Goal: Task Accomplishment & Management: Manage account settings

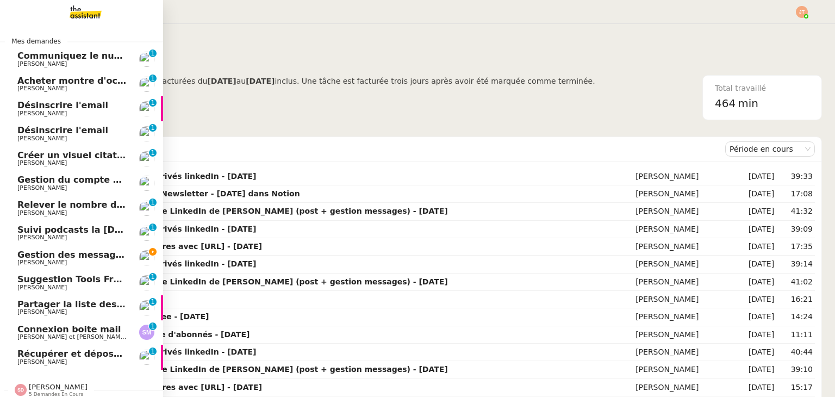
click at [79, 249] on span "Gestion des messages privés linkedIn - [DATE]" at bounding box center [131, 254] width 228 height 10
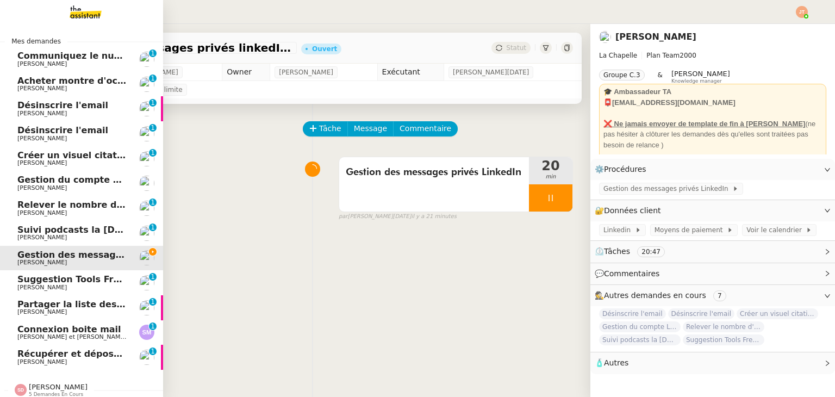
click at [68, 283] on span "Suggestion Tools Freezbee - [DATE]" at bounding box center [103, 279] width 173 height 10
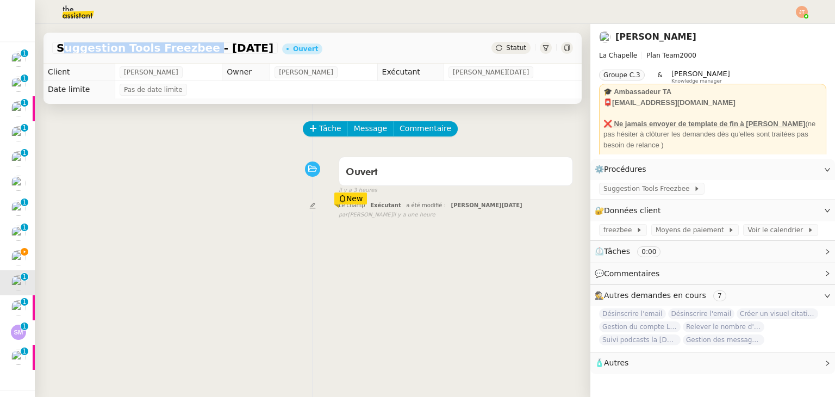
drag, startPoint x: 57, startPoint y: 48, endPoint x: 185, endPoint y: 48, distance: 128.8
click at [185, 48] on span "Suggestion Tools Freezbee - [DATE]" at bounding box center [165, 47] width 217 height 11
click at [102, 253] on div "Tâche Message Commentaire Veuillez patienter une erreur s'est produite 👌👌👌 mess…" at bounding box center [313, 302] width 556 height 397
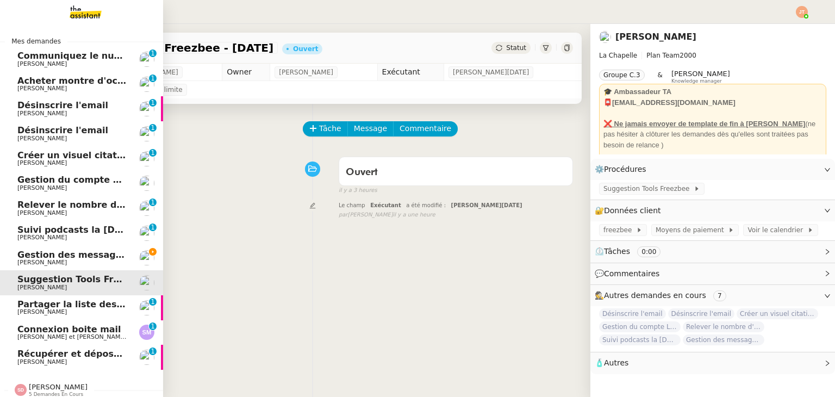
click at [60, 232] on span "Suivi podcasts la [DEMOGRAPHIC_DATA] radio [DATE]" at bounding box center [147, 229] width 261 height 10
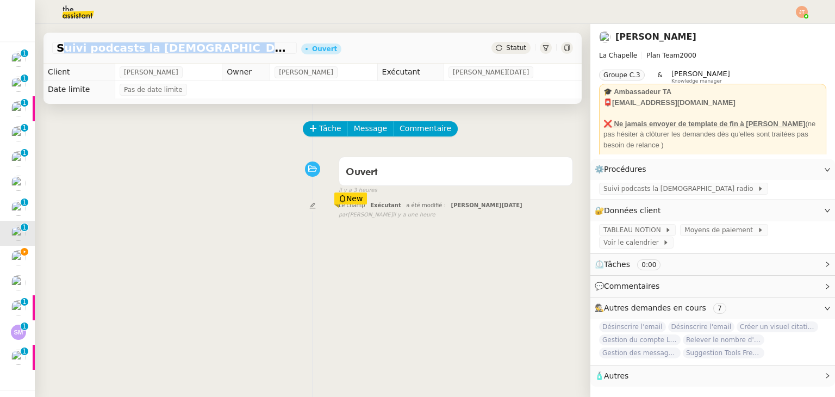
drag, startPoint x: 57, startPoint y: 46, endPoint x: 207, endPoint y: 49, distance: 150.0
click at [207, 49] on span "Suivi podcasts la [DEMOGRAPHIC_DATA] radio [DATE]" at bounding box center [175, 47] width 236 height 11
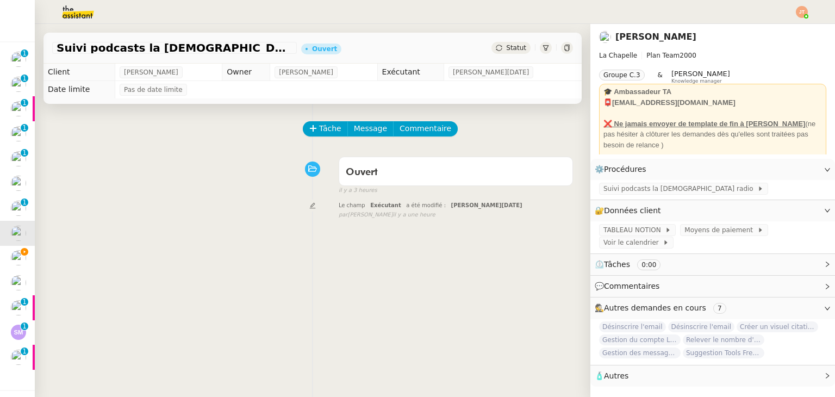
click at [508, 49] on span "Statut" at bounding box center [516, 48] width 20 height 8
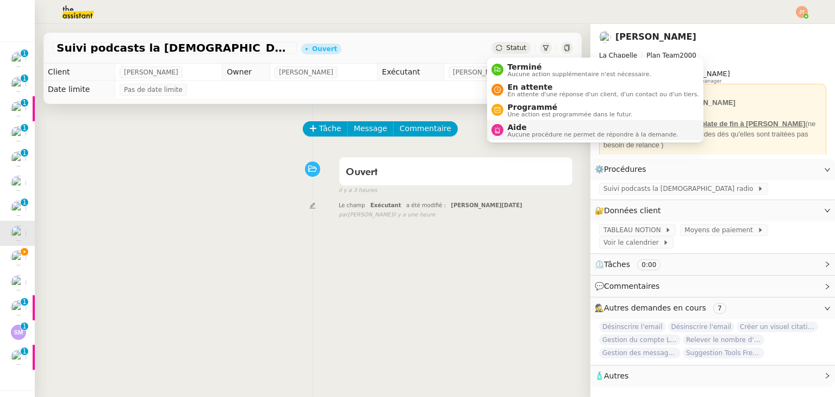
click at [517, 132] on span "Aucune procédure ne permet de répondre à la demande." at bounding box center [593, 135] width 171 height 6
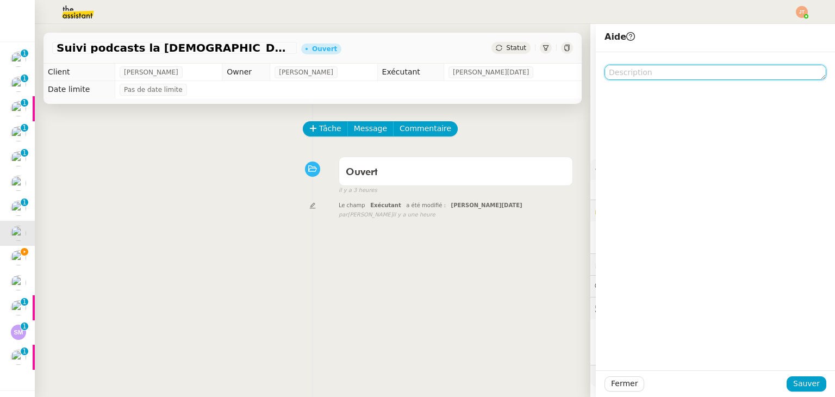
click at [613, 74] on textarea at bounding box center [715, 72] width 222 height 15
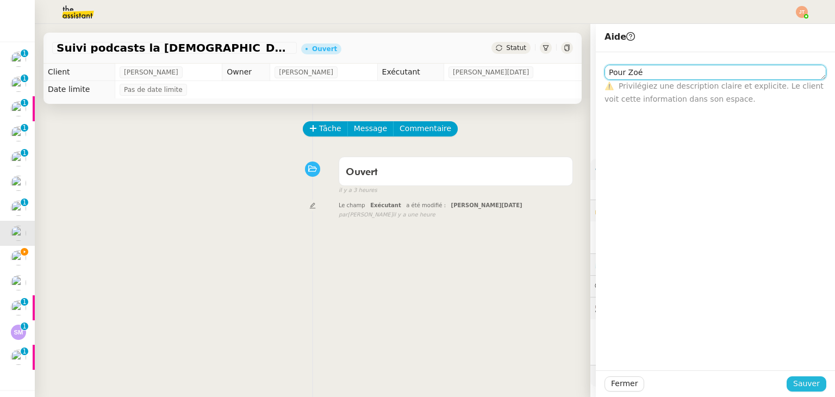
type textarea "Pour Zoé"
click at [794, 380] on span "Sauver" at bounding box center [806, 383] width 27 height 13
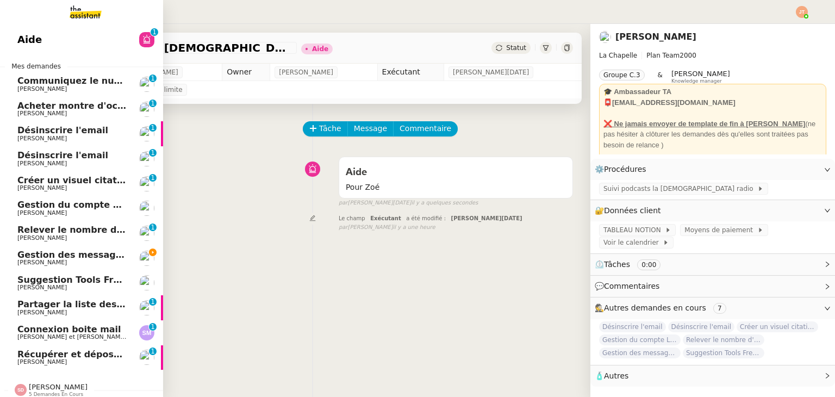
click at [66, 278] on span "Suggestion Tools Freezbee - [DATE]" at bounding box center [103, 279] width 173 height 10
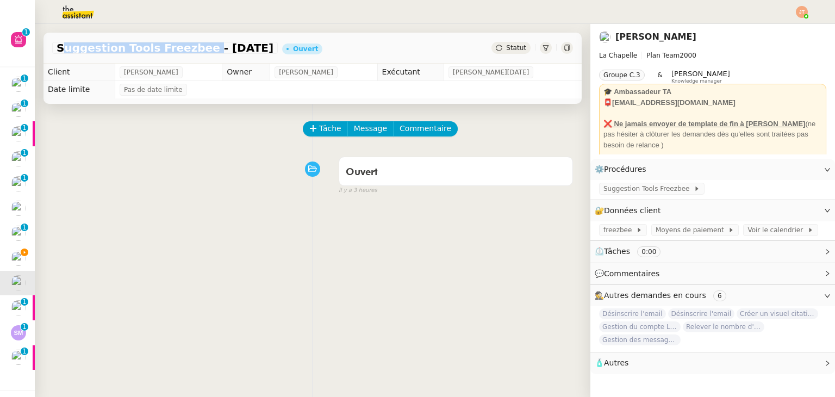
drag, startPoint x: 59, startPoint y: 46, endPoint x: 185, endPoint y: 46, distance: 126.1
click at [185, 46] on span "Suggestion Tools Freezbee - [DATE]" at bounding box center [165, 47] width 217 height 11
copy span "Suggestion Tools Freezbee"
click at [313, 127] on button "Tâche" at bounding box center [325, 128] width 45 height 15
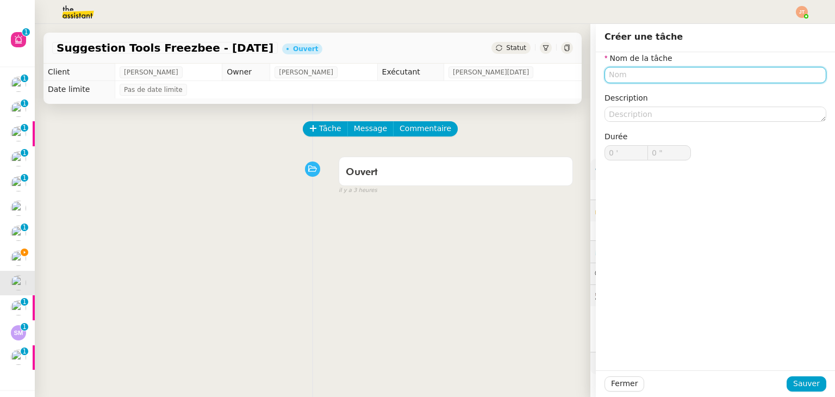
click at [615, 73] on input "text" at bounding box center [715, 75] width 222 height 16
paste input "Suggestion Tools Freezbee"
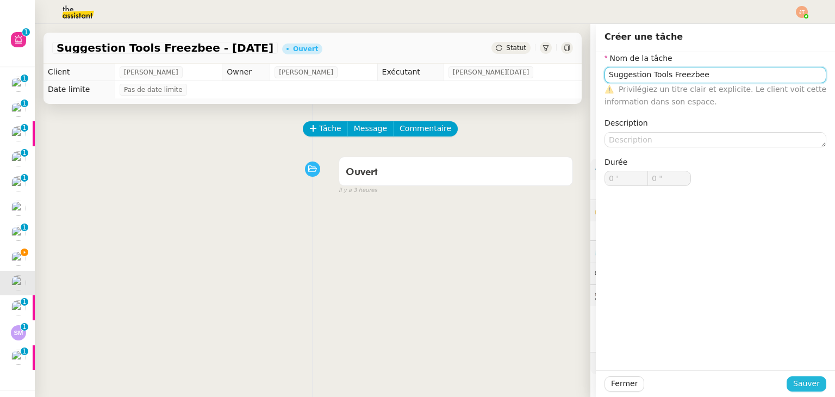
type input "Suggestion Tools Freezbee"
click at [812, 382] on button "Sauver" at bounding box center [807, 383] width 40 height 15
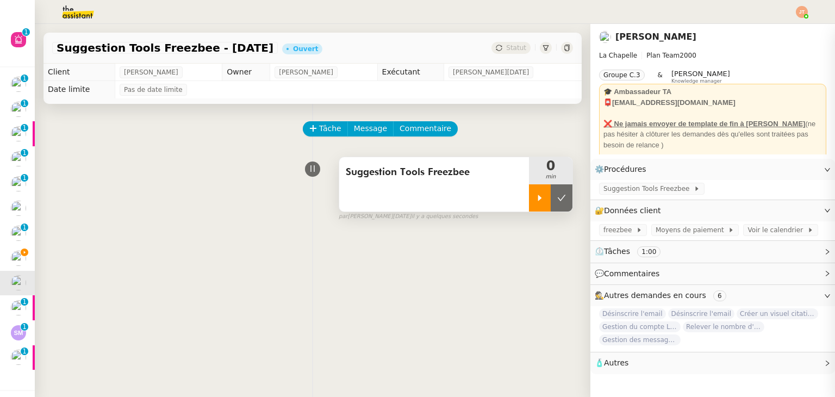
click at [535, 195] on icon at bounding box center [539, 198] width 9 height 9
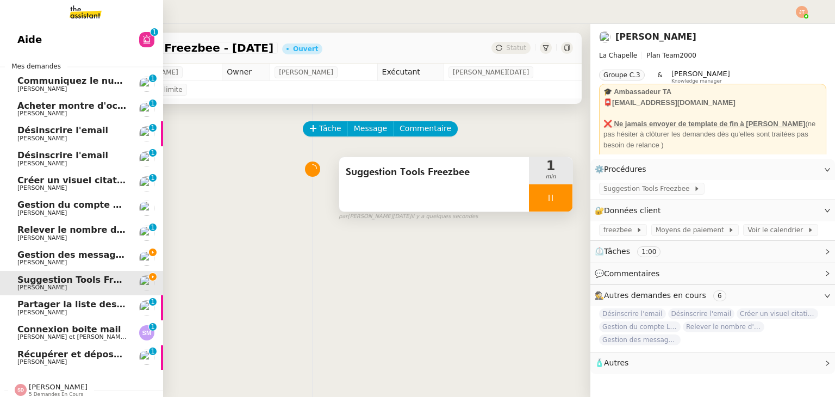
click at [82, 211] on span "[PERSON_NAME]" at bounding box center [72, 213] width 110 height 7
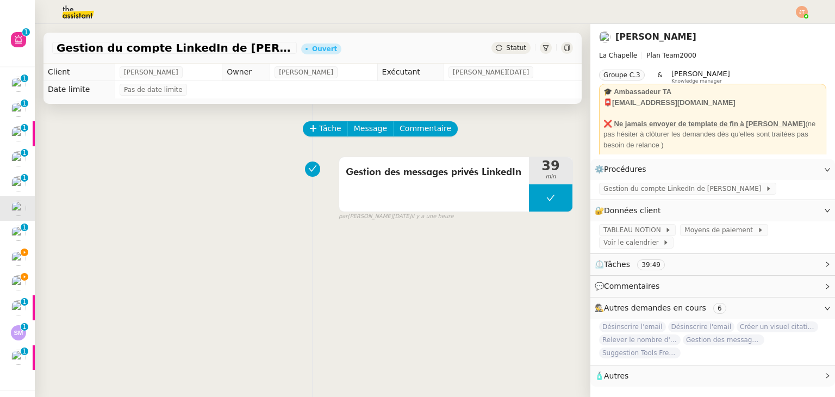
click at [74, 14] on img at bounding box center [69, 12] width 84 height 24
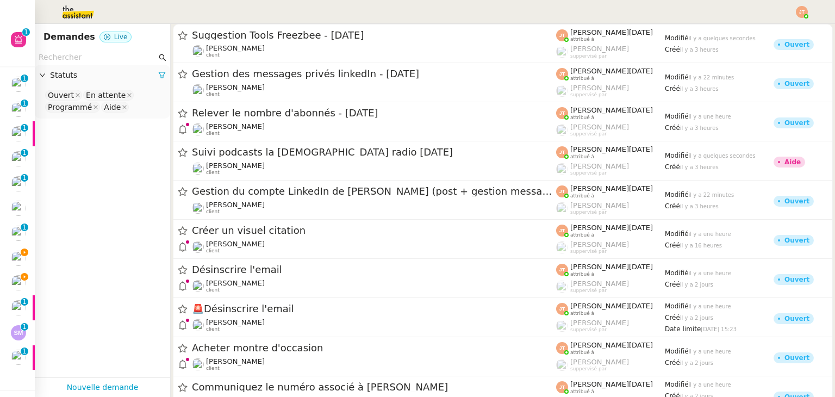
click at [80, 59] on input "text" at bounding box center [98, 57] width 118 height 13
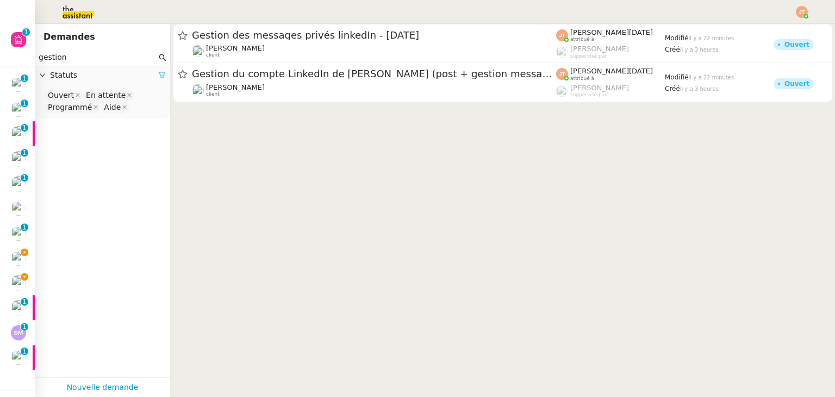
type input "gestion"
click at [159, 75] on icon at bounding box center [162, 75] width 7 height 6
click at [142, 79] on span "Statuts" at bounding box center [108, 75] width 116 height 13
click at [98, 96] on nz-select-top-control "Please select" at bounding box center [102, 96] width 118 height 14
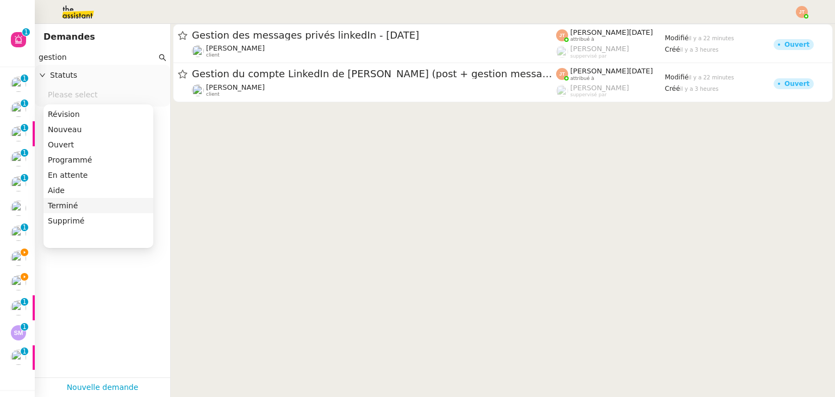
click at [63, 209] on div "Terminé" at bounding box center [98, 206] width 101 height 10
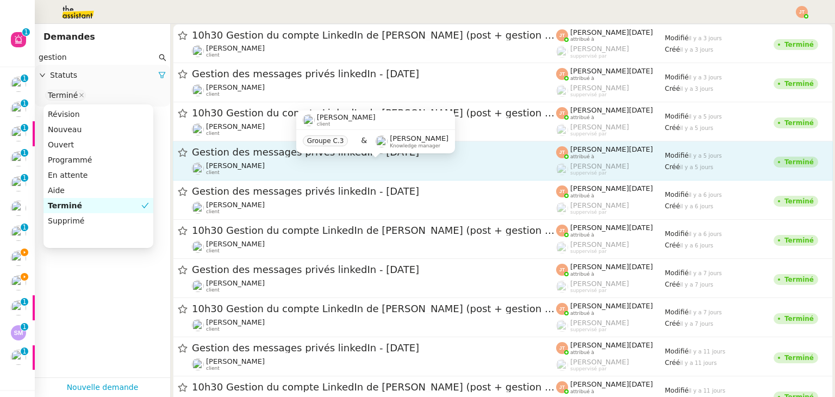
click at [253, 166] on div "[PERSON_NAME] client" at bounding box center [374, 168] width 364 height 14
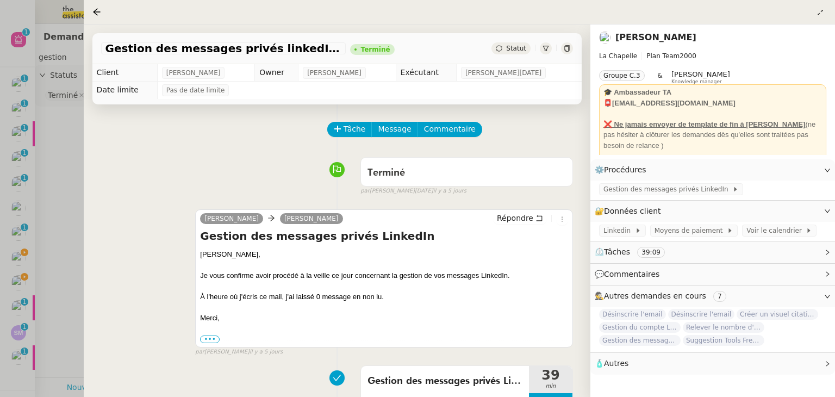
click at [60, 180] on div at bounding box center [417, 198] width 835 height 397
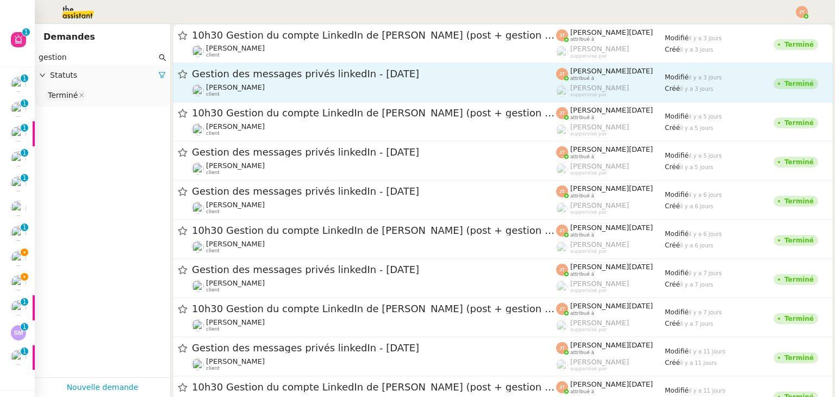
click at [250, 84] on div "[PERSON_NAME] client" at bounding box center [374, 90] width 364 height 14
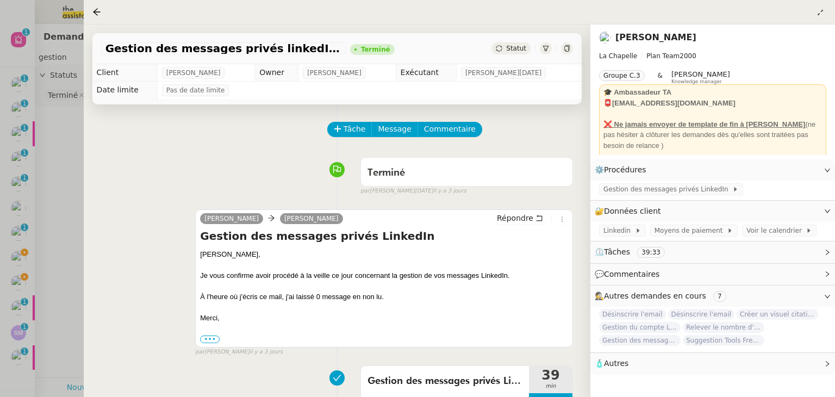
click at [72, 181] on div at bounding box center [417, 198] width 835 height 397
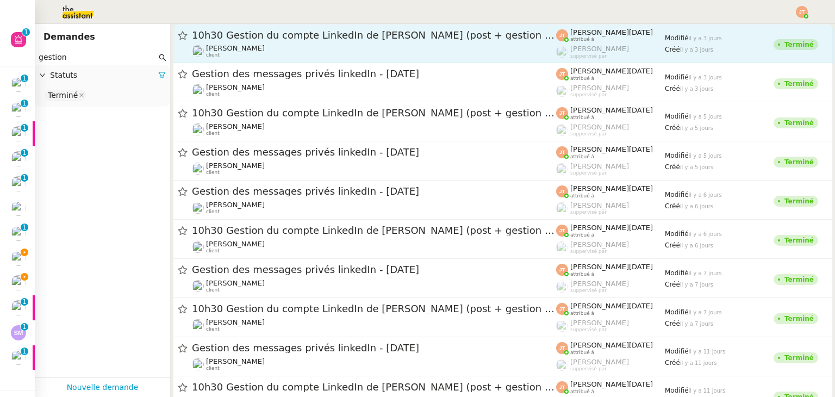
click at [252, 33] on span "10h30 Gestion du compte LinkedIn de [PERSON_NAME] (post + gestion messages) - […" at bounding box center [374, 35] width 364 height 10
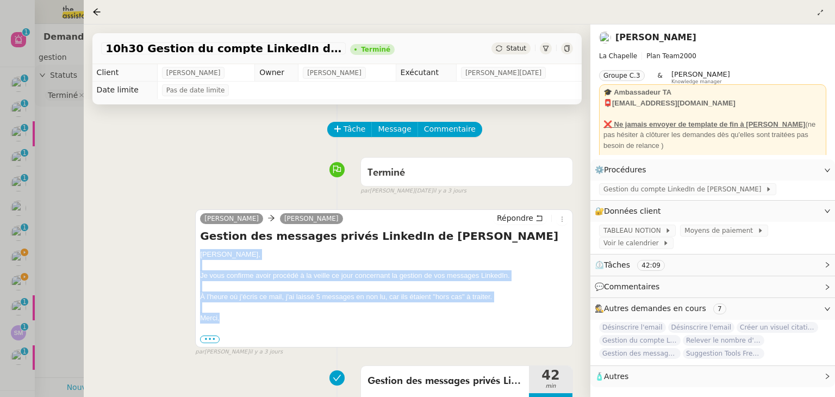
drag, startPoint x: 200, startPoint y: 256, endPoint x: 233, endPoint y: 319, distance: 71.0
click at [234, 322] on div "Hugo, Je vous confirme avoir procédé à la veille ce jour concernant la gestion …" at bounding box center [384, 296] width 368 height 95
copy div "Hugo, Je vous confirme avoir procédé à la veille ce jour concernant la gestion …"
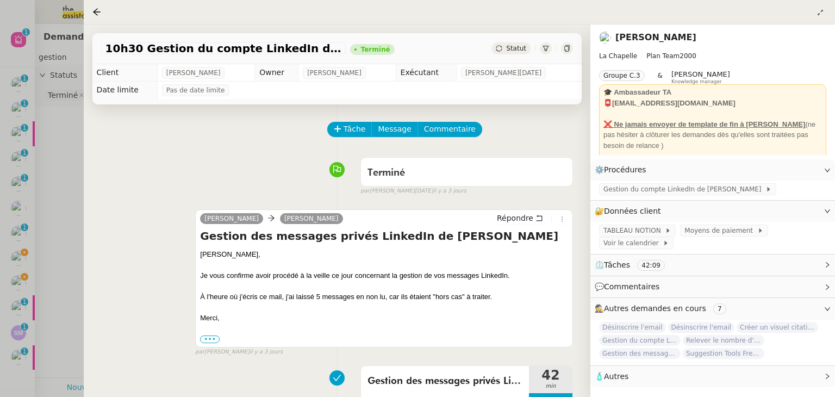
click at [20, 279] on div at bounding box center [417, 198] width 835 height 397
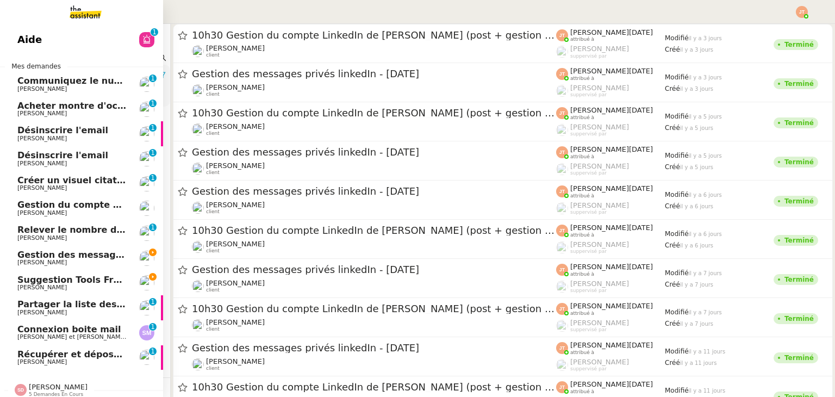
click at [57, 205] on span "Gestion du compte LinkedIn de [PERSON_NAME] (post + gestion messages) - [DATE]" at bounding box center [223, 204] width 413 height 10
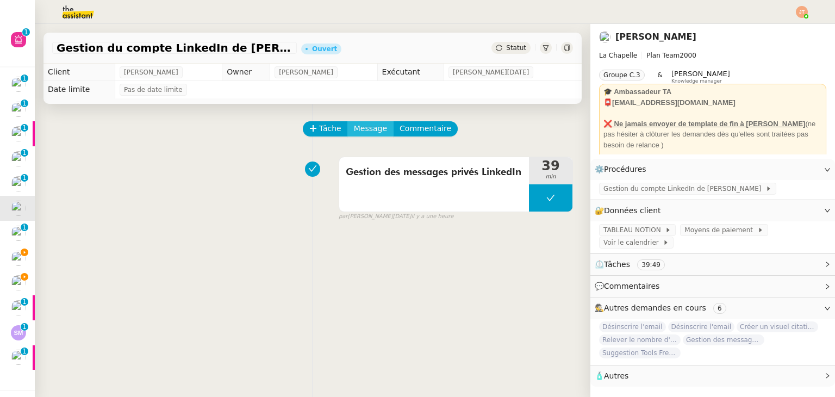
click at [370, 131] on span "Message" at bounding box center [370, 128] width 33 height 13
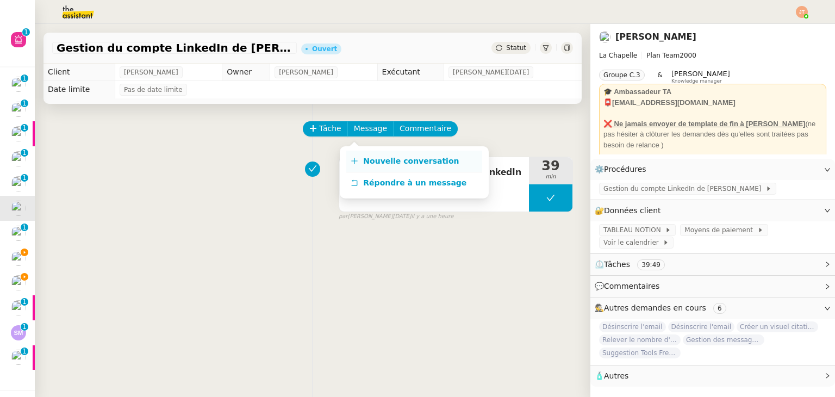
click at [376, 159] on span "Nouvelle conversation" at bounding box center [411, 161] width 96 height 9
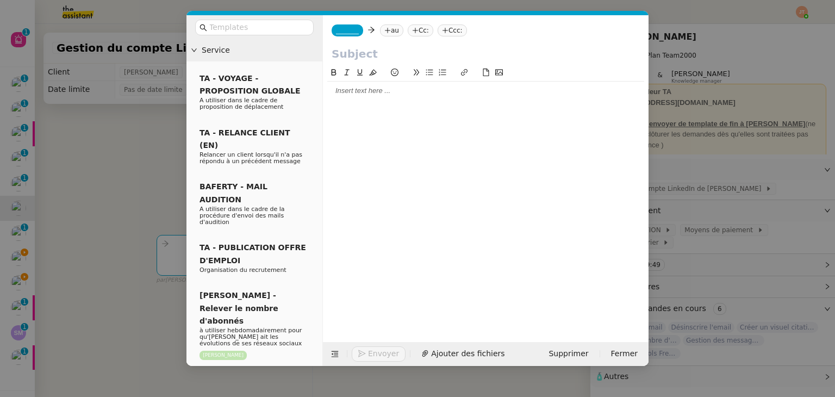
click at [349, 96] on div at bounding box center [485, 91] width 317 height 10
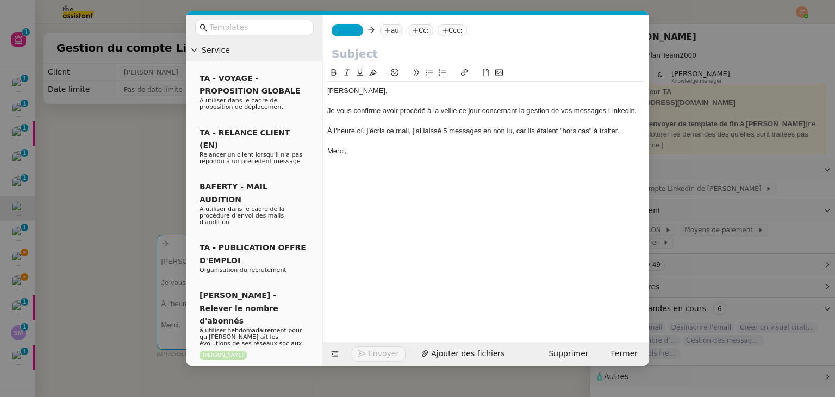
click at [447, 132] on div "À l'heure où j'écris ce mail, j'ai laissé 5 messages en non lu, car ils étaient…" at bounding box center [485, 131] width 317 height 10
click at [441, 129] on div "À l'heure où j'écris ce mail, j'ai laissé11 messages en non lu, car ils étaient…" at bounding box center [485, 131] width 317 height 10
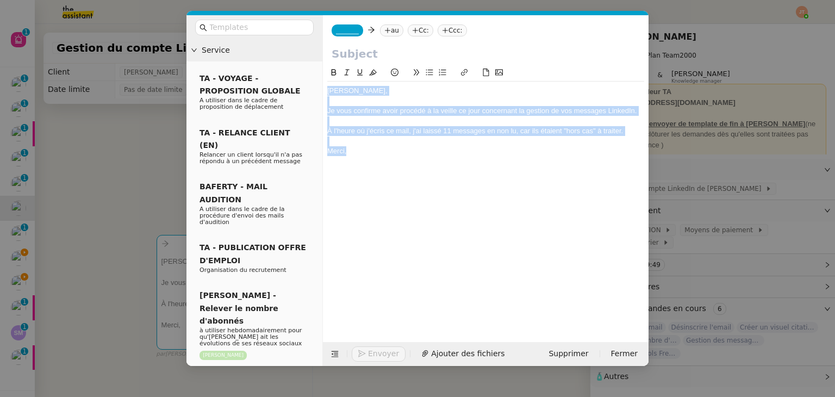
drag, startPoint x: 353, startPoint y: 154, endPoint x: 322, endPoint y: 93, distance: 68.1
click at [322, 93] on nz-layout "Service TA - VOYAGE - PROPOSITION GLOBALE A utiliser dans le cadre de propositi…" at bounding box center [417, 190] width 462 height 351
copy div "[PERSON_NAME], Je vous confirme avoir procédé à la veille ce jour concernant la…"
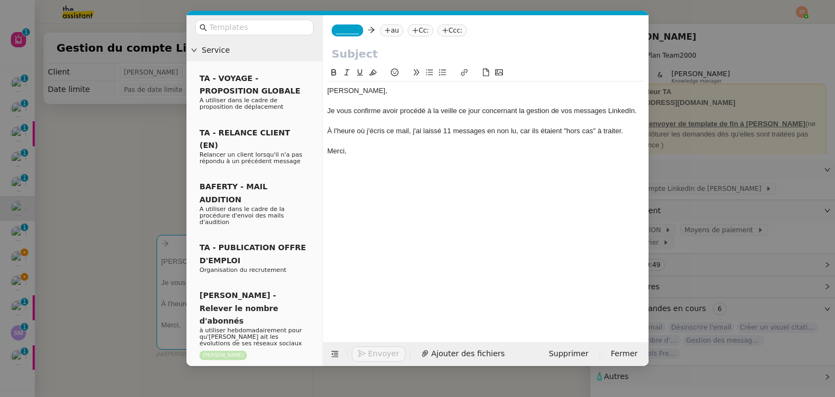
click at [119, 170] on nz-modal-container "Service TA - VOYAGE - PROPOSITION GLOBALE A utiliser dans le cadre de propositi…" at bounding box center [417, 198] width 835 height 397
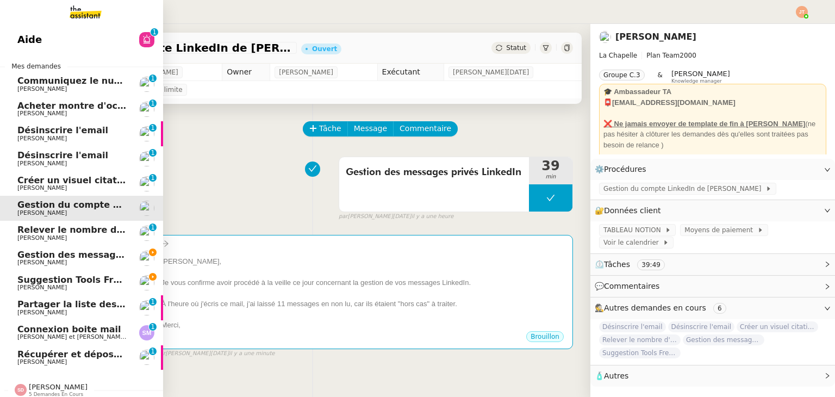
click at [80, 257] on span "Gestion des messages privés linkedIn - [DATE]" at bounding box center [131, 254] width 228 height 10
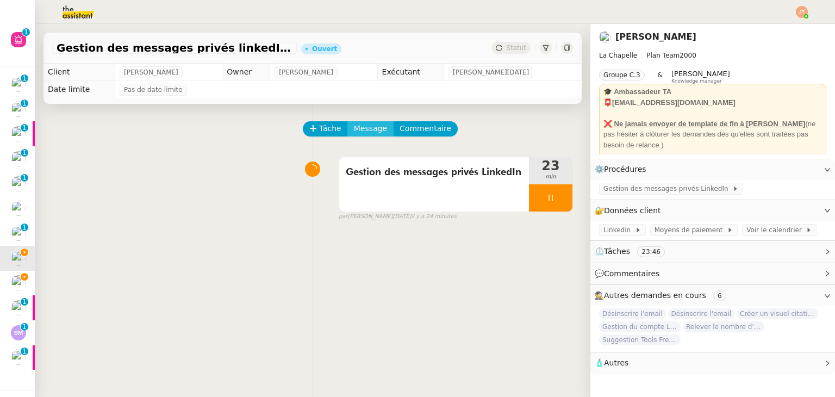
click at [359, 135] on span "Message" at bounding box center [370, 128] width 33 height 13
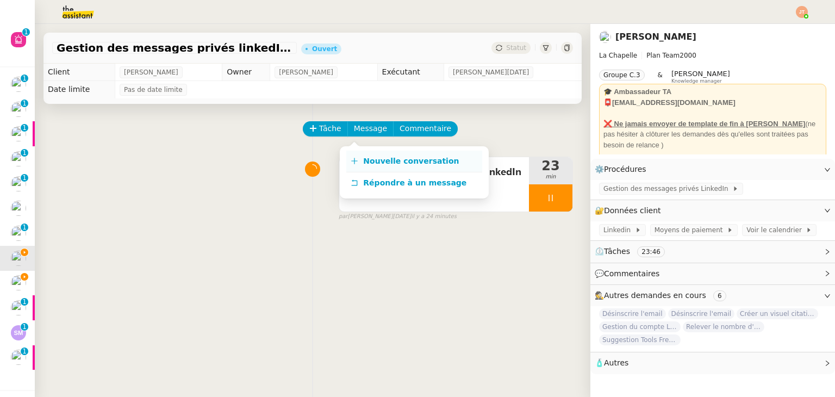
click at [365, 157] on span "Nouvelle conversation" at bounding box center [411, 161] width 96 height 9
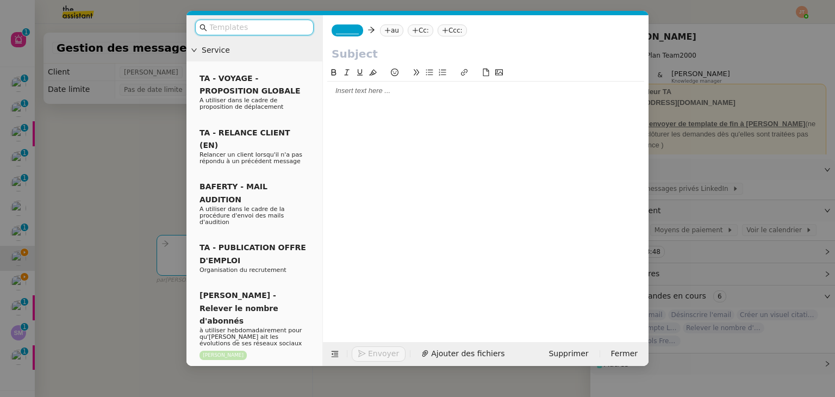
click at [355, 92] on div at bounding box center [485, 91] width 317 height 10
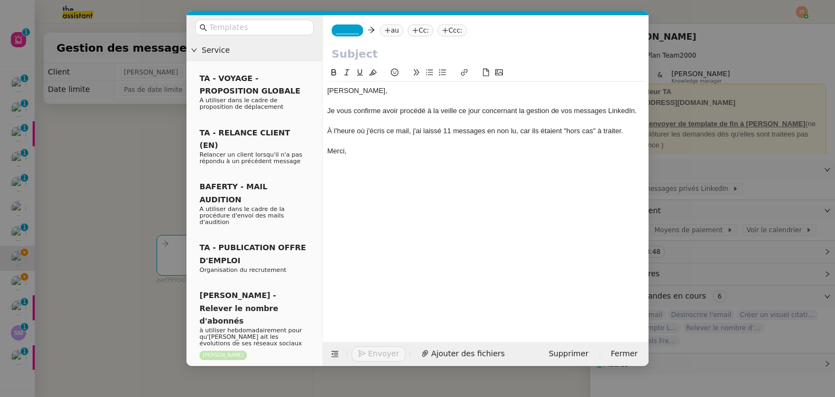
click at [119, 179] on nz-modal-container "Service TA - VOYAGE - PROPOSITION GLOBALE A utiliser dans le cadre de propositi…" at bounding box center [417, 198] width 835 height 397
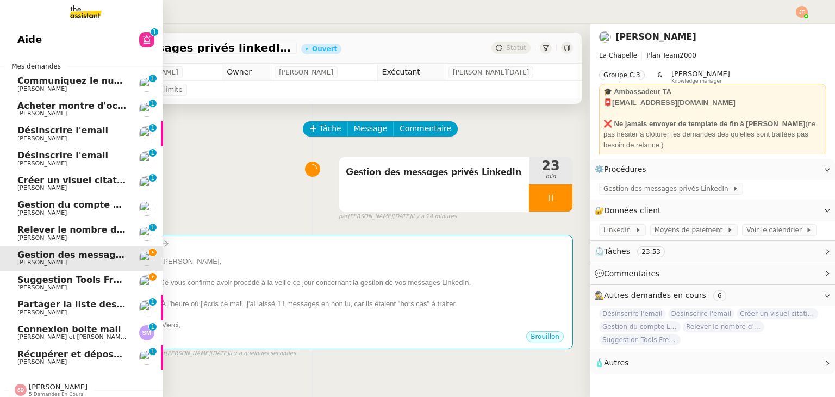
click at [74, 205] on span "Gestion du compte LinkedIn de [PERSON_NAME] (post + gestion messages) - [DATE]" at bounding box center [223, 204] width 413 height 10
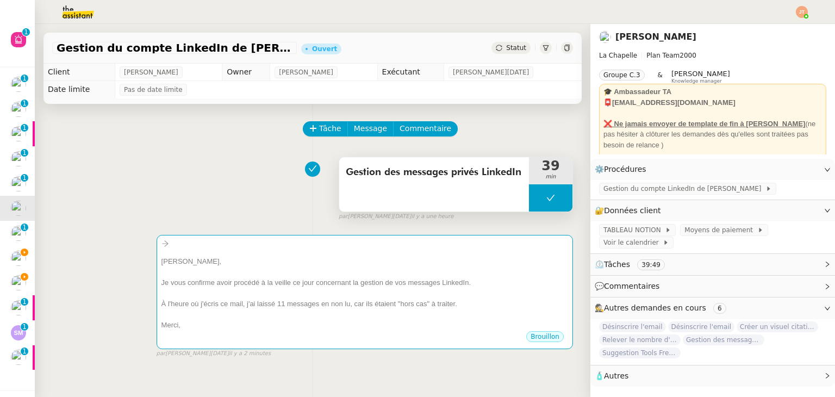
click at [535, 198] on button at bounding box center [550, 197] width 43 height 27
click at [538, 198] on icon at bounding box center [540, 198] width 4 height 6
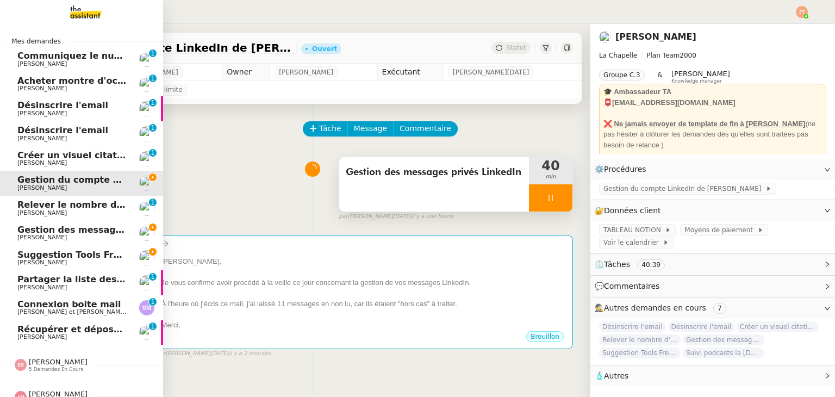
click at [84, 178] on span "Gestion du compte LinkedIn de [PERSON_NAME] (post + gestion messages) - [DATE]" at bounding box center [223, 179] width 413 height 10
click at [68, 257] on span "Suggestion Tools Freezbee - [DATE]" at bounding box center [103, 254] width 173 height 10
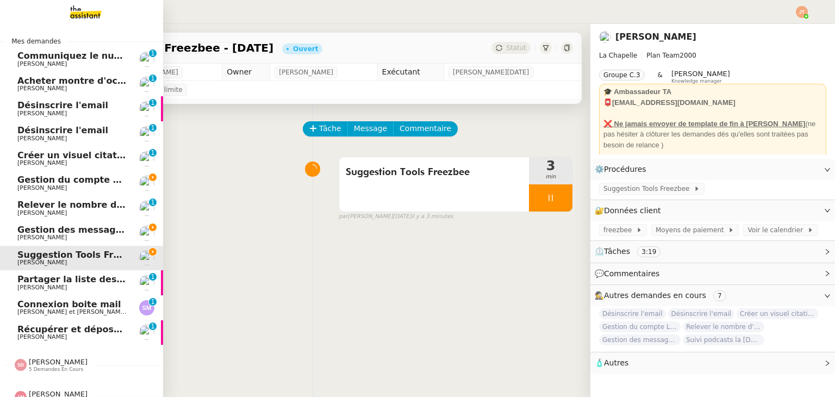
click at [90, 176] on span "Gestion du compte LinkedIn de [PERSON_NAME] (post + gestion messages) - [DATE]" at bounding box center [223, 179] width 413 height 10
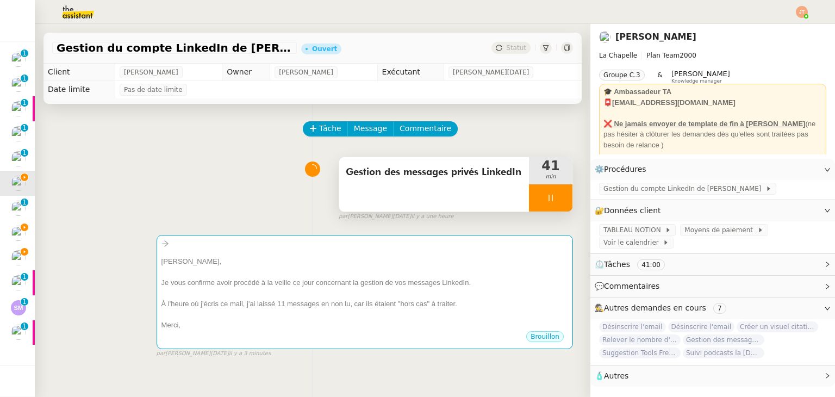
click at [357, 168] on span "Gestion des messages privés LinkedIn" at bounding box center [434, 172] width 177 height 16
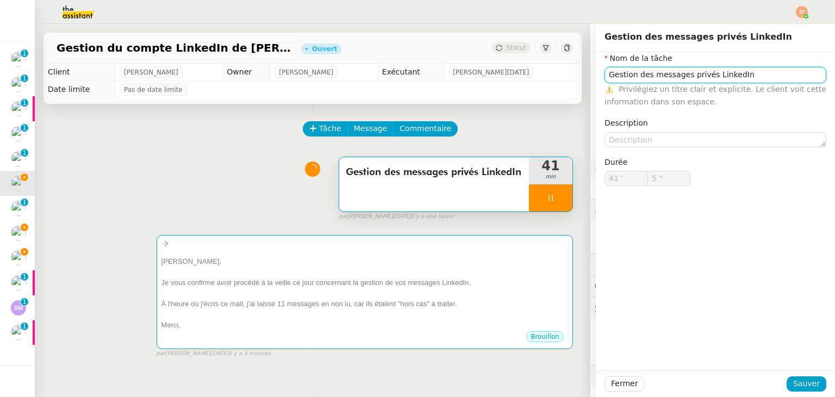
click at [741, 79] on input "Gestion des messages privés LinkedIn" at bounding box center [715, 75] width 222 height 16
type input "6 ""
type input "Gestion des messages privés LinkedIn de C"
type input "7 ""
type input "Gestion des messages privés LinkedIn de Charly"
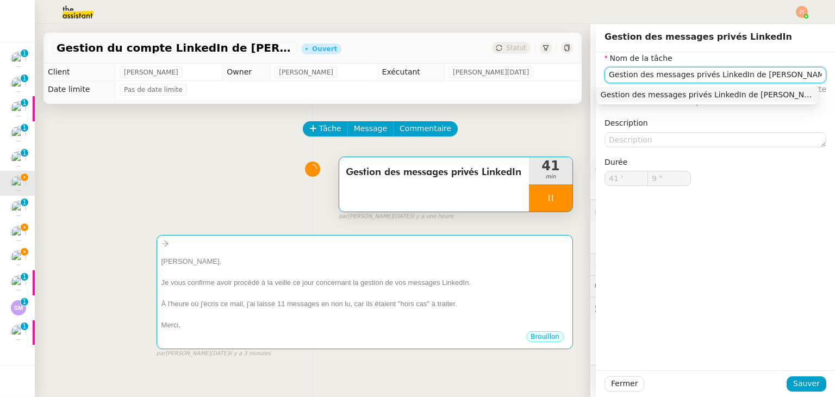
drag, startPoint x: 767, startPoint y: 74, endPoint x: 595, endPoint y: 82, distance: 173.0
click at [596, 82] on div "Nom de la tâche Gestion des messages privés LinkedIn de Charly ⚠️ Privilégiez u…" at bounding box center [715, 127] width 239 height 151
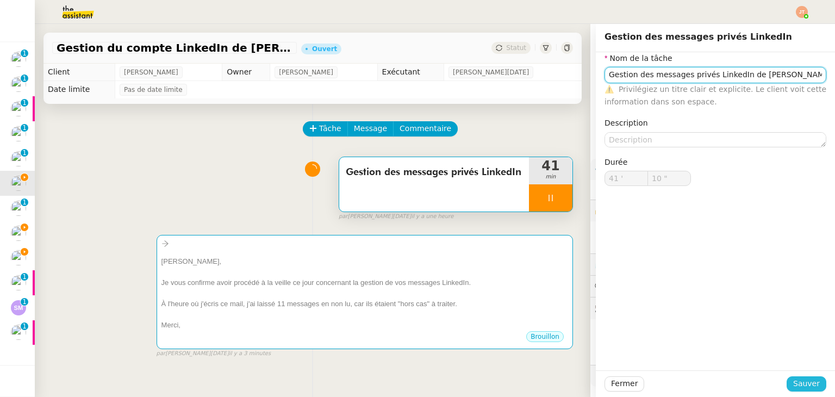
type input "11 ""
type input "Gestion des messages privés LinkedIn de Charly"
click at [801, 388] on span "Sauver" at bounding box center [806, 383] width 27 height 13
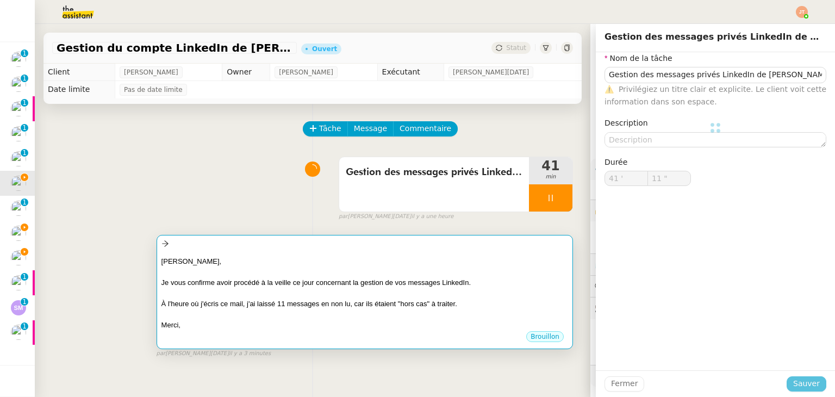
type input "12 ""
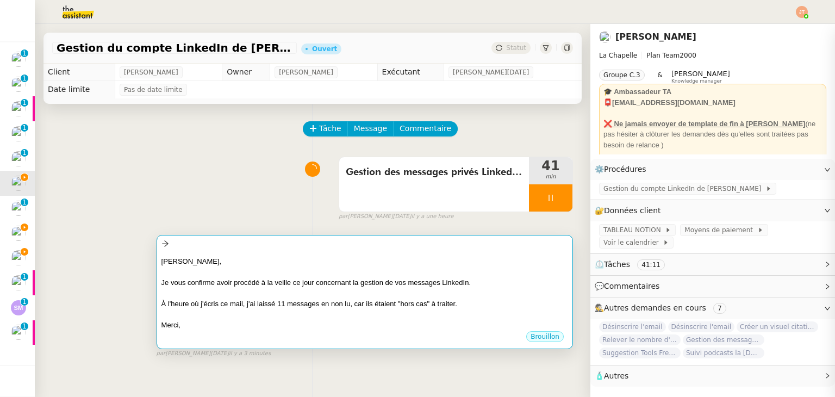
click at [385, 257] on div "[PERSON_NAME]," at bounding box center [364, 261] width 407 height 11
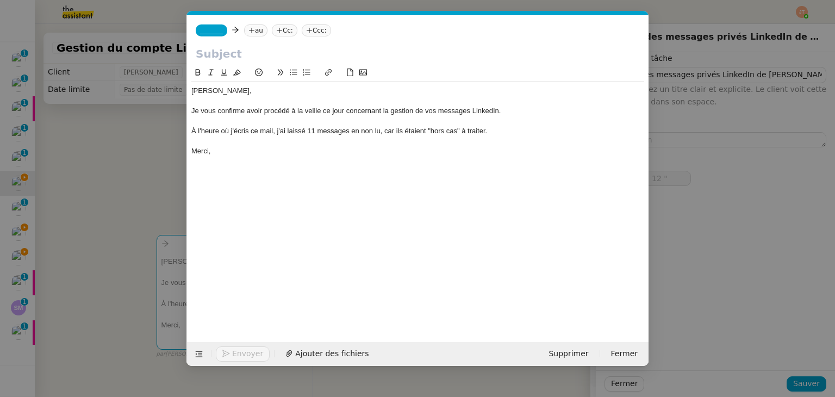
scroll to position [0, 23]
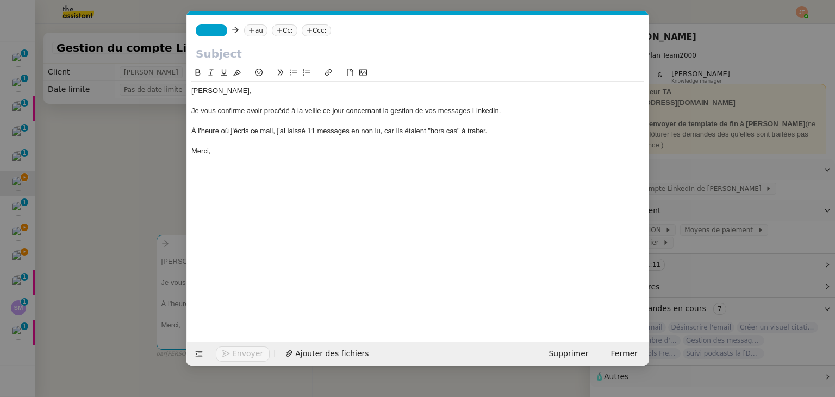
click at [225, 51] on input "text" at bounding box center [418, 54] width 444 height 16
paste input "Gestion des messages privés LinkedIn de Charly"
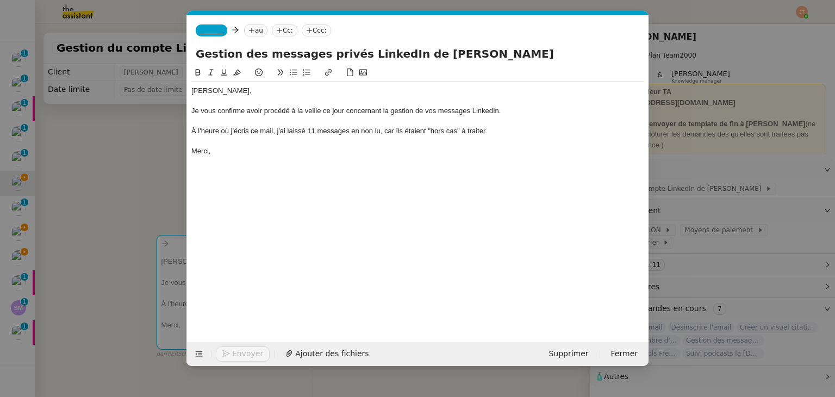
type input "Gestion des messages privés LinkedIn de Charly"
click at [254, 32] on nz-tag "au" at bounding box center [255, 30] width 23 height 12
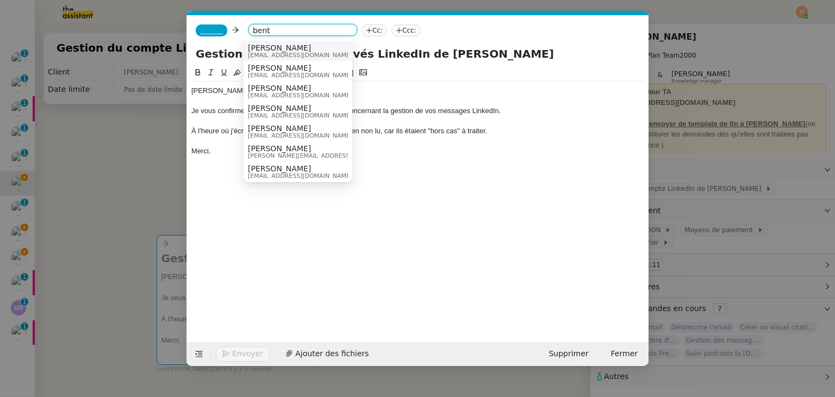
type input "bent"
click at [269, 48] on span "[PERSON_NAME]" at bounding box center [300, 47] width 104 height 9
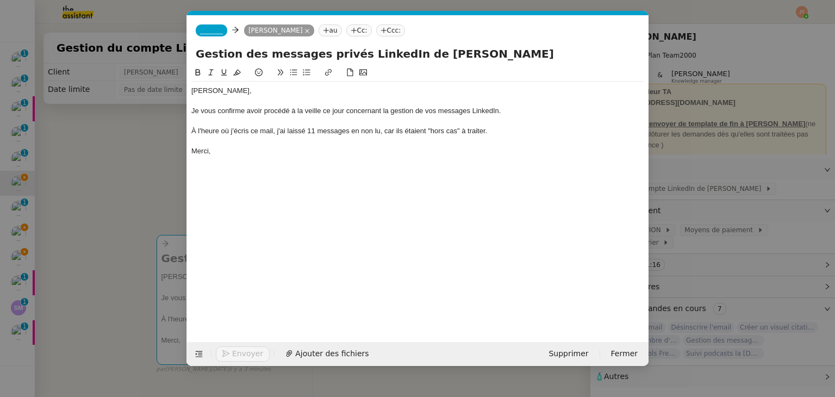
click at [216, 29] on span "_______" at bounding box center [211, 31] width 23 height 8
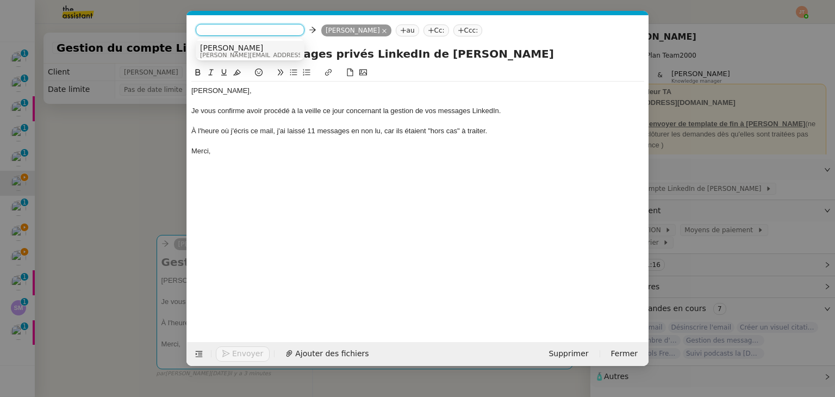
click at [221, 49] on span "[PERSON_NAME]" at bounding box center [277, 47] width 154 height 9
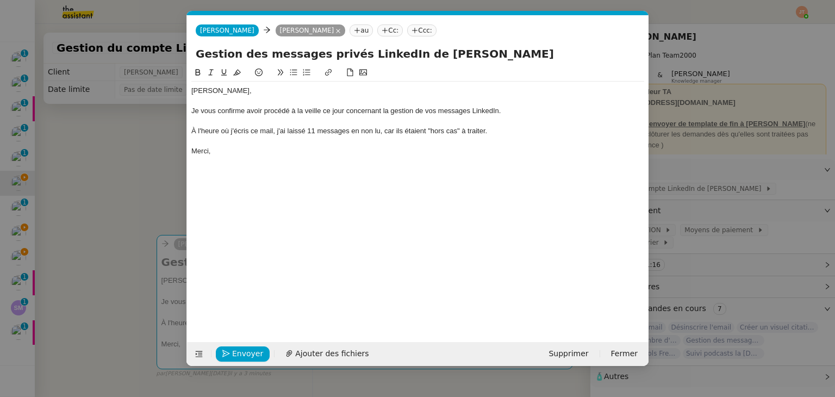
click at [265, 190] on div "[PERSON_NAME], Je vous confirme avoir procédé à la veille ce jour concernant la…" at bounding box center [417, 195] width 453 height 259
click at [235, 351] on span "Envoyer" at bounding box center [247, 353] width 31 height 13
click at [235, 351] on span "Confirmer l'envoi" at bounding box center [264, 353] width 65 height 13
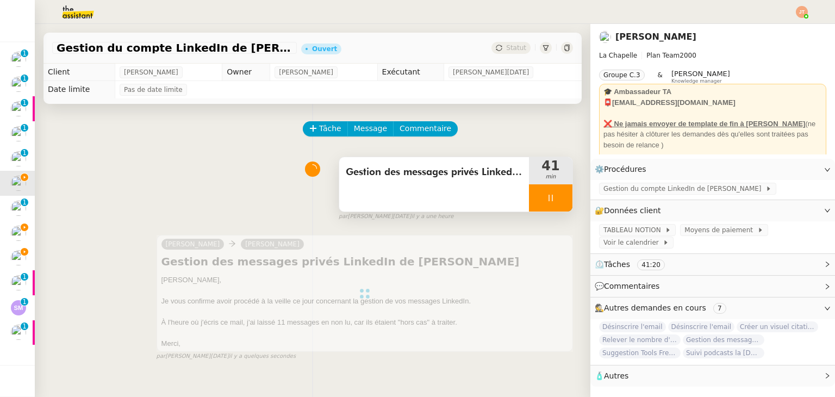
click at [534, 205] on div at bounding box center [550, 197] width 43 height 27
click at [551, 202] on button at bounding box center [562, 197] width 22 height 27
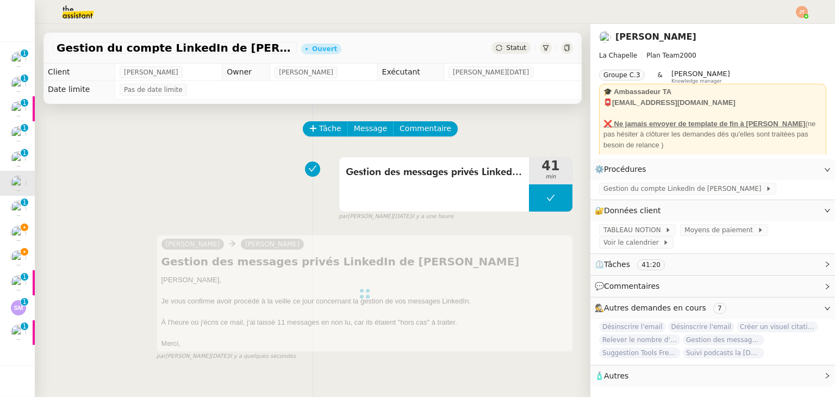
click at [511, 51] on span "Statut" at bounding box center [516, 48] width 20 height 8
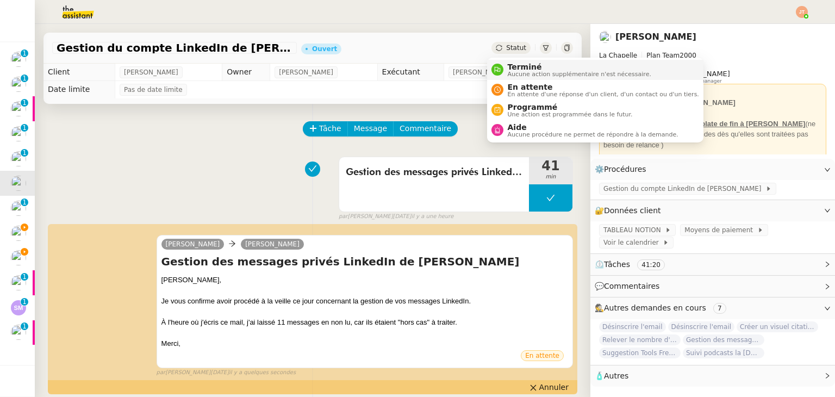
click at [518, 66] on span "Terminé" at bounding box center [579, 67] width 143 height 9
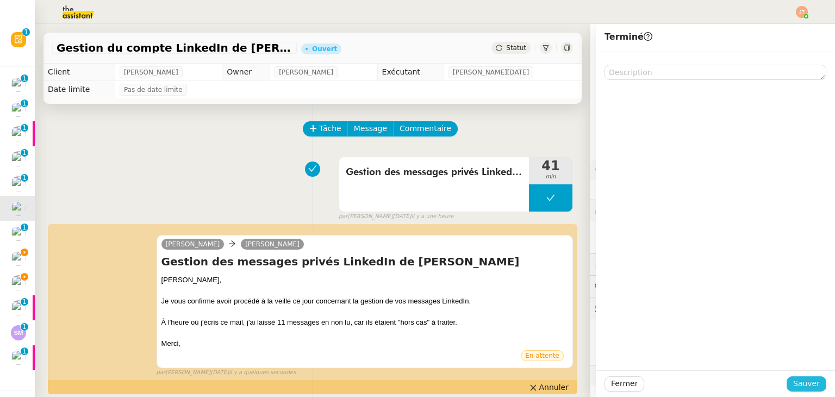
click at [801, 382] on span "Sauver" at bounding box center [806, 383] width 27 height 13
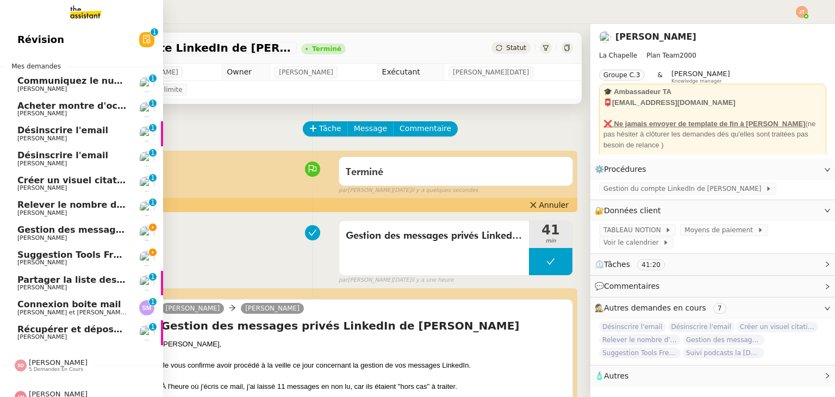
click at [76, 258] on span "Suggestion Tools Freezbee - [DATE]" at bounding box center [103, 254] width 173 height 10
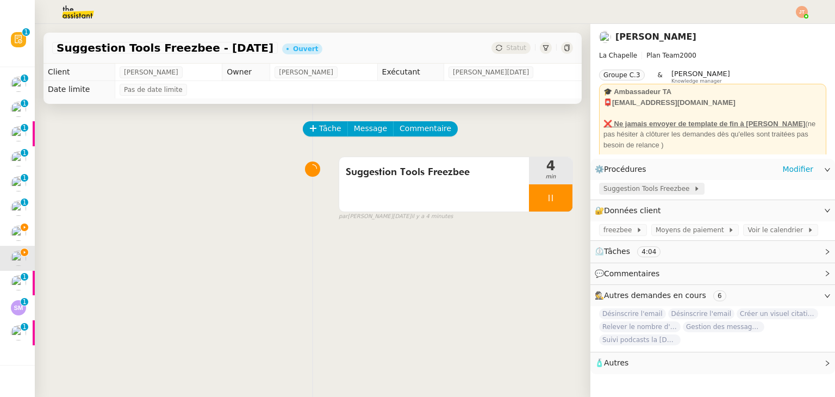
click at [621, 190] on span "Suggestion Tools Freezbee" at bounding box center [648, 188] width 90 height 11
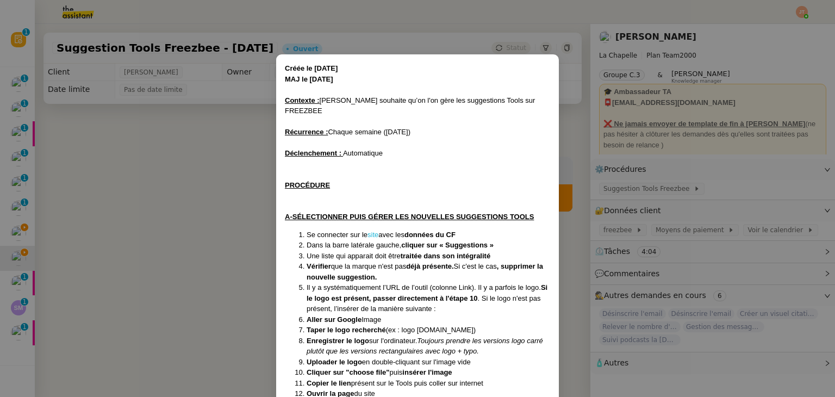
click at [378, 230] on link "site" at bounding box center [372, 234] width 11 height 8
click at [190, 174] on nz-modal-container "Créée le 06/11/2024 MAJ le 27/12/2024 Contexte : Hugo souhaite qu’on l'on gère …" at bounding box center [417, 198] width 835 height 397
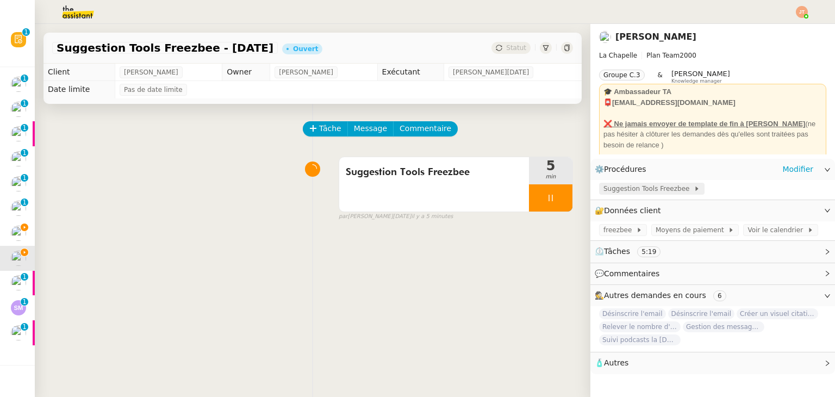
click at [639, 190] on span "Suggestion Tools Freezbee" at bounding box center [648, 188] width 90 height 11
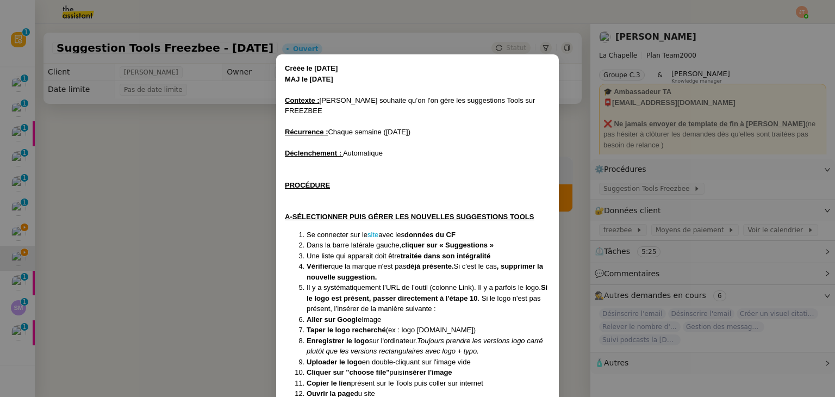
click at [187, 291] on nz-modal-container "Créée le 06/11/2024 MAJ le 27/12/2024 Contexte : Hugo souhaite qu’on l'on gère …" at bounding box center [417, 198] width 835 height 397
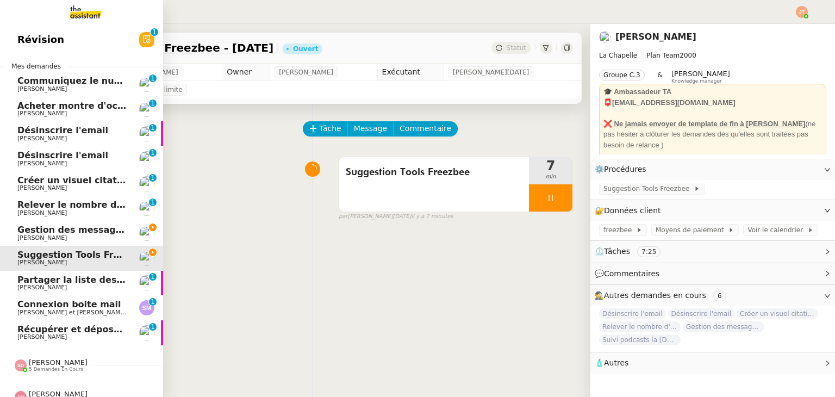
click at [52, 305] on span "Connexion boite mail" at bounding box center [69, 304] width 104 height 10
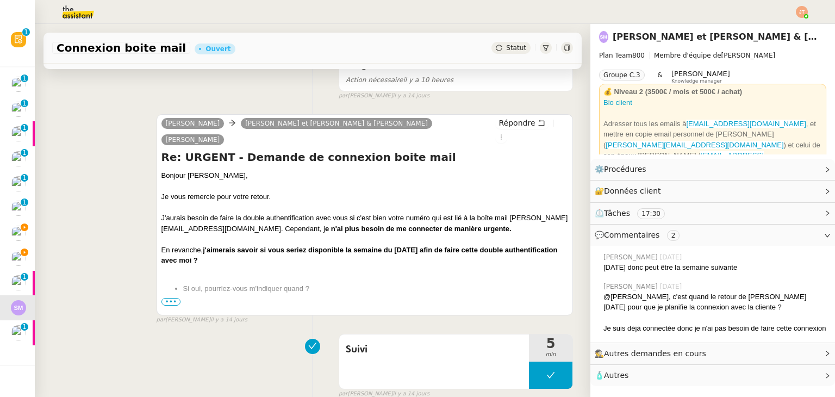
scroll to position [272, 0]
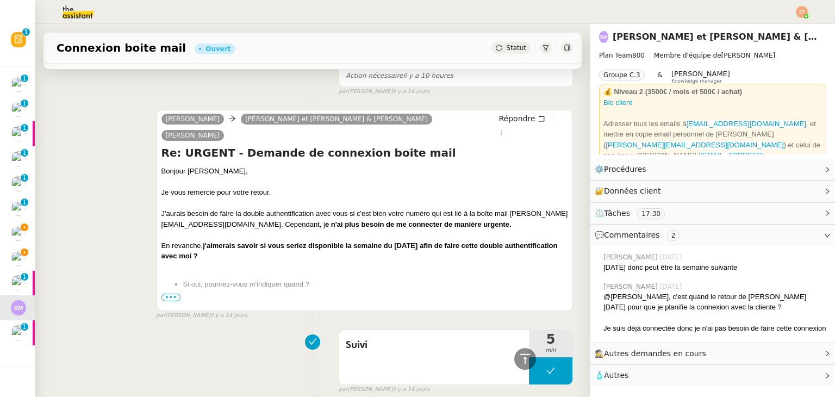
click at [165, 294] on span "•••" at bounding box center [171, 298] width 20 height 8
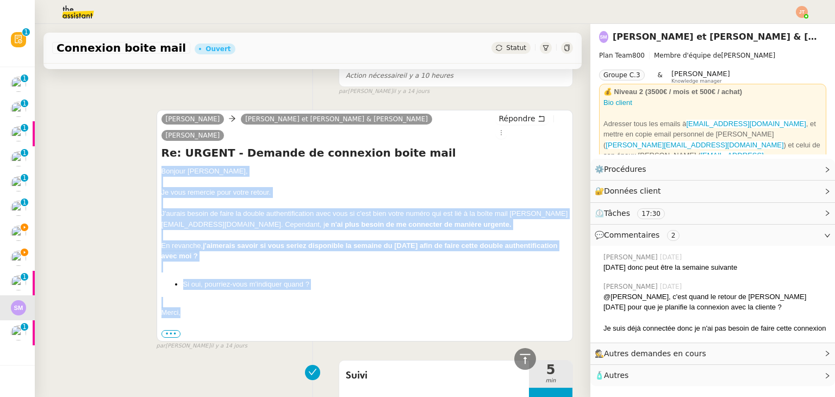
drag, startPoint x: 158, startPoint y: 154, endPoint x: 189, endPoint y: 295, distance: 144.1
click at [189, 295] on div "Cobi Magnaval Savage Sylvie et John Magnaval & Savage John Savage Répondre Re: …" at bounding box center [365, 226] width 416 height 232
copy div "Bonjour John, Je vous remercie pour votre retour. J'aurais besoin de faire la d…"
click at [504, 118] on span "Répondre" at bounding box center [517, 118] width 36 height 11
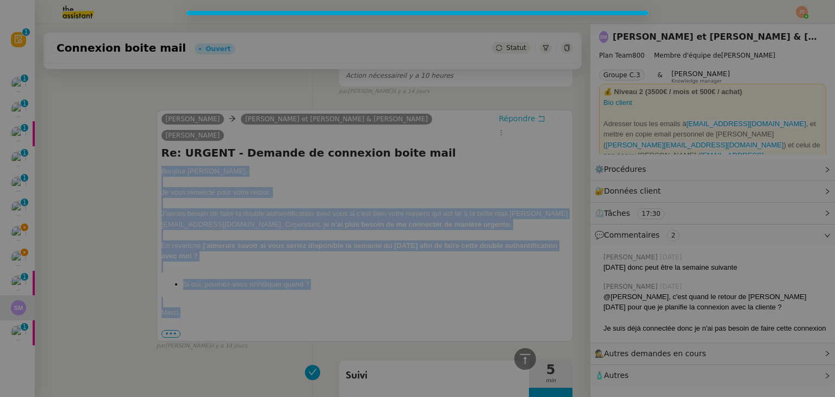
scroll to position [355, 0]
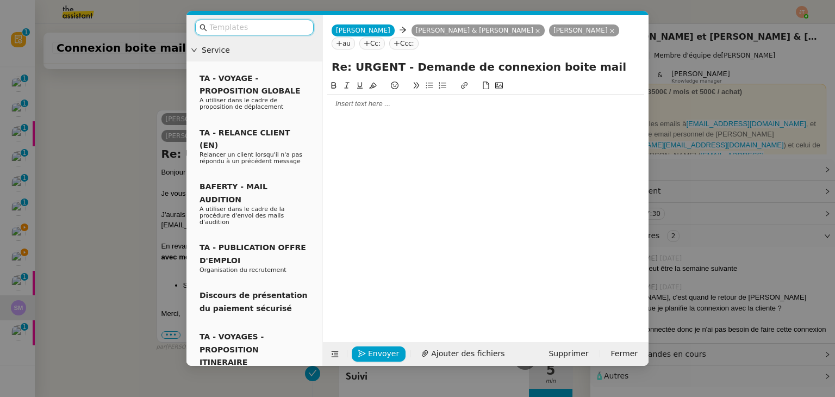
click at [246, 27] on input "text" at bounding box center [258, 27] width 98 height 13
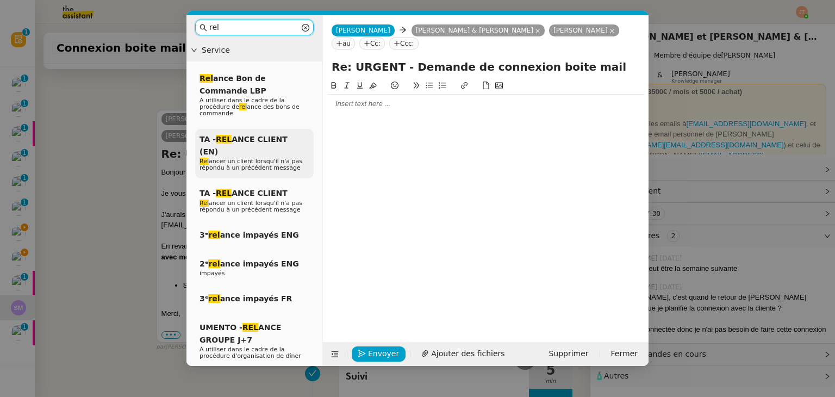
type input "rel"
click at [256, 158] on span "Rel ancer un client lorsqu'il n'a pas répondu à un précédent message" at bounding box center [250, 165] width 103 height 14
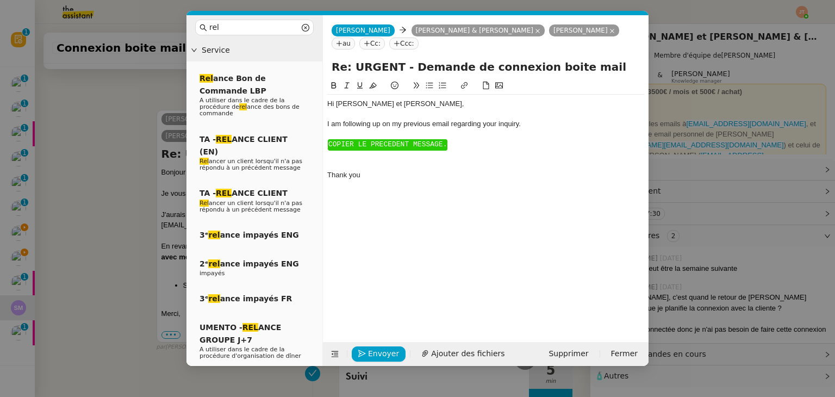
scroll to position [493, 0]
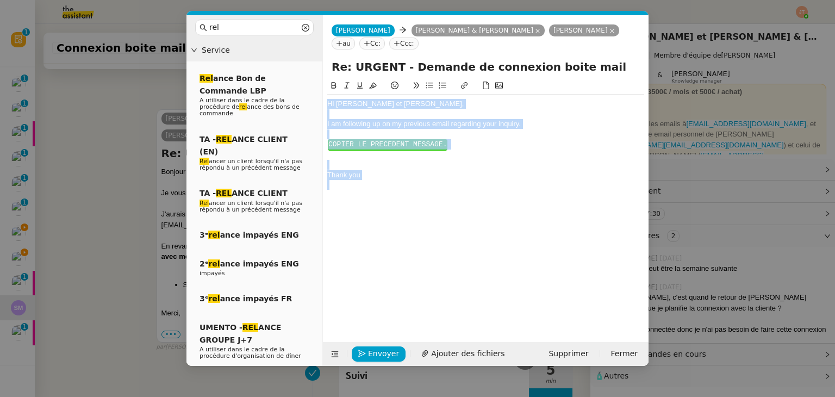
drag, startPoint x: 376, startPoint y: 183, endPoint x: 328, endPoint y: 95, distance: 99.7
click at [328, 95] on div "Hi ﻿Sylvie et John﻿, I am following up on my previous email regarding your inqu…" at bounding box center [485, 156] width 317 height 155
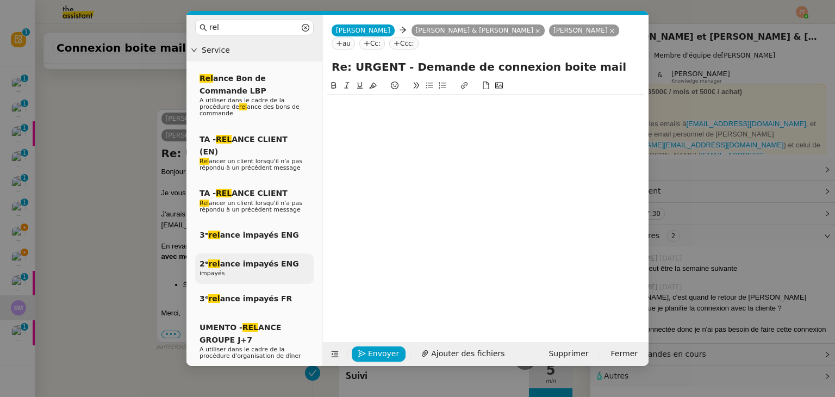
scroll to position [408, 0]
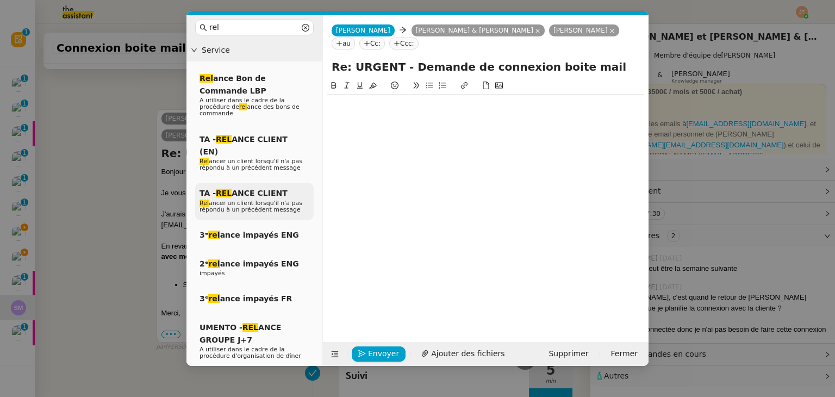
click at [265, 199] on span "Rel ancer un client lorsqu'il n'a pas répondu à un précédent message" at bounding box center [250, 206] width 103 height 14
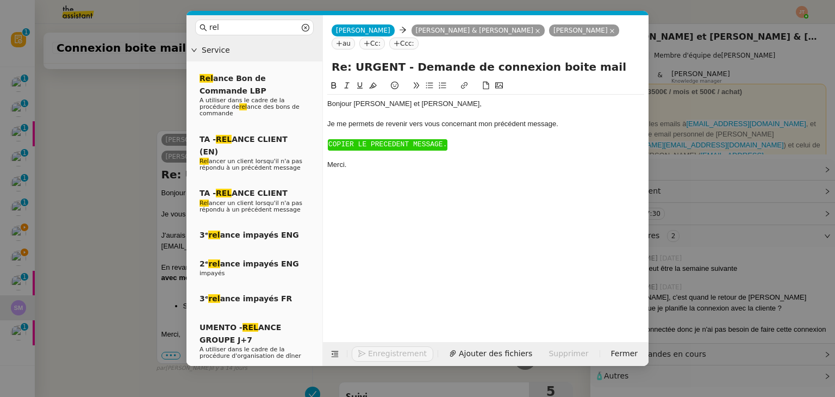
scroll to position [429, 0]
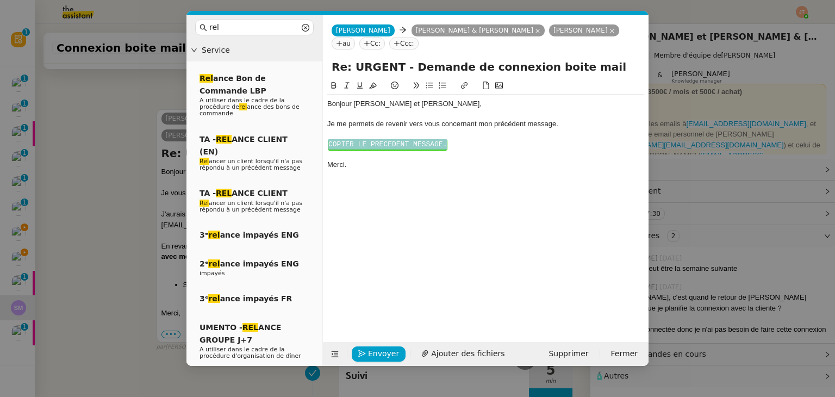
drag, startPoint x: 459, startPoint y: 144, endPoint x: 324, endPoint y: 143, distance: 134.3
click at [324, 143] on nz-spin "Bonjour ﻿Sylvie et John﻿, Je me permets de revenir vers vous concernant mon pré…" at bounding box center [486, 204] width 326 height 250
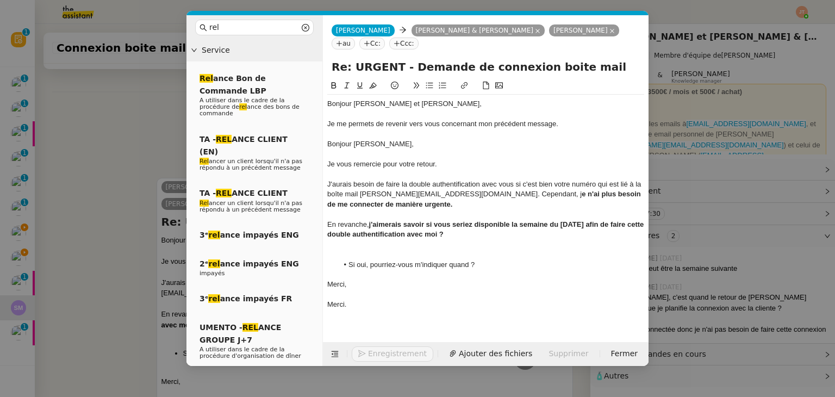
scroll to position [497, 0]
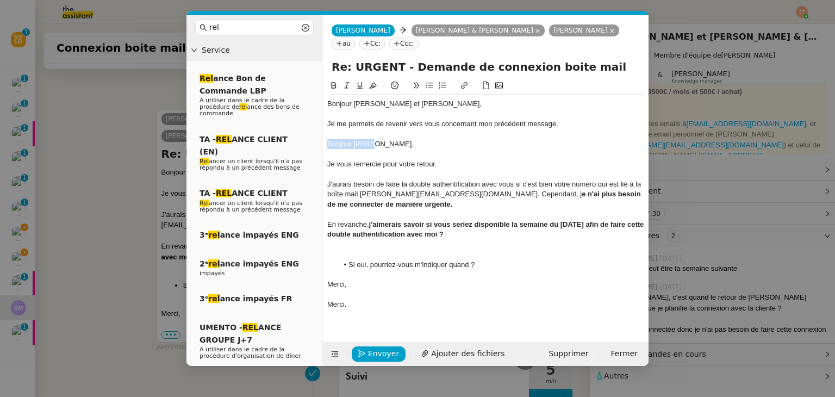
drag, startPoint x: 374, startPoint y: 145, endPoint x: 326, endPoint y: 145, distance: 47.8
click at [326, 145] on nz-spin "Bonjour ﻿Sylvie et John﻿, Je me permets de revenir vers vous concernant mon pré…" at bounding box center [486, 204] width 326 height 250
click at [381, 105] on div "Bonjour ﻿[PERSON_NAME] et [PERSON_NAME]," at bounding box center [485, 104] width 317 height 10
click at [342, 144] on div at bounding box center [485, 144] width 317 height 10
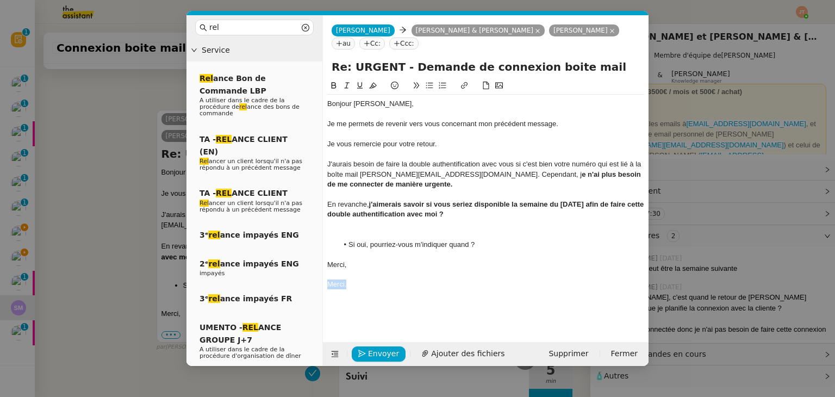
drag, startPoint x: 352, startPoint y: 288, endPoint x: 321, endPoint y: 285, distance: 31.6
click at [321, 285] on nz-layout "rel Service Rel ance Bon de Commande LBP A utiliser dans le cadre de la procédu…" at bounding box center [417, 190] width 462 height 351
click at [377, 355] on span "Envoyer" at bounding box center [383, 353] width 31 height 13
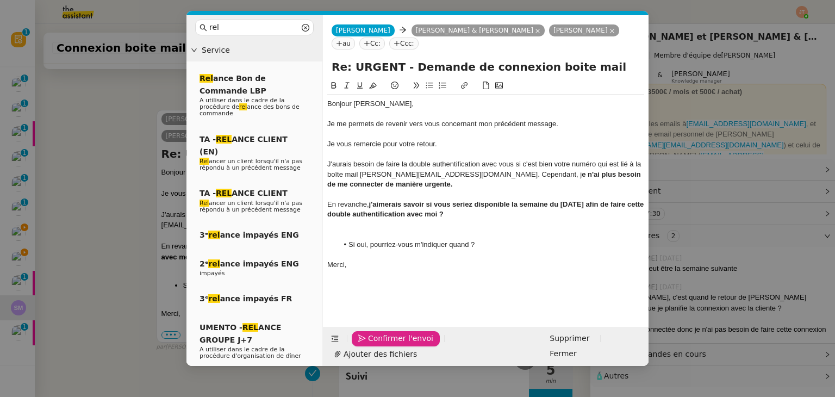
click at [377, 345] on span "Confirmer l'envoi" at bounding box center [400, 338] width 65 height 13
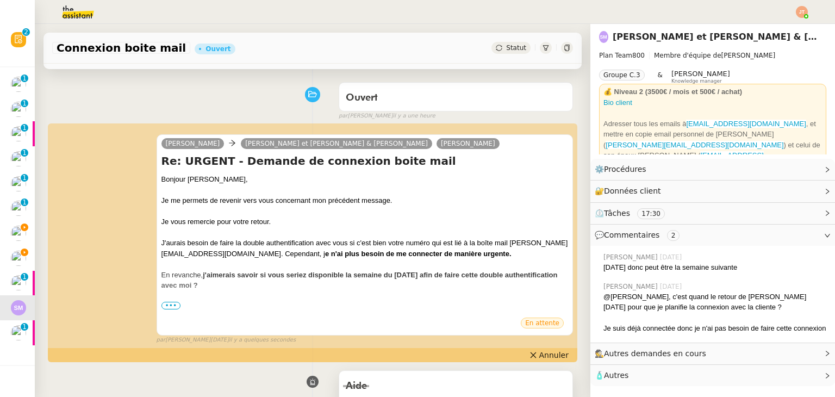
scroll to position [217, 0]
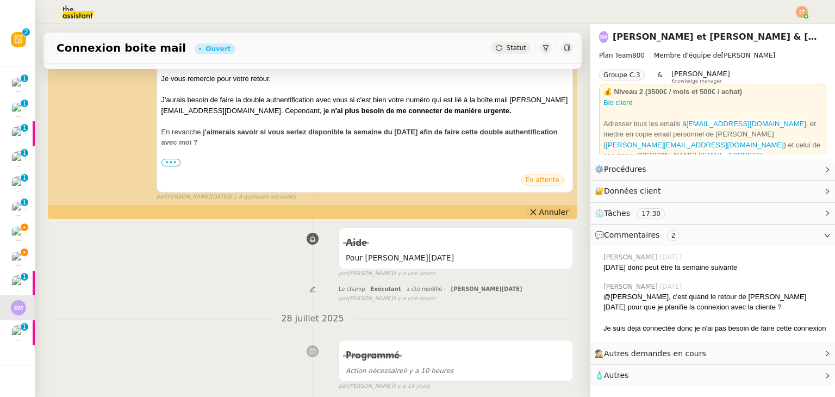
click at [539, 216] on span "Annuler" at bounding box center [553, 212] width 29 height 11
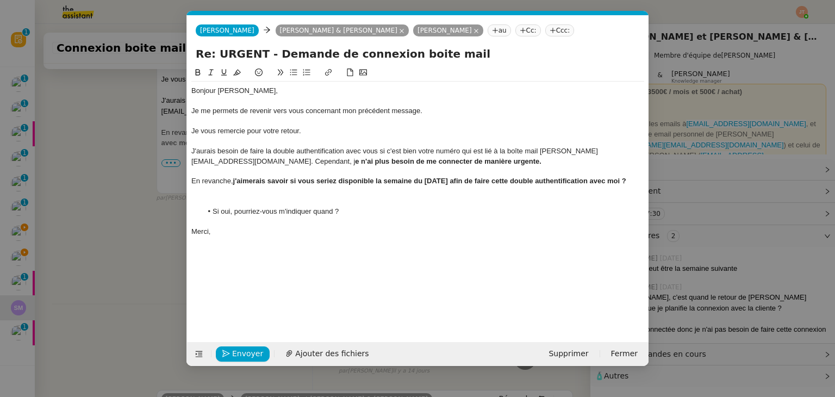
scroll to position [0, 23]
click at [130, 285] on nz-modal-container "Service TA - VOYAGE - PROPOSITION GLOBALE A utiliser dans le cadre de propositi…" at bounding box center [417, 198] width 835 height 397
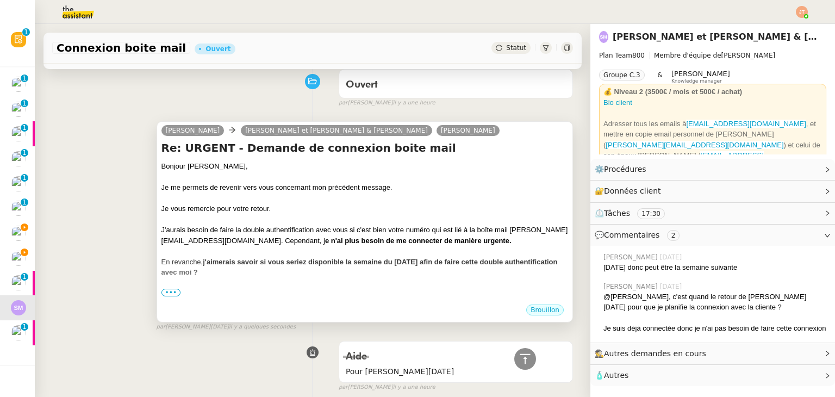
scroll to position [0, 0]
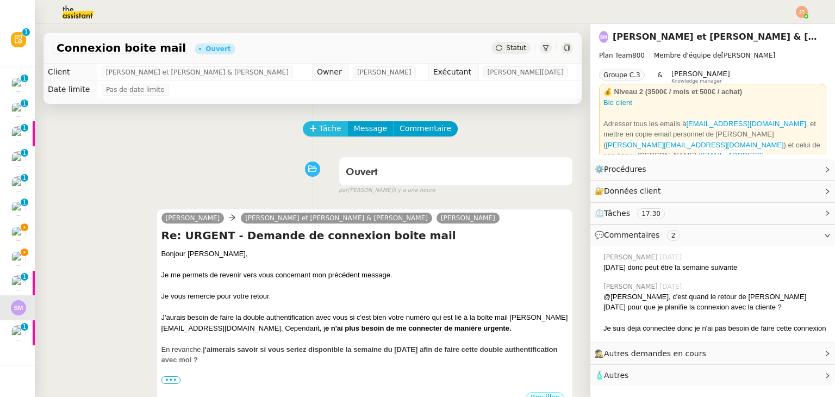
click at [324, 133] on span "Tâche" at bounding box center [330, 128] width 22 height 13
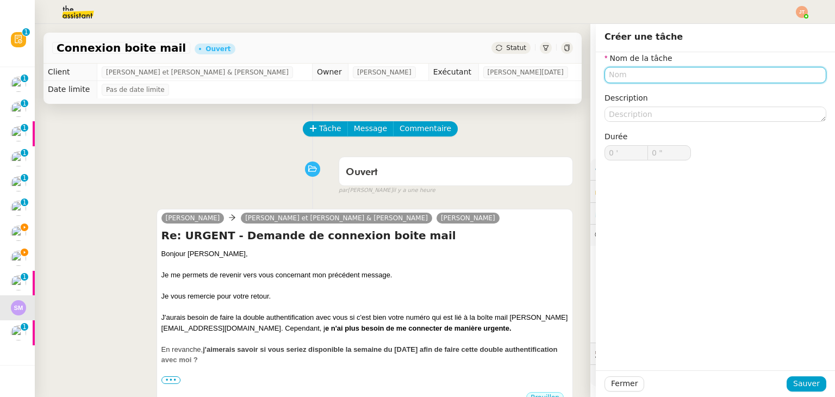
click at [611, 76] on input "text" at bounding box center [715, 75] width 222 height 16
click at [321, 129] on span "Tâche" at bounding box center [330, 128] width 22 height 13
click at [634, 77] on input "text" at bounding box center [715, 75] width 222 height 16
click at [617, 81] on input "text" at bounding box center [715, 75] width 222 height 16
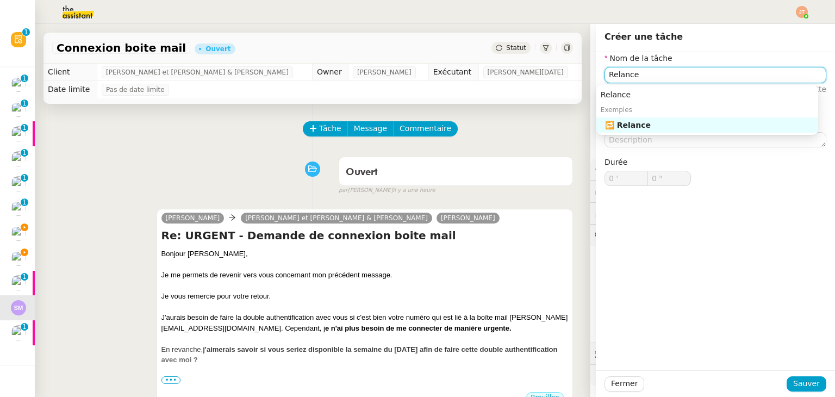
click at [625, 123] on div "🔁 Relance" at bounding box center [709, 125] width 209 height 10
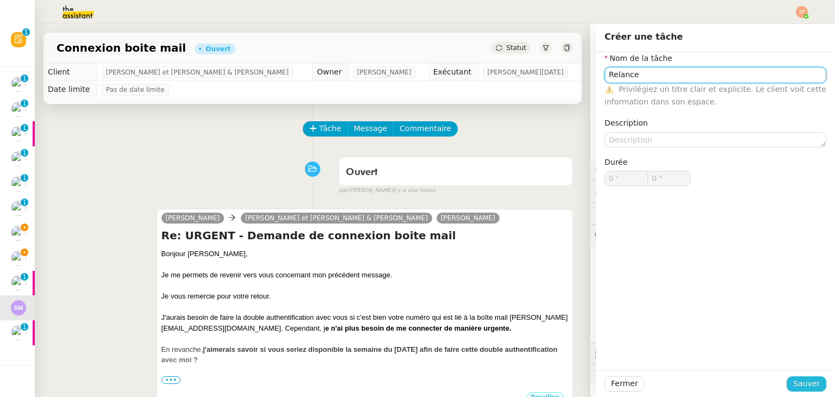
type input "Relance"
drag, startPoint x: 796, startPoint y: 388, endPoint x: 785, endPoint y: 375, distance: 16.6
click at [796, 388] on span "Sauver" at bounding box center [806, 383] width 27 height 13
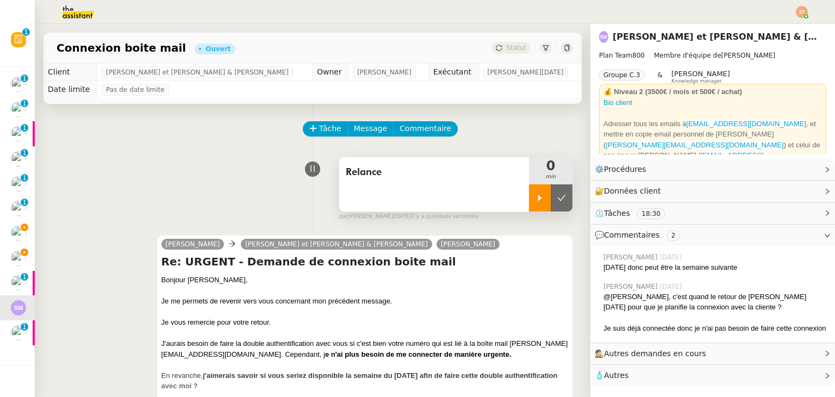
click at [538, 201] on icon at bounding box center [540, 198] width 4 height 6
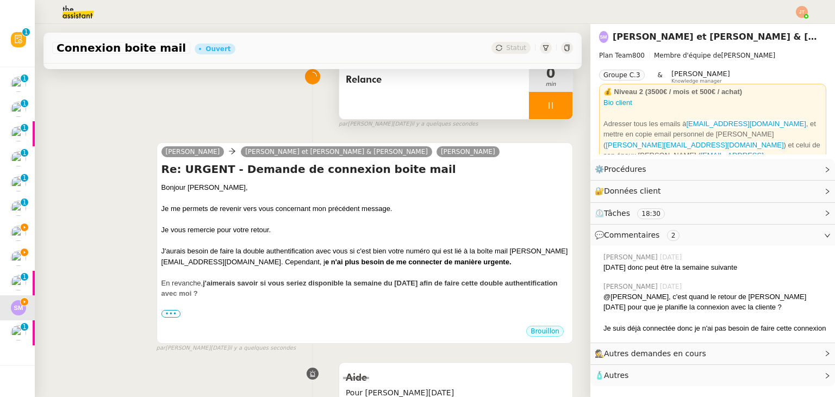
scroll to position [109, 0]
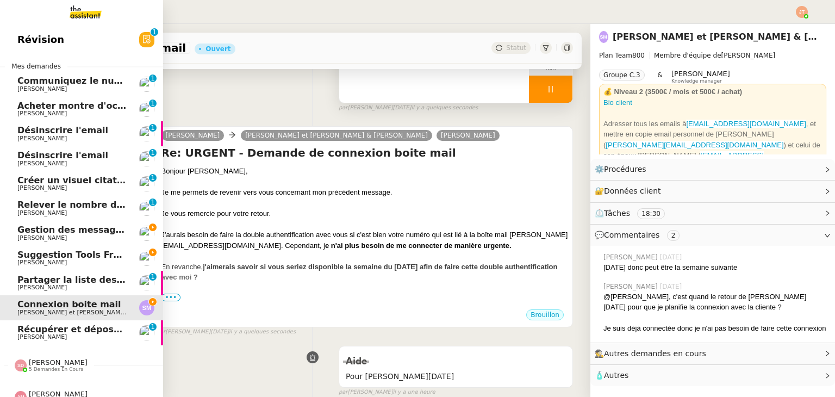
click at [63, 257] on span "Suggestion Tools Freezbee - [DATE]" at bounding box center [103, 254] width 173 height 10
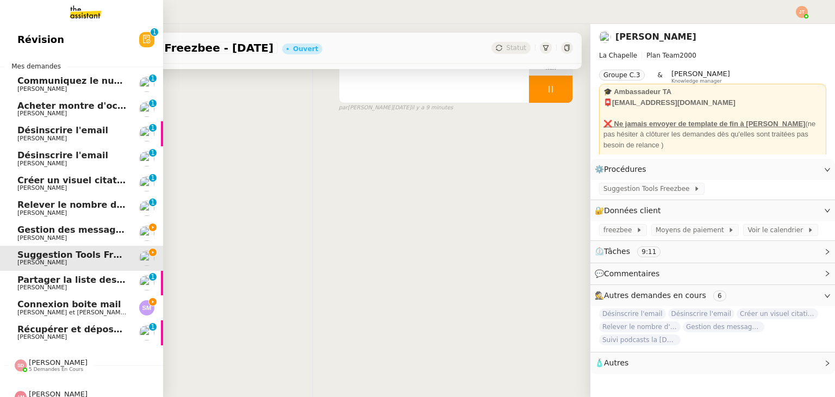
click at [77, 235] on span "[PERSON_NAME]" at bounding box center [72, 238] width 110 height 7
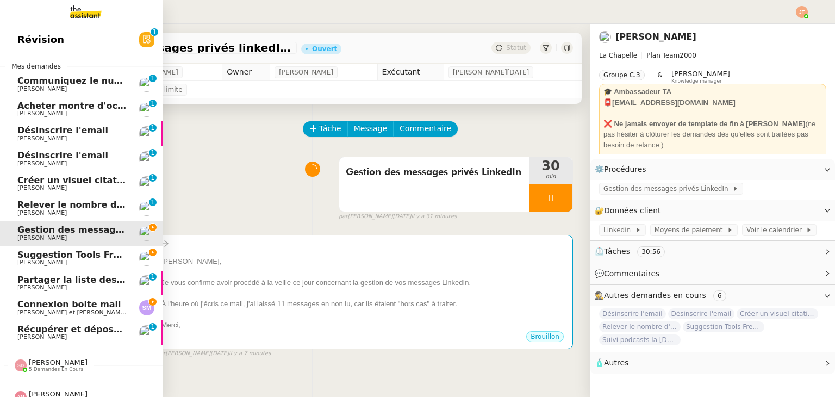
click at [90, 261] on span "[PERSON_NAME]" at bounding box center [72, 262] width 110 height 7
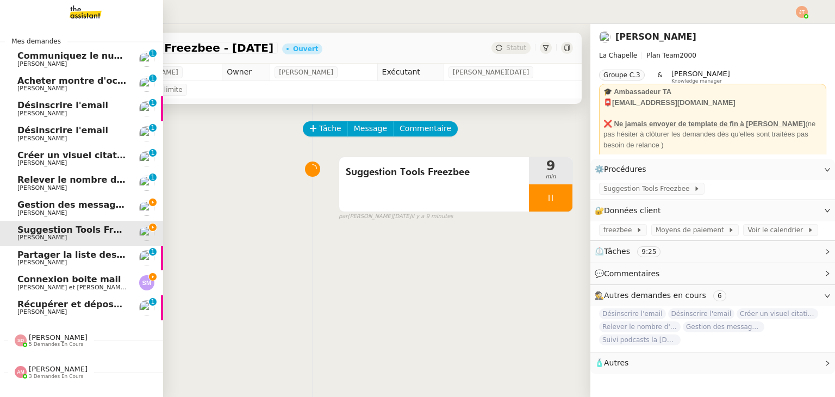
click at [85, 288] on span "[PERSON_NAME] et [PERSON_NAME] & [PERSON_NAME]" at bounding box center [100, 287] width 167 height 7
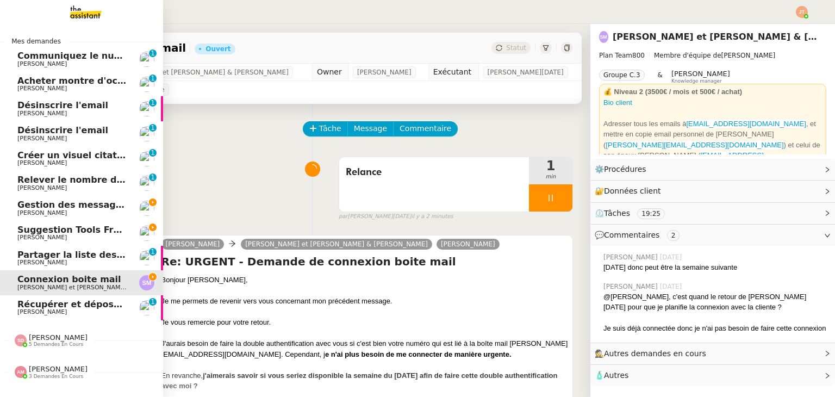
click at [67, 234] on span "[PERSON_NAME]" at bounding box center [72, 237] width 110 height 7
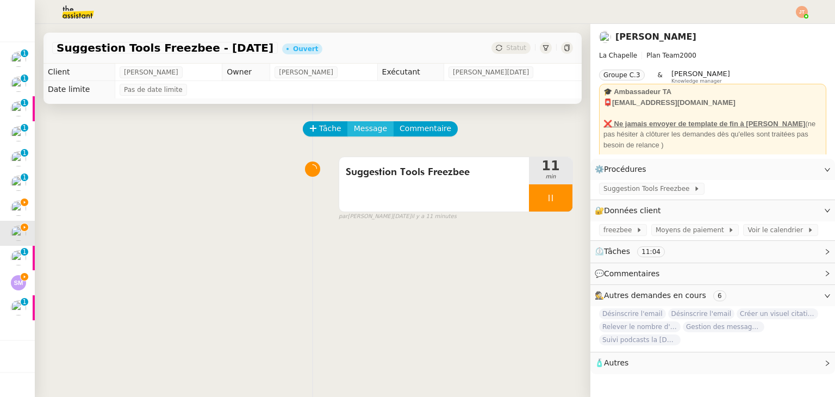
click at [354, 134] on span "Message" at bounding box center [370, 128] width 33 height 13
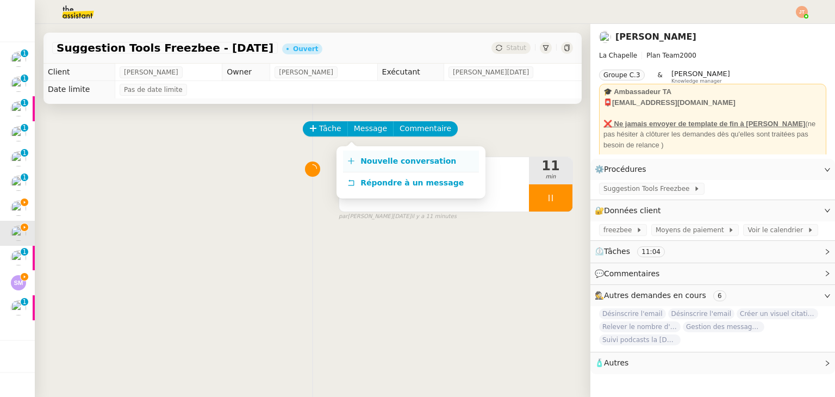
click at [365, 163] on span "Nouvelle conversation" at bounding box center [408, 161] width 96 height 9
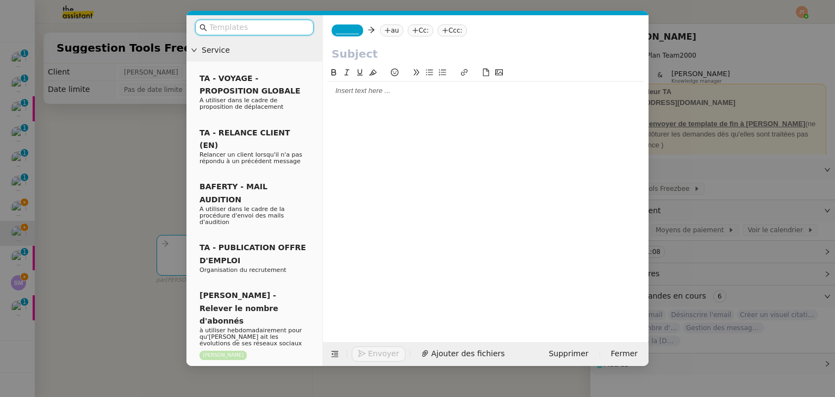
click at [406, 86] on div at bounding box center [485, 91] width 317 height 10
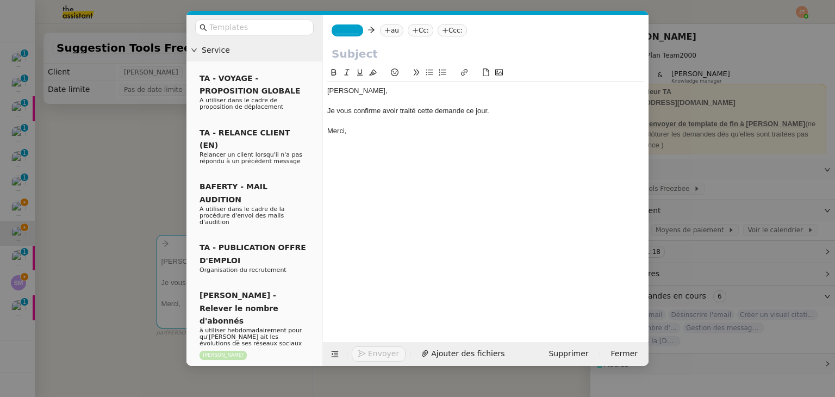
click at [130, 139] on nz-modal-container "Service TA - VOYAGE - PROPOSITION GLOBALE A utiliser dans le cadre de propositi…" at bounding box center [417, 198] width 835 height 397
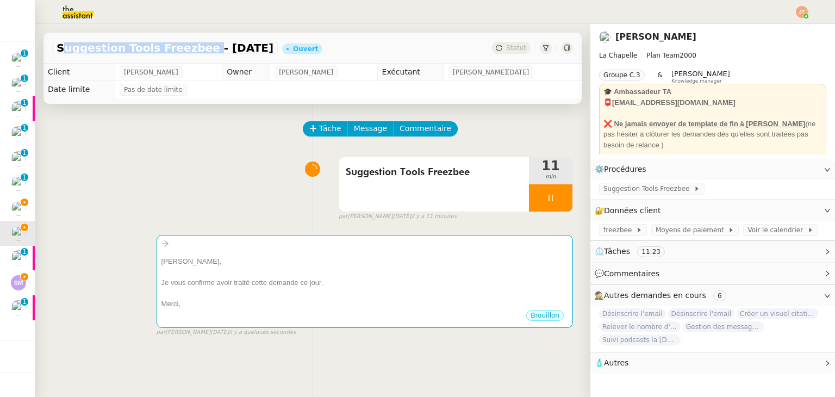
drag, startPoint x: 57, startPoint y: 47, endPoint x: 188, endPoint y: 49, distance: 131.0
click at [188, 49] on span "Suggestion Tools Freezbee - [DATE]" at bounding box center [165, 47] width 217 height 11
copy span "Suggestion Tools Freezbee"
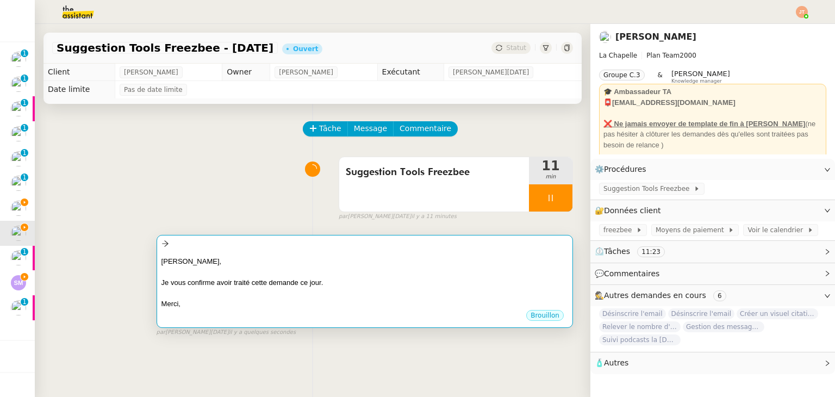
click at [260, 252] on div "[PERSON_NAME], Je vous confirme avoir traité cette demande ce jour. [GEOGRAPHIC…" at bounding box center [364, 280] width 407 height 59
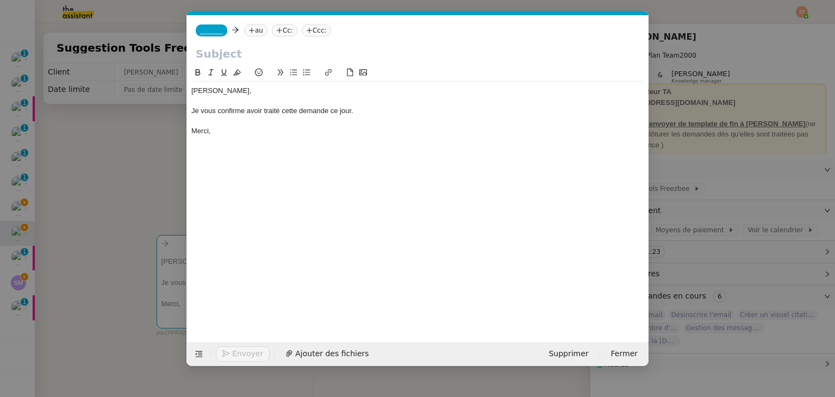
scroll to position [0, 23]
click at [255, 49] on input "text" at bounding box center [418, 54] width 444 height 16
paste input "Suggestion Tools Freezbee"
type input "Suggestion Tools Freezbee"
click at [252, 34] on nz-tag "au" at bounding box center [255, 30] width 23 height 12
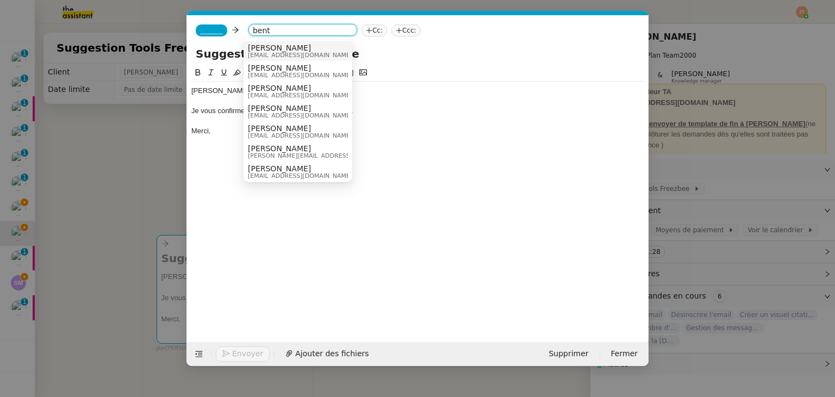
type input "bent"
drag, startPoint x: 266, startPoint y: 52, endPoint x: 253, endPoint y: 45, distance: 14.8
click at [266, 52] on span "[EMAIL_ADDRESS][DOMAIN_NAME]" at bounding box center [300, 55] width 104 height 6
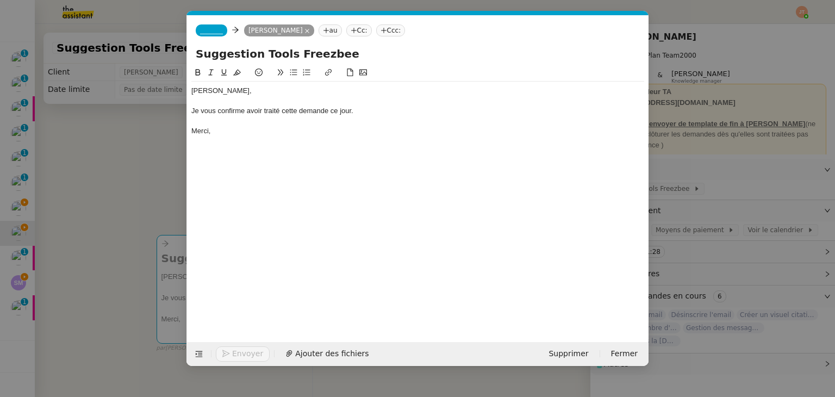
click at [214, 30] on span "_______" at bounding box center [211, 31] width 23 height 8
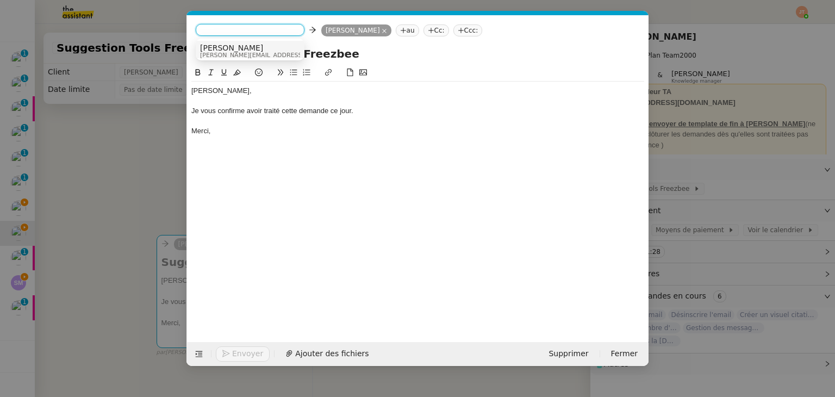
click at [219, 51] on span "[PERSON_NAME]" at bounding box center [277, 47] width 154 height 9
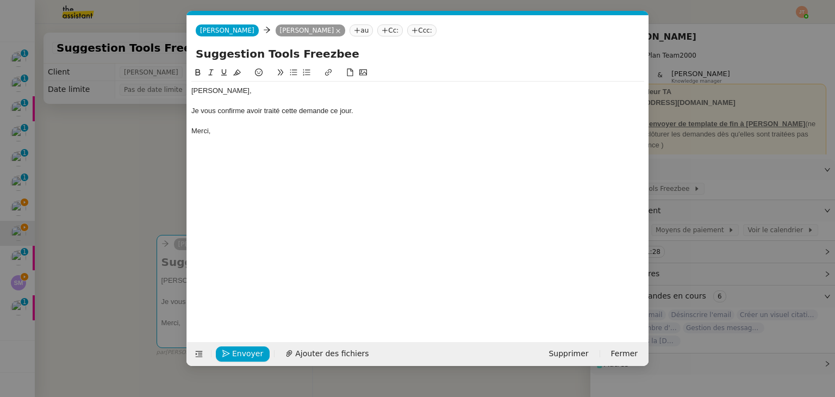
click at [132, 154] on nz-modal-container "Service TA - VOYAGE - PROPOSITION GLOBALE A utiliser dans le cadre de propositi…" at bounding box center [417, 198] width 835 height 397
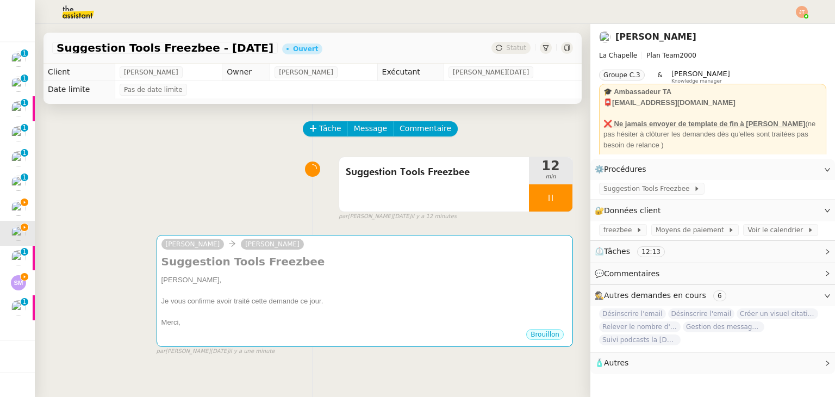
click at [60, 194] on div "Suggestion Tools Freezbee 12 min false par [PERSON_NAME][DATE] il y a 12 minutes" at bounding box center [312, 187] width 521 height 70
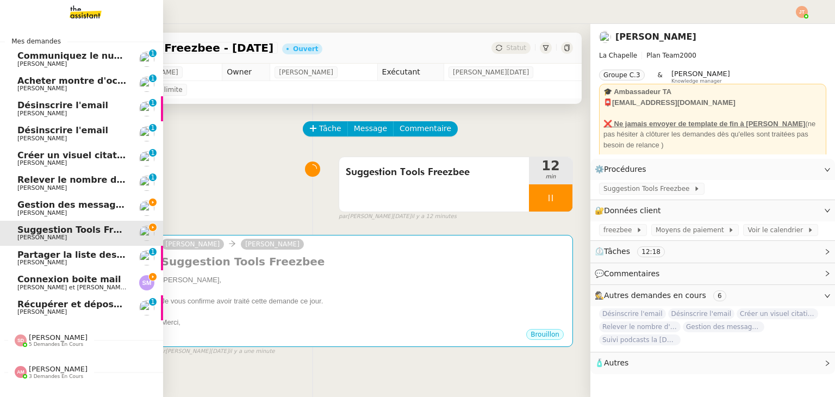
click at [82, 283] on span "Connexion boite mail" at bounding box center [69, 279] width 104 height 10
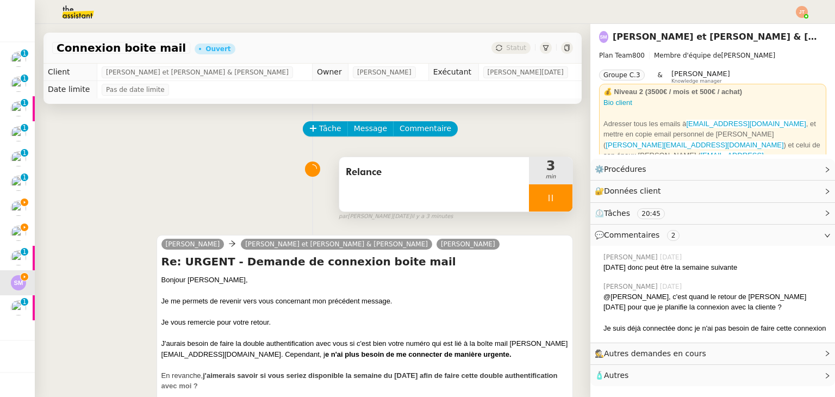
click at [546, 195] on icon at bounding box center [550, 198] width 9 height 9
click at [551, 204] on button at bounding box center [562, 197] width 22 height 27
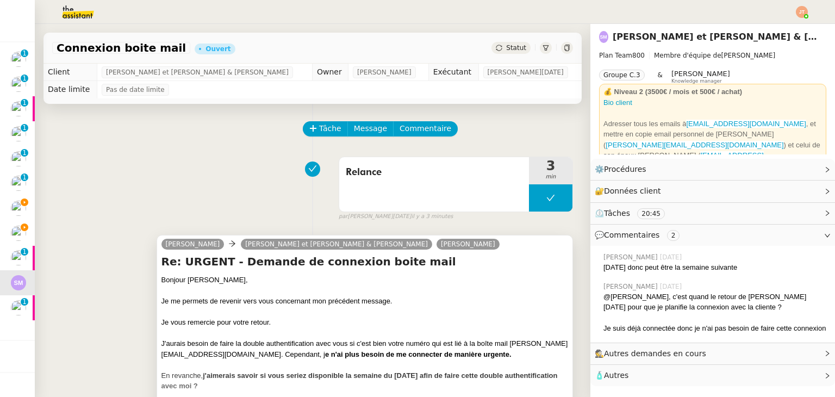
click at [417, 288] on div at bounding box center [364, 290] width 407 height 11
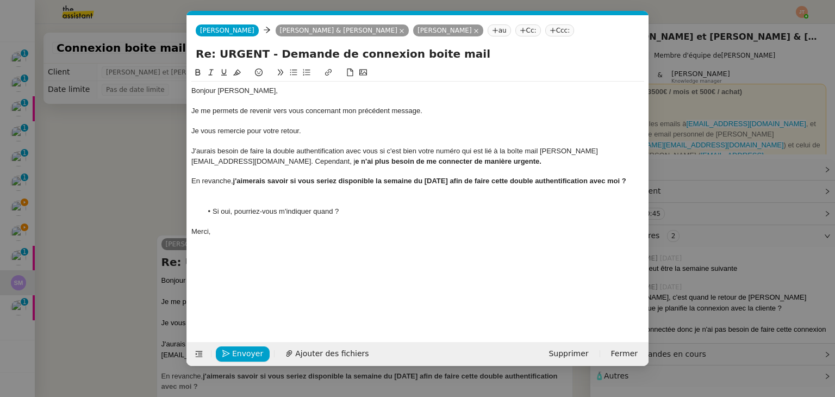
scroll to position [0, 23]
click at [252, 352] on span "Envoyer" at bounding box center [247, 353] width 31 height 13
click at [252, 352] on span "Confirmer l'envoi" at bounding box center [264, 353] width 65 height 13
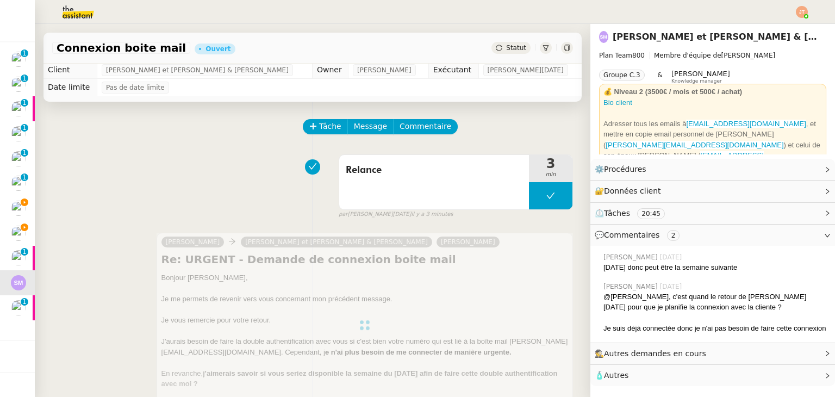
scroll to position [0, 0]
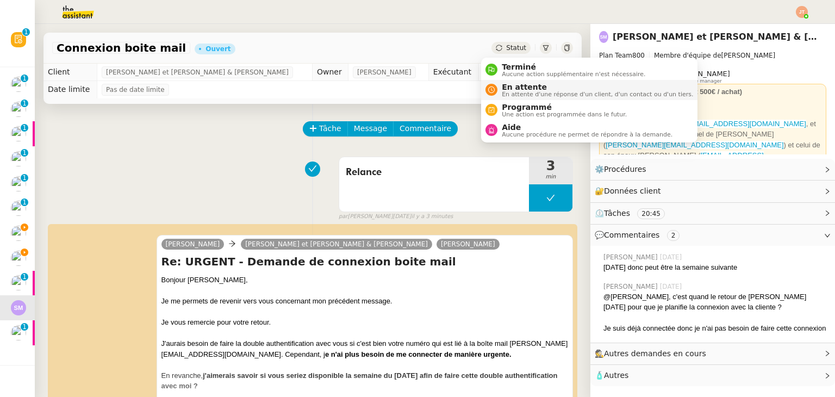
click at [514, 93] on span "En attente d'une réponse d'un client, d'un contact ou d'un tiers." at bounding box center [597, 94] width 191 height 6
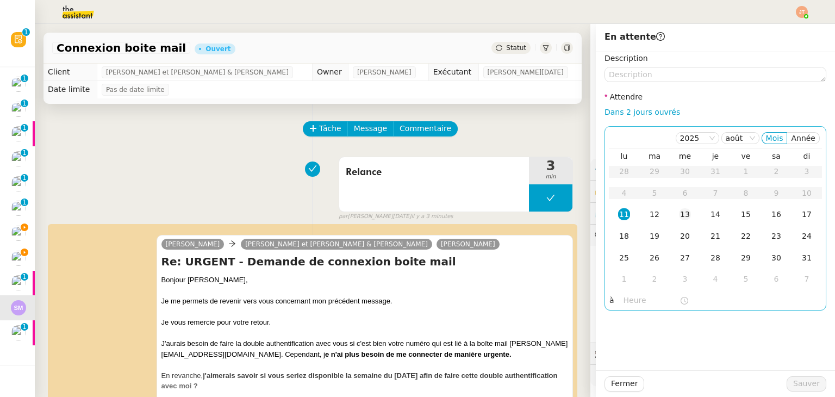
click at [679, 218] on div "13" at bounding box center [685, 214] width 12 height 12
click at [629, 298] on input "text" at bounding box center [651, 300] width 56 height 13
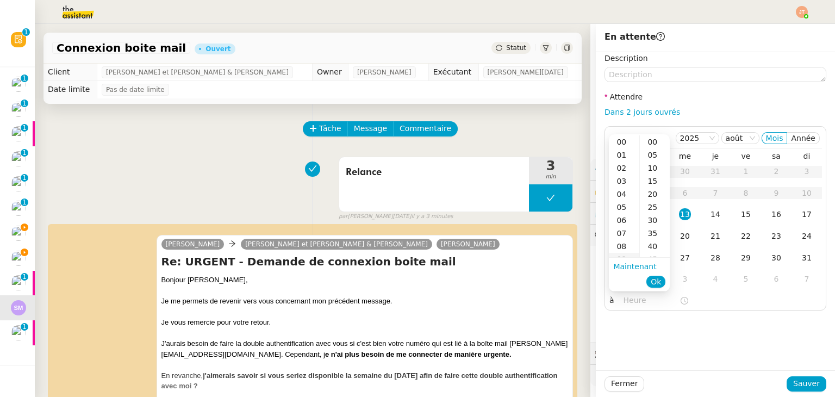
click at [623, 255] on div "09" at bounding box center [624, 259] width 30 height 13
click at [652, 142] on div "00" at bounding box center [655, 141] width 30 height 13
type input "09:00"
click at [661, 280] on button "Ok" at bounding box center [655, 282] width 19 height 12
click at [787, 379] on button "Sauver" at bounding box center [807, 383] width 40 height 15
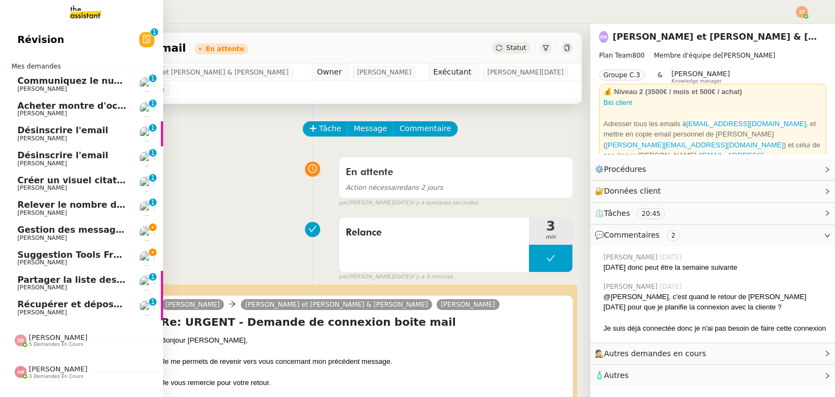
click at [47, 257] on span "Suggestion Tools Freezbee - [DATE]" at bounding box center [103, 254] width 173 height 10
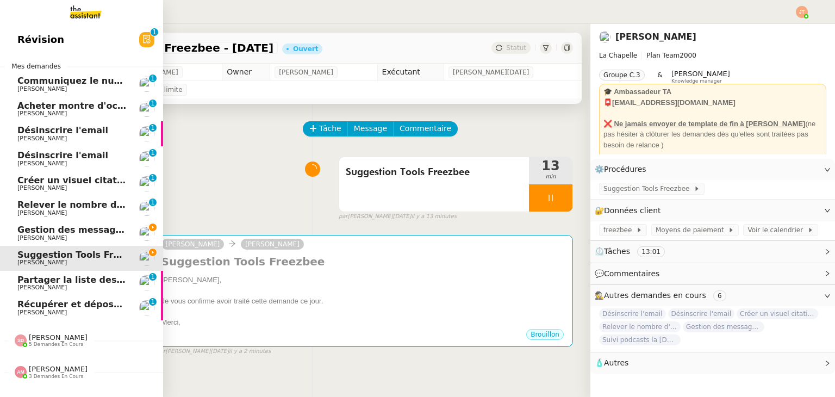
click at [61, 233] on span "Gestion des messages privés linkedIn - [DATE]" at bounding box center [131, 229] width 228 height 10
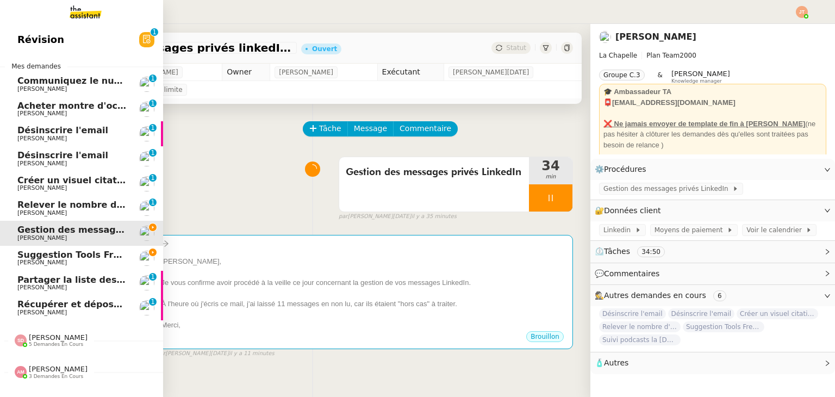
click at [41, 247] on link "Suggestion Tools Freezbee - [DATE] [PERSON_NAME]" at bounding box center [81, 258] width 163 height 25
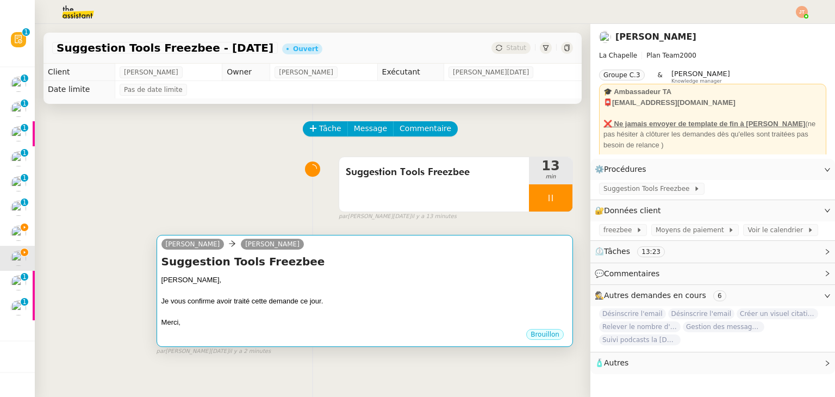
click at [361, 264] on h4 "Suggestion Tools Freezbee" at bounding box center [364, 261] width 407 height 15
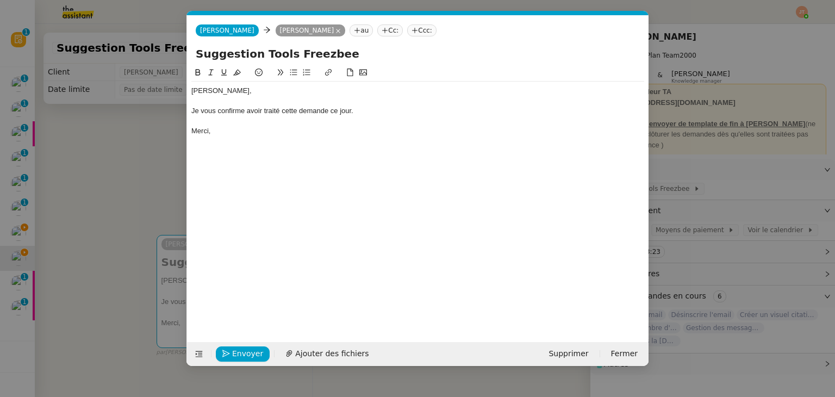
scroll to position [0, 23]
click at [251, 347] on span "Envoyer" at bounding box center [247, 353] width 31 height 13
click at [251, 347] on span "Confirmer l'envoi" at bounding box center [264, 353] width 65 height 13
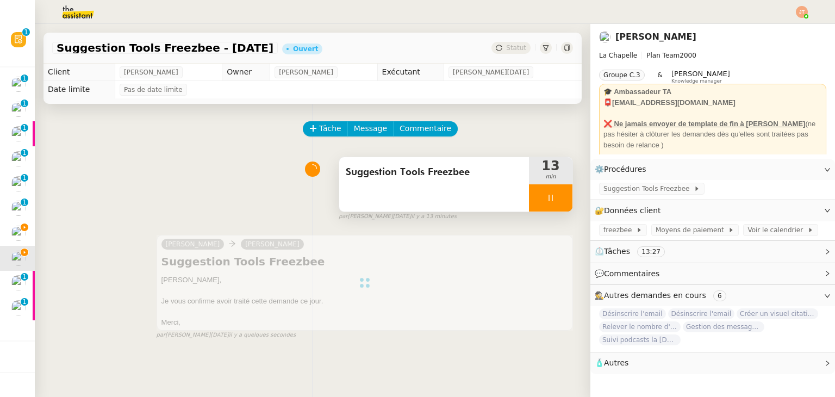
click at [529, 206] on div at bounding box center [550, 197] width 43 height 27
click at [557, 202] on icon at bounding box center [561, 198] width 9 height 9
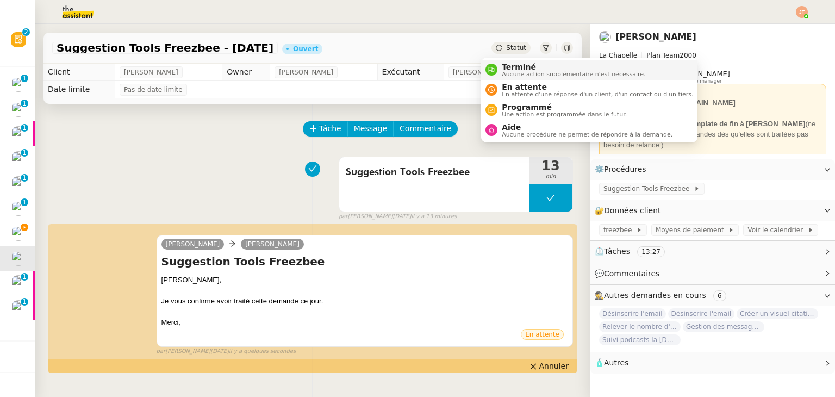
click at [506, 68] on span "Terminé" at bounding box center [573, 67] width 143 height 9
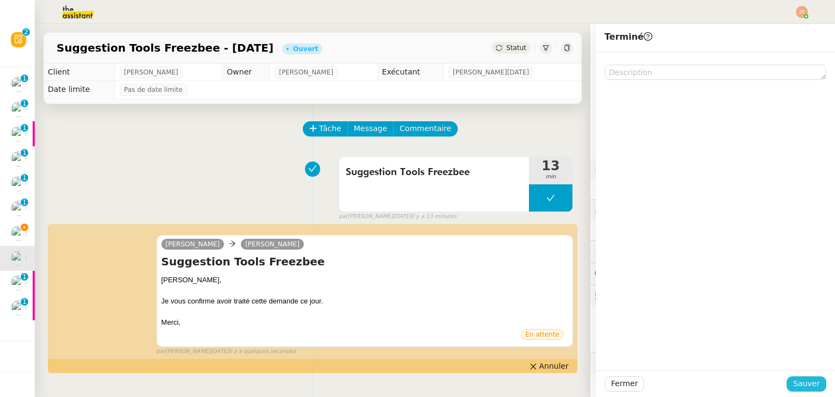
click at [795, 383] on span "Sauver" at bounding box center [806, 383] width 27 height 13
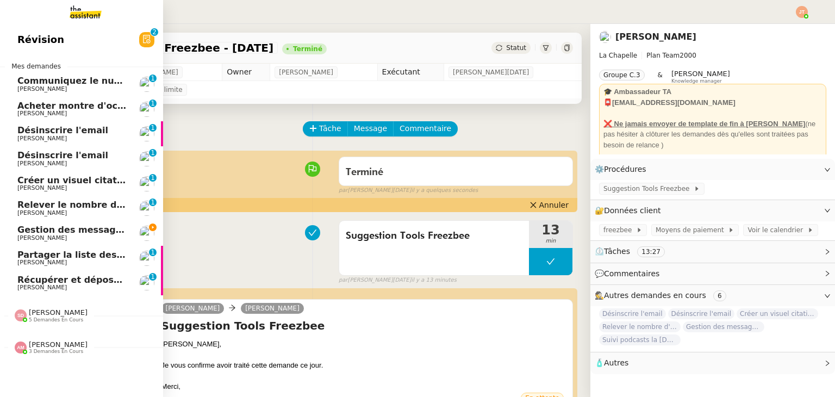
click at [58, 157] on span "Désinscrire l'email" at bounding box center [62, 155] width 91 height 10
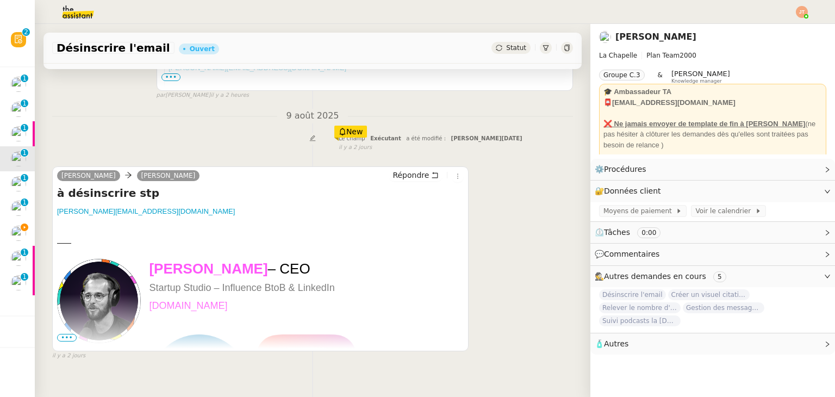
scroll to position [326, 0]
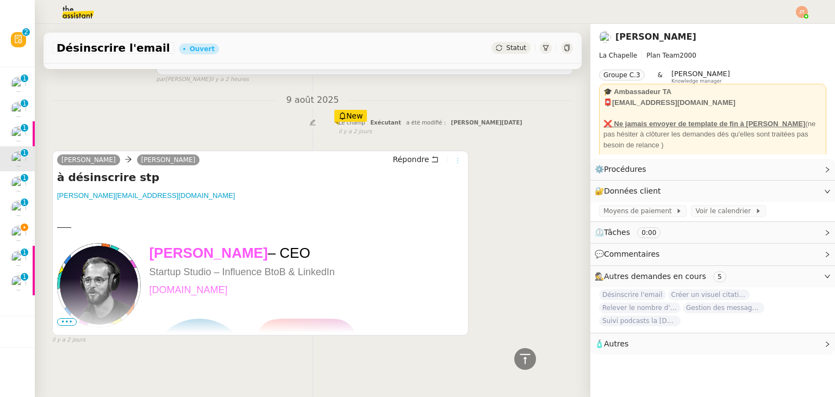
click at [452, 157] on icon at bounding box center [458, 160] width 12 height 7
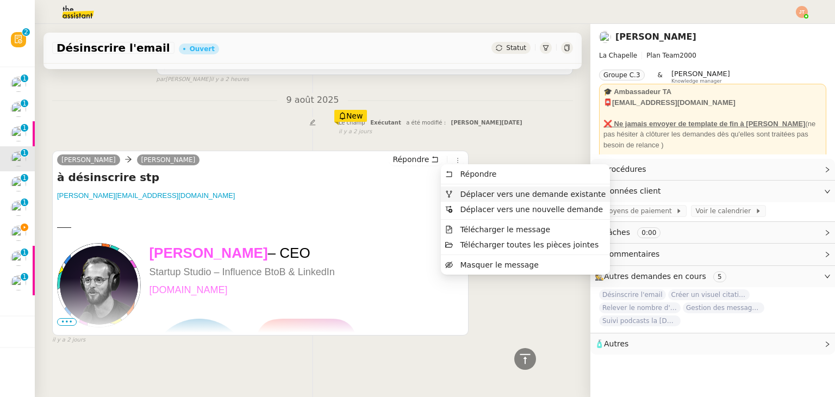
click at [465, 195] on span "Déplacer vers une demande existante" at bounding box center [533, 194] width 146 height 9
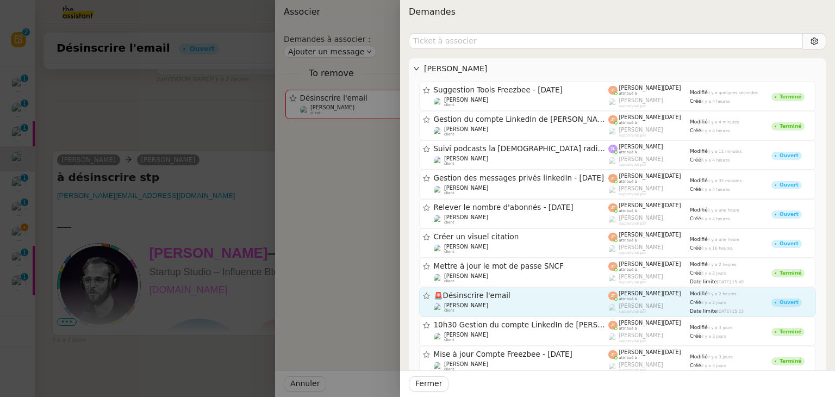
click at [458, 292] on span "🚨 Désinscrire l'email" at bounding box center [521, 296] width 175 height 8
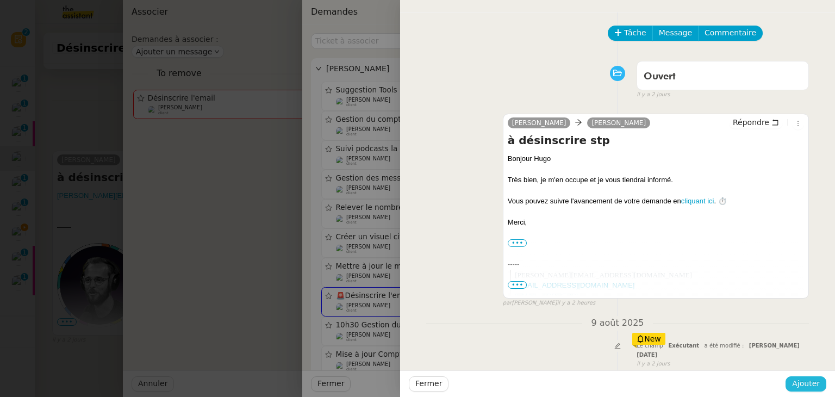
click at [796, 390] on span "Ajouter" at bounding box center [806, 383] width 28 height 13
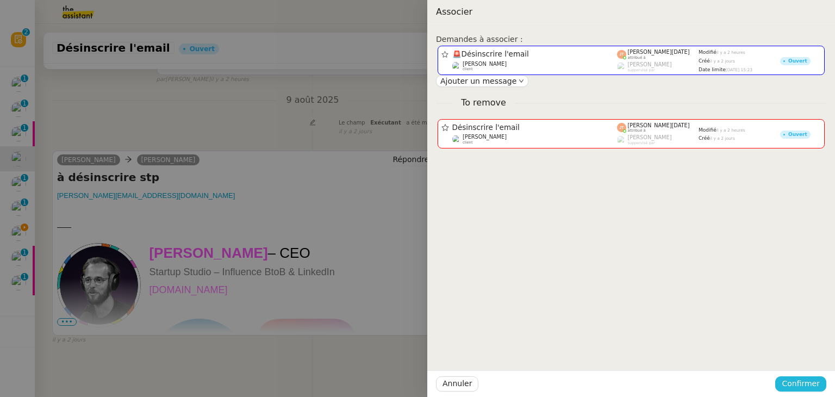
click at [812, 382] on span "Confirmer" at bounding box center [801, 383] width 38 height 13
click at [808, 357] on span "Ajouter" at bounding box center [802, 354] width 28 height 11
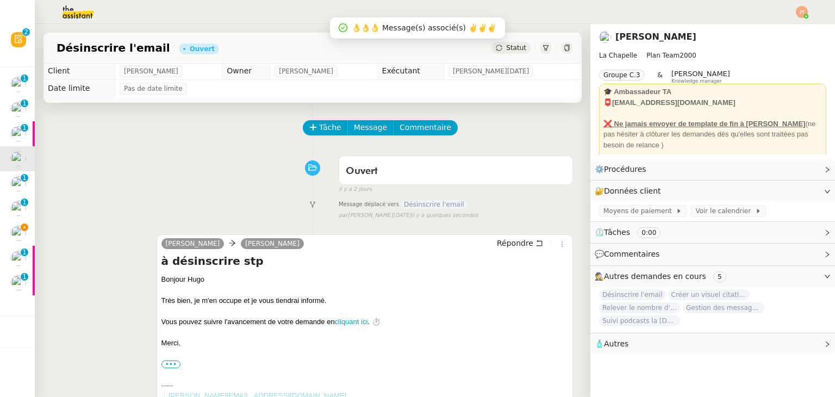
scroll to position [0, 0]
click at [496, 47] on icon at bounding box center [499, 48] width 7 height 7
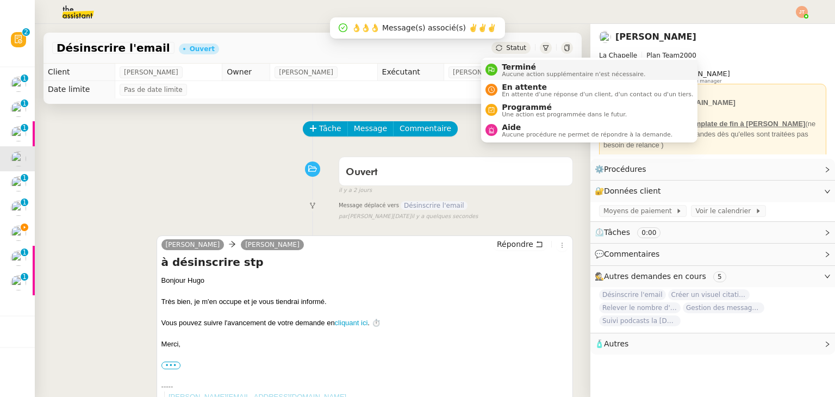
click at [503, 73] on span "Aucune action supplémentaire n'est nécessaire." at bounding box center [573, 74] width 143 height 6
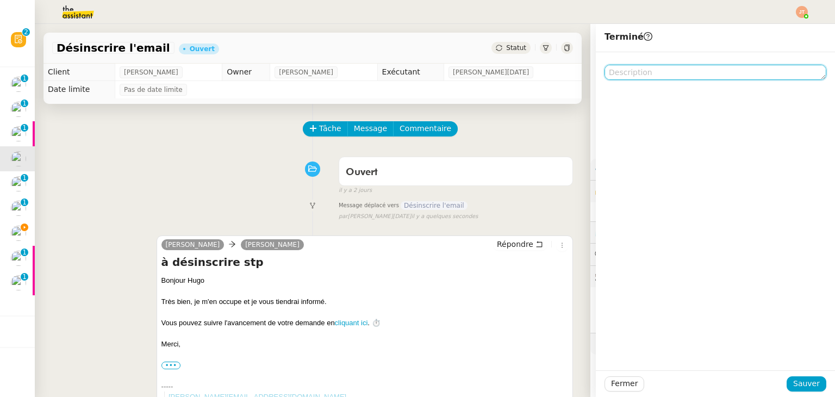
click at [634, 72] on textarea at bounding box center [715, 72] width 222 height 15
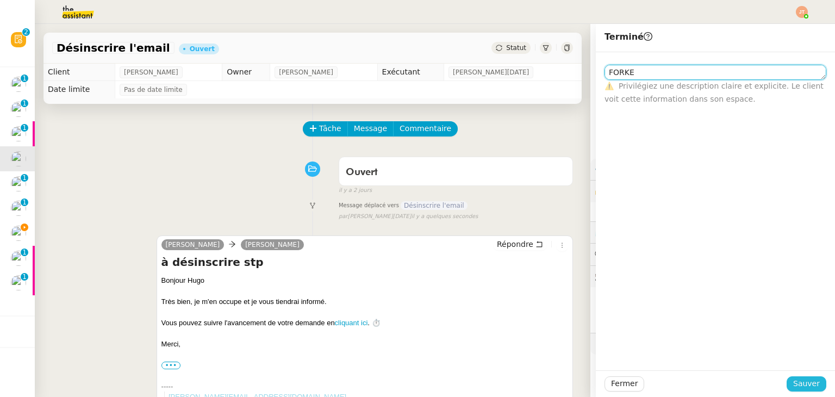
type textarea "FORKE"
click at [802, 382] on span "Sauver" at bounding box center [806, 383] width 27 height 13
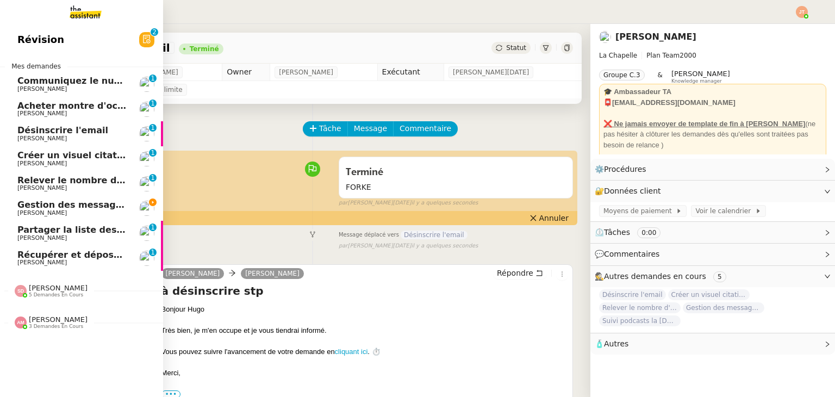
click at [84, 182] on span "Relever le nombre d'abonnés - [DATE]" at bounding box center [110, 180] width 186 height 10
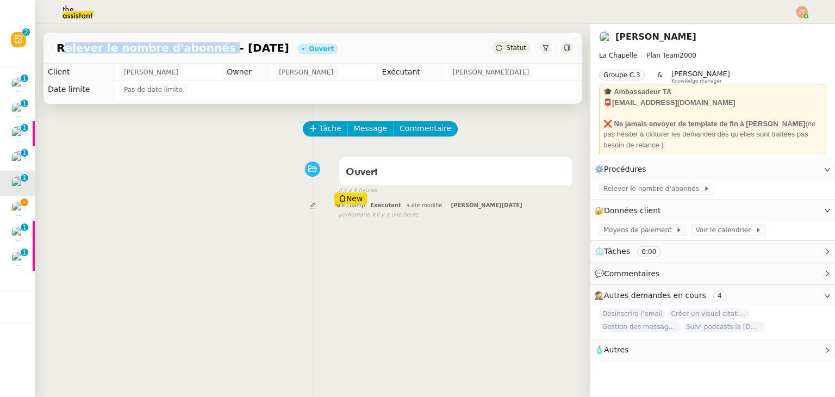
drag, startPoint x: 57, startPoint y: 48, endPoint x: 201, endPoint y: 52, distance: 144.1
click at [201, 52] on span "Relever le nombre d'abonnés - [DATE]" at bounding box center [173, 47] width 233 height 11
copy span "Relever le nombre d'abonnés"
click at [319, 130] on span "Tâche" at bounding box center [330, 128] width 22 height 13
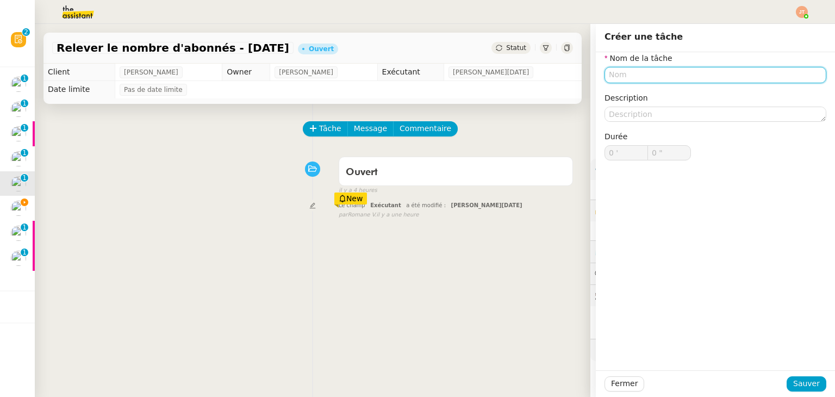
click at [621, 77] on input "text" at bounding box center [715, 75] width 222 height 16
paste input "Relever le nombre d'abonnés"
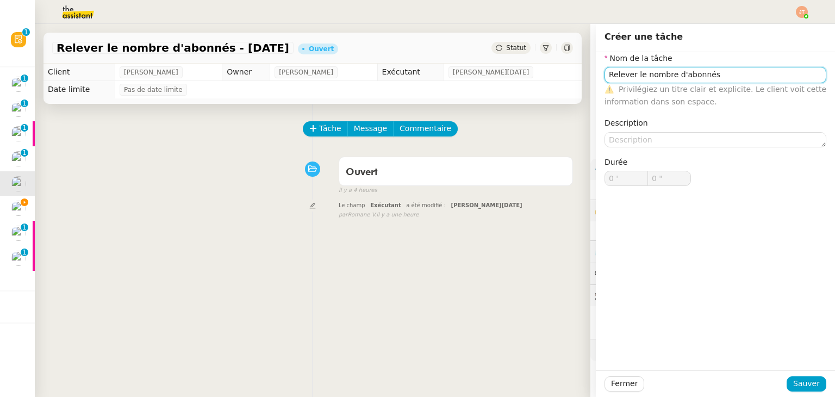
click at [623, 77] on input "Relever le nombre d'abonnés" at bounding box center [715, 75] width 222 height 16
click at [732, 67] on input "Releve le nombre d'abonnés" at bounding box center [715, 75] width 222 height 16
click at [609, 74] on input "Releve le nombre d'abonnés" at bounding box center [715, 75] width 222 height 16
click at [631, 74] on input "Relève le nombre d'abonnés" at bounding box center [715, 75] width 222 height 16
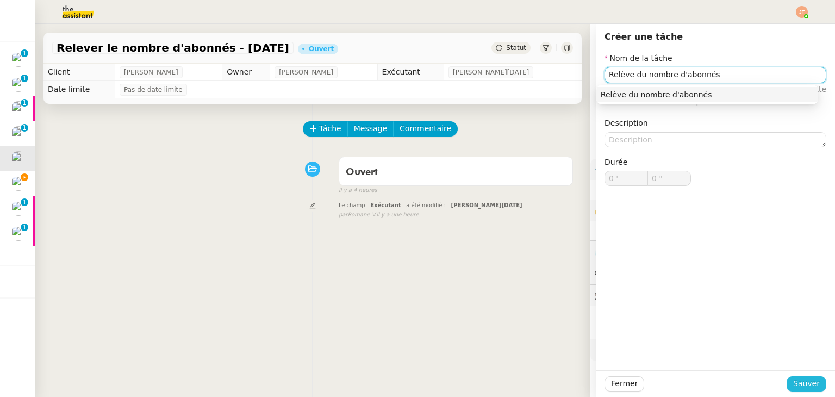
type input "Relève du nombre d'abonnés"
click at [788, 384] on button "Sauver" at bounding box center [807, 383] width 40 height 15
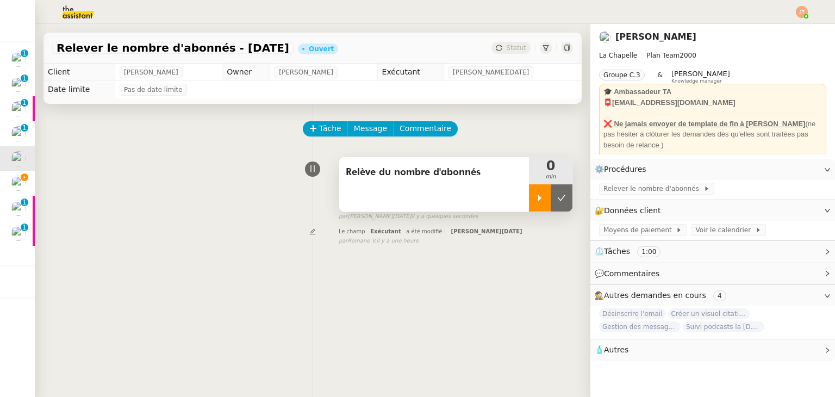
click at [529, 194] on div at bounding box center [540, 197] width 22 height 27
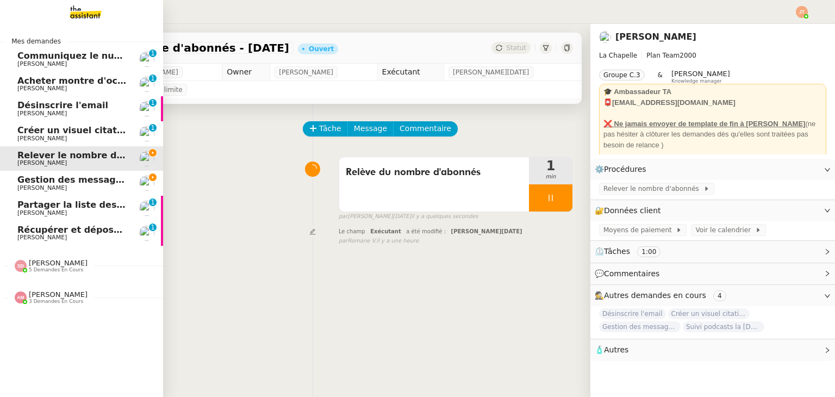
click at [59, 178] on span "Gestion des messages privés linkedIn - [DATE]" at bounding box center [131, 179] width 228 height 10
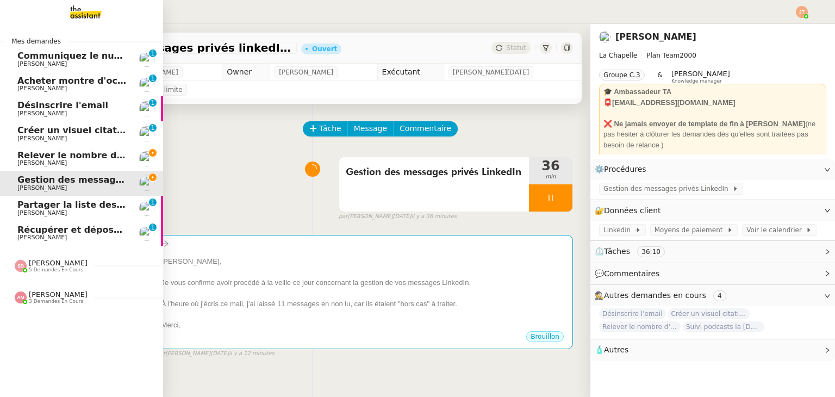
click at [83, 152] on span "Relever le nombre d'abonnés - [DATE]" at bounding box center [110, 155] width 186 height 10
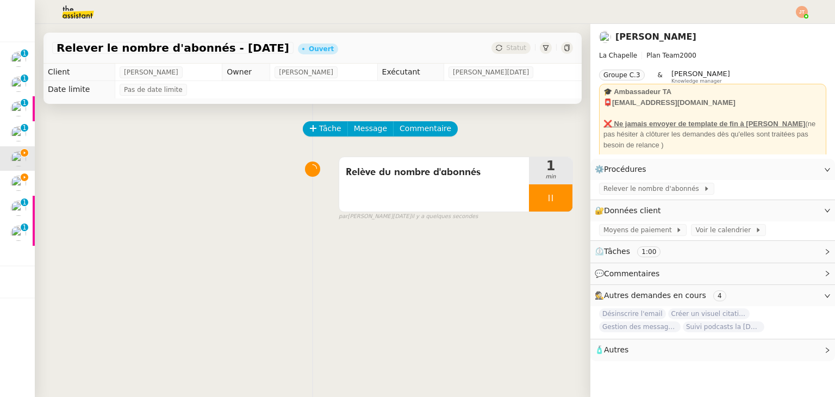
click at [75, 194] on div "Relève du nombre d'abonnés 1 min false par [PERSON_NAME][DATE] il y a quelques …" at bounding box center [312, 187] width 521 height 70
click at [84, 10] on img at bounding box center [69, 12] width 84 height 24
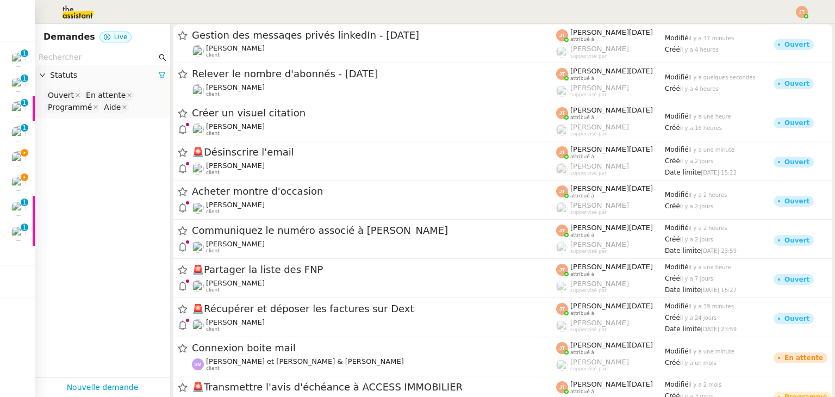
click at [113, 58] on input "text" at bounding box center [98, 57] width 118 height 13
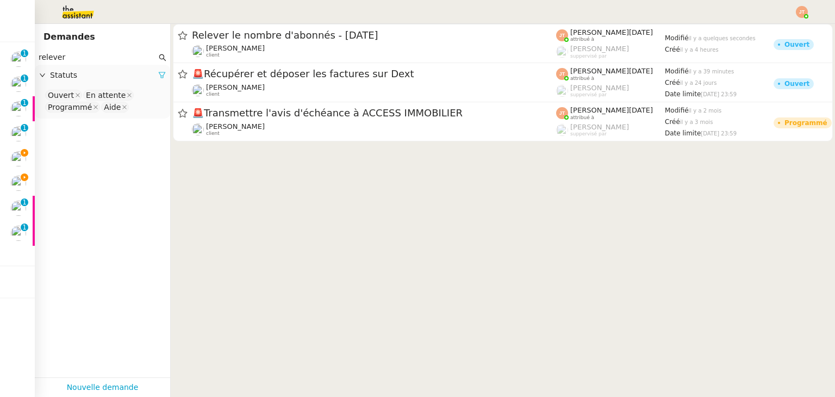
type input "relever"
click at [158, 74] on icon at bounding box center [162, 75] width 8 height 8
click at [145, 76] on span "Statuts" at bounding box center [108, 75] width 116 height 13
click at [98, 96] on nz-select-top-control "Please select" at bounding box center [102, 96] width 118 height 14
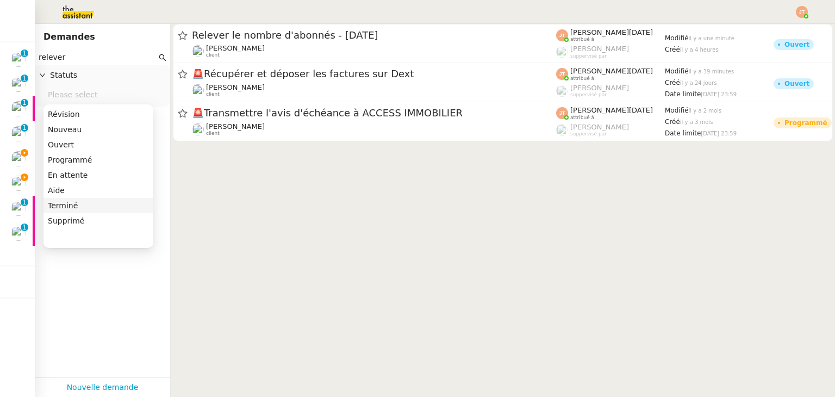
click at [75, 205] on div "Terminé" at bounding box center [98, 206] width 101 height 10
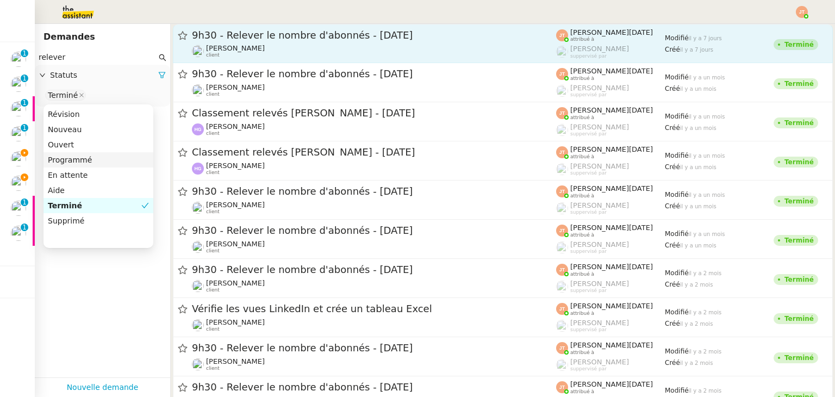
click at [261, 48] on div "[PERSON_NAME] client" at bounding box center [374, 51] width 364 height 14
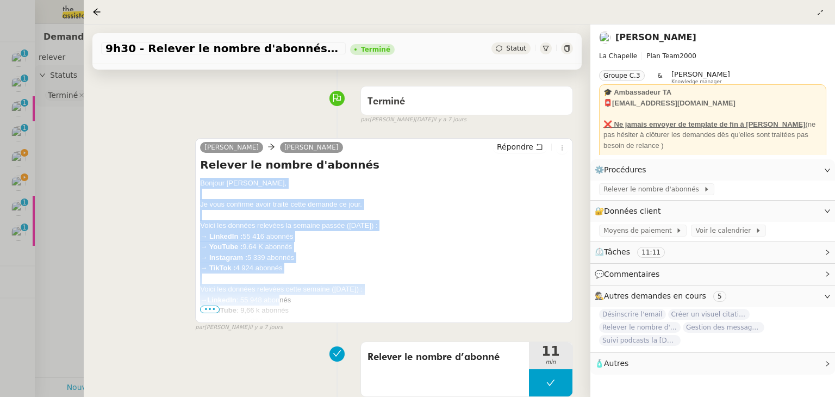
scroll to position [109, 0]
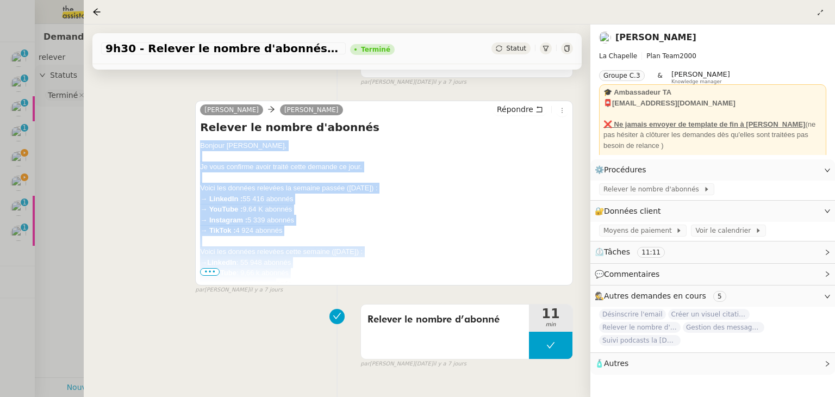
drag, startPoint x: 200, startPoint y: 256, endPoint x: 276, endPoint y: 281, distance: 79.6
click at [276, 283] on div "Bonjour [PERSON_NAME], Je vous confirme avoir traité cette demande ce jour. Voi…" at bounding box center [384, 251] width 368 height 222
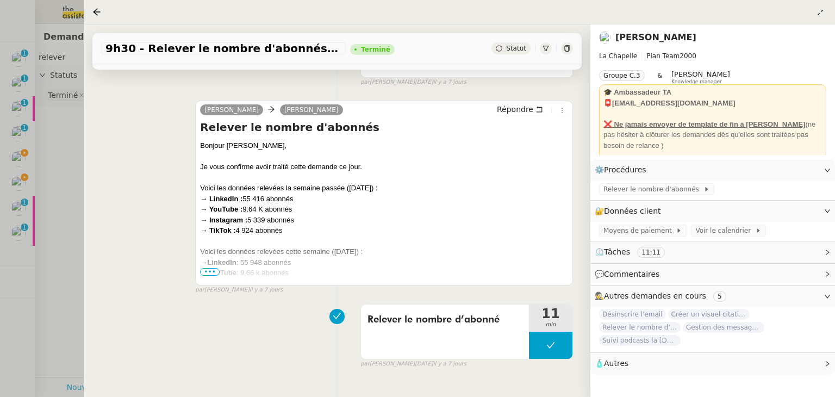
click at [216, 273] on span "•••" at bounding box center [210, 272] width 20 height 8
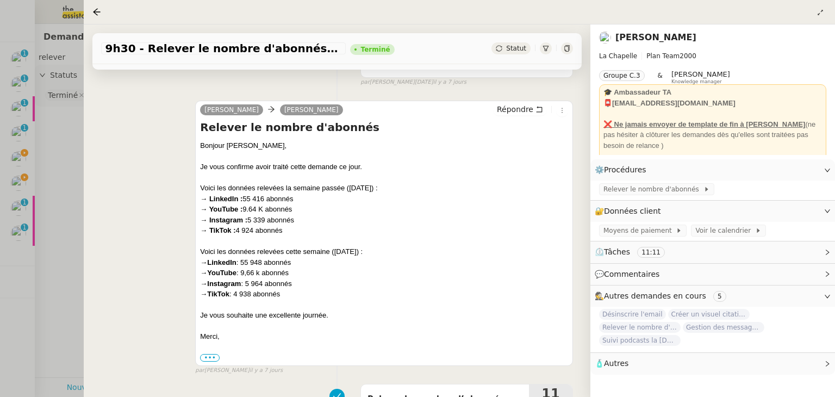
drag, startPoint x: 250, startPoint y: 335, endPoint x: 223, endPoint y: 335, distance: 26.6
click at [223, 335] on div "Merci," at bounding box center [384, 336] width 368 height 11
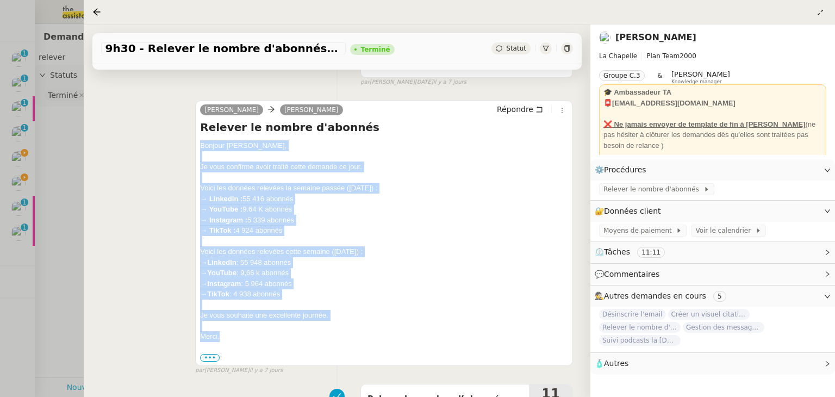
drag, startPoint x: 222, startPoint y: 342, endPoint x: 197, endPoint y: 145, distance: 198.9
click at [197, 145] on div "[PERSON_NAME] Relever le nombre d'abonnés Bonjour [PERSON_NAME], Je vous confir…" at bounding box center [384, 233] width 378 height 265
copy div "Bonjour [PERSON_NAME], Je vous confirme avoir traité cette demande ce jour. Voi…"
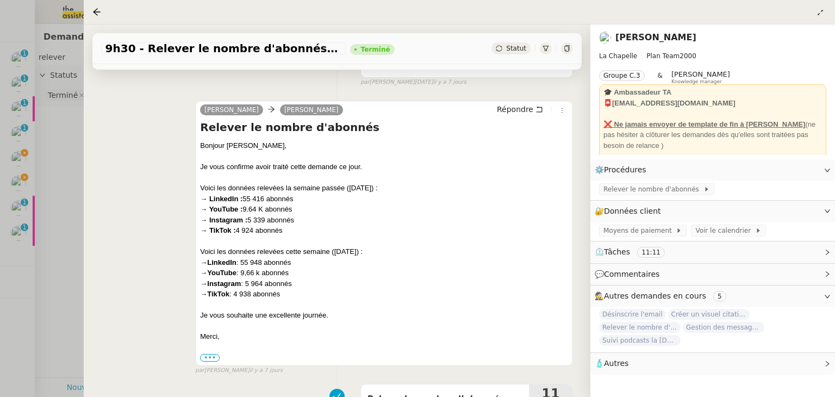
click at [50, 184] on div at bounding box center [417, 198] width 835 height 397
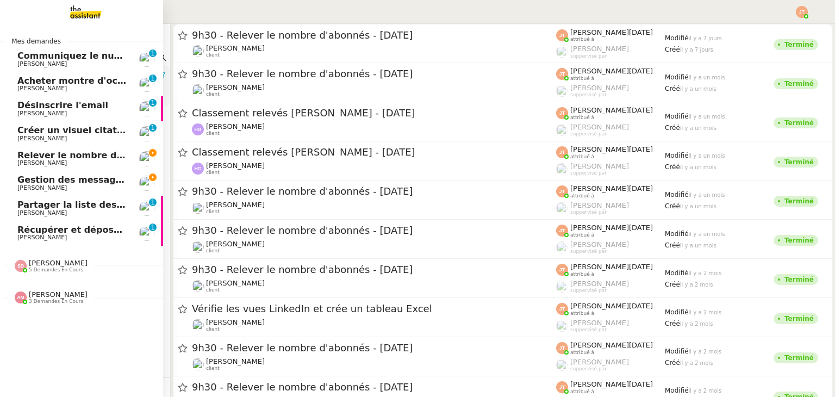
click at [28, 156] on span "Relever le nombre d'abonnés - [DATE]" at bounding box center [110, 155] width 186 height 10
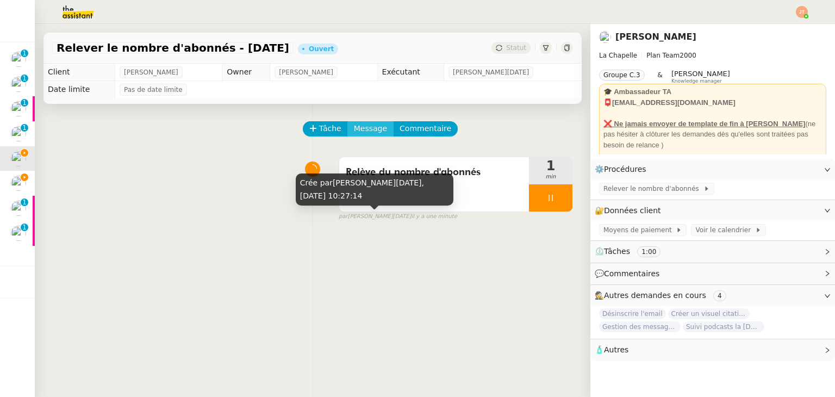
click at [365, 134] on span "Message" at bounding box center [370, 128] width 33 height 13
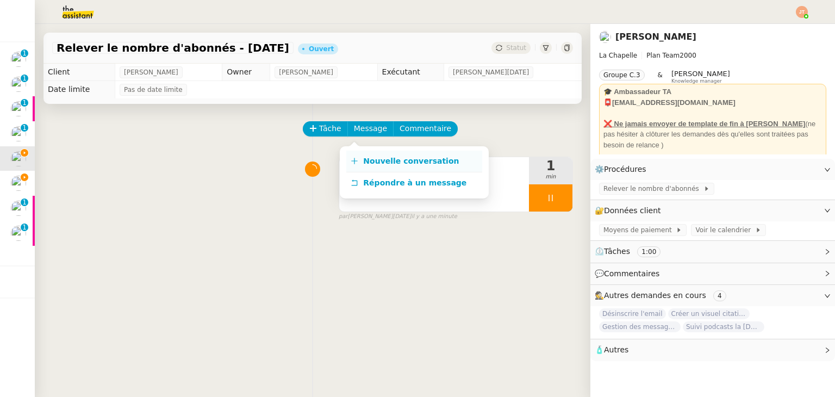
click at [383, 159] on span "Nouvelle conversation" at bounding box center [411, 161] width 96 height 9
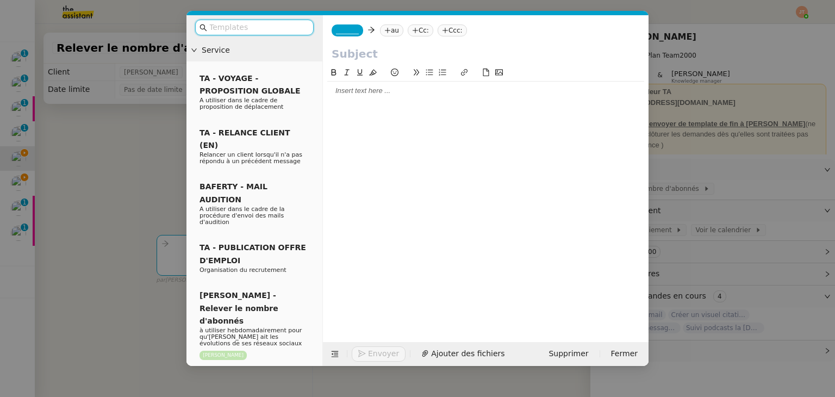
click at [359, 97] on div at bounding box center [485, 91] width 317 height 18
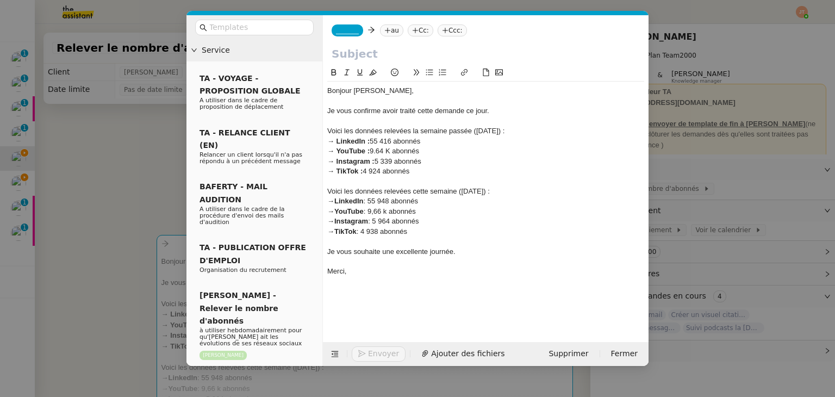
click at [113, 124] on nz-modal-container "Service TA - VOYAGE - PROPOSITION GLOBALE A utiliser dans le cadre de propositi…" at bounding box center [417, 198] width 835 height 397
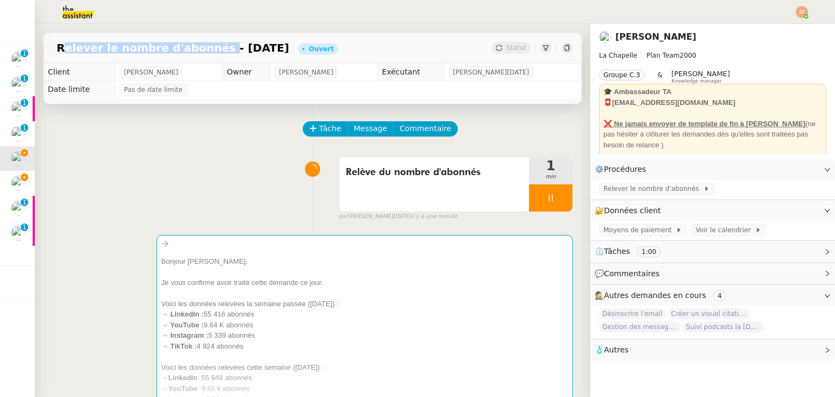
drag, startPoint x: 57, startPoint y: 48, endPoint x: 199, endPoint y: 53, distance: 143.0
click at [199, 53] on span "Relever le nombre d'abonnés - [DATE]" at bounding box center [173, 47] width 233 height 11
copy span "Relever le nombre d'abonnés"
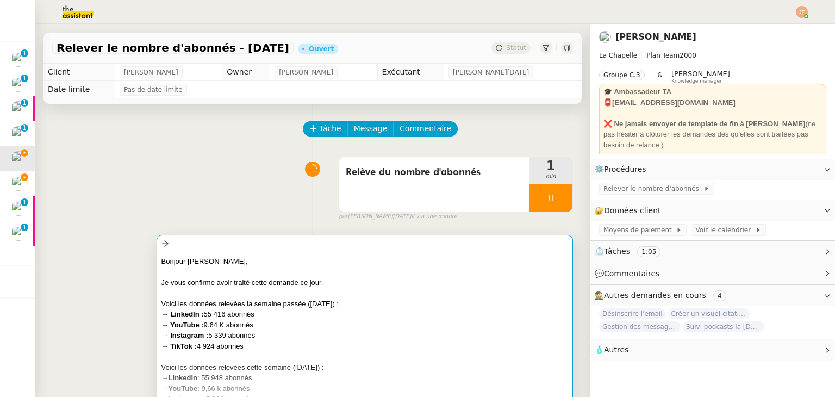
click at [277, 257] on div "Bonjour [PERSON_NAME]," at bounding box center [364, 261] width 407 height 11
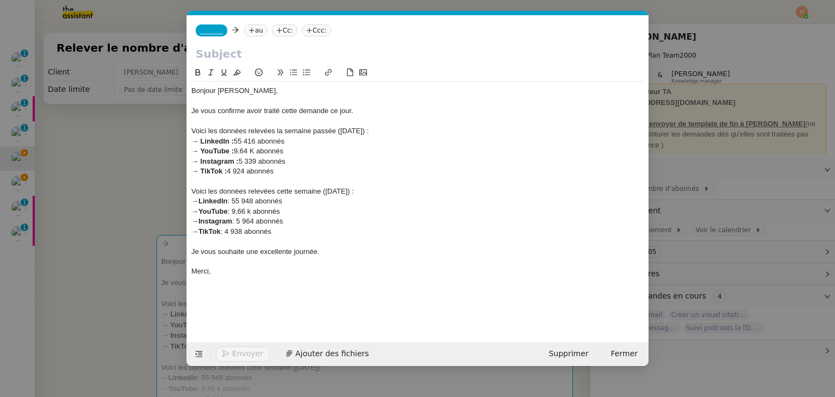
scroll to position [0, 23]
click at [246, 57] on input "text" at bounding box center [418, 54] width 444 height 16
paste input "Relever le nombre d'abonnés"
type input "Relever le nombre d'abonnés"
click at [249, 29] on icon at bounding box center [251, 30] width 7 height 7
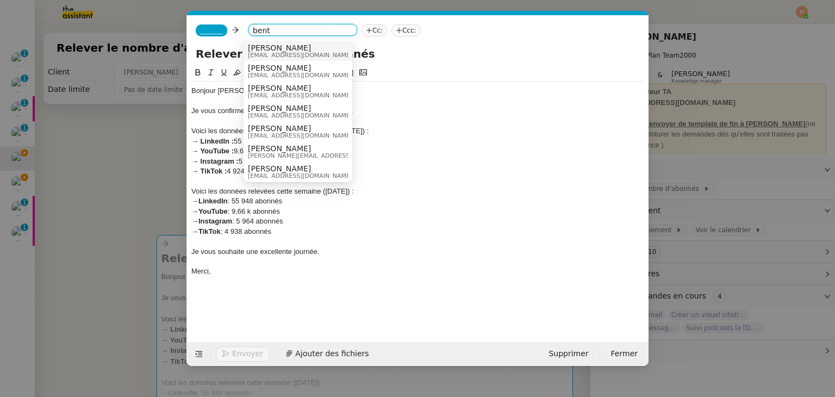
type input "bent"
click at [271, 57] on span "[EMAIL_ADDRESS][DOMAIN_NAME]" at bounding box center [300, 55] width 104 height 6
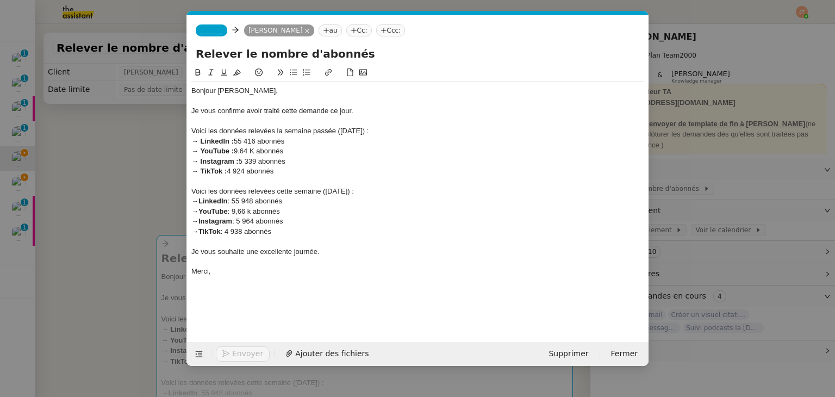
click at [207, 31] on span "_______" at bounding box center [211, 31] width 23 height 8
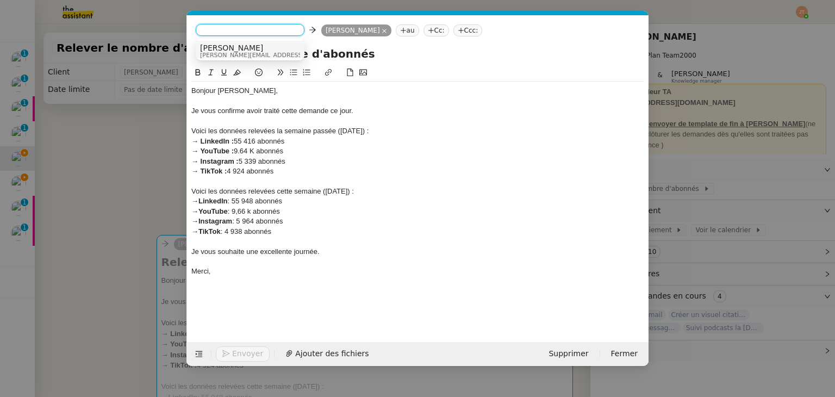
click at [220, 50] on span "[PERSON_NAME]" at bounding box center [277, 47] width 154 height 9
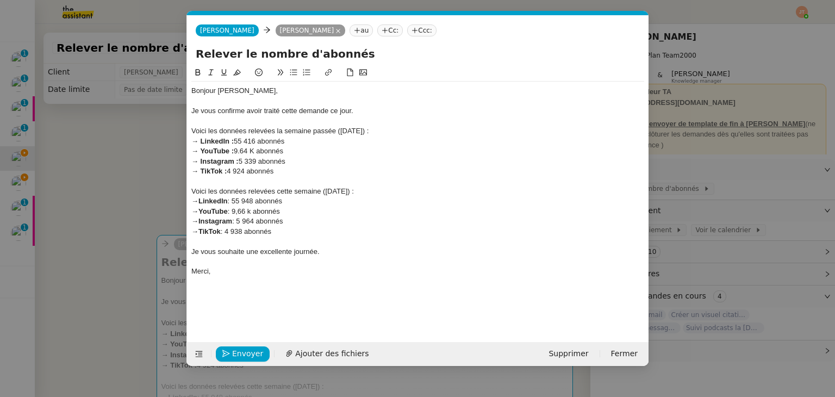
click at [123, 186] on nz-modal-container "Service TA - VOYAGE - PROPOSITION GLOBALE A utiliser dans le cadre de propositi…" at bounding box center [417, 198] width 835 height 397
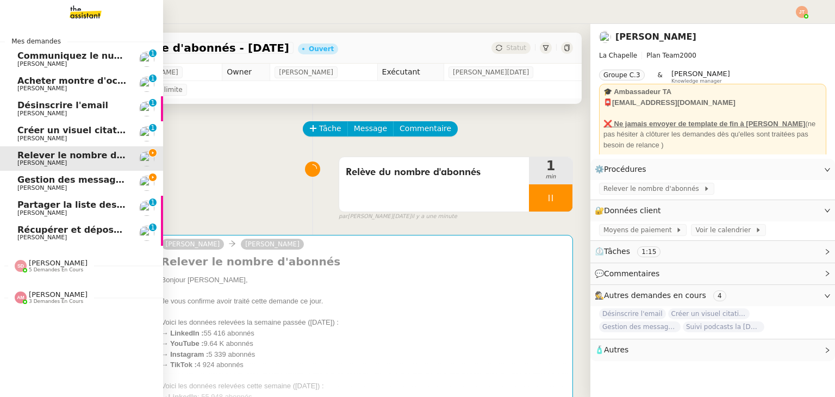
click at [69, 179] on span "Gestion des messages privés linkedIn - [DATE]" at bounding box center [131, 179] width 228 height 10
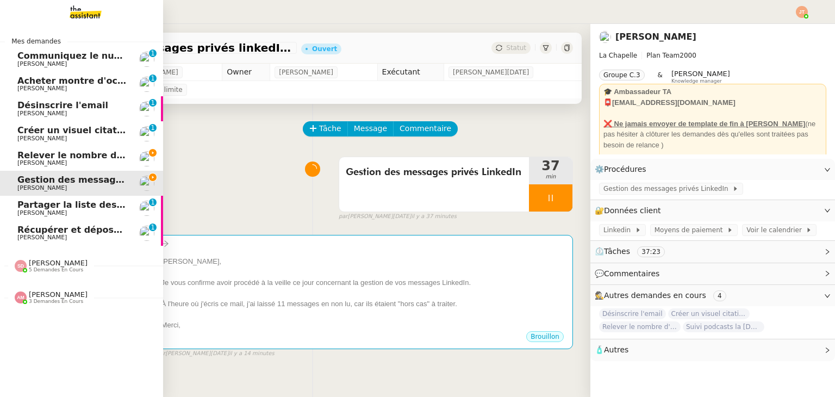
click at [95, 155] on span "Relever le nombre d'abonnés - [DATE]" at bounding box center [110, 155] width 186 height 10
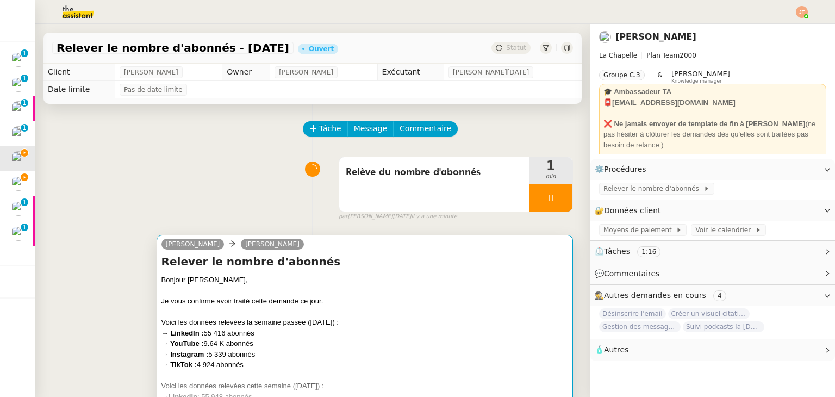
click at [297, 307] on div "Je vous confirme avoir traité cette demande ce jour." at bounding box center [364, 301] width 407 height 11
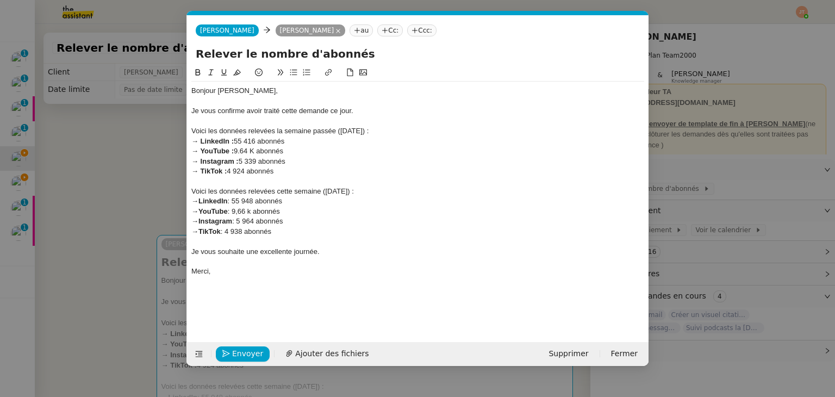
scroll to position [0, 23]
click at [347, 132] on div "Voici les données relevées la semaine passée ([DATE]) :" at bounding box center [417, 131] width 453 height 10
drag, startPoint x: 326, startPoint y: 189, endPoint x: 349, endPoint y: 189, distance: 23.9
click at [349, 189] on div "Voici les données relevées cette semaine ([DATE]) :" at bounding box center [417, 191] width 453 height 10
copy div "[DATE]"
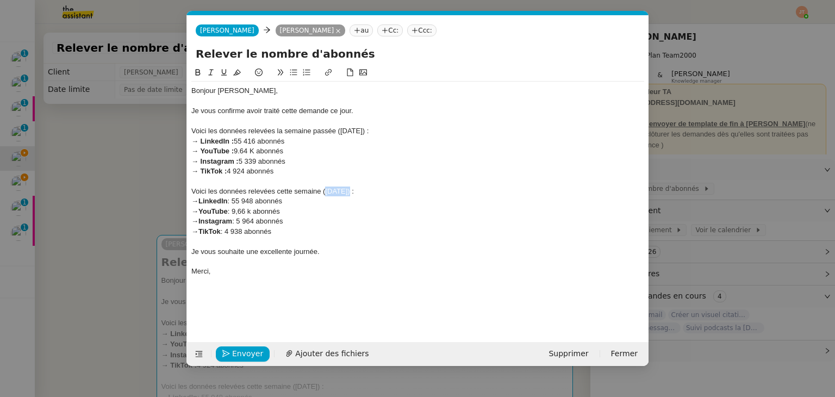
drag, startPoint x: 340, startPoint y: 130, endPoint x: 365, endPoint y: 131, distance: 25.6
click at [365, 131] on div "Voici les données relevées la semaine passée ([DATE]) :" at bounding box center [417, 131] width 453 height 10
paste div
click at [333, 192] on div "Voici les données relevées cette semaine ([DATE]) :" at bounding box center [417, 191] width 453 height 10
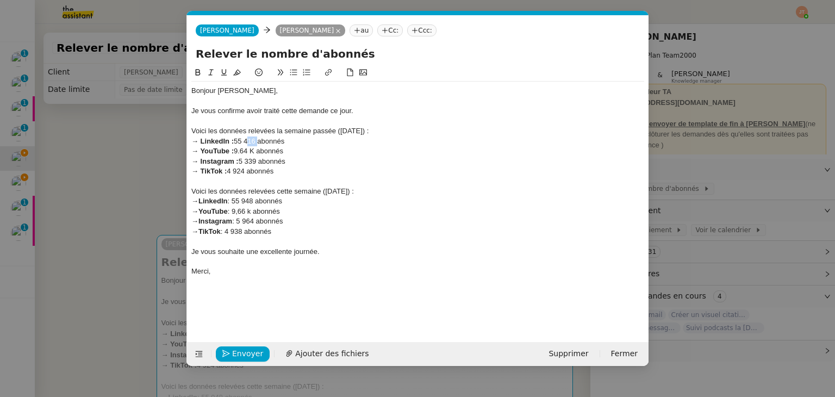
drag, startPoint x: 257, startPoint y: 140, endPoint x: 245, endPoint y: 141, distance: 12.6
click at [245, 141] on div "→ LinkedIn : 55 416 abonnés" at bounding box center [417, 141] width 453 height 10
click at [249, 148] on div "→ YouTube : 9.64 K abonnés" at bounding box center [417, 151] width 453 height 10
drag, startPoint x: 257, startPoint y: 161, endPoint x: 246, endPoint y: 161, distance: 10.9
click at [246, 161] on div "→ Instagram : 5 339 abonnés" at bounding box center [417, 162] width 453 height 10
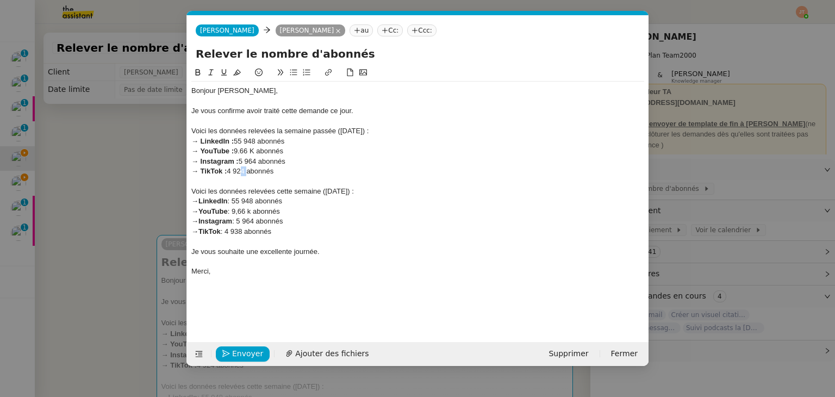
drag, startPoint x: 245, startPoint y: 168, endPoint x: 238, endPoint y: 168, distance: 7.6
click at [238, 168] on div "→ TikTok : 4 924 abonnés" at bounding box center [417, 171] width 453 height 10
click at [244, 201] on div "→ LinkedIn : 55 948 abonnés" at bounding box center [417, 201] width 453 height 10
drag, startPoint x: 258, startPoint y: 201, endPoint x: 253, endPoint y: 200, distance: 5.5
click at [253, 200] on div "→ LinkedIn : 56 948 abonnés" at bounding box center [417, 201] width 453 height 10
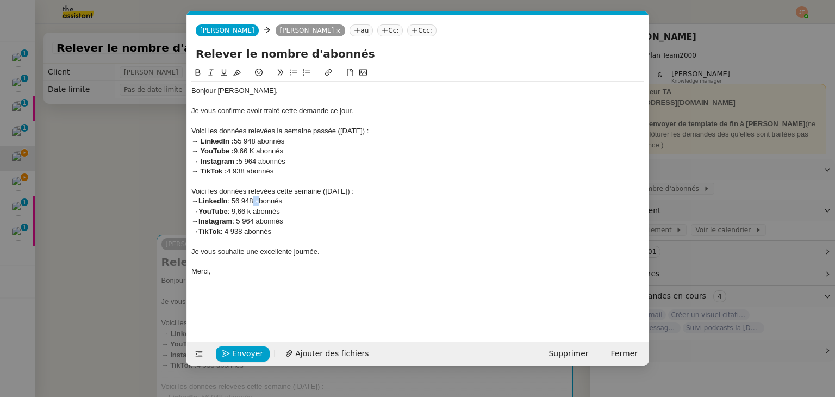
click at [256, 199] on div "→ LinkedIn : 56 948 abonnés" at bounding box center [417, 201] width 453 height 10
drag, startPoint x: 256, startPoint y: 199, endPoint x: 248, endPoint y: 199, distance: 8.2
click at [248, 199] on div "→ LinkedIn : 56 948 abonnés" at bounding box center [417, 201] width 453 height 10
click at [281, 221] on div "→ Instagram : 5 964 abonnés" at bounding box center [417, 221] width 453 height 10
click at [249, 209] on div "→ YouTube : 9,66 k abonnés" at bounding box center [417, 212] width 453 height 10
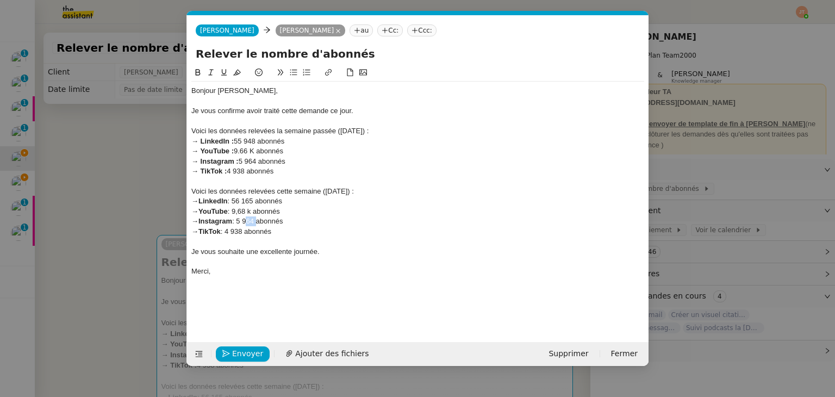
drag, startPoint x: 257, startPoint y: 220, endPoint x: 247, endPoint y: 220, distance: 9.8
click at [247, 220] on div "→ Instagram : 5 964 abonnés" at bounding box center [417, 221] width 453 height 10
click at [240, 229] on div "→ TikTok : 4 938 abonnés" at bounding box center [417, 232] width 453 height 10
click at [234, 270] on div "Merci," at bounding box center [417, 271] width 453 height 10
click at [103, 182] on nz-modal-container "Service TA - VOYAGE - PROPOSITION GLOBALE A utiliser dans le cadre de propositi…" at bounding box center [417, 198] width 835 height 397
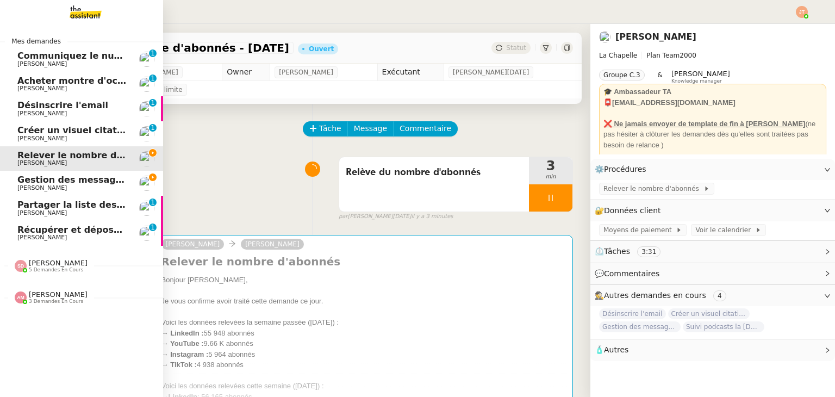
click at [57, 178] on span "Gestion des messages privés linkedIn - [DATE]" at bounding box center [131, 179] width 228 height 10
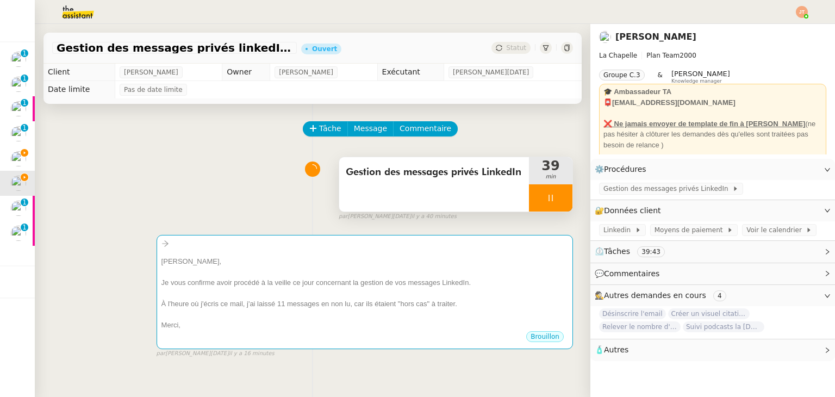
click at [537, 198] on div at bounding box center [550, 197] width 43 height 27
click at [557, 198] on icon at bounding box center [561, 198] width 9 height 9
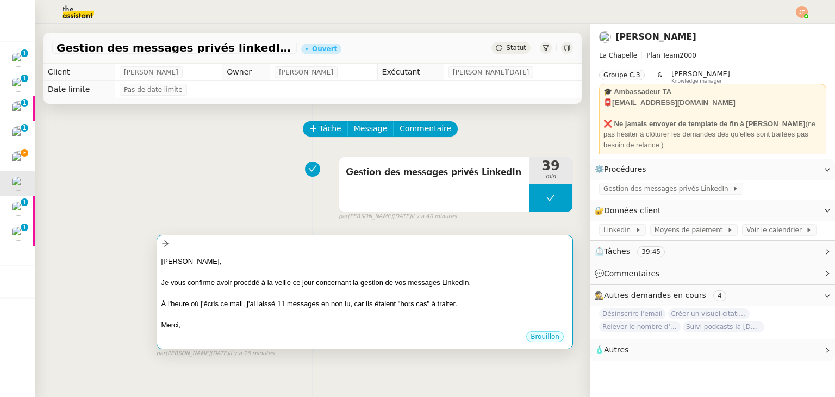
click at [372, 274] on div at bounding box center [364, 271] width 407 height 11
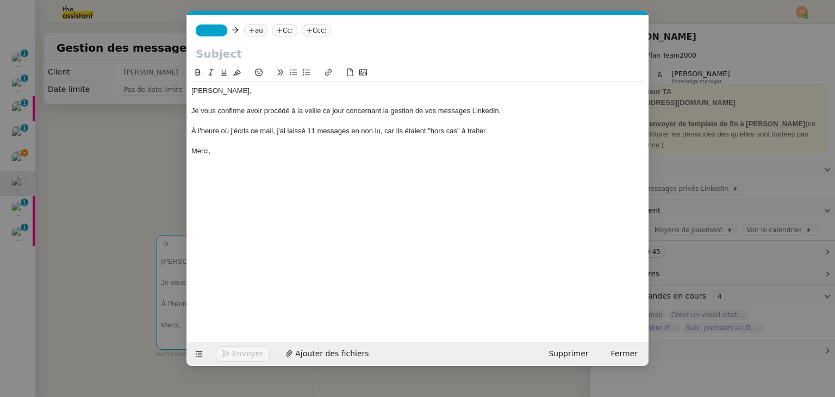
scroll to position [0, 23]
click at [102, 170] on nz-modal-container "Service TA - VOYAGE - PROPOSITION GLOBALE A utiliser dans le cadre de propositi…" at bounding box center [417, 198] width 835 height 397
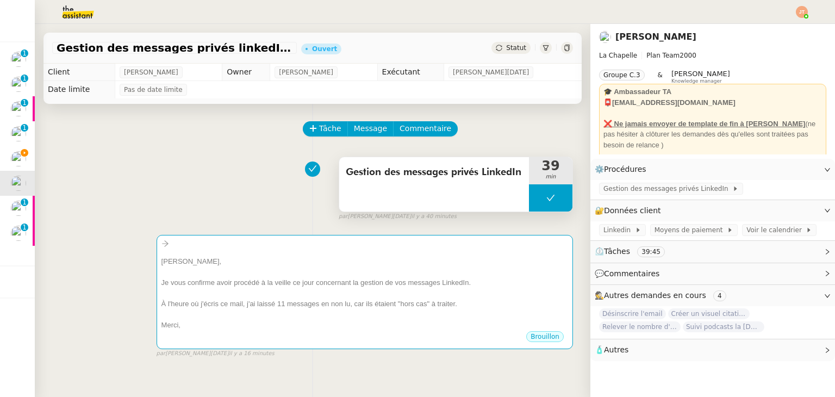
click at [375, 183] on div "Gestion des messages privés LinkedIn" at bounding box center [434, 184] width 190 height 54
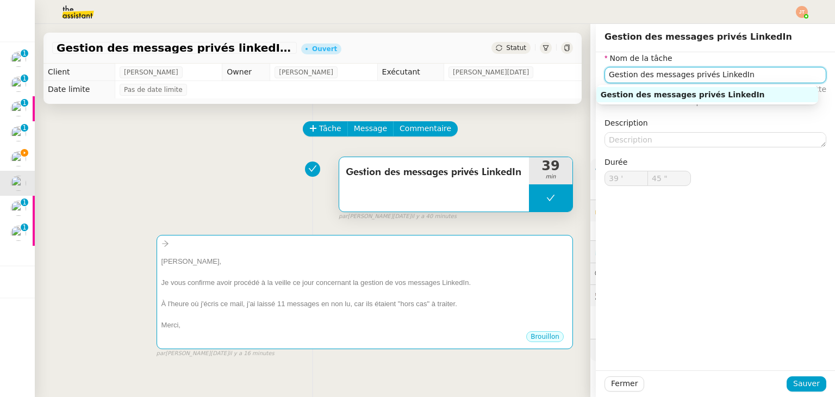
drag, startPoint x: 738, startPoint y: 74, endPoint x: 572, endPoint y: 83, distance: 166.6
click at [572, 83] on app-ticket "Gestion des messages privés linkedIn - [DATE] Ouvert Statut Client [PERSON_NAME…" at bounding box center [435, 210] width 800 height 373
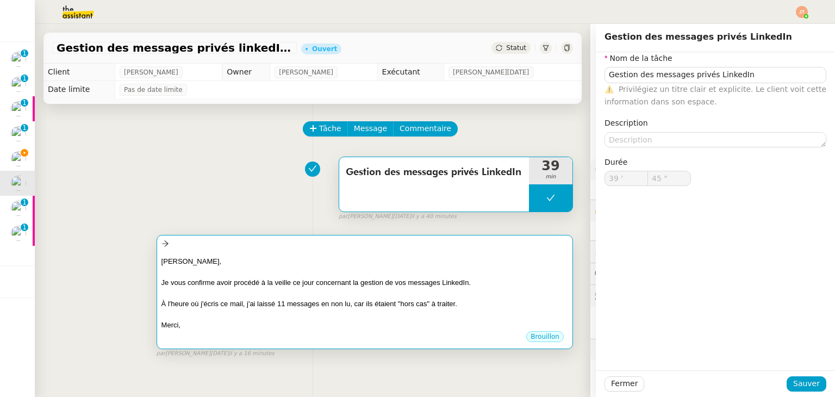
click at [302, 258] on div "[PERSON_NAME]," at bounding box center [364, 261] width 407 height 11
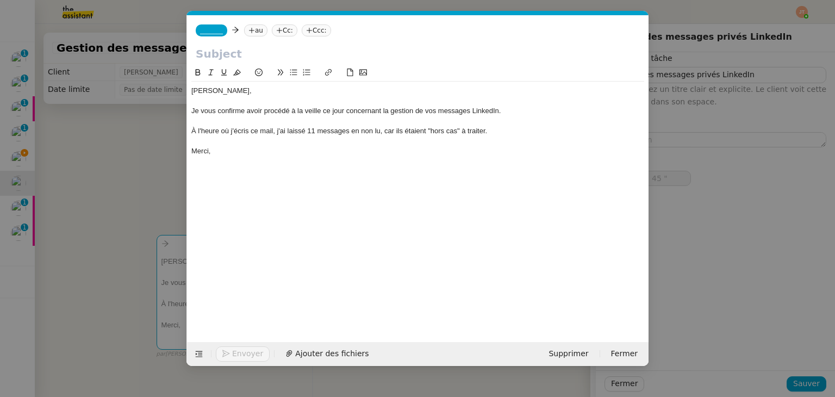
scroll to position [0, 23]
click at [246, 60] on input "text" at bounding box center [418, 54] width 444 height 16
paste input "Gestion des messages privés LinkedIn"
type input "Gestion des messages privés LinkedIn"
click at [252, 25] on nz-tag "au" at bounding box center [255, 30] width 23 height 12
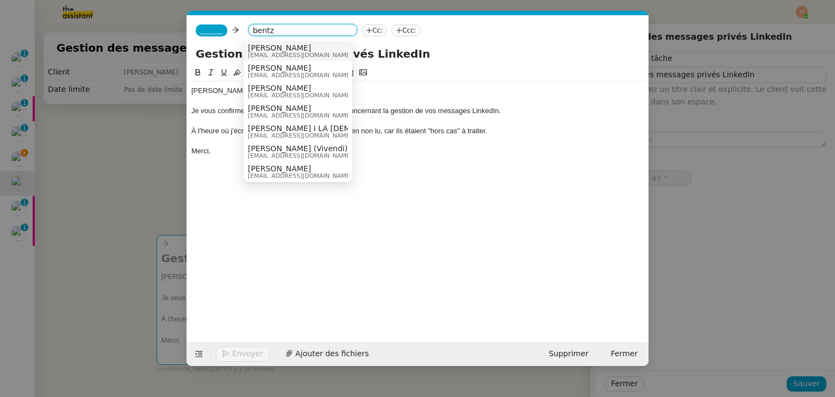
type input "bentz"
click at [270, 53] on span "[EMAIL_ADDRESS][DOMAIN_NAME]" at bounding box center [300, 55] width 104 height 6
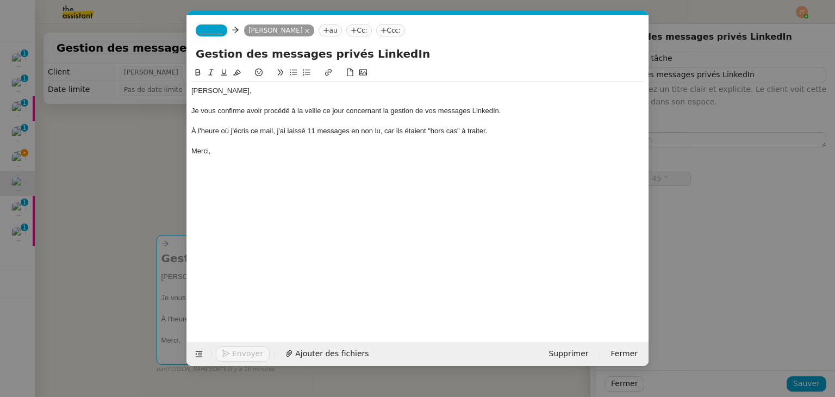
click at [205, 31] on span "_______" at bounding box center [211, 31] width 23 height 8
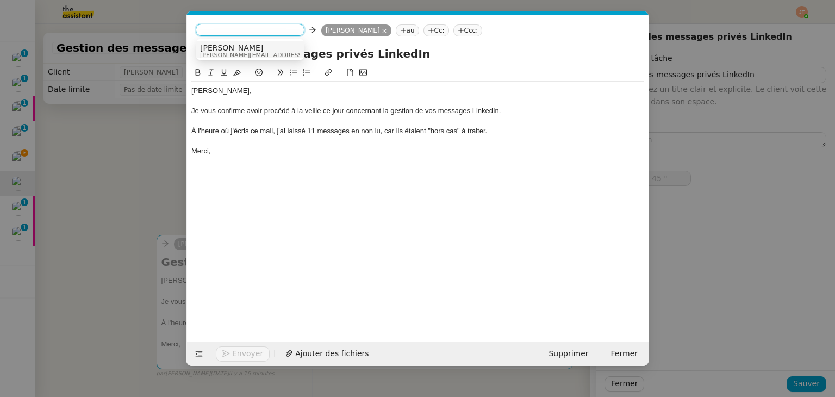
click at [222, 46] on span "[PERSON_NAME]" at bounding box center [277, 47] width 154 height 9
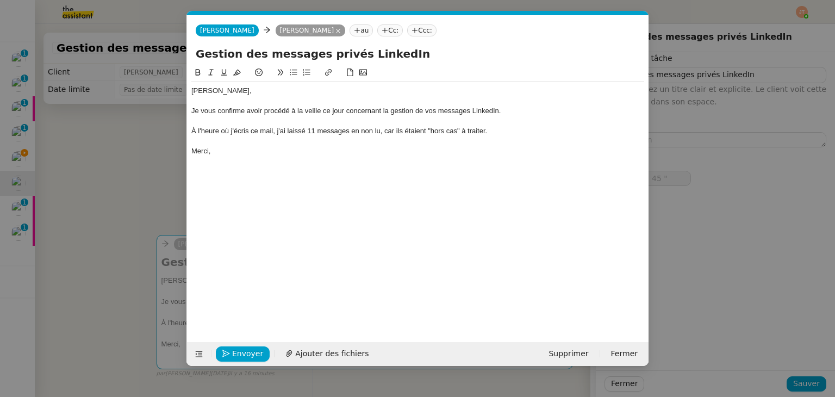
click at [263, 133] on div "À l'heure où j'écris ce mail, j'ai laissé 11 messages en non lu, car ils étaien…" at bounding box center [417, 131] width 453 height 10
click at [314, 130] on div "À l'heure où j'écris ce mail, j'ai laissé 11 messages en non lu, car ils étaien…" at bounding box center [417, 131] width 453 height 10
click at [346, 133] on div "À l'heure où j'écris ce mail, j'ai laissé 0 messages en non lu, car ils étaient…" at bounding box center [417, 131] width 453 height 10
drag, startPoint x: 477, startPoint y: 131, endPoint x: 391, endPoint y: 131, distance: 85.9
click at [391, 131] on div "À l'heure où j'écris ce mail, j'ai laissé 0 message en non lu, car ils étaient …" at bounding box center [417, 131] width 453 height 10
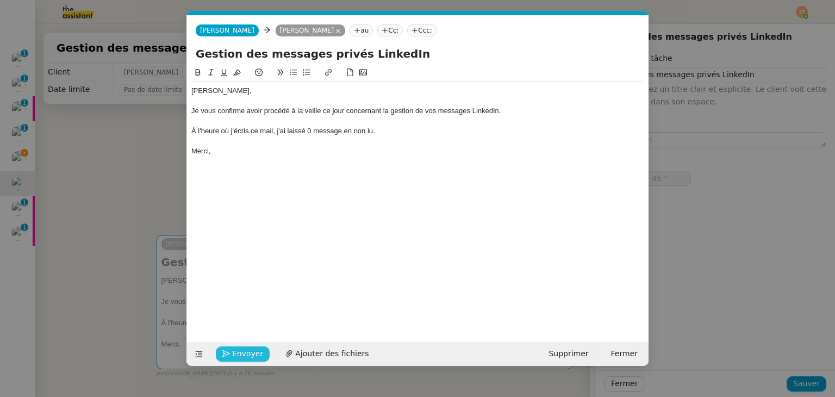
click at [247, 355] on span "Envoyer" at bounding box center [247, 353] width 31 height 13
click at [247, 355] on span "Confirmer l'envoi" at bounding box center [264, 353] width 65 height 13
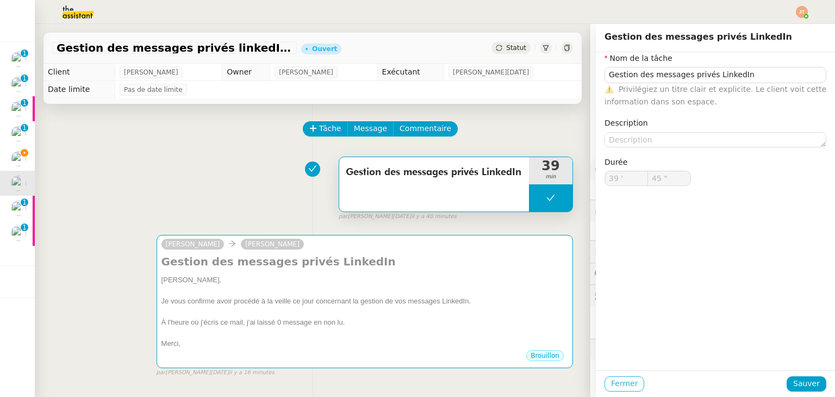
click at [613, 384] on span "Fermer" at bounding box center [624, 383] width 27 height 13
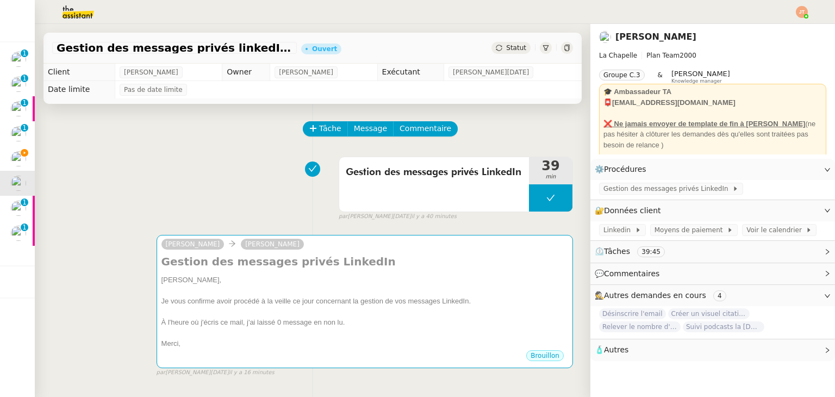
click at [509, 50] on span "Statut" at bounding box center [516, 48] width 20 height 8
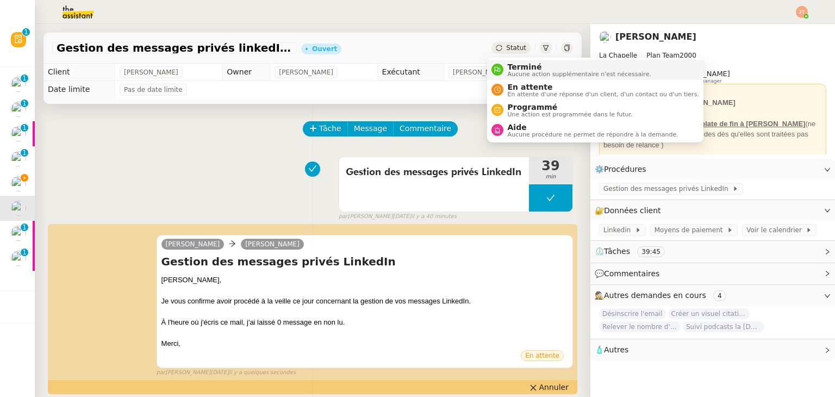
click at [517, 74] on span "Aucune action supplémentaire n'est nécessaire." at bounding box center [579, 74] width 143 height 6
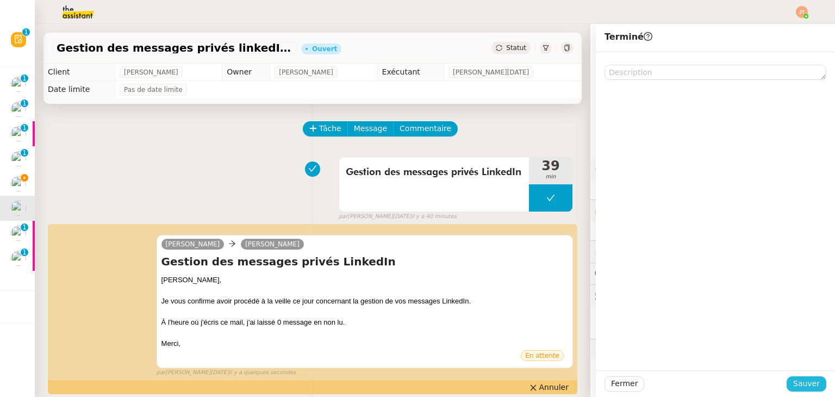
click at [801, 385] on span "Sauver" at bounding box center [806, 383] width 27 height 13
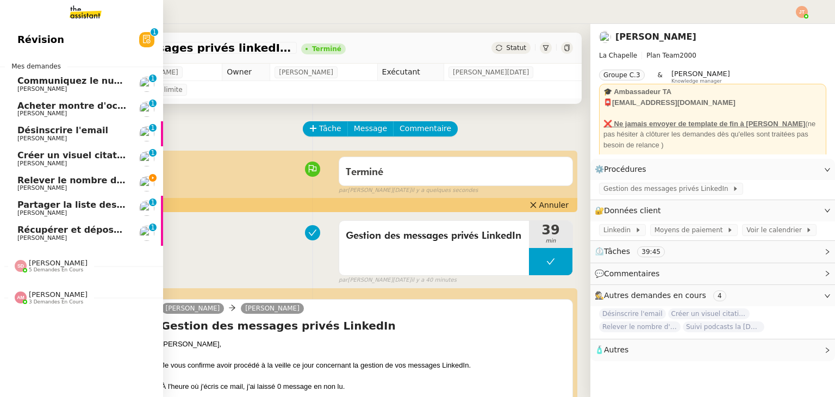
click at [60, 185] on span "[PERSON_NAME]" at bounding box center [72, 188] width 110 height 7
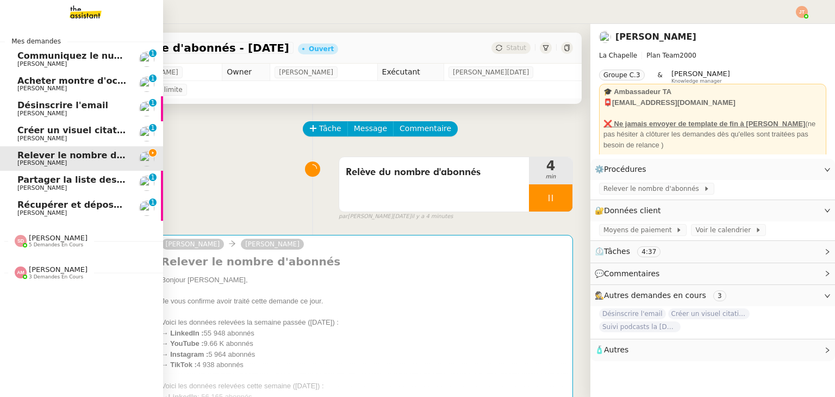
click at [52, 246] on span "5 demandes en cours" at bounding box center [56, 245] width 54 height 6
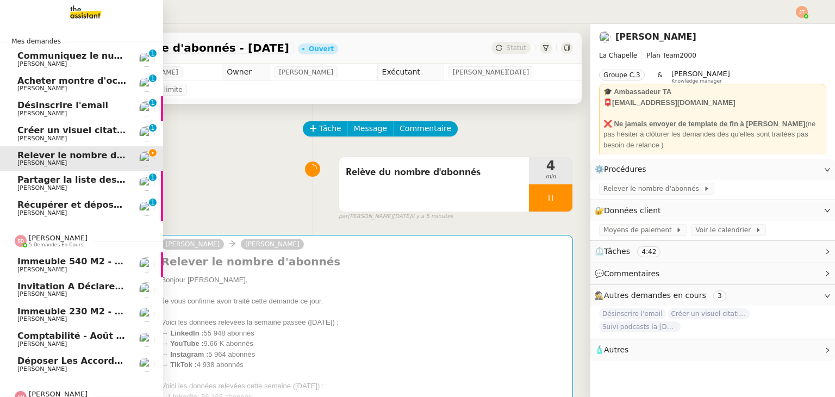
click at [52, 246] on span "5 demandes en cours" at bounding box center [56, 245] width 54 height 6
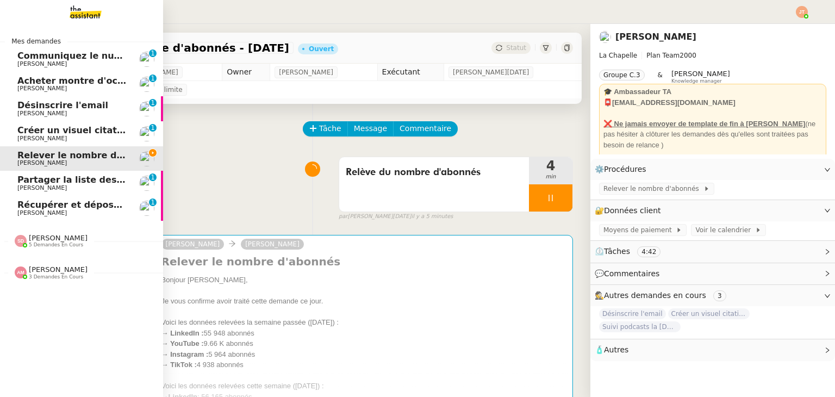
click at [55, 277] on span "3 demandes en cours" at bounding box center [56, 277] width 54 height 6
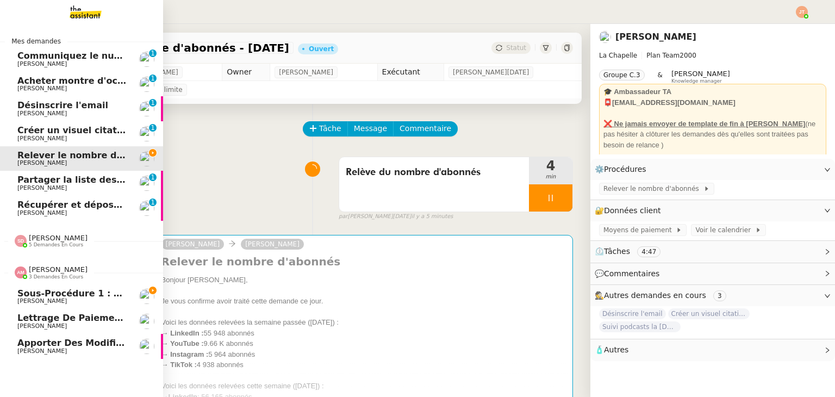
click at [61, 351] on span "[PERSON_NAME]" at bounding box center [72, 351] width 110 height 7
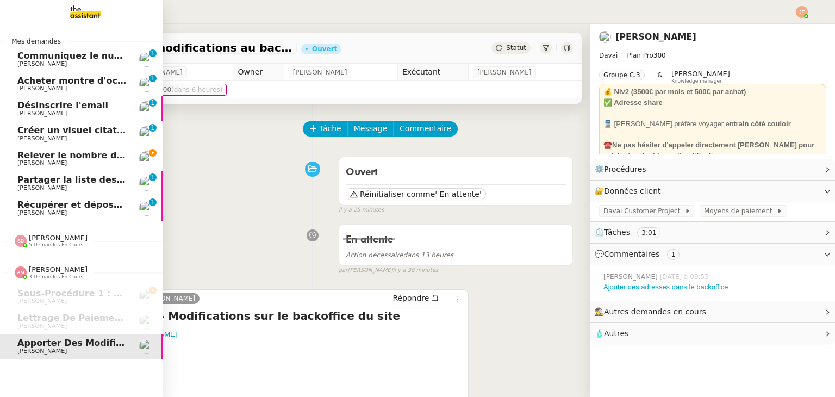
click at [85, 160] on span "[PERSON_NAME]" at bounding box center [72, 163] width 110 height 7
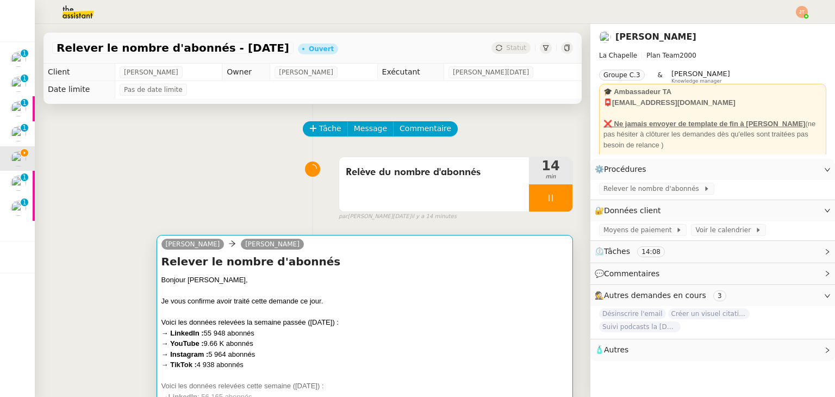
click at [348, 296] on div at bounding box center [364, 290] width 407 height 11
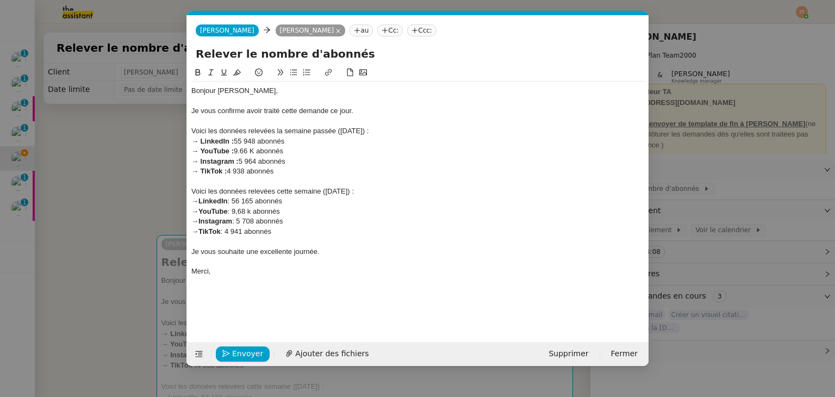
scroll to position [0, 23]
click at [252, 349] on span "Envoyer" at bounding box center [247, 353] width 31 height 13
click at [252, 349] on span "Confirmer l'envoi" at bounding box center [264, 353] width 65 height 13
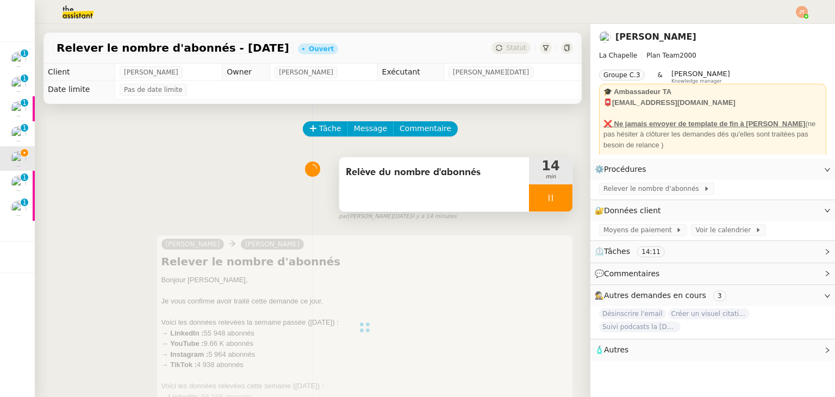
click at [530, 196] on div at bounding box center [550, 197] width 43 height 27
click at [557, 196] on icon at bounding box center [561, 198] width 9 height 9
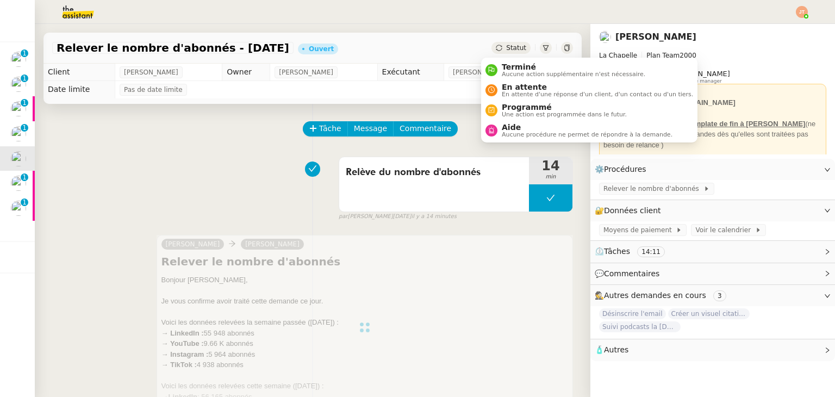
click at [506, 46] on span "Statut" at bounding box center [516, 48] width 20 height 8
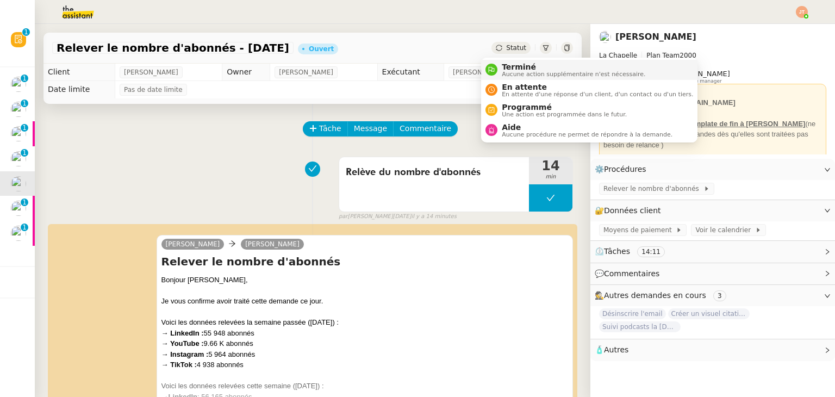
click at [505, 66] on span "Terminé" at bounding box center [573, 67] width 143 height 9
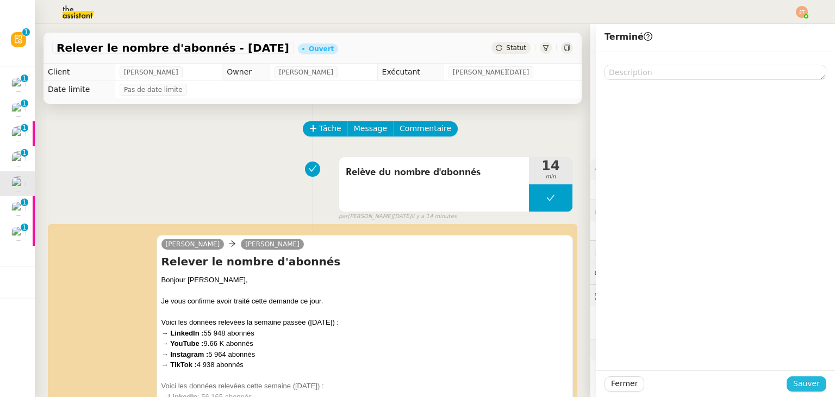
click at [793, 388] on span "Sauver" at bounding box center [806, 383] width 27 height 13
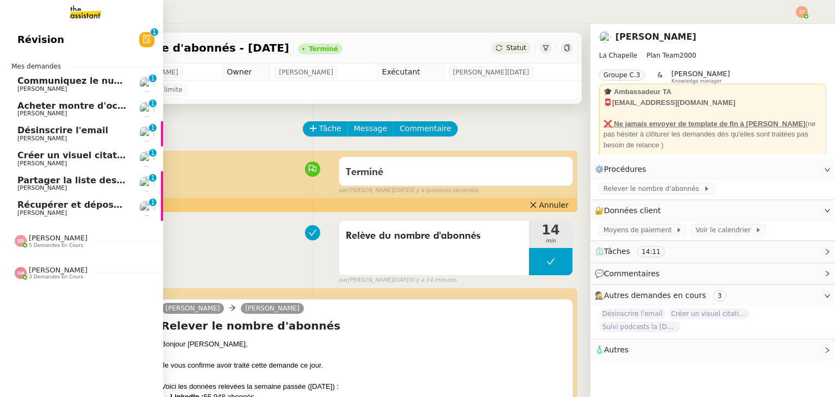
click at [69, 138] on span "[PERSON_NAME]" at bounding box center [72, 138] width 110 height 7
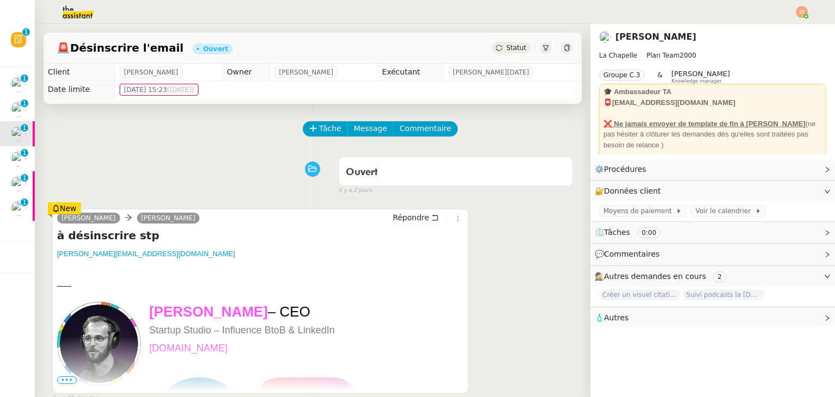
drag, startPoint x: 76, startPoint y: 47, endPoint x: 169, endPoint y: 47, distance: 92.9
click at [169, 47] on app-ticket-info-button "🚨 Désinscrire l'email" at bounding box center [122, 47] width 140 height 13
copy span "Désinscrire l'email"
click at [331, 132] on button "Tâche" at bounding box center [325, 128] width 45 height 15
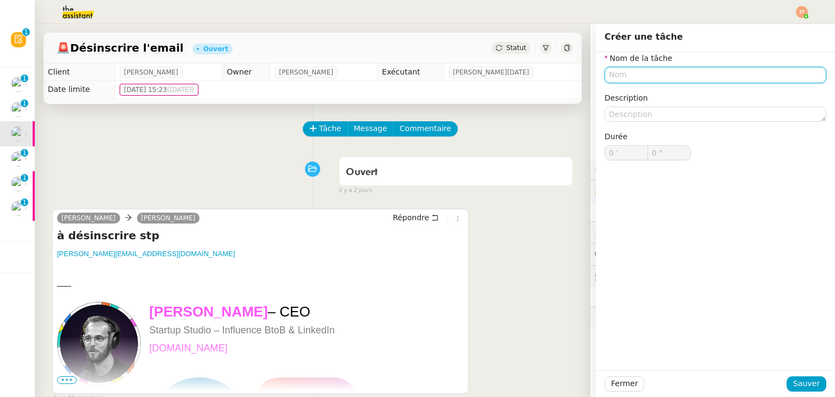
click at [640, 73] on input "text" at bounding box center [715, 75] width 222 height 16
paste input "Désinscrire l'email"
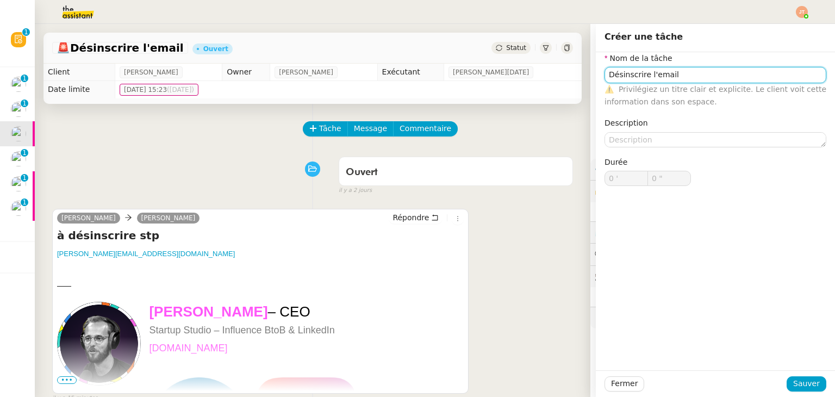
click at [644, 74] on input "Désinscrire l'email" at bounding box center [715, 75] width 222 height 16
click at [666, 73] on input "Désinscrire email" at bounding box center [715, 75] width 222 height 16
type input "Désinscrire emails"
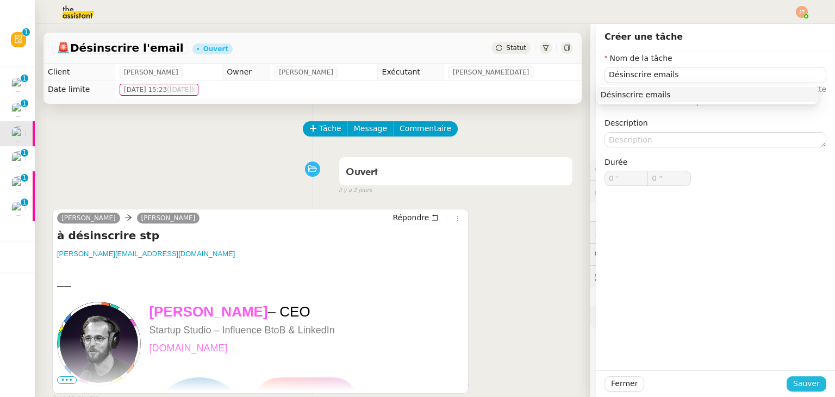
click at [796, 378] on span "Sauver" at bounding box center [806, 383] width 27 height 13
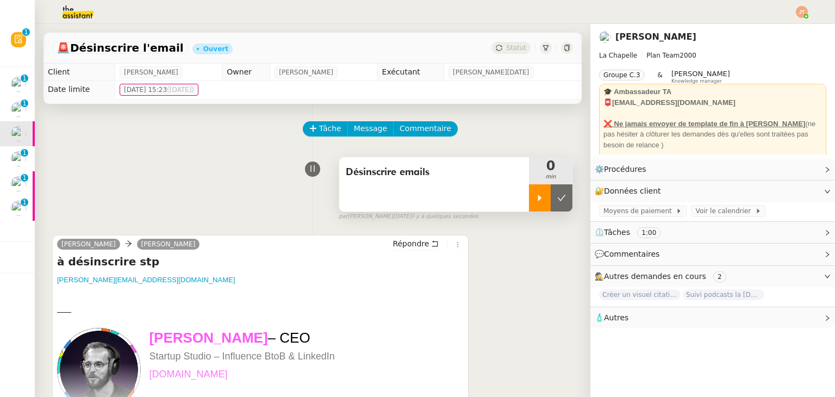
click at [535, 202] on icon at bounding box center [539, 198] width 9 height 9
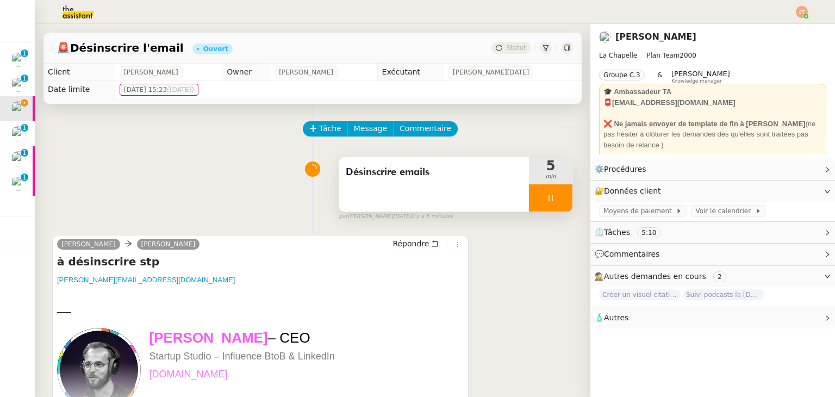
click at [137, 154] on div "Désinscrire emails 5 min false par [PERSON_NAME][DATE]. il y a 5 minutes" at bounding box center [312, 187] width 521 height 70
click at [773, 174] on div "⚙️ Procédures Modifier" at bounding box center [704, 169] width 219 height 13
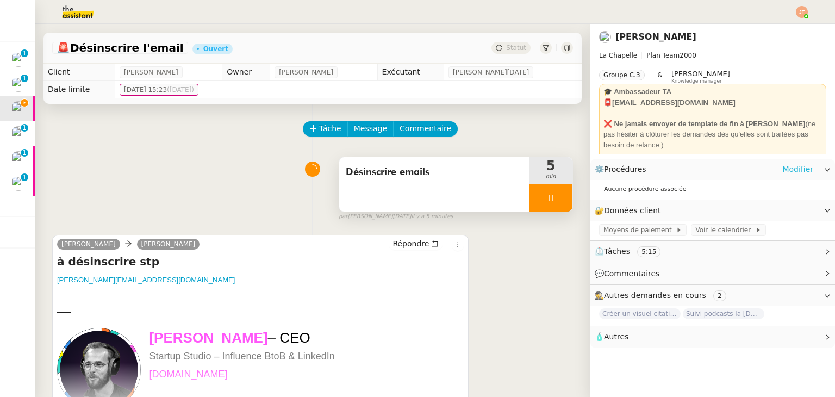
click at [790, 173] on link "Modifier" at bounding box center [797, 169] width 31 height 13
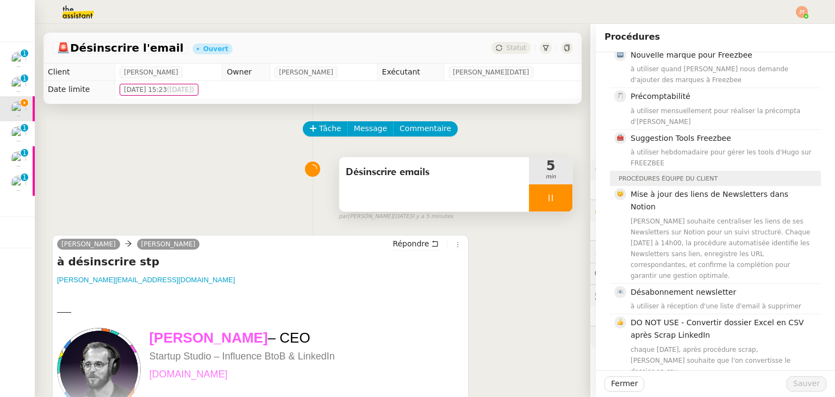
scroll to position [272, 0]
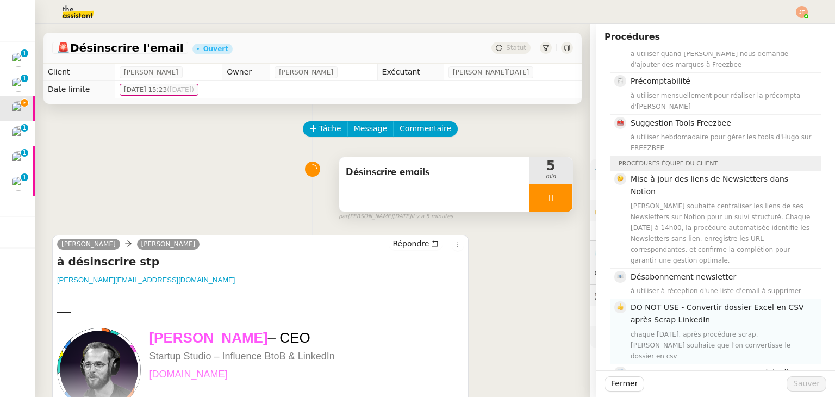
click at [666, 299] on nz-list-item "DO NOT USE - Convertir dossier Excel en CSV après Scrap LinkedIn chaque [DATE],…" at bounding box center [715, 331] width 211 height 65
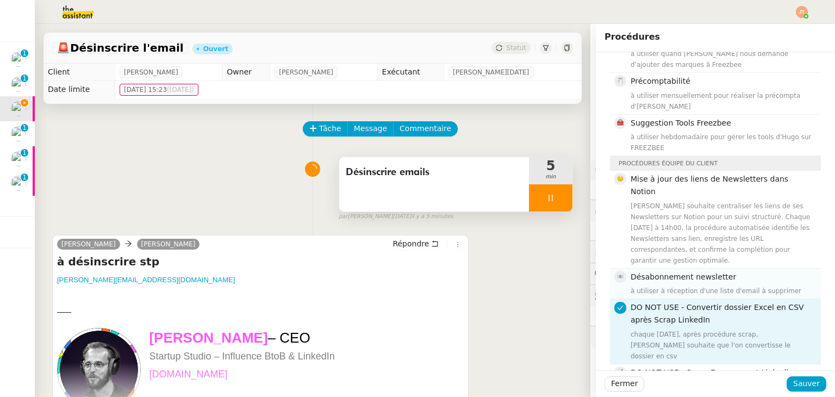
click at [666, 285] on div "à utiliser à réception d'une liste d'email à supprimer" at bounding box center [723, 290] width 184 height 11
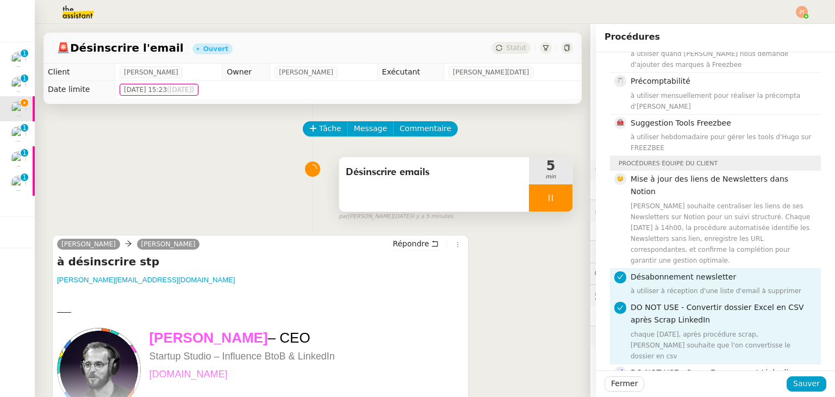
click at [654, 303] on span "DO NOT USE - Convertir dossier Excel en CSV après Scrap LinkedIn" at bounding box center [717, 313] width 173 height 21
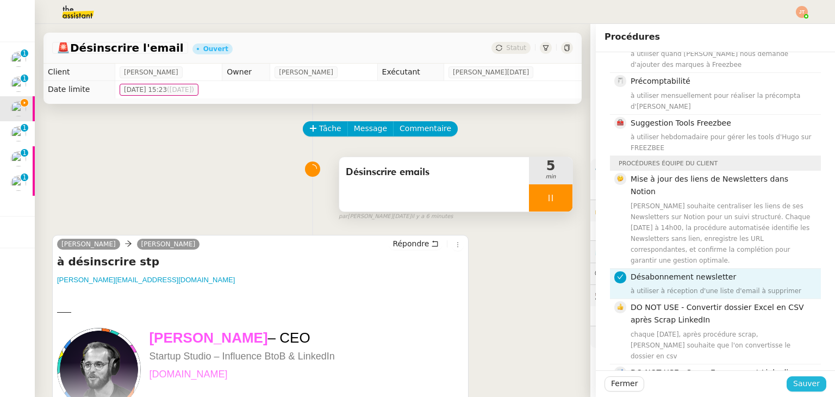
click at [797, 379] on span "Sauver" at bounding box center [806, 383] width 27 height 13
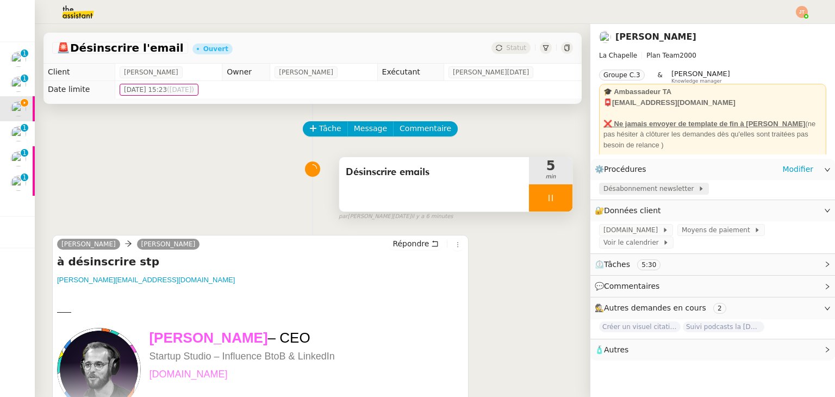
click at [626, 190] on span "Désabonnement newsletter" at bounding box center [650, 188] width 95 height 11
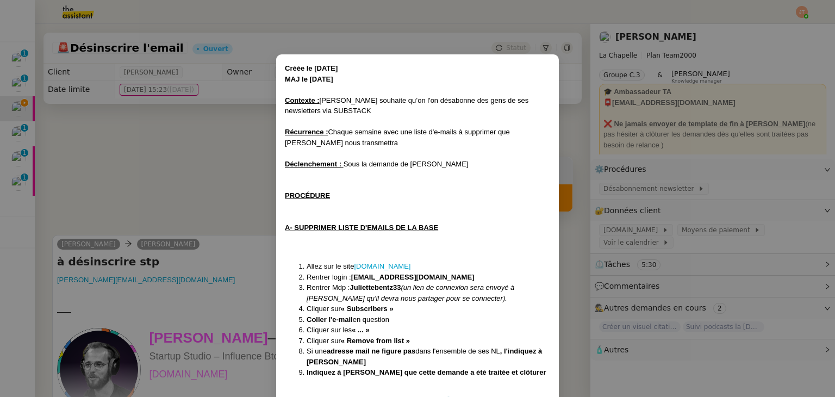
click at [388, 271] on li "Allez sur le site [DOMAIN_NAME]" at bounding box center [429, 266] width 244 height 11
click at [388, 267] on link "[DOMAIN_NAME]" at bounding box center [382, 266] width 57 height 8
click at [243, 188] on nz-modal-container "Créée le [DATE] MAJ le [DATE] Contexte : [PERSON_NAME] souhaite qu’on l'on désa…" at bounding box center [417, 198] width 835 height 397
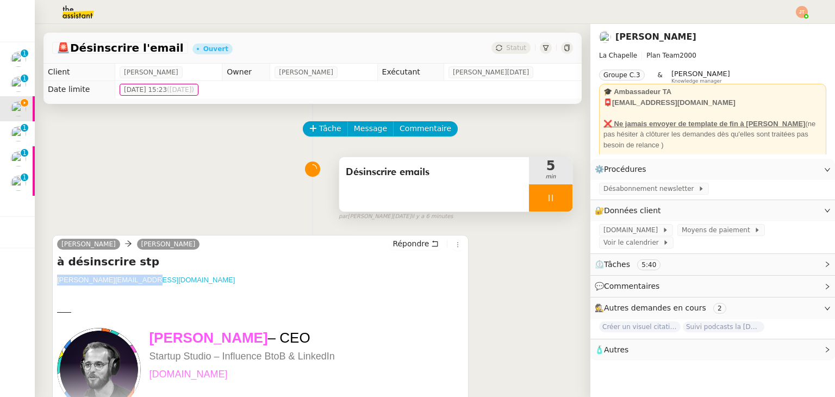
drag, startPoint x: 158, startPoint y: 281, endPoint x: 58, endPoint y: 284, distance: 100.0
click at [58, 284] on div "[PERSON_NAME][EMAIL_ADDRESS][DOMAIN_NAME]" at bounding box center [260, 279] width 407 height 11
copy link "[PERSON_NAME][EMAIL_ADDRESS][DOMAIN_NAME]"
click at [409, 246] on span "Répondre" at bounding box center [410, 243] width 36 height 11
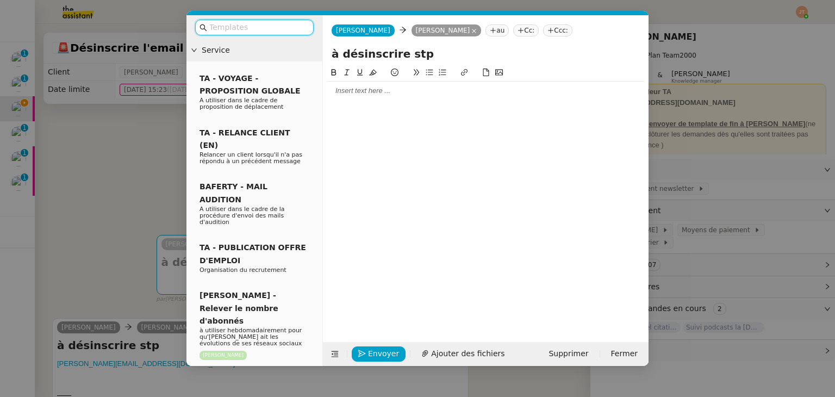
click at [352, 97] on div at bounding box center [485, 91] width 317 height 18
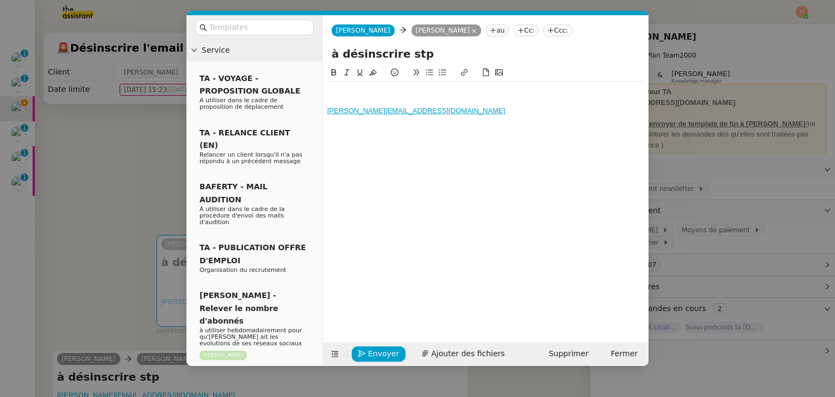
click at [126, 196] on nz-modal-container "Service TA - VOYAGE - PROPOSITION GLOBALE A utiliser dans le cadre de propositi…" at bounding box center [417, 198] width 835 height 397
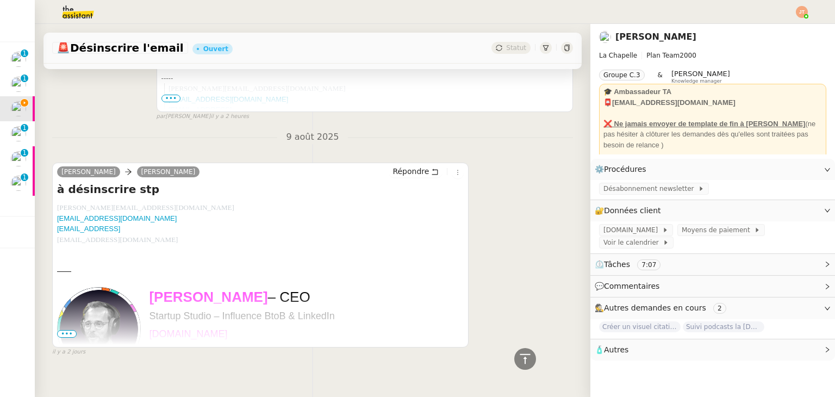
scroll to position [650, 0]
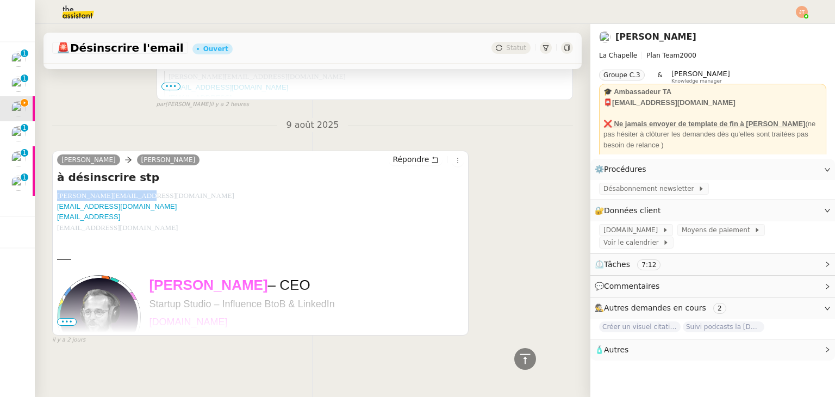
drag, startPoint x: 136, startPoint y: 193, endPoint x: 57, endPoint y: 191, distance: 79.4
click at [57, 191] on div "[PERSON_NAME][EMAIL_ADDRESS][DOMAIN_NAME] [PERSON_NAME][EMAIL_ADDRESS][DOMAIN_N…" at bounding box center [260, 211] width 407 height 42
copy span "[PERSON_NAME][EMAIL_ADDRESS][DOMAIN_NAME]"
click at [136, 203] on div "[PERSON_NAME][EMAIL_ADDRESS][DOMAIN_NAME] [PERSON_NAME][EMAIL_ADDRESS][DOMAIN_N…" at bounding box center [260, 211] width 407 height 42
drag, startPoint x: 131, startPoint y: 202, endPoint x: 55, endPoint y: 196, distance: 76.3
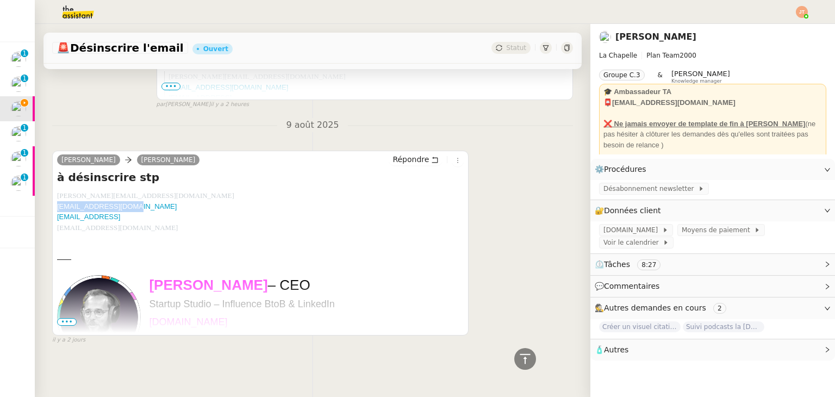
click at [55, 196] on div "[PERSON_NAME] [PERSON_NAME] à désinscrire stp [PERSON_NAME][EMAIL_ADDRESS][DOMA…" at bounding box center [260, 243] width 416 height 185
copy link "[EMAIL_ADDRESS][DOMAIN_NAME]"
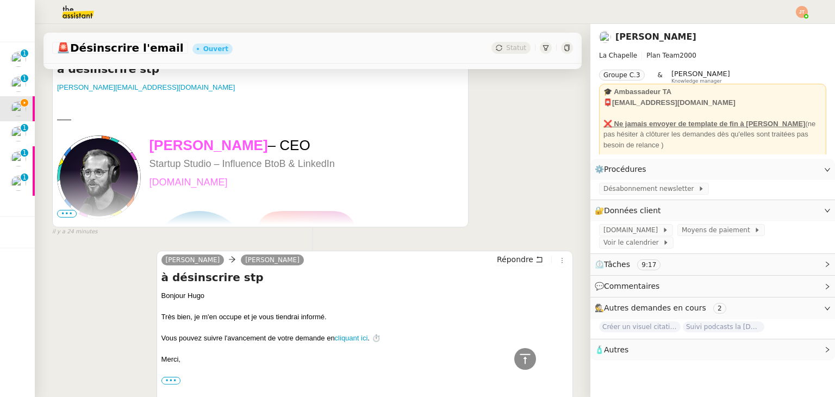
scroll to position [107, 0]
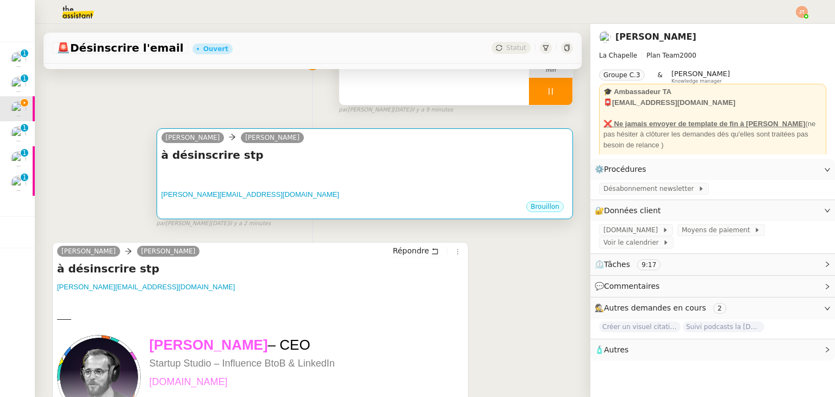
click at [283, 180] on div at bounding box center [364, 184] width 407 height 11
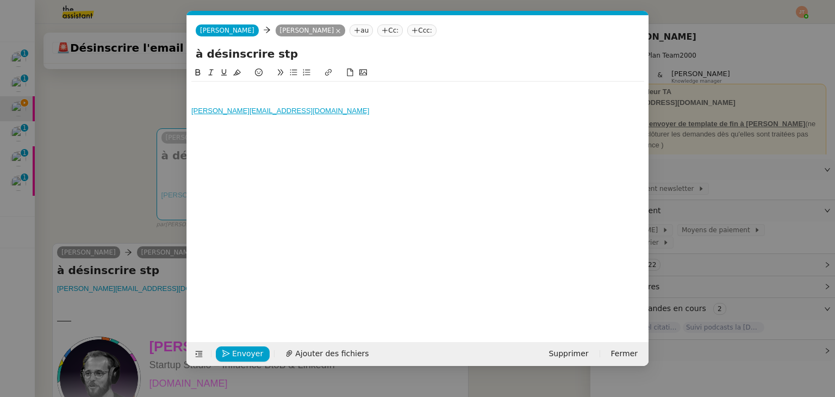
scroll to position [0, 23]
click at [290, 118] on div "[PERSON_NAME][EMAIL_ADDRESS][DOMAIN_NAME]" at bounding box center [417, 101] width 453 height 39
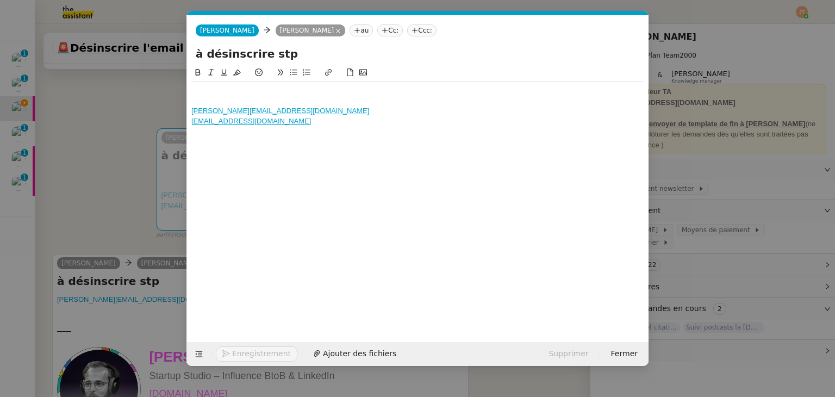
click at [89, 161] on nz-modal-container "Service TA - VOYAGE - PROPOSITION GLOBALE A utiliser dans le cadre de propositi…" at bounding box center [417, 198] width 835 height 397
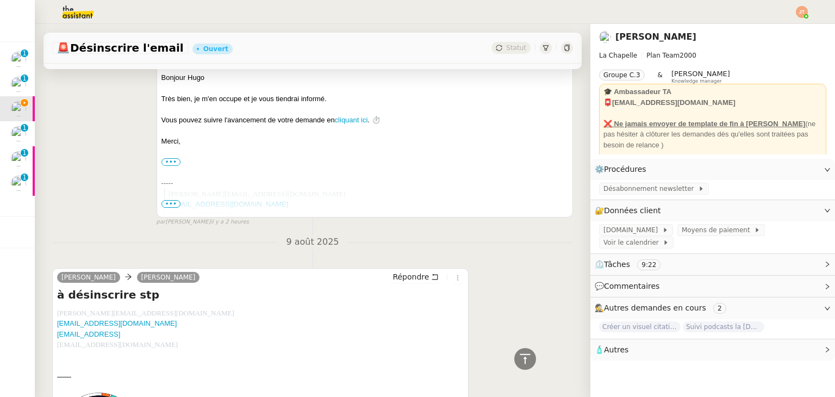
scroll to position [648, 0]
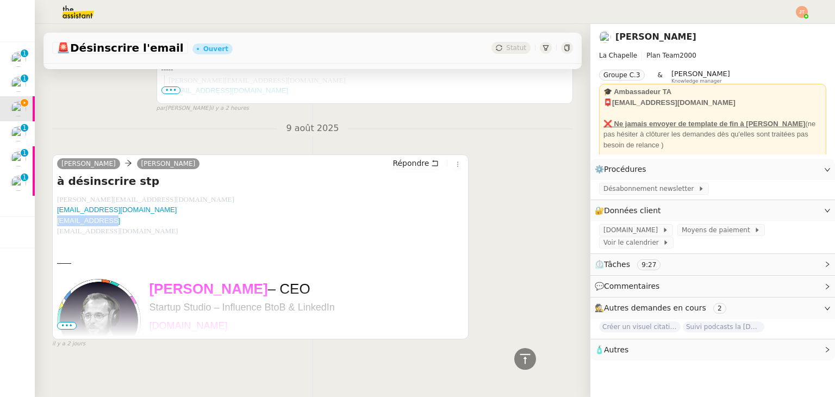
drag, startPoint x: 113, startPoint y: 223, endPoint x: 55, endPoint y: 223, distance: 58.2
click at [55, 223] on div "[PERSON_NAME] [PERSON_NAME] à désinscrire stp [PERSON_NAME][EMAIL_ADDRESS][DOMA…" at bounding box center [260, 246] width 416 height 185
copy link "[EMAIL_ADDRESS]"
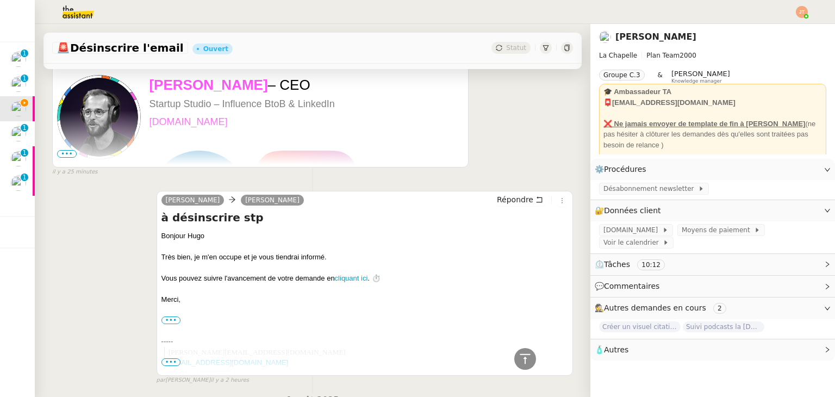
scroll to position [51, 0]
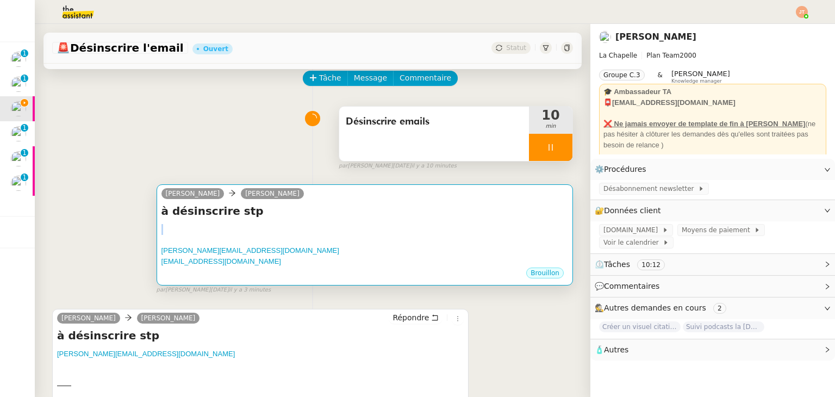
click at [283, 222] on div "à désinscrire stp [PERSON_NAME][EMAIL_ADDRESS][DOMAIN_NAME] ﻿ [PERSON_NAME][EMA…" at bounding box center [364, 234] width 407 height 63
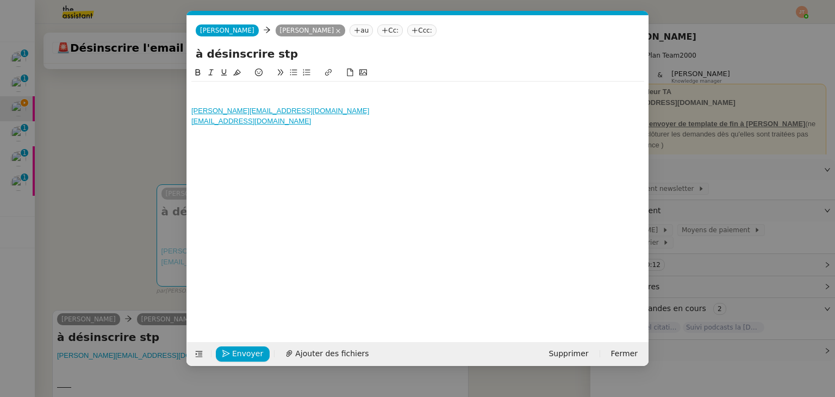
scroll to position [0, 23]
click at [274, 127] on div "[PERSON_NAME][EMAIL_ADDRESS][DOMAIN_NAME] ﻿[PERSON_NAME][EMAIL_ADDRESS][DOMAIN_…" at bounding box center [417, 106] width 453 height 49
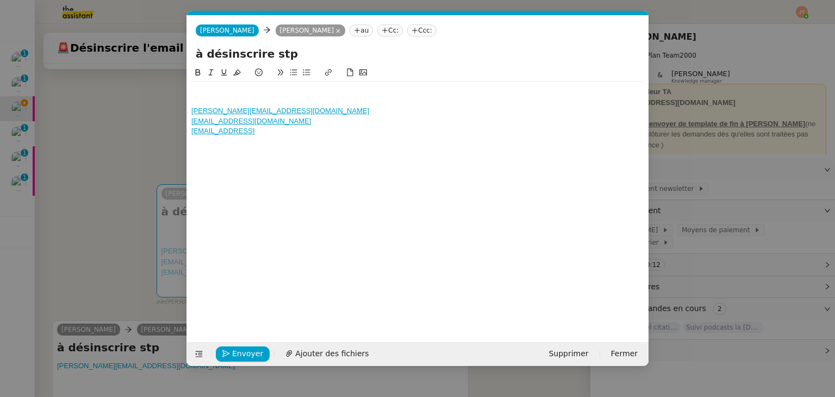
click at [130, 148] on nz-modal-container "Service TA - VOYAGE - PROPOSITION GLOBALE A utiliser dans le cadre de propositi…" at bounding box center [417, 198] width 835 height 397
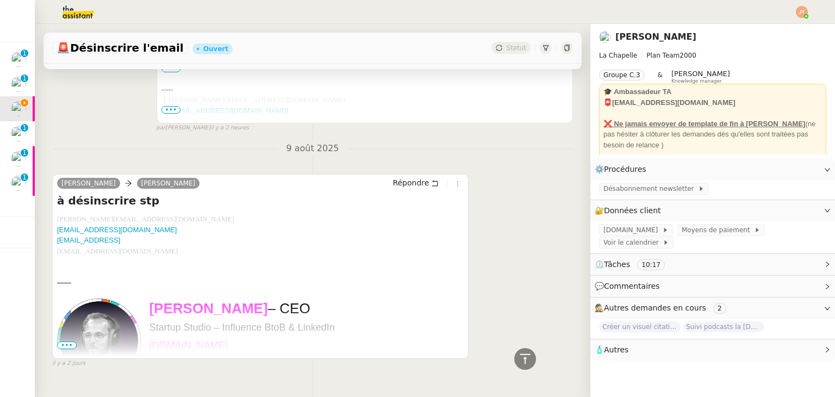
scroll to position [648, 0]
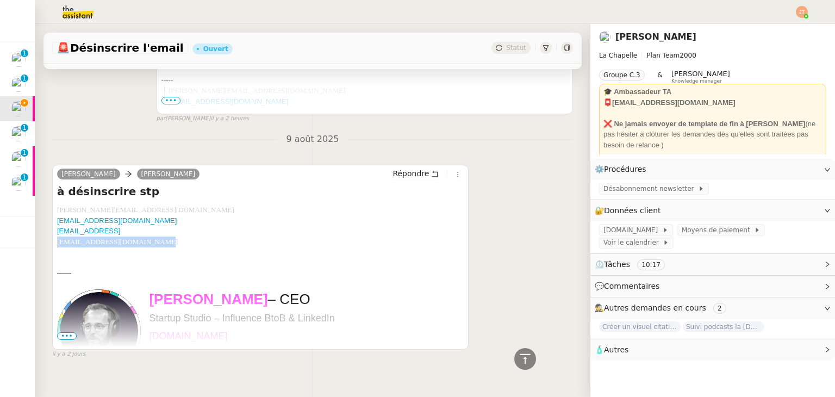
drag, startPoint x: 147, startPoint y: 246, endPoint x: 56, endPoint y: 246, distance: 90.8
click at [56, 246] on div "[PERSON_NAME] [PERSON_NAME] à désinscrire stp [PERSON_NAME][EMAIL_ADDRESS][DOMA…" at bounding box center [260, 257] width 416 height 185
click at [215, 222] on div "[PERSON_NAME][EMAIL_ADDRESS][DOMAIN_NAME] [PERSON_NAME][EMAIL_ADDRESS][DOMAIN_N…" at bounding box center [260, 225] width 407 height 42
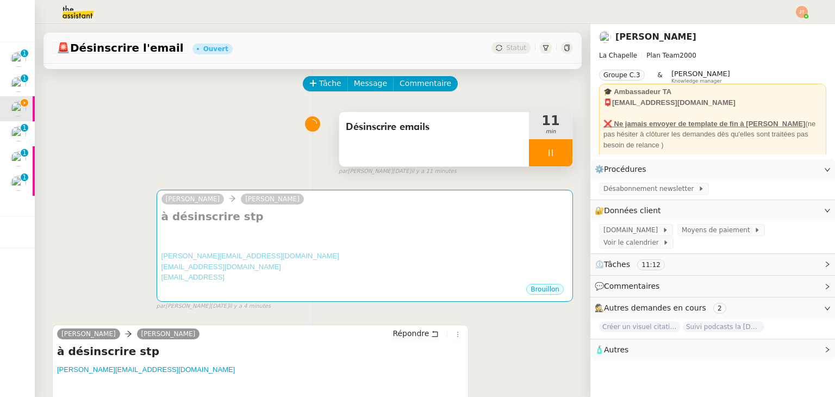
scroll to position [0, 0]
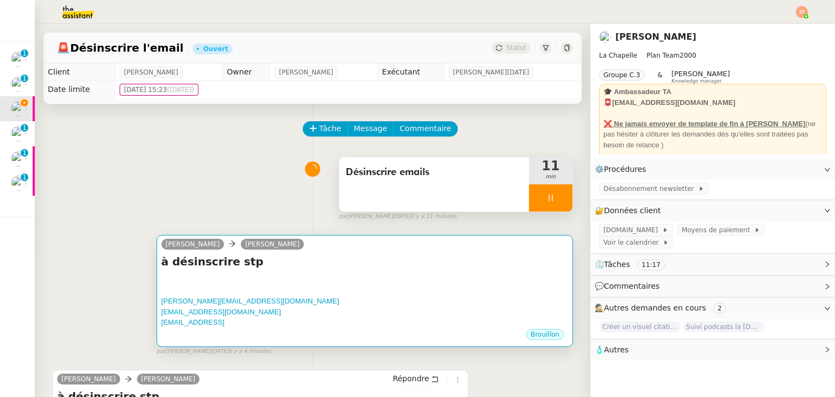
click at [241, 279] on div at bounding box center [364, 279] width 407 height 11
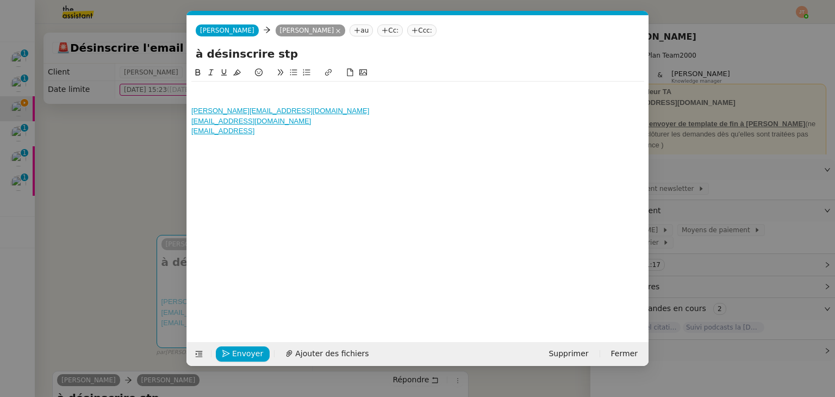
scroll to position [0, 23]
drag, startPoint x: 286, startPoint y: 48, endPoint x: 167, endPoint y: 54, distance: 119.7
click at [167, 54] on nz-modal-container "Service TA - VOYAGE - PROPOSITION GLOBALE A utiliser dans le cadre de propositi…" at bounding box center [417, 198] width 835 height 397
type input "Désinscrire emails"
click at [206, 86] on div at bounding box center [417, 91] width 453 height 10
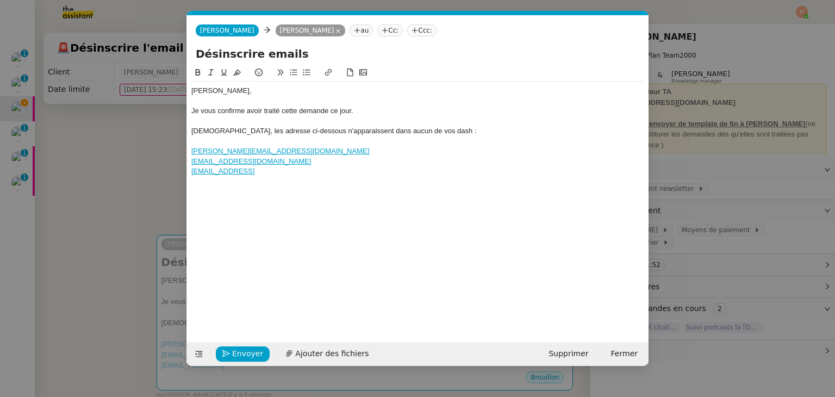
click at [299, 172] on div "﻿[EMAIL_ADDRESS]" at bounding box center [417, 171] width 453 height 10
click at [107, 155] on nz-modal-container "Service TA - VOYAGE - PROPOSITION GLOBALE A utiliser dans le cadre de propositi…" at bounding box center [417, 198] width 835 height 397
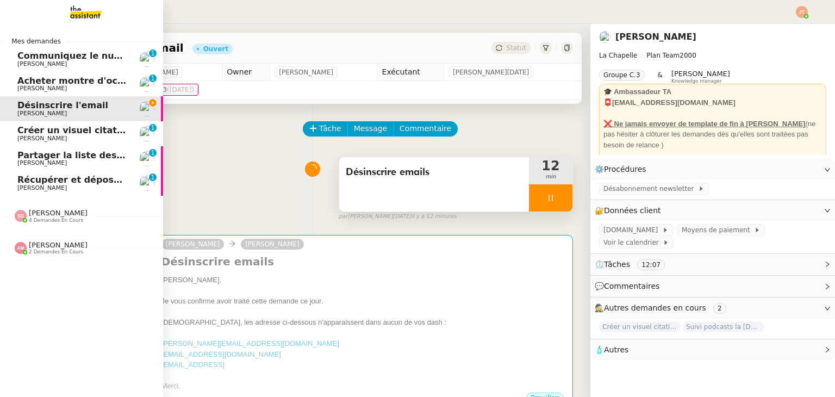
click at [103, 185] on span "[PERSON_NAME]" at bounding box center [72, 188] width 110 height 7
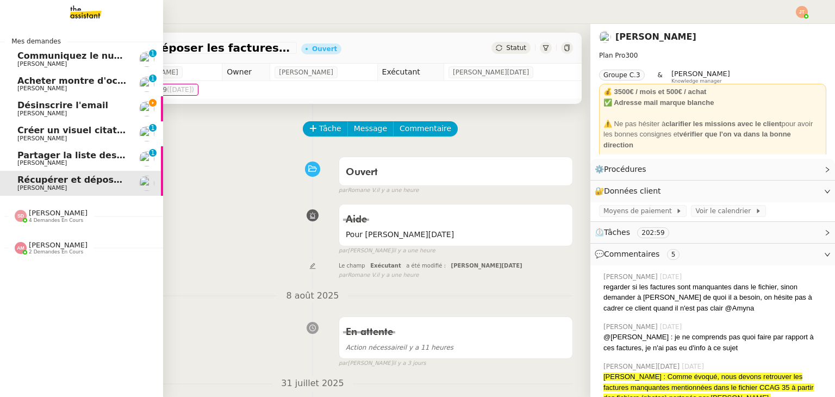
click at [69, 111] on span "[PERSON_NAME]" at bounding box center [72, 113] width 110 height 7
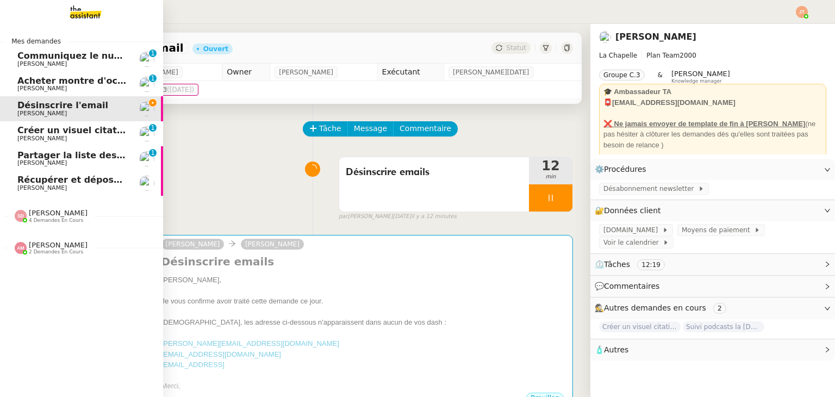
click at [65, 178] on span "Récupérer et déposer les factures sur Dext" at bounding box center [122, 179] width 211 height 10
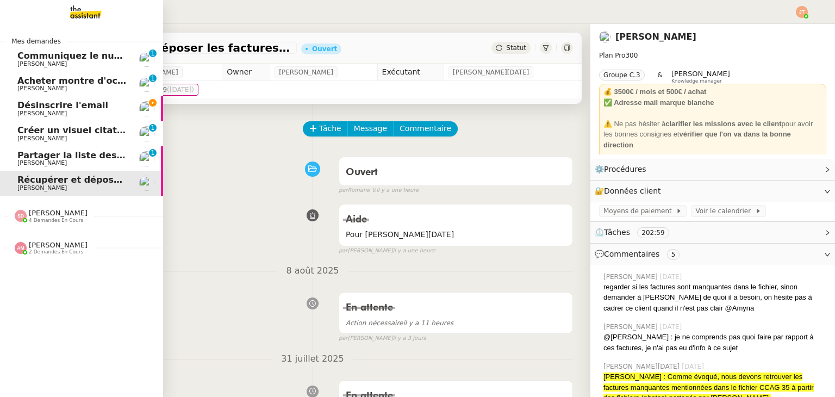
click at [61, 110] on span "[PERSON_NAME]" at bounding box center [72, 113] width 110 height 7
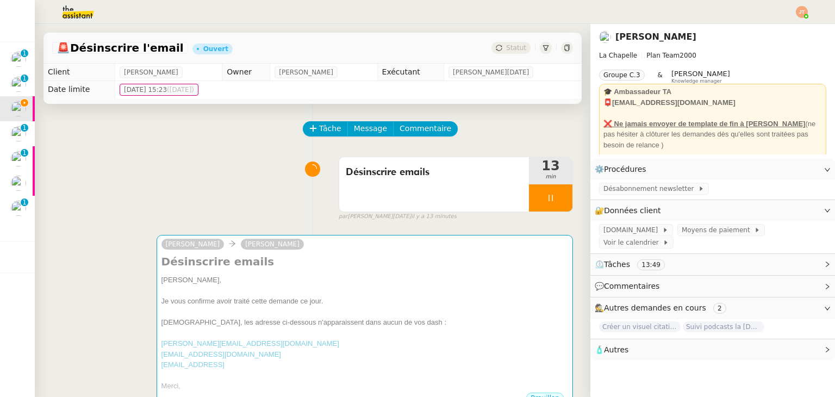
click at [64, 146] on div "Tâche Message Commentaire" at bounding box center [312, 134] width 521 height 26
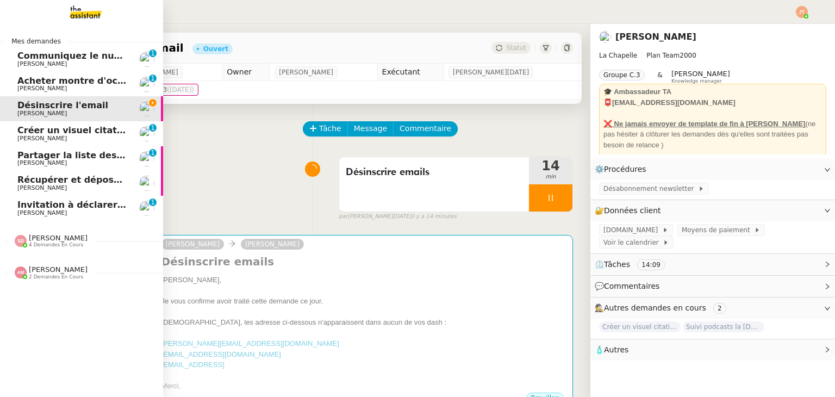
click at [102, 134] on span "Créer un visuel citation" at bounding box center [74, 130] width 115 height 10
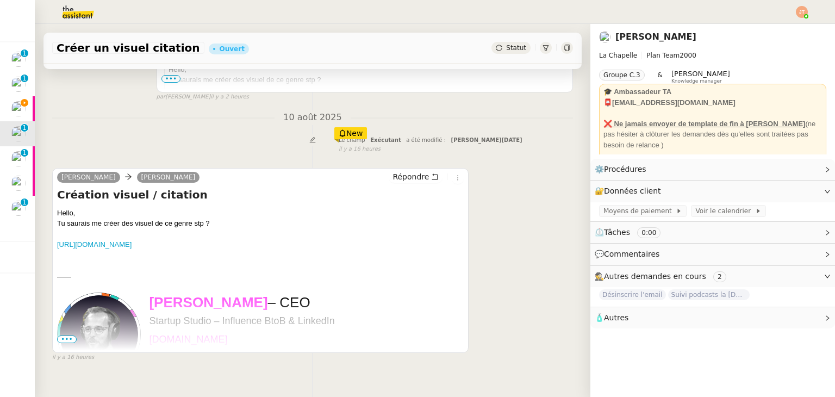
scroll to position [326, 0]
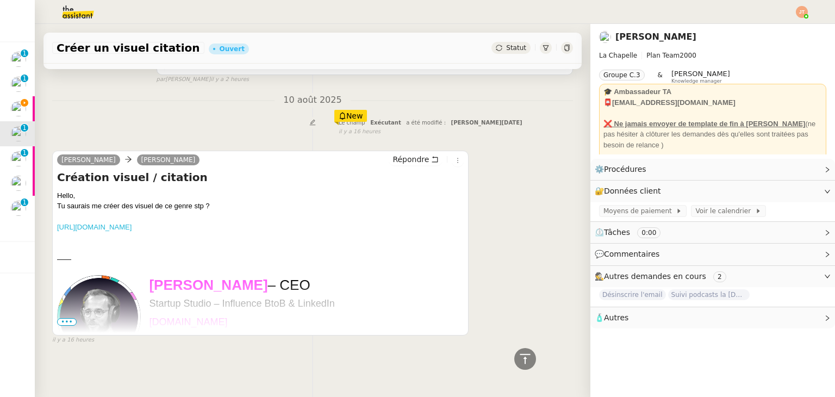
click at [132, 223] on link "[URL][DOMAIN_NAME]" at bounding box center [94, 227] width 74 height 8
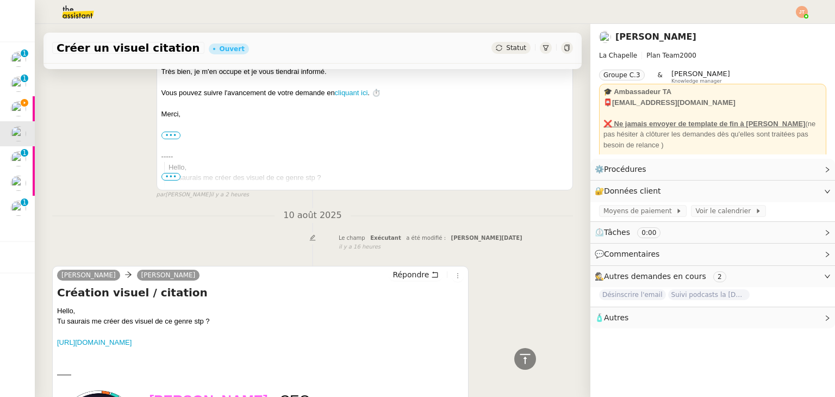
scroll to position [0, 0]
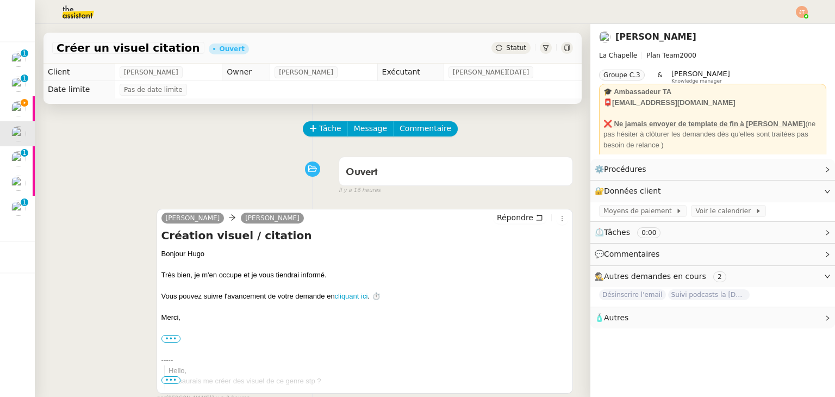
click at [506, 46] on span "Statut" at bounding box center [516, 48] width 20 height 8
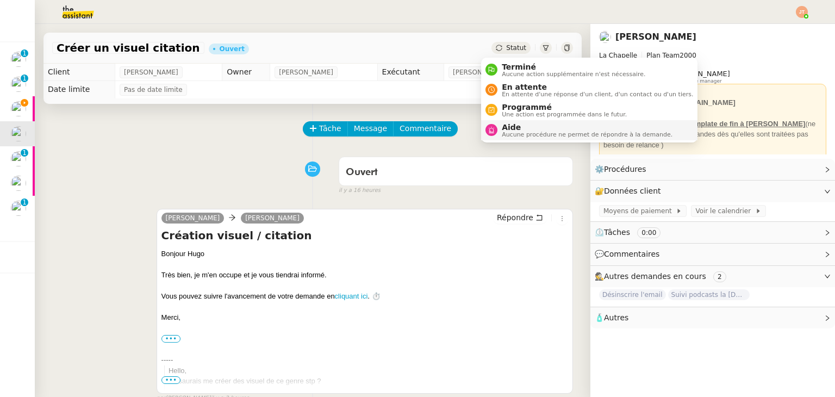
click at [502, 127] on span "Aide" at bounding box center [587, 127] width 171 height 9
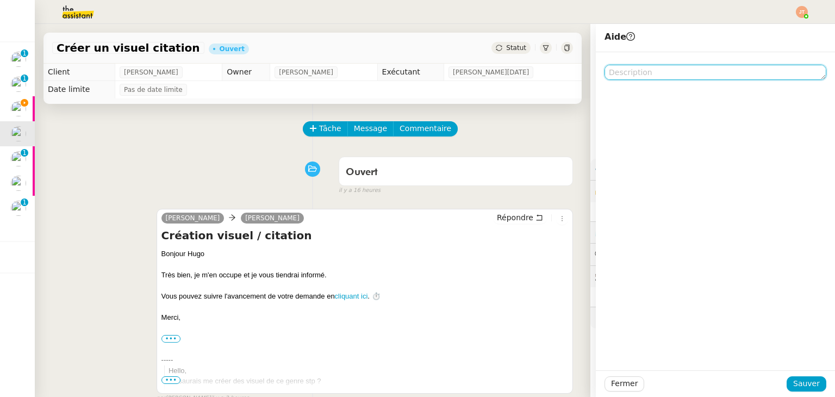
click at [670, 77] on textarea at bounding box center [715, 72] width 222 height 15
click at [174, 120] on div "Tâche Message Commentaire Veuillez patienter une erreur s'est produite 👌👌👌 mess…" at bounding box center [313, 392] width 556 height 577
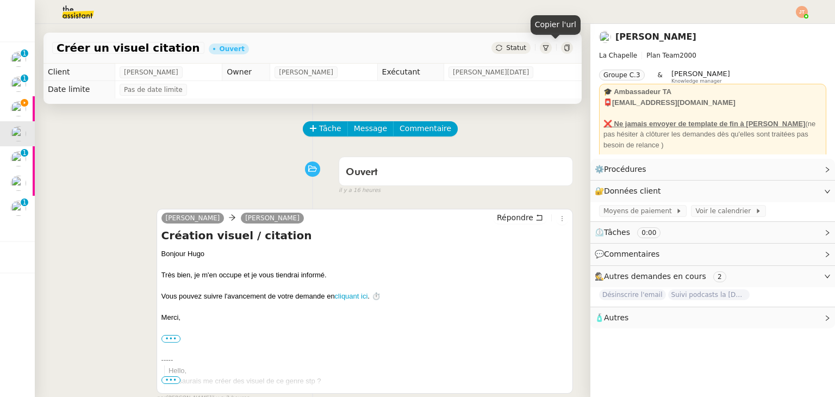
click at [564, 47] on icon at bounding box center [567, 48] width 7 height 7
click at [59, 167] on div "Ouvert false il y a 16 heures" at bounding box center [312, 173] width 521 height 43
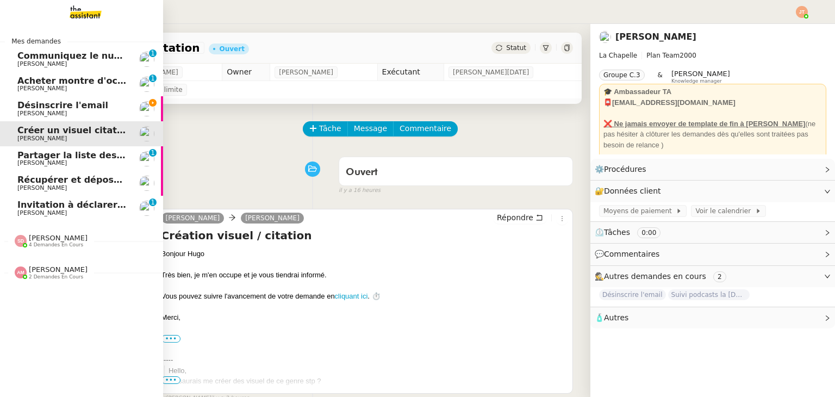
click at [48, 110] on span "[PERSON_NAME]" at bounding box center [41, 113] width 49 height 7
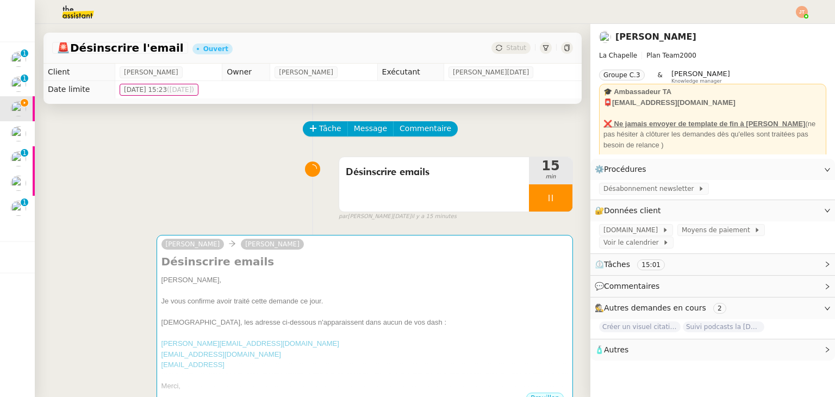
click at [151, 164] on div "Désinscrire emails 15 min false par [PERSON_NAME][DATE]. il y a 15 minutes" at bounding box center [312, 187] width 521 height 70
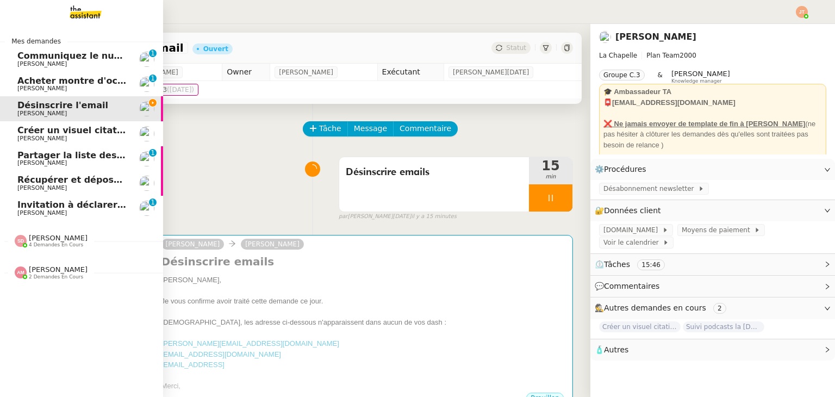
click at [72, 64] on span "[PERSON_NAME]" at bounding box center [72, 64] width 110 height 7
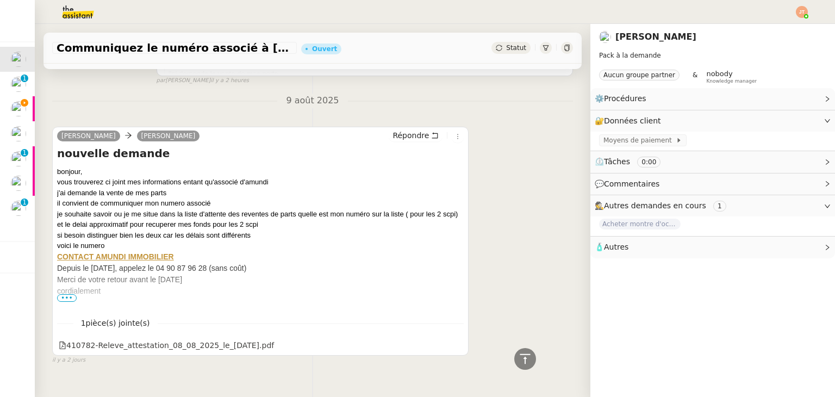
scroll to position [370, 0]
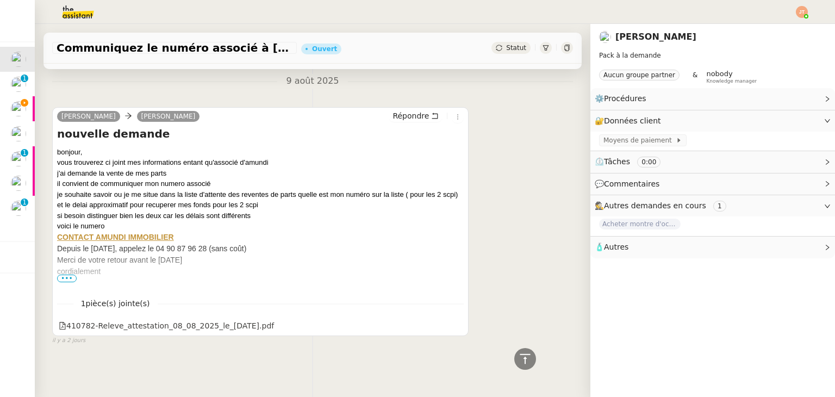
click at [67, 274] on span "•••" at bounding box center [67, 278] width 20 height 8
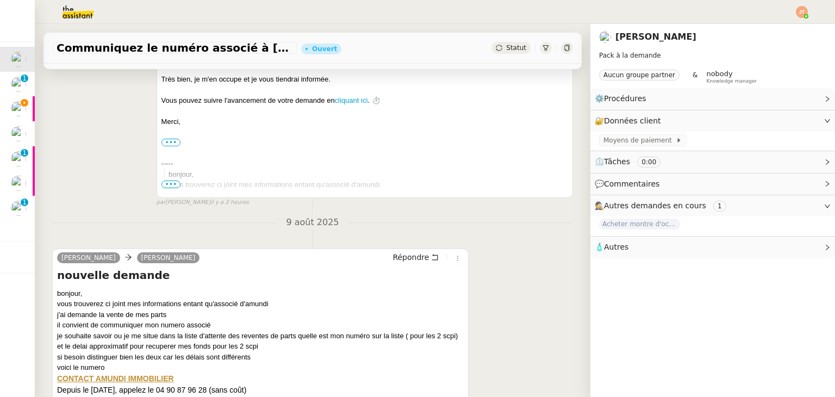
scroll to position [207, 0]
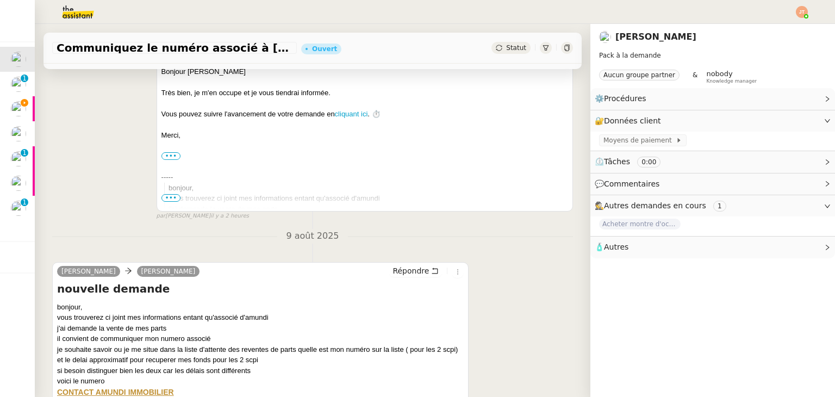
click at [87, 181] on div "[PERSON_NAME] nouvelle demande Bonjour [PERSON_NAME] Très bien, je m'en occupe …" at bounding box center [312, 119] width 521 height 204
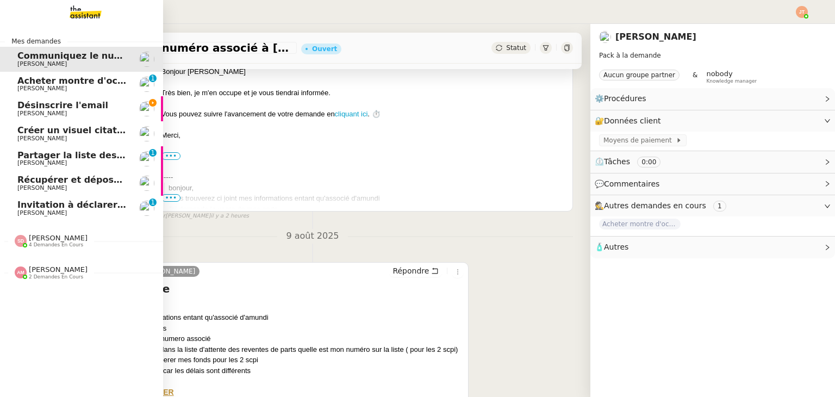
click at [27, 128] on span "Créer un visuel citation" at bounding box center [74, 130] width 115 height 10
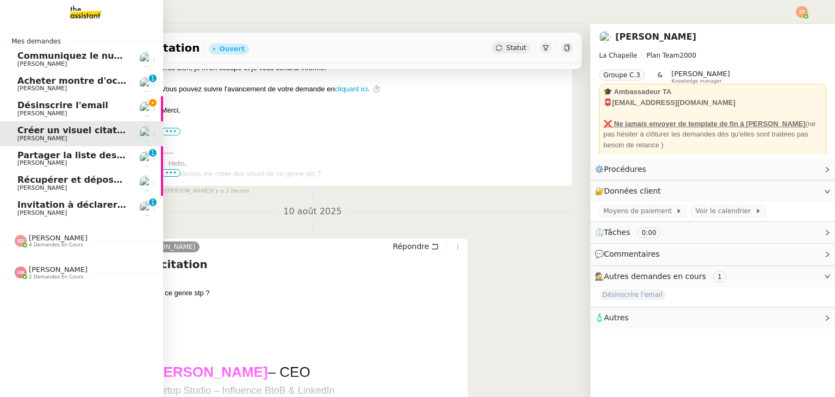
scroll to position [146, 0]
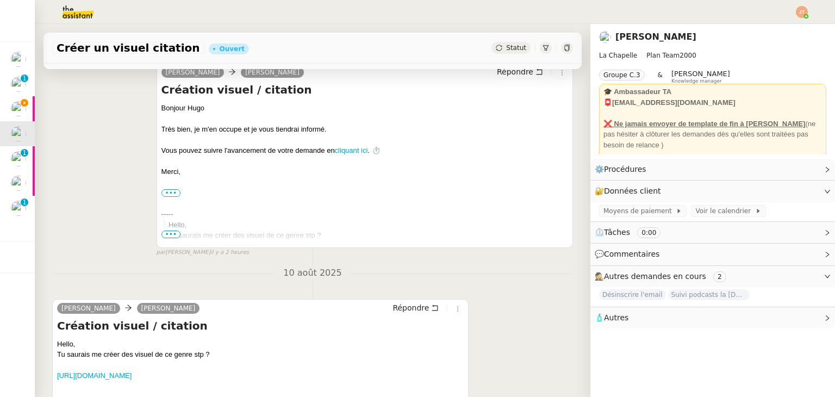
click at [506, 47] on span "Statut" at bounding box center [516, 48] width 20 height 8
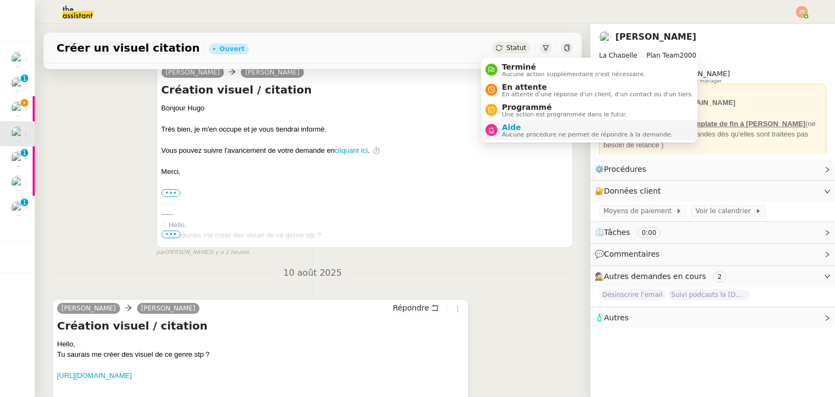
click at [500, 127] on div "Aide Aucune procédure ne permet de répondre à la demande." at bounding box center [584, 130] width 175 height 15
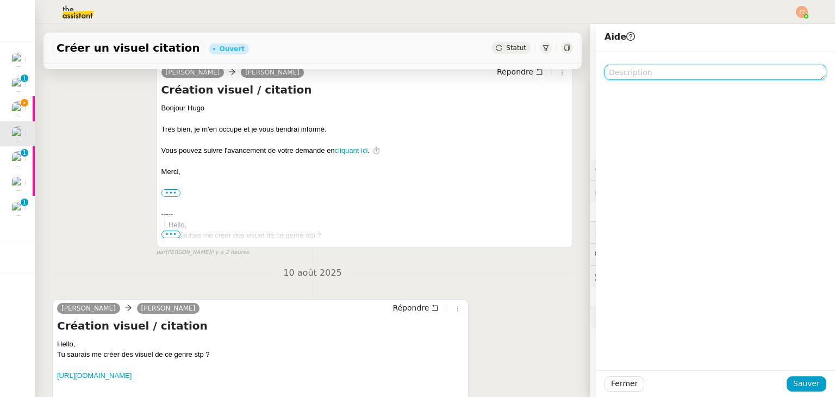
click at [626, 71] on textarea at bounding box center [715, 72] width 222 height 15
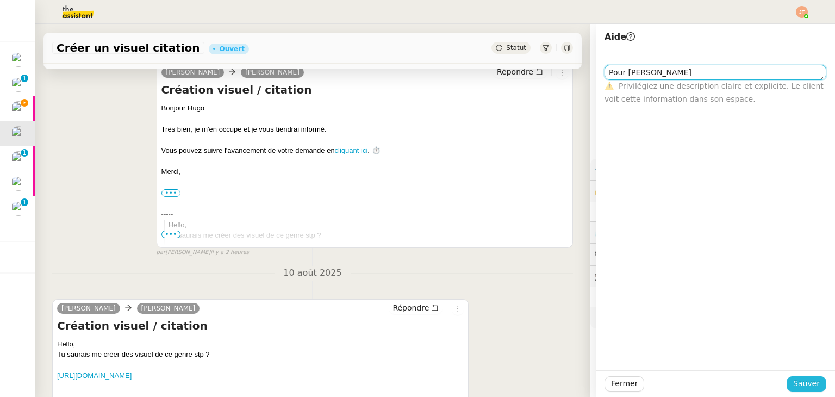
type textarea "Pour [PERSON_NAME]"
click at [801, 385] on span "Sauver" at bounding box center [806, 383] width 27 height 13
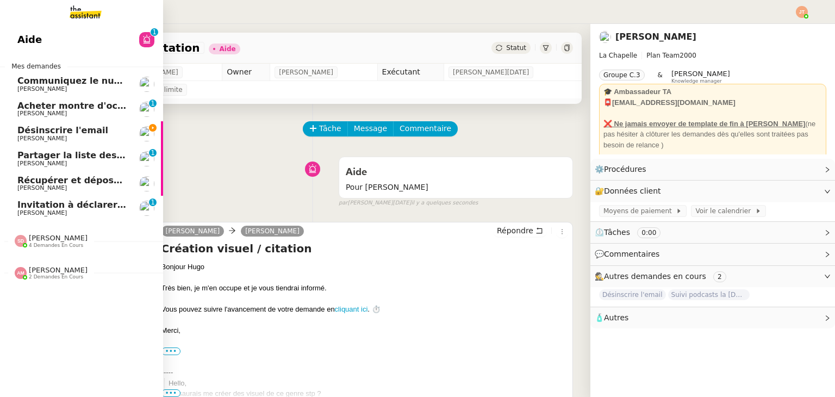
click at [52, 268] on span "[PERSON_NAME]" at bounding box center [58, 270] width 59 height 8
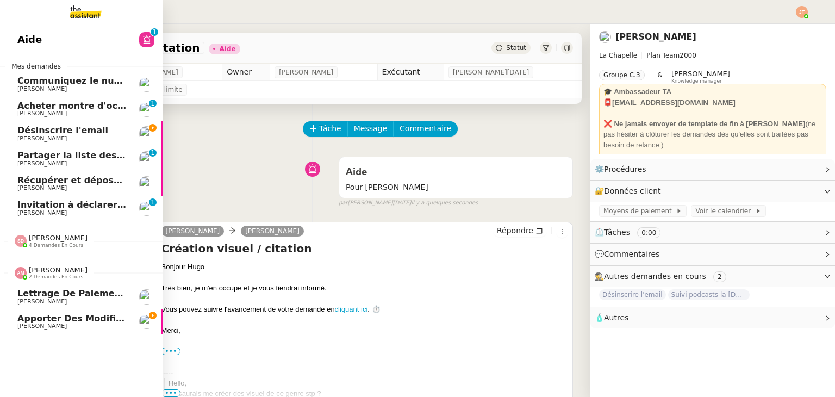
click at [52, 268] on span "[PERSON_NAME]" at bounding box center [58, 270] width 59 height 8
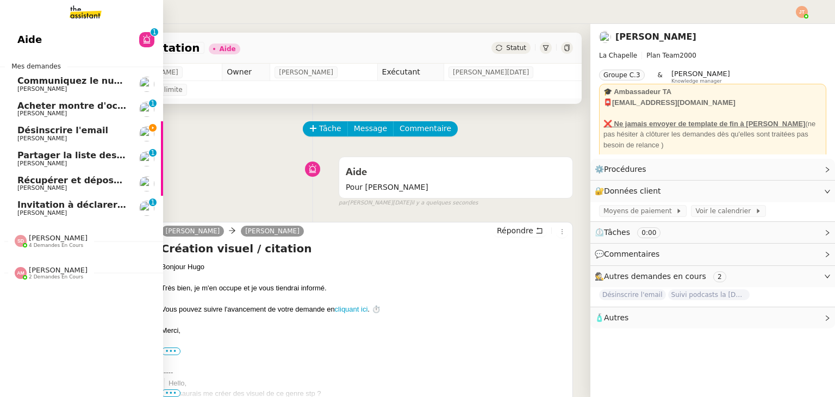
click at [66, 111] on span "[PERSON_NAME]" at bounding box center [72, 113] width 110 height 7
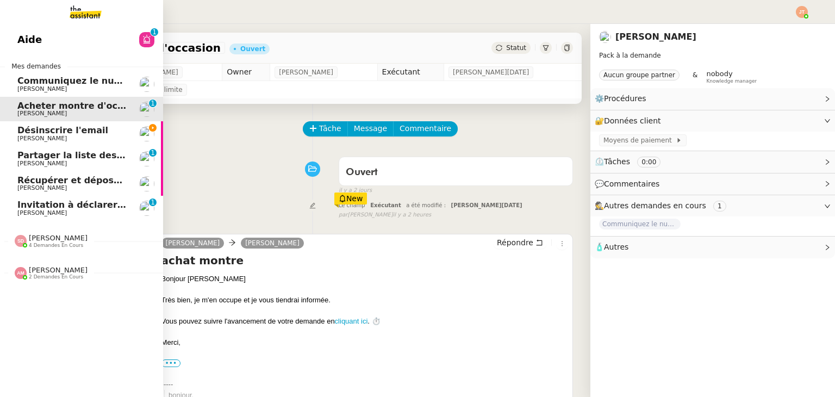
click at [54, 88] on span "[PERSON_NAME]" at bounding box center [72, 89] width 110 height 7
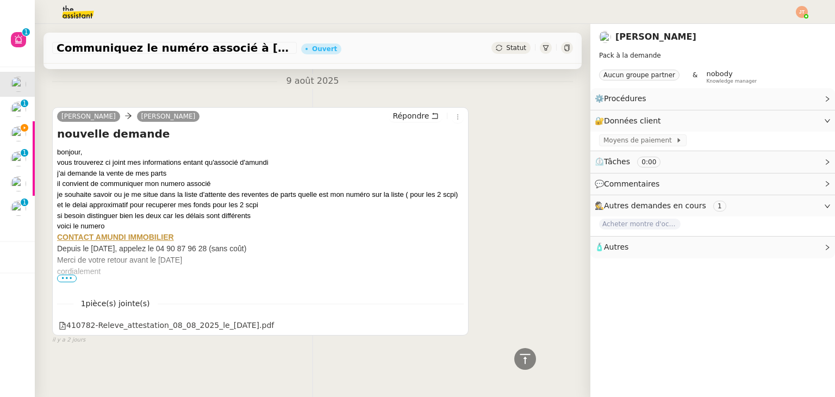
scroll to position [346, 0]
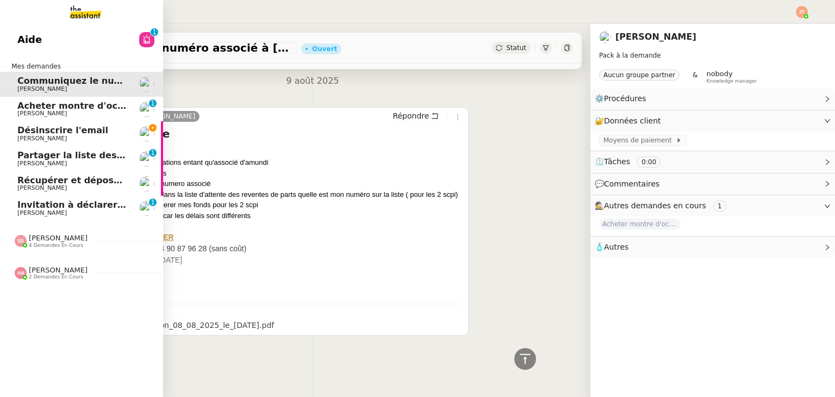
click at [95, 121] on link "Désinscrire l'email [PERSON_NAME]" at bounding box center [81, 133] width 163 height 25
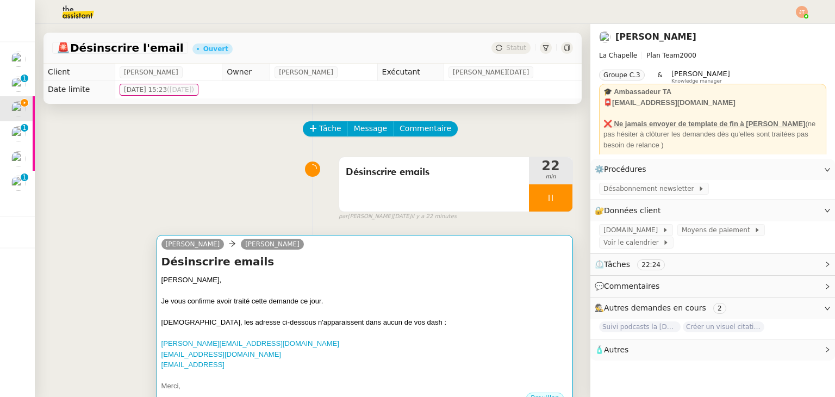
click at [355, 292] on div at bounding box center [364, 290] width 407 height 11
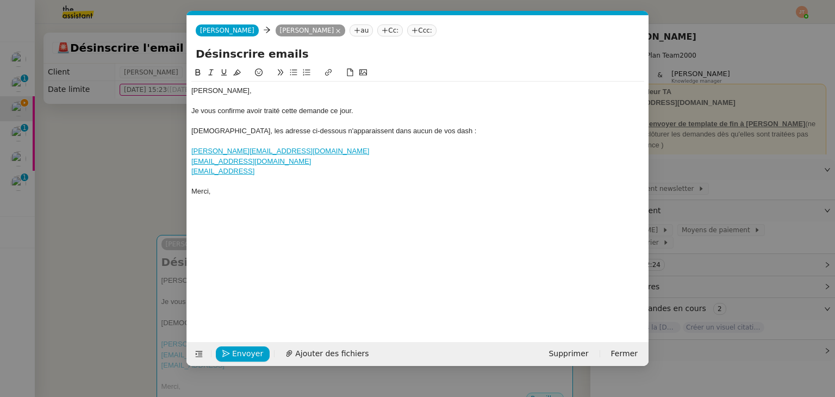
scroll to position [0, 23]
click at [245, 347] on span "Envoyer" at bounding box center [247, 353] width 31 height 13
click at [245, 347] on span "Confirmer l'envoi" at bounding box center [264, 353] width 65 height 13
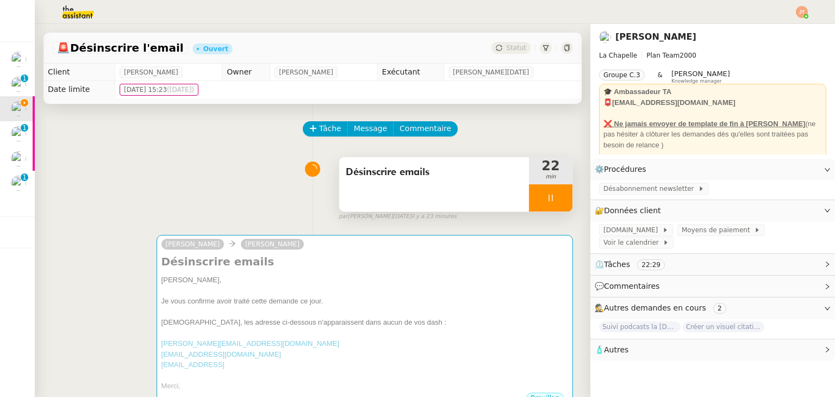
click at [529, 207] on div at bounding box center [550, 197] width 43 height 27
click at [557, 202] on icon at bounding box center [561, 198] width 9 height 9
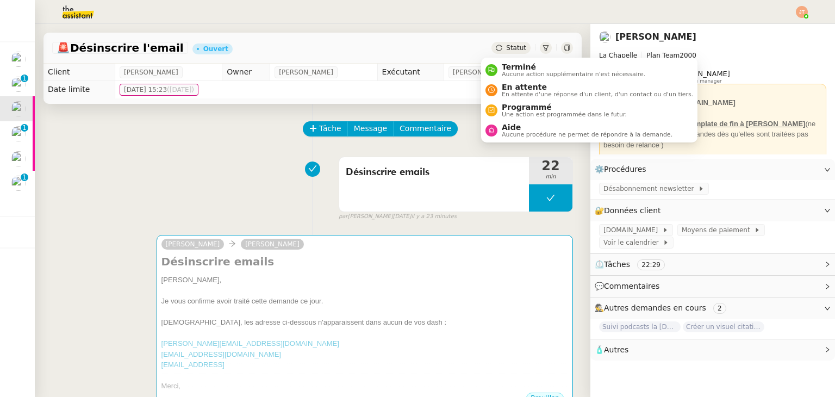
click at [491, 52] on div "Statut" at bounding box center [510, 48] width 39 height 12
click at [504, 74] on span "Aucune action supplémentaire n'est nécessaire." at bounding box center [573, 74] width 143 height 6
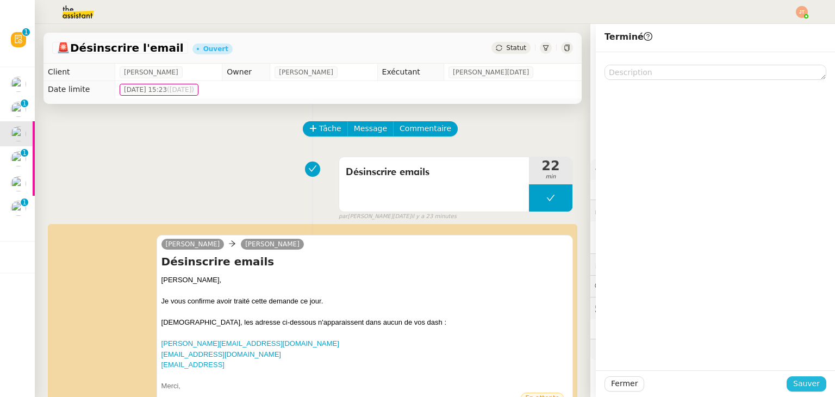
click at [793, 380] on span "Sauver" at bounding box center [806, 383] width 27 height 13
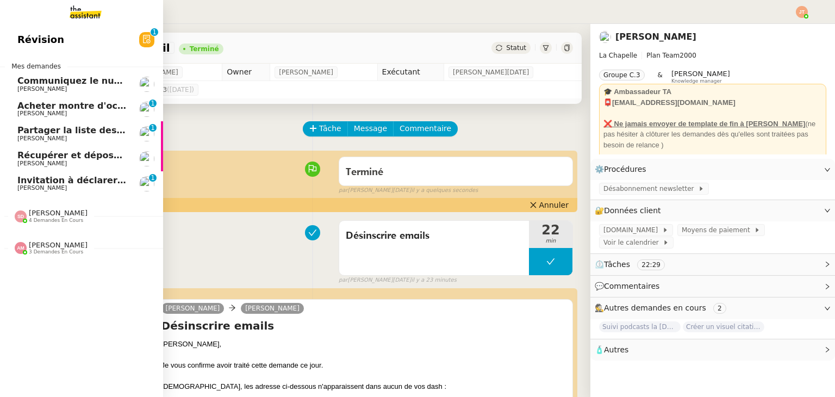
click at [68, 89] on span "[PERSON_NAME]" at bounding box center [72, 89] width 110 height 7
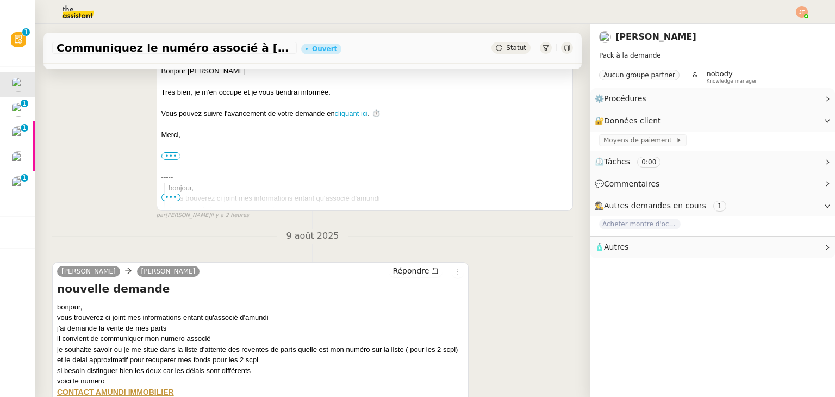
scroll to position [346, 0]
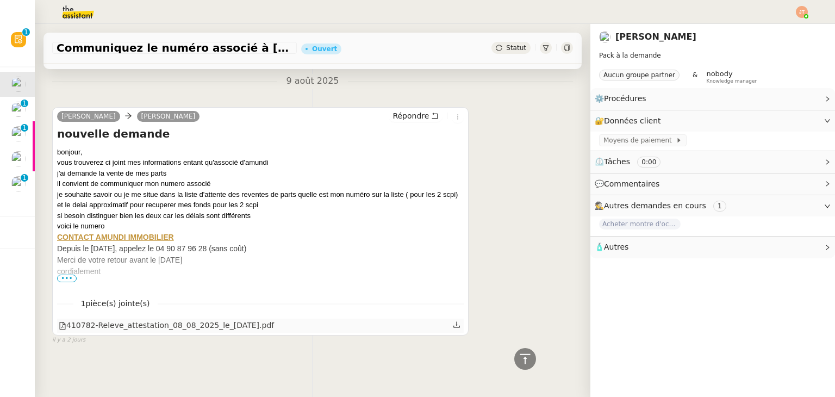
click at [150, 326] on div "410782-Releve_attestation_08_08_2025_le_[DATE].pdf" at bounding box center [166, 325] width 215 height 13
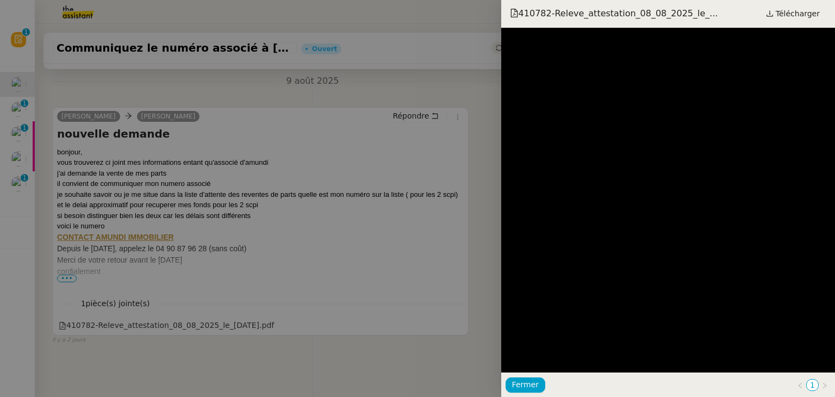
click at [313, 254] on div at bounding box center [417, 198] width 835 height 397
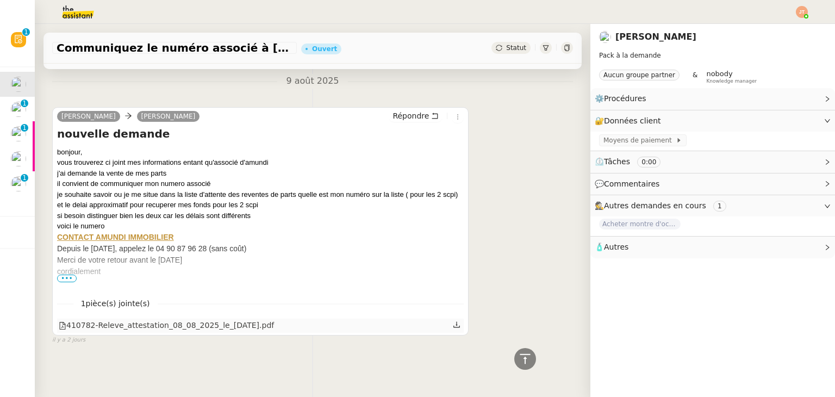
click at [454, 322] on icon at bounding box center [457, 325] width 7 height 6
click at [67, 274] on span "•••" at bounding box center [67, 278] width 20 height 8
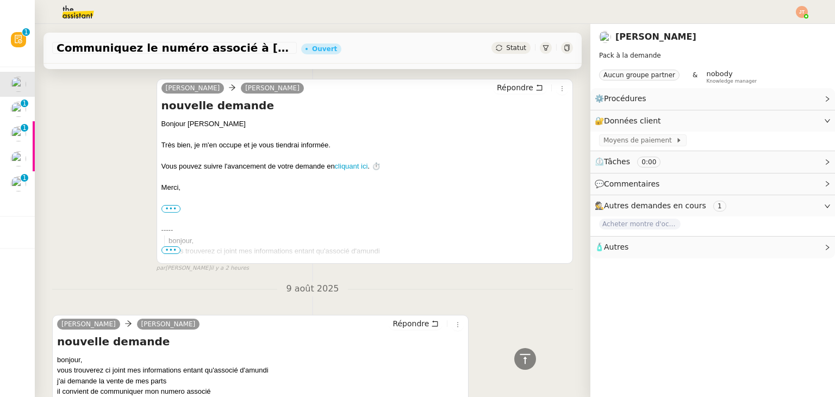
scroll to position [0, 0]
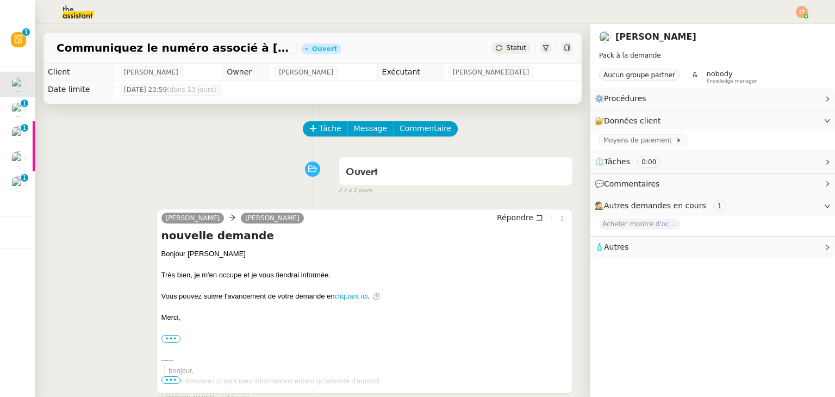
click at [304, 141] on div "Tâche Message Commentaire" at bounding box center [438, 134] width 269 height 26
click at [305, 140] on div "Tâche Message Commentaire" at bounding box center [438, 134] width 269 height 26
click at [309, 132] on icon at bounding box center [313, 128] width 8 height 8
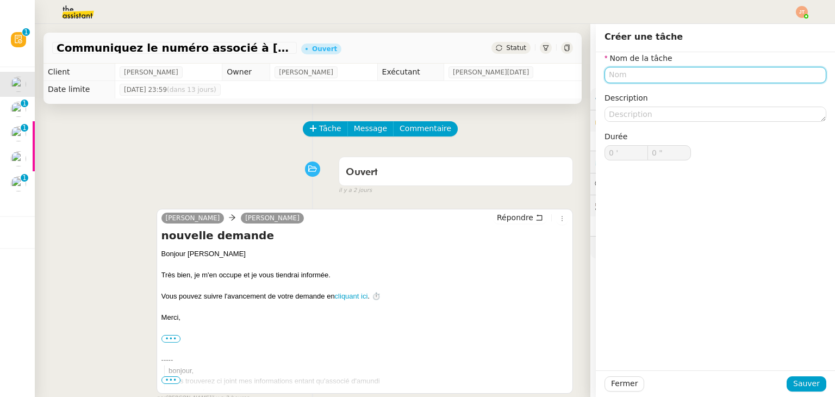
click at [623, 78] on input "text" at bounding box center [715, 75] width 222 height 16
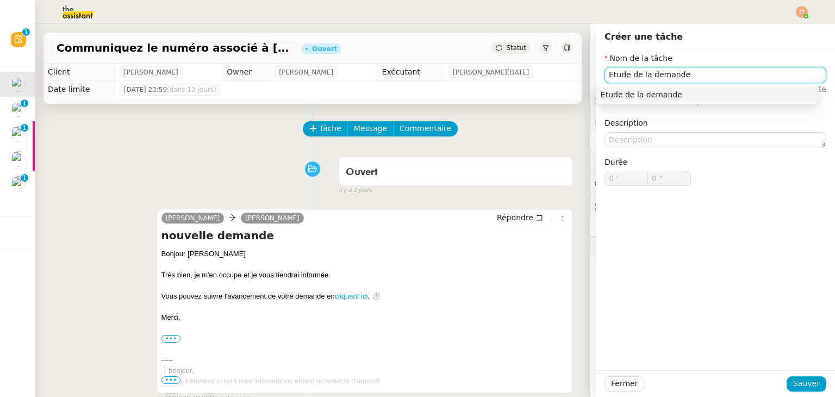
type input "Etude de la demande"
click at [797, 392] on div "Fermer Sauver" at bounding box center [715, 383] width 239 height 27
click at [797, 388] on span "Sauver" at bounding box center [806, 383] width 27 height 13
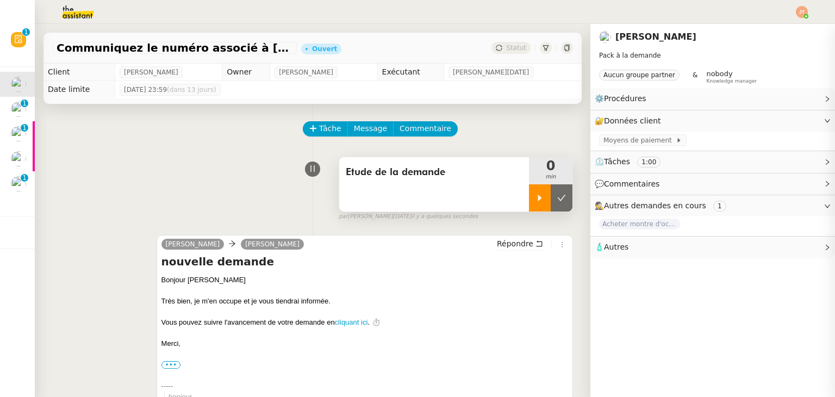
click at [529, 210] on div at bounding box center [540, 197] width 22 height 27
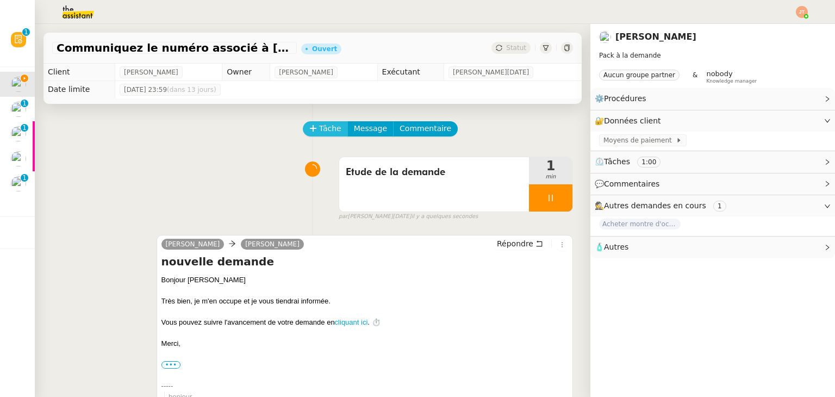
click at [319, 135] on span "Tâche" at bounding box center [330, 128] width 22 height 13
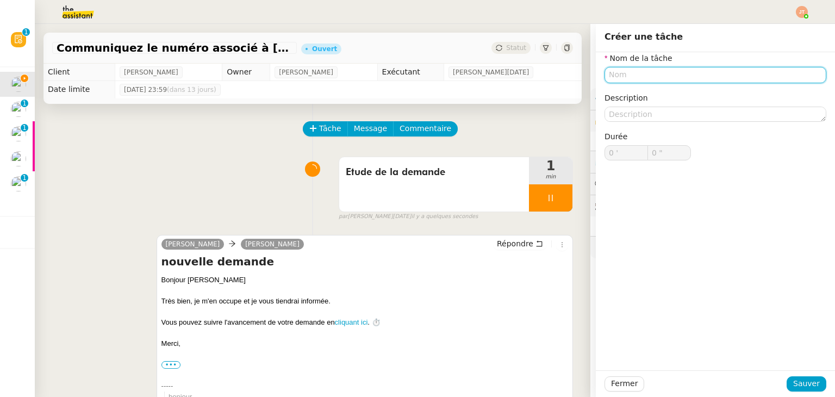
click at [630, 76] on input "text" at bounding box center [715, 75] width 222 height 16
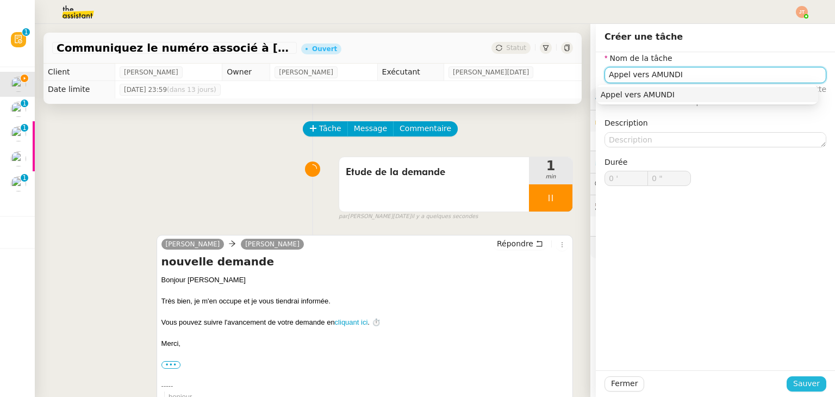
type input "Appel vers AMUNDI"
click at [788, 377] on button "Sauver" at bounding box center [807, 383] width 40 height 15
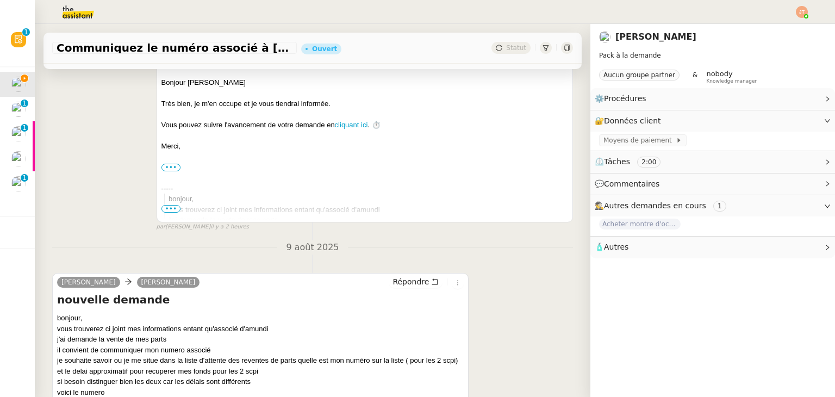
scroll to position [272, 0]
click at [410, 283] on span "Répondre" at bounding box center [410, 281] width 36 height 11
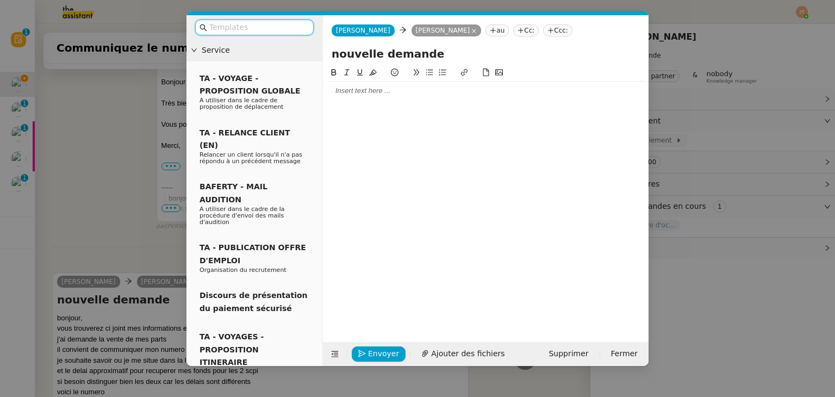
click at [346, 91] on div at bounding box center [485, 91] width 317 height 10
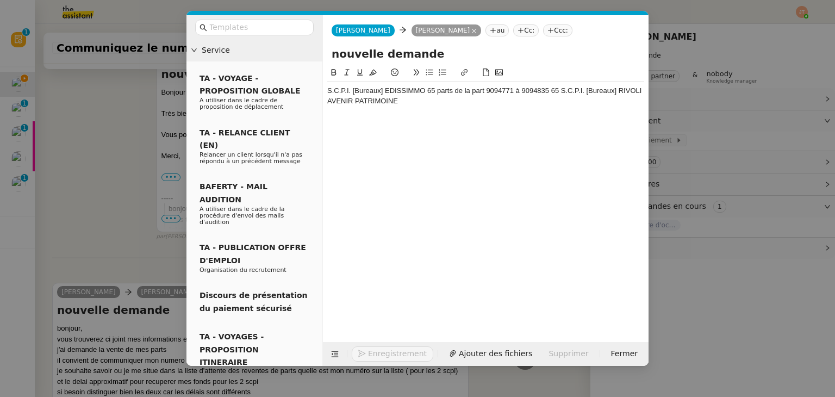
scroll to position [366, 0]
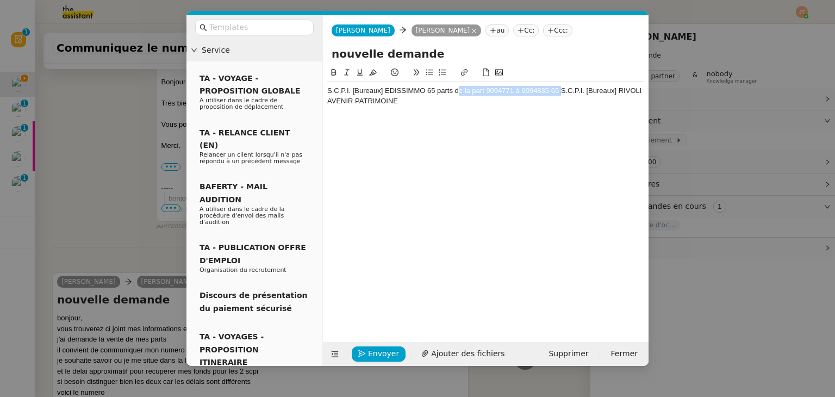
drag, startPoint x: 559, startPoint y: 91, endPoint x: 457, endPoint y: 91, distance: 102.7
click at [457, 91] on div "S.C.P.I. [Bureaux] EDISSIMMO 65 parts de la part 9094771 à 9094835 65 S.C.P.I. …" at bounding box center [485, 96] width 317 height 20
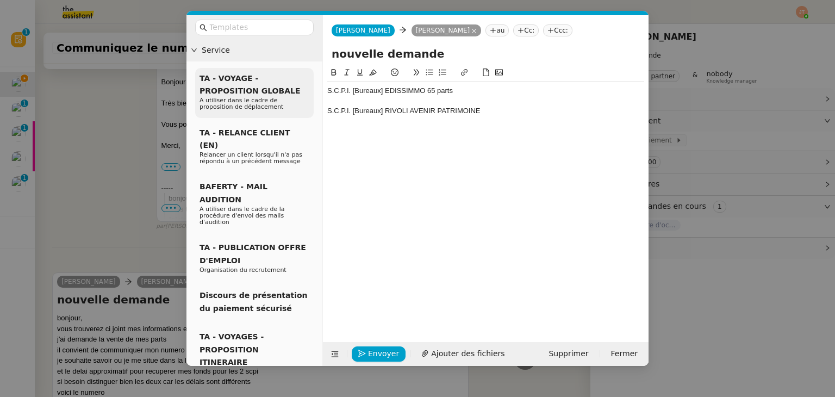
scroll to position [387, 0]
click at [327, 90] on div "S.C.P.I. [Bureaux] EDISSIMMO 65 parts" at bounding box center [485, 91] width 317 height 10
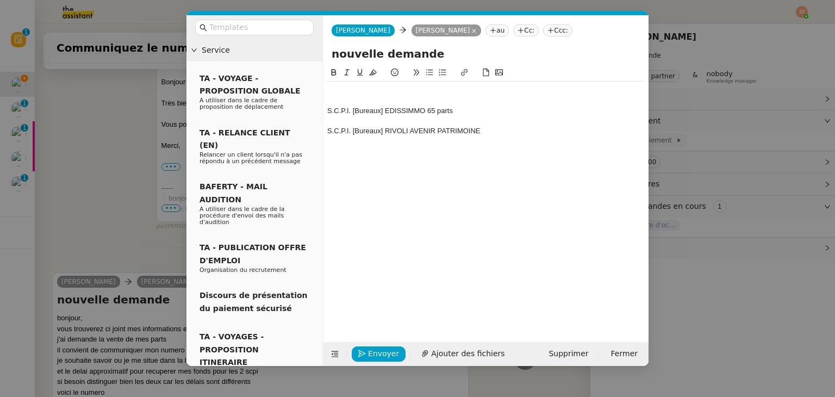
click at [329, 89] on div at bounding box center [485, 91] width 317 height 10
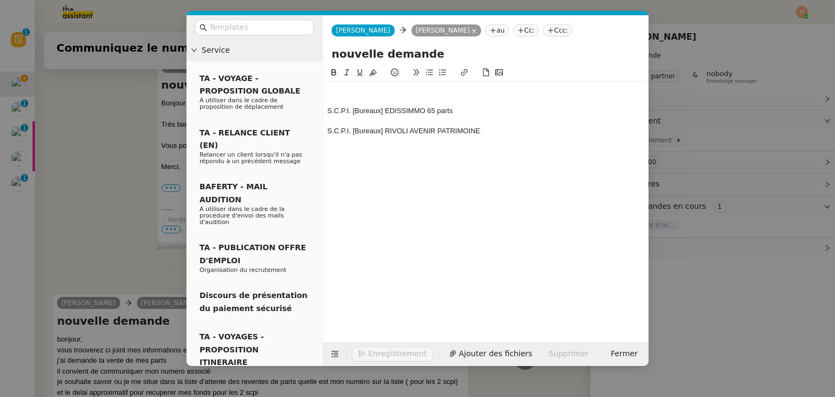
scroll to position [409, 0]
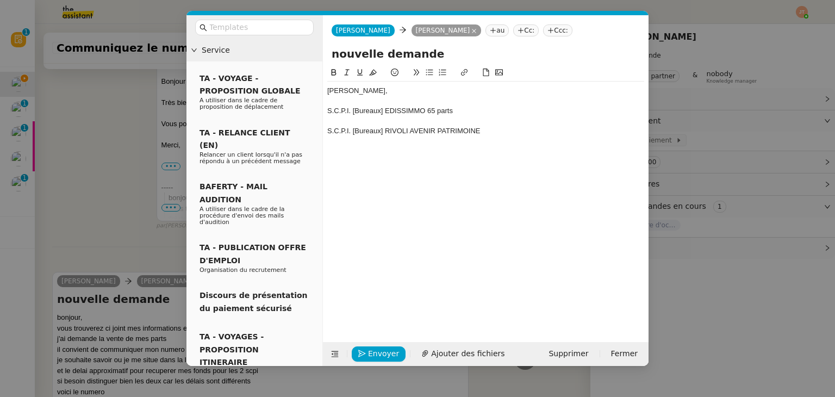
click at [500, 135] on div "S.C.P.I. [Bureaux] RIVOLI AVENIR PATRIMOINE" at bounding box center [485, 131] width 317 height 10
click at [427, 110] on div "S.C.P.I. [Bureaux] EDISSIMMO 65 parts" at bounding box center [485, 111] width 317 height 10
click at [497, 133] on div "S.C.P.I. [Bureaux] RIVOLI AVENIR PATRIMOINE" at bounding box center [485, 131] width 317 height 10
click at [504, 110] on div "S.C.P.I. [Bureaux] EDISSIMMO avec 65 parts" at bounding box center [485, 111] width 317 height 10
click at [544, 130] on div "S.C.P.I. [Bureaux] RIVOLI AVENIR PATRIMOINE avec 54 parts" at bounding box center [485, 131] width 317 height 10
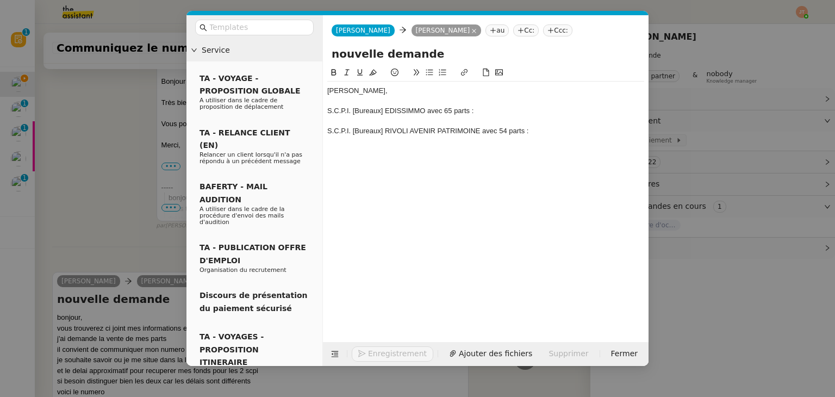
scroll to position [419, 0]
click at [71, 174] on nz-modal-container "Service TA - VOYAGE - PROPOSITION GLOBALE A utiliser dans le cadre de propositi…" at bounding box center [417, 198] width 835 height 397
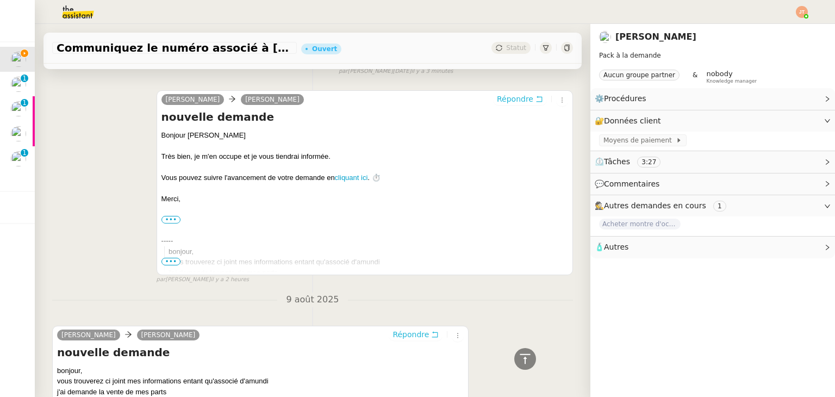
scroll to position [217, 0]
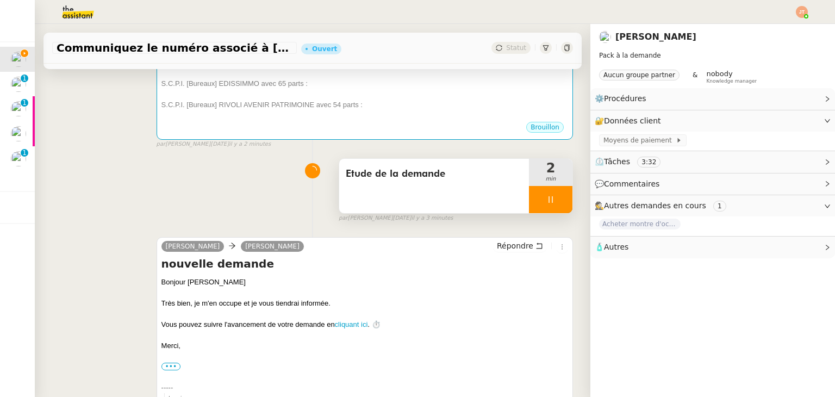
click at [546, 204] on icon at bounding box center [550, 199] width 9 height 9
click at [551, 205] on button at bounding box center [562, 199] width 22 height 27
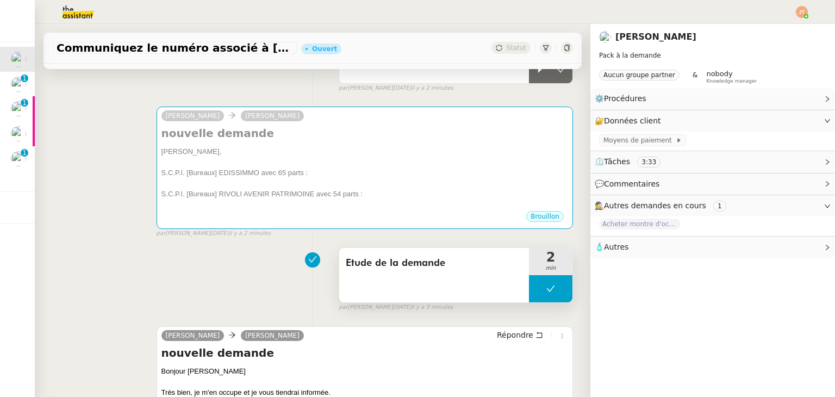
scroll to position [0, 0]
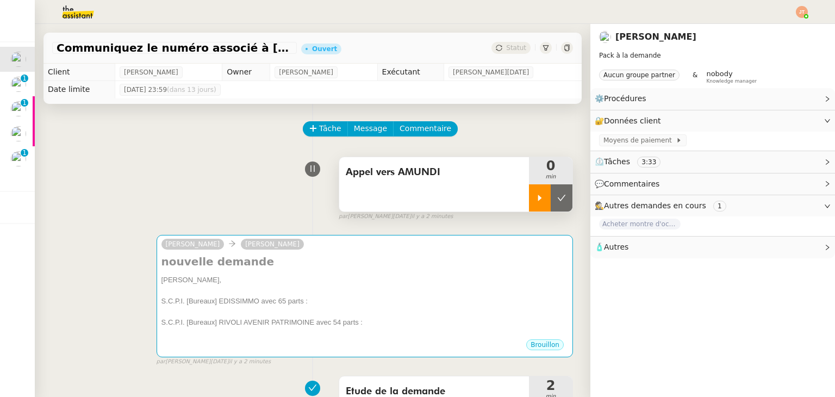
click at [535, 202] on icon at bounding box center [539, 198] width 9 height 9
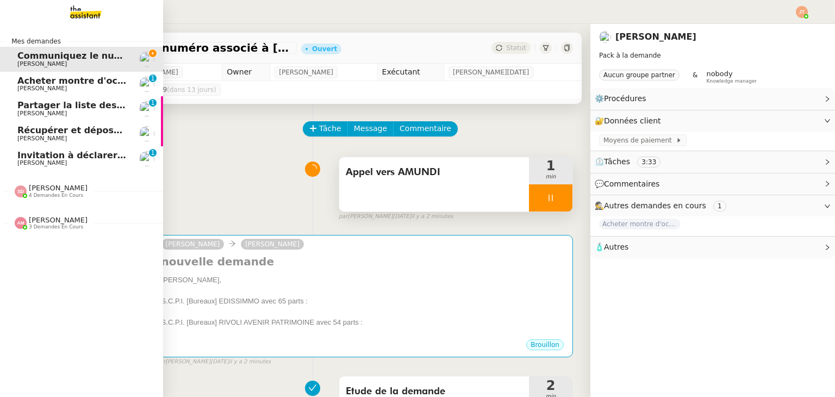
click at [85, 111] on span "[PERSON_NAME]" at bounding box center [72, 113] width 110 height 7
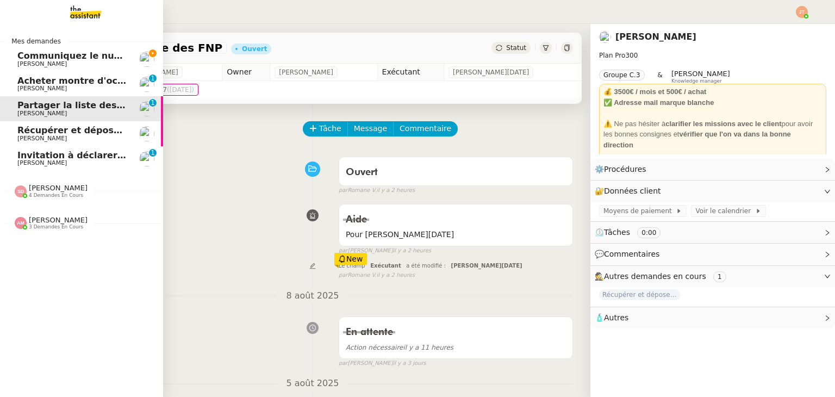
click at [59, 85] on span "[PERSON_NAME]" at bounding box center [72, 88] width 110 height 7
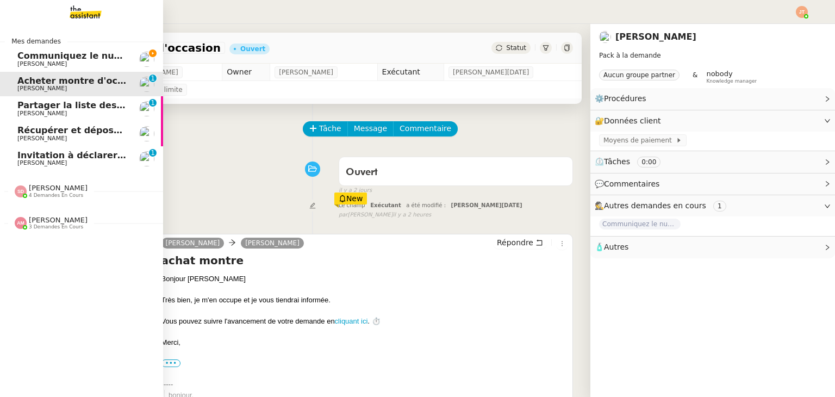
click at [69, 66] on span "[PERSON_NAME]" at bounding box center [72, 64] width 110 height 7
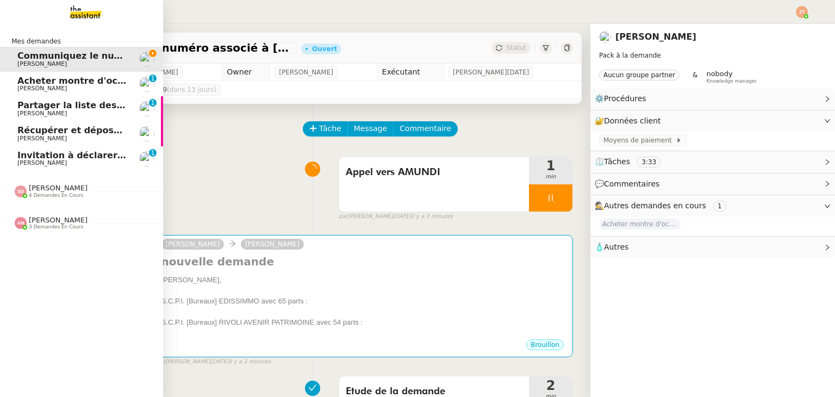
click at [47, 223] on span "[PERSON_NAME]" at bounding box center [58, 220] width 59 height 8
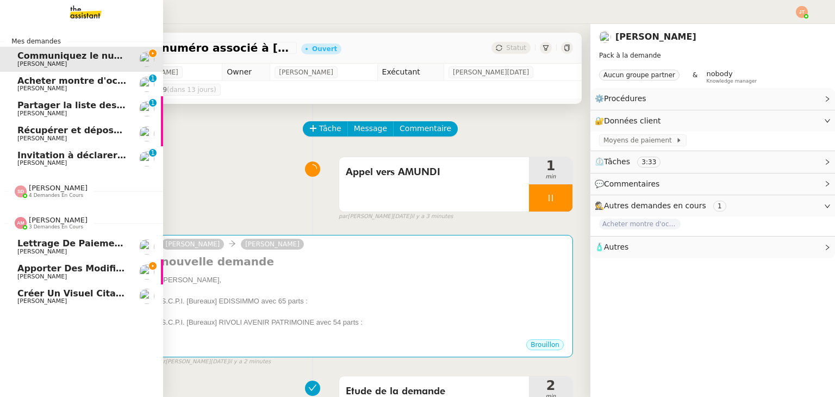
click at [59, 278] on span "[PERSON_NAME]" at bounding box center [72, 276] width 110 height 7
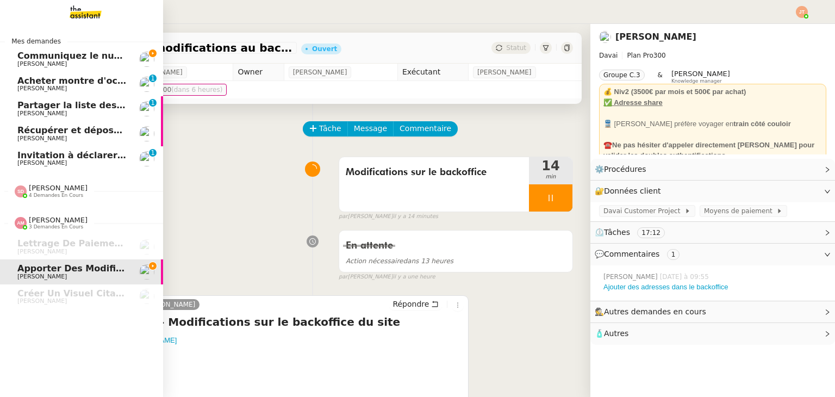
click at [93, 58] on span "Communiquez le numéro associé à [PERSON_NAME]" at bounding box center [144, 56] width 254 height 10
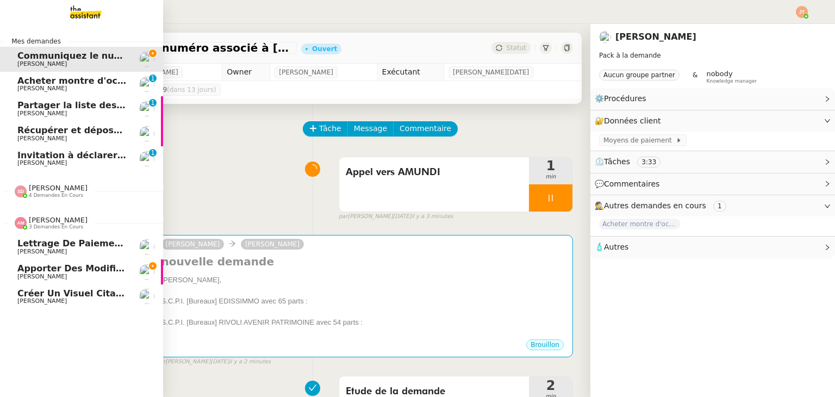
drag, startPoint x: 54, startPoint y: 226, endPoint x: 55, endPoint y: 215, distance: 10.9
click at [54, 226] on span "3 demandes en cours" at bounding box center [56, 227] width 54 height 6
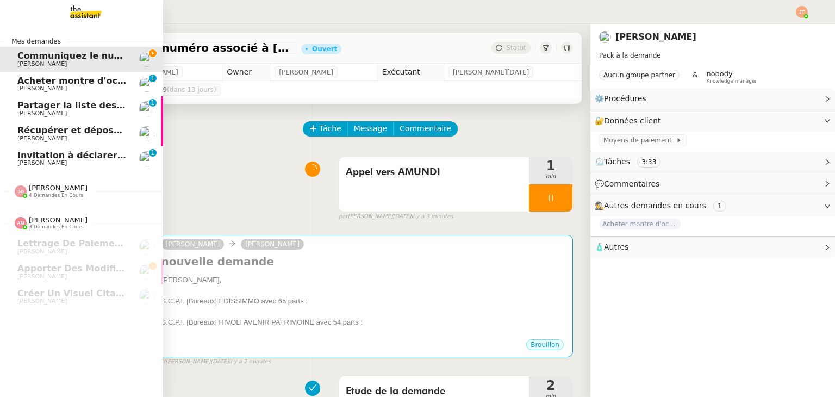
click at [57, 199] on div "[PERSON_NAME] 4 demandes en cours" at bounding box center [81, 187] width 163 height 32
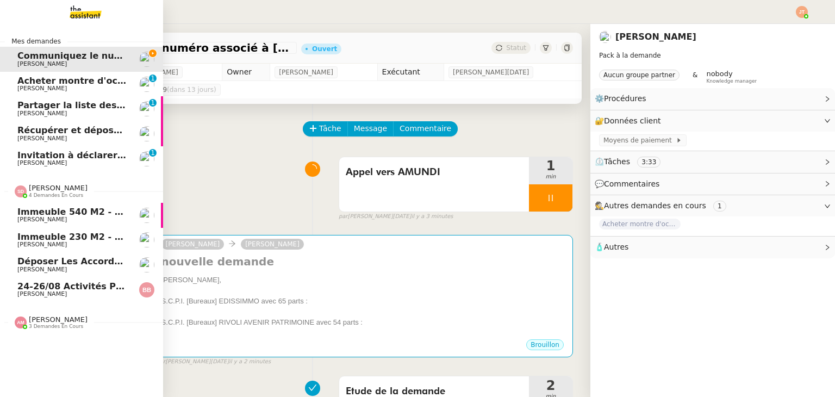
click at [54, 192] on span "4 demandes en cours" at bounding box center [56, 195] width 54 height 6
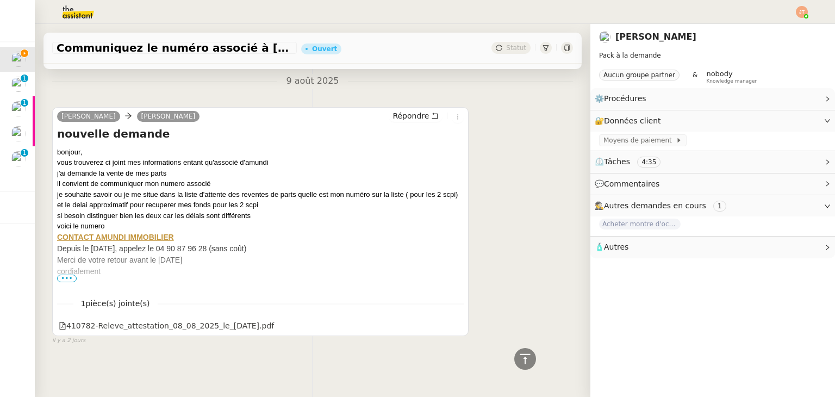
scroll to position [591, 0]
click at [63, 274] on span "•••" at bounding box center [67, 278] width 20 height 8
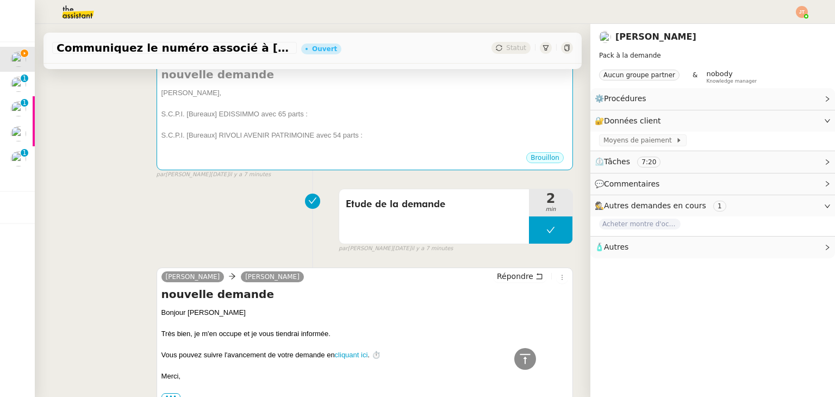
scroll to position [0, 0]
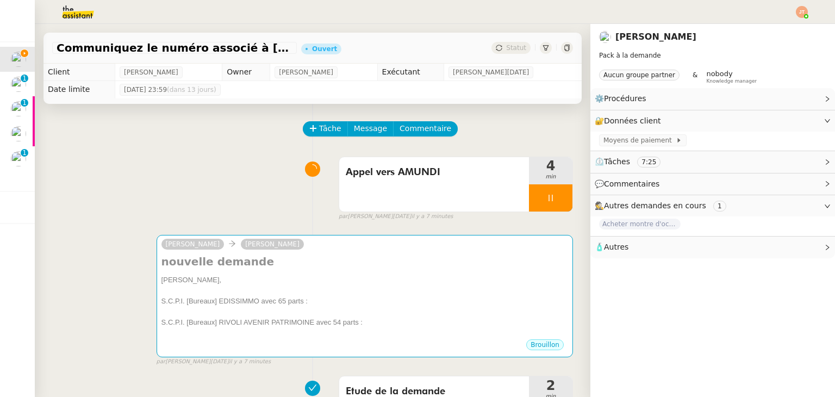
click at [626, 244] on span "🧴 Autres" at bounding box center [704, 247] width 219 height 13
click at [759, 244] on span "🧴 Autres" at bounding box center [704, 247] width 219 height 13
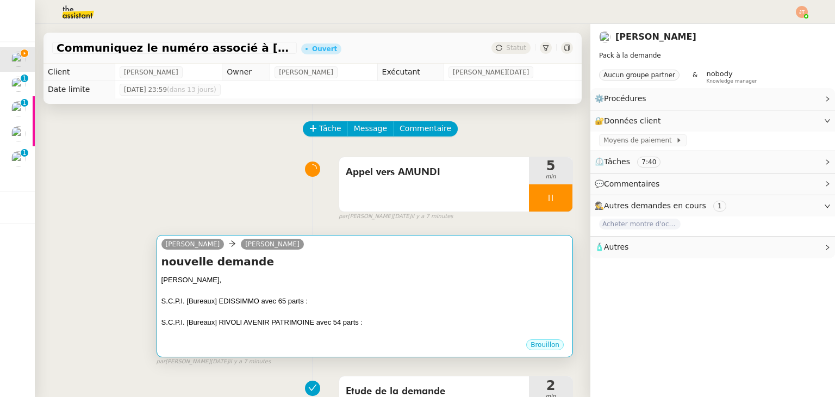
click at [235, 283] on div "[PERSON_NAME]," at bounding box center [364, 279] width 407 height 11
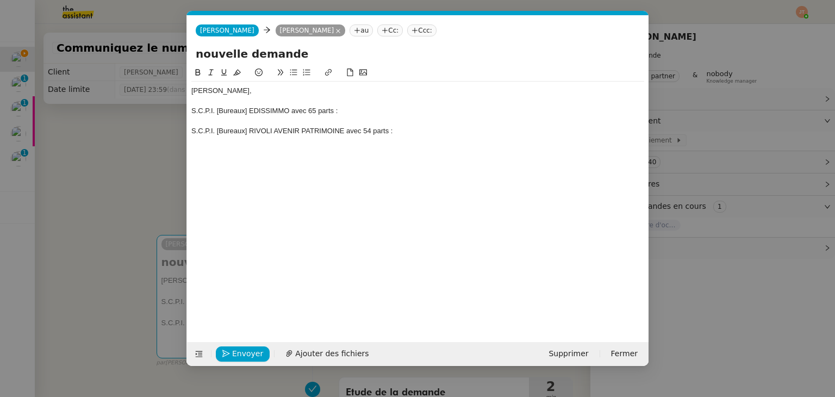
scroll to position [0, 23]
click at [95, 123] on nz-modal-container "Service TA - VOYAGE - PROPOSITION GLOBALE A utiliser dans le cadre de propositi…" at bounding box center [417, 198] width 835 height 397
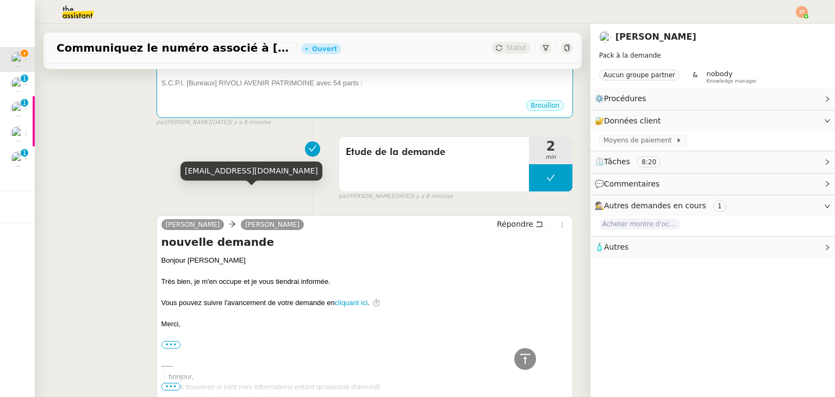
scroll to position [54, 0]
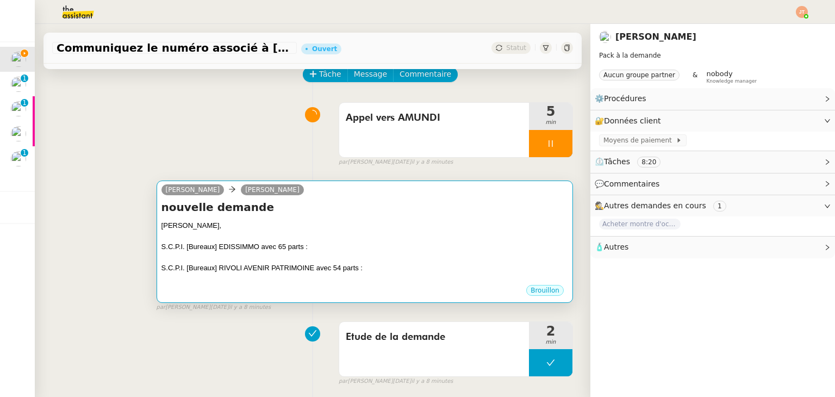
click at [273, 222] on div "[PERSON_NAME]," at bounding box center [364, 225] width 407 height 11
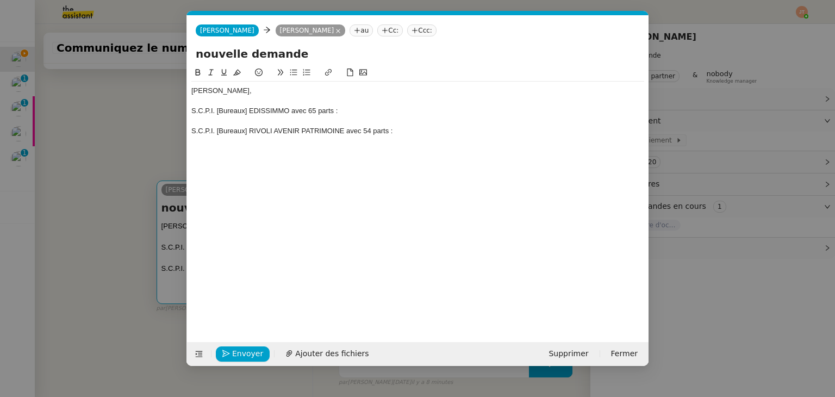
scroll to position [0, 23]
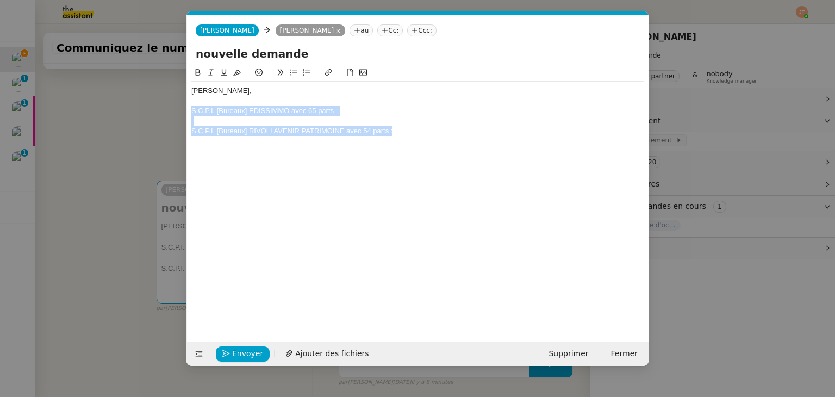
drag, startPoint x: 390, startPoint y: 134, endPoint x: 182, endPoint y: 113, distance: 209.8
click at [182, 113] on nz-modal-container "Service TA - VOYAGE - PROPOSITION GLOBALE A utiliser dans le cadre de propositi…" at bounding box center [417, 198] width 835 height 397
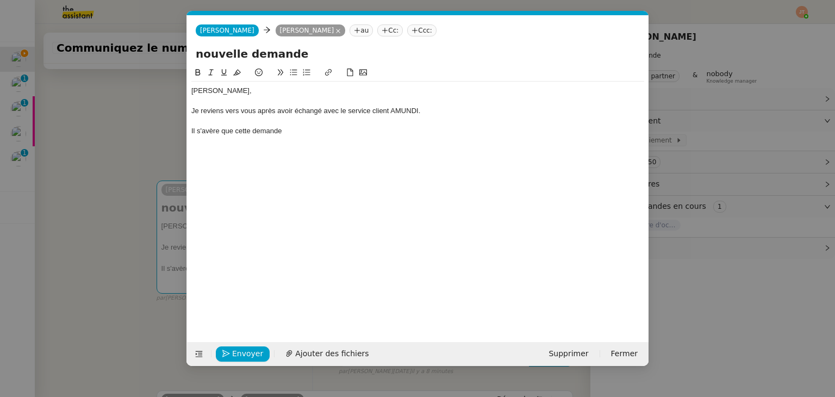
drag, startPoint x: 285, startPoint y: 131, endPoint x: 253, endPoint y: 133, distance: 32.7
click at [253, 133] on div "Il s'avère que cette demande" at bounding box center [417, 131] width 453 height 10
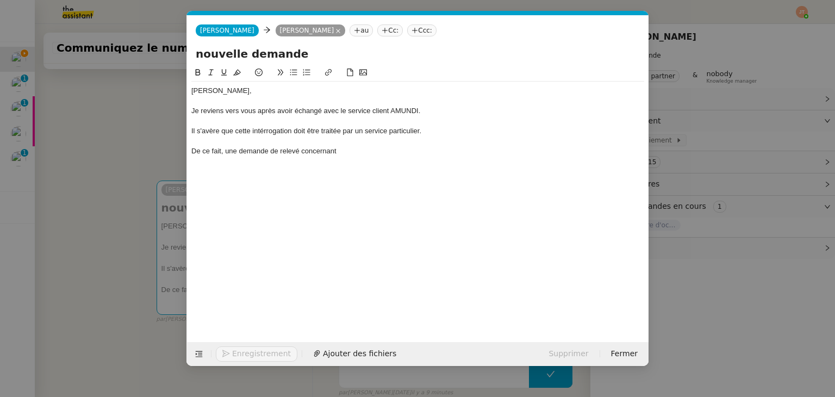
click at [117, 236] on nz-modal-container "Service TA - VOYAGE - PROPOSITION GLOBALE A utiliser dans le cadre de propositi…" at bounding box center [417, 198] width 835 height 397
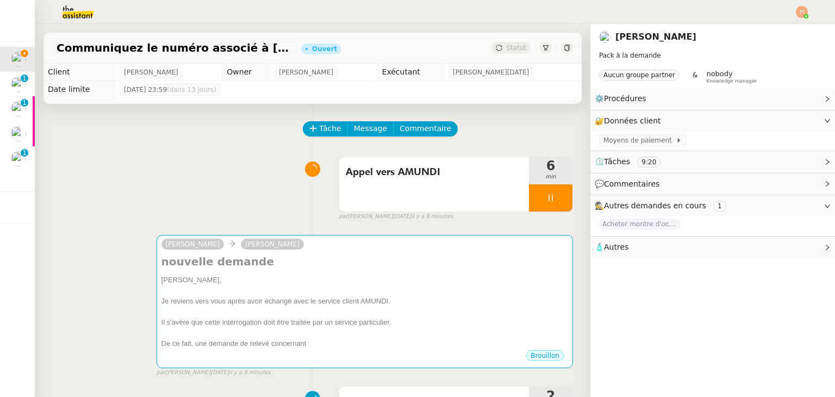
scroll to position [0, 0]
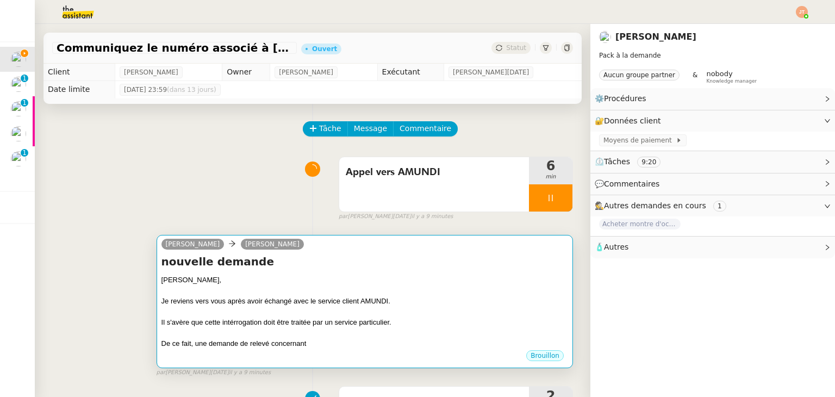
click at [242, 289] on div at bounding box center [364, 290] width 407 height 11
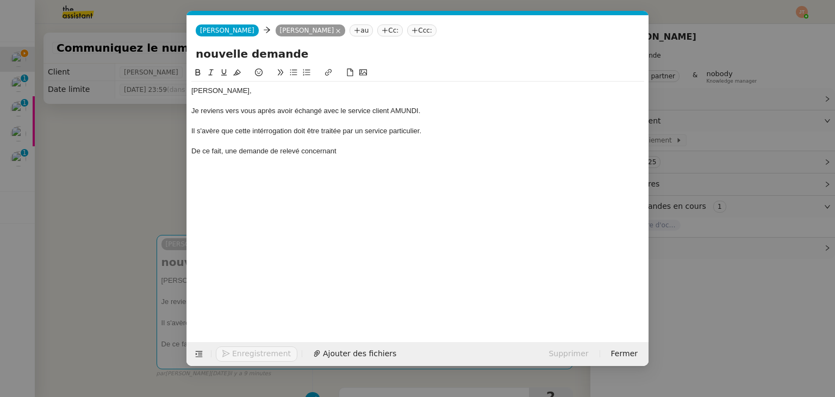
scroll to position [0, 23]
click at [354, 146] on div "De ce fait, une demande de relevé concernant" at bounding box center [417, 151] width 453 height 10
click at [268, 133] on div "Il s'avère que cette intérrogation doit être traitée par un service particulier." at bounding box center [417, 131] width 453 height 10
click at [0, 0] on lt-span "int e rrogation" at bounding box center [0, 0] width 0 height 0
click at [352, 159] on div "[PERSON_NAME], Je reviens vers vous après avoir échangé avec le service client …" at bounding box center [417, 121] width 453 height 79
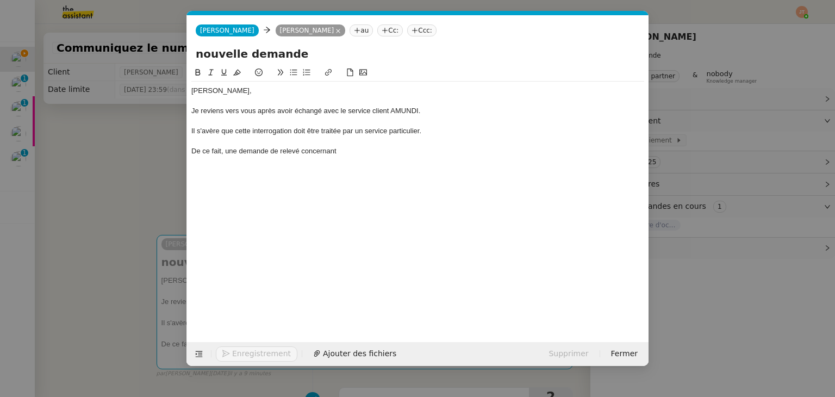
click at [352, 154] on div "De ce fait, une demande de relevé concernant" at bounding box center [417, 151] width 453 height 10
click at [94, 214] on nz-modal-container "Service TA - VOYAGE - PROPOSITION GLOBALE A utiliser dans le cadre de propositi…" at bounding box center [417, 198] width 835 height 397
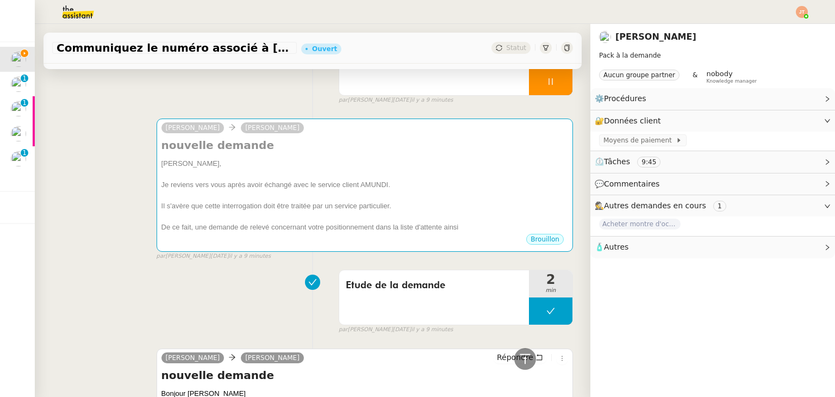
scroll to position [0, 0]
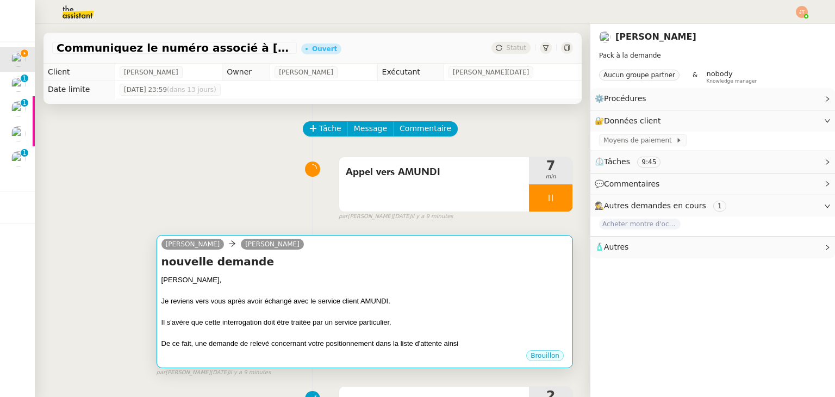
click at [417, 279] on div "[PERSON_NAME]," at bounding box center [364, 279] width 407 height 11
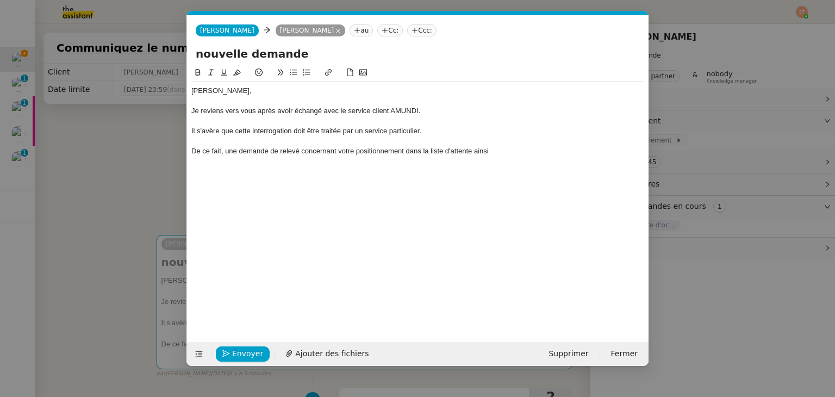
scroll to position [0, 23]
click at [514, 140] on div at bounding box center [417, 141] width 453 height 10
click at [510, 157] on div "[PERSON_NAME], Je reviens vers vous après avoir échangé avec le service client …" at bounding box center [417, 121] width 453 height 79
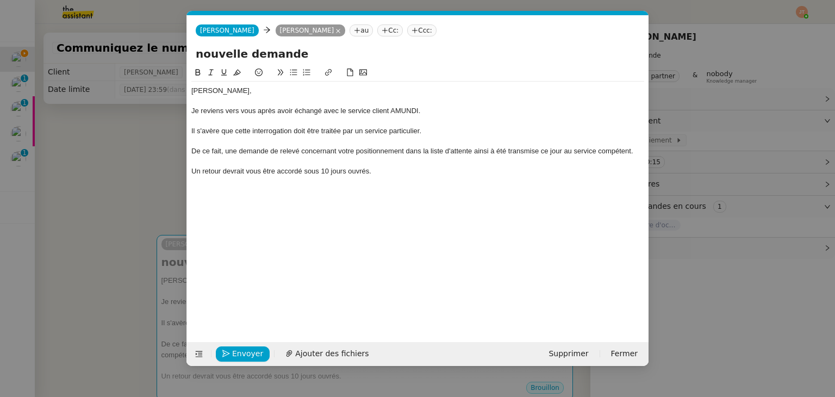
click at [491, 148] on div "De ce fait, une demande de relevé concernant votre positionnement dans la liste…" at bounding box center [417, 151] width 453 height 10
click at [0, 0] on lt-span "a été" at bounding box center [0, 0] width 0 height 0
click at [395, 166] on div "Un retour devrait vous être accordé sous 10 jours ouvrés." at bounding box center [417, 171] width 453 height 10
click at [327, 170] on div "Un retour devrait vous être accordé sous 10 jours ouvrés." at bounding box center [417, 171] width 453 height 10
click at [441, 207] on div "[PERSON_NAME], Je reviens vers vous après avoir échangé avec le service client …" at bounding box center [417, 195] width 453 height 259
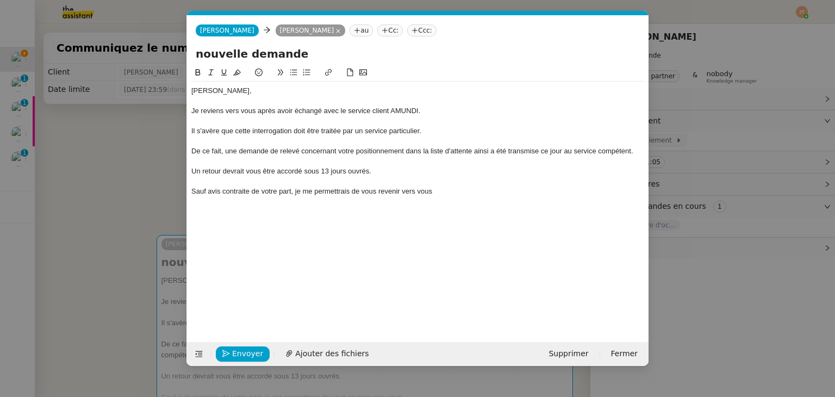
click at [445, 185] on div at bounding box center [417, 181] width 453 height 10
click at [442, 188] on div "Sauf avis contraite de votre part, je me permettrais de vous revenir vers vous" at bounding box center [417, 191] width 453 height 10
click at [232, 192] on div "Sauf avis contraite de votre part, je me permettrais de vous revenir vers vous …" at bounding box center [417, 191] width 453 height 10
click at [0, 0] on lt-span "contraire" at bounding box center [0, 0] width 0 height 0
click at [87, 59] on nz-modal-container "Service TA - VOYAGE - PROPOSITION GLOBALE A utiliser dans le cadre de propositi…" at bounding box center [417, 198] width 835 height 397
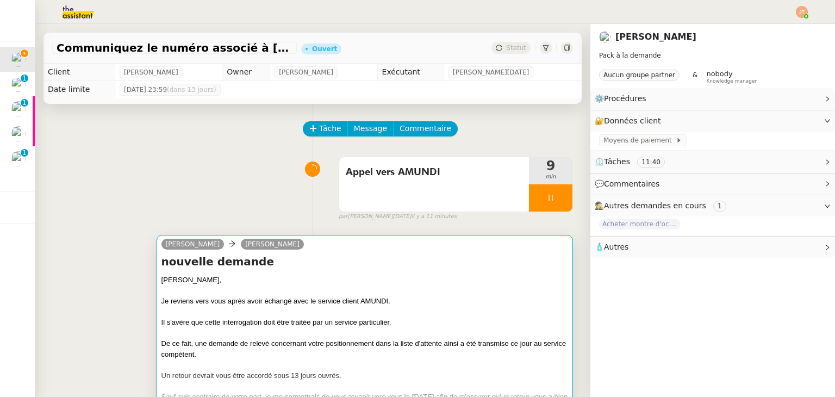
click at [267, 261] on h4 "nouvelle demande" at bounding box center [364, 261] width 407 height 15
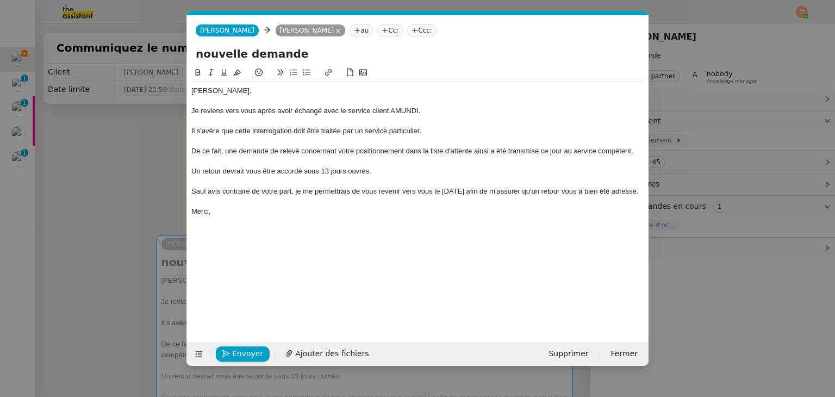
drag, startPoint x: 297, startPoint y: 59, endPoint x: 154, endPoint y: 57, distance: 142.4
click at [154, 57] on nz-modal-container "Service TA - VOYAGE - PROPOSITION GLOBALE A utiliser dans le cadre de propositi…" at bounding box center [417, 198] width 835 height 397
type input "AMUNDI"
click at [207, 182] on div at bounding box center [417, 181] width 453 height 10
drag, startPoint x: 489, startPoint y: 149, endPoint x: 474, endPoint y: 151, distance: 15.3
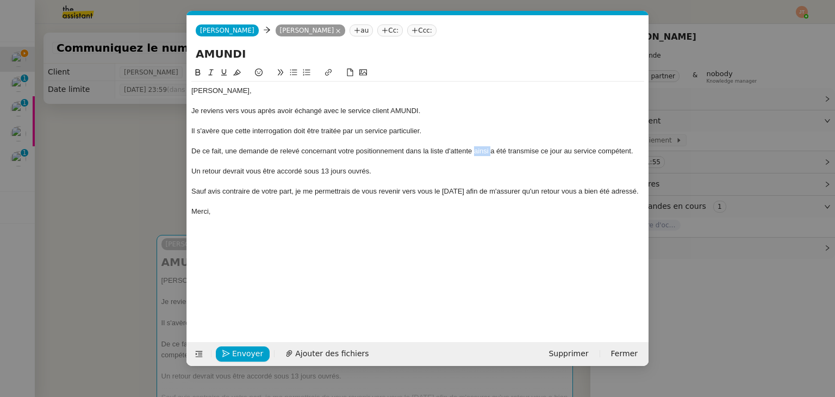
click at [474, 151] on div "De ce fait, une demande de relevé concernant votre positionnement dans la liste…" at bounding box center [417, 151] width 453 height 10
drag, startPoint x: 641, startPoint y: 191, endPoint x: 203, endPoint y: 133, distance: 441.9
click at [176, 190] on nz-modal-container "Service TA - VOYAGE - PROPOSITION GLOBALE A utiliser dans le cadre de propositi…" at bounding box center [417, 198] width 835 height 397
click at [211, 70] on icon at bounding box center [211, 72] width 8 height 8
click at [248, 209] on div "Merci," at bounding box center [417, 212] width 453 height 10
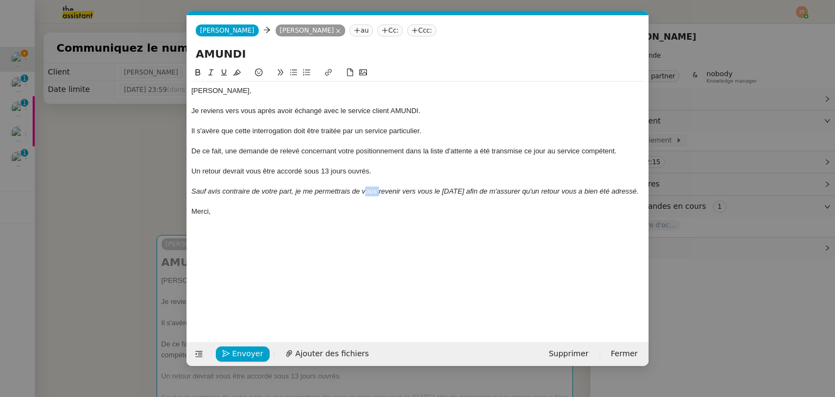
drag, startPoint x: 378, startPoint y: 192, endPoint x: 363, endPoint y: 192, distance: 14.7
click at [363, 192] on em "Sauf avis contraire de votre part, je me permettrais de vous revenir vers vous …" at bounding box center [414, 191] width 447 height 8
click at [298, 205] on div at bounding box center [417, 201] width 453 height 10
click at [259, 211] on div "Merci," at bounding box center [417, 212] width 453 height 10
click at [119, 211] on nz-modal-container "Service TA - VOYAGE - PROPOSITION GLOBALE A utiliser dans le cadre de propositi…" at bounding box center [417, 198] width 835 height 397
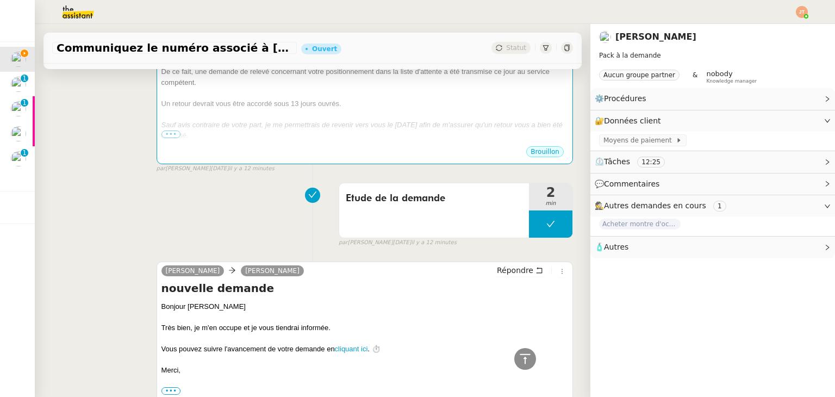
scroll to position [0, 0]
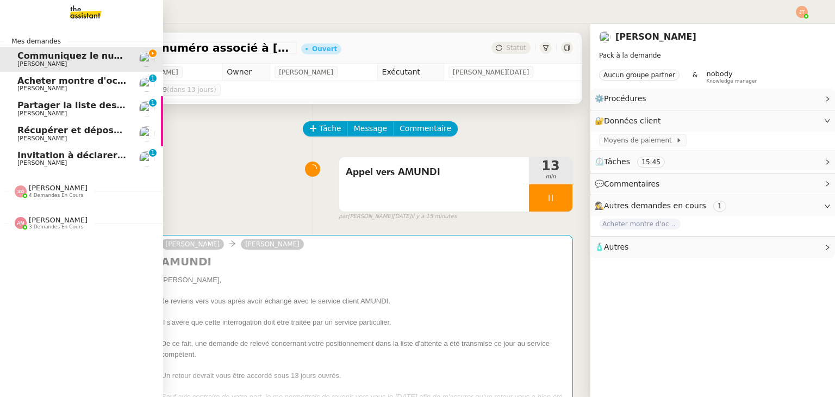
click at [35, 221] on span "[PERSON_NAME]" at bounding box center [58, 220] width 59 height 8
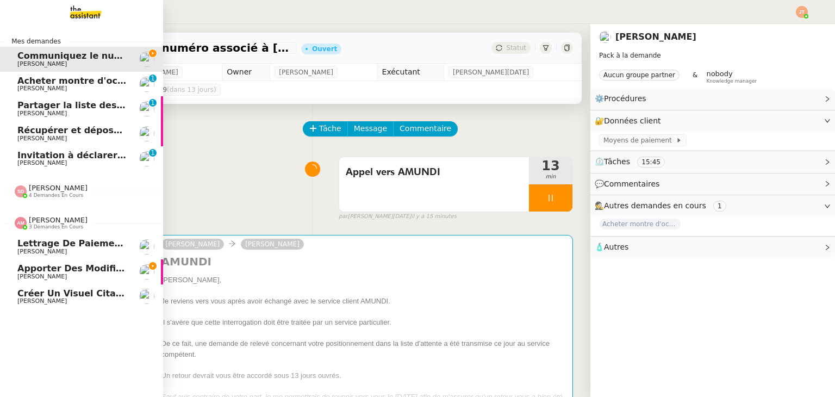
click at [35, 221] on span "[PERSON_NAME]" at bounding box center [58, 220] width 59 height 8
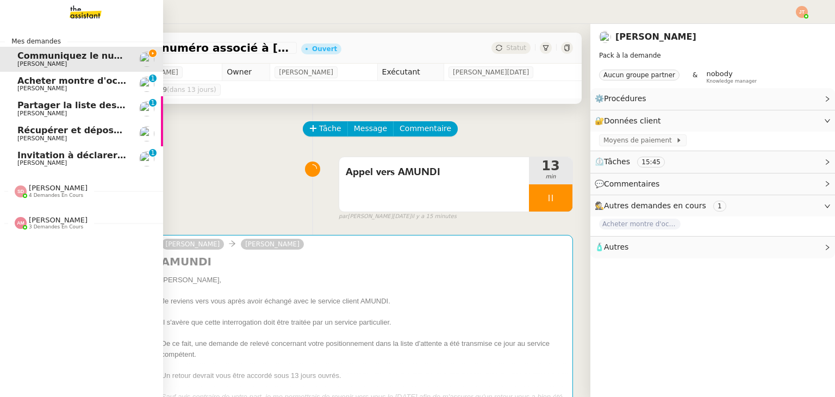
click at [43, 197] on span "4 demandes en cours" at bounding box center [56, 195] width 54 height 6
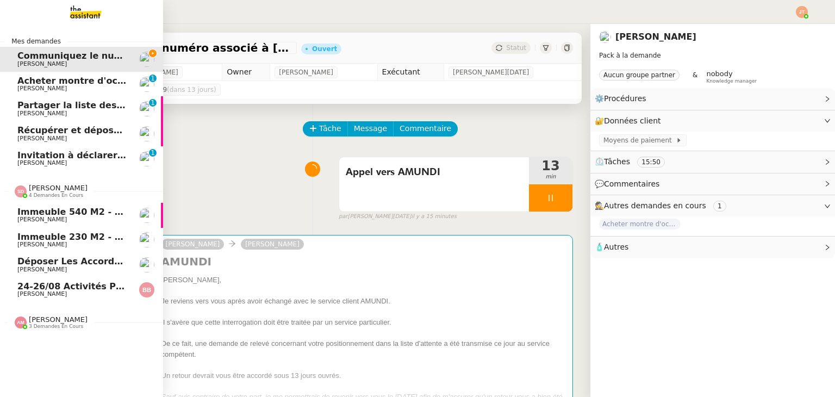
click at [43, 197] on span "4 demandes en cours" at bounding box center [56, 195] width 54 height 6
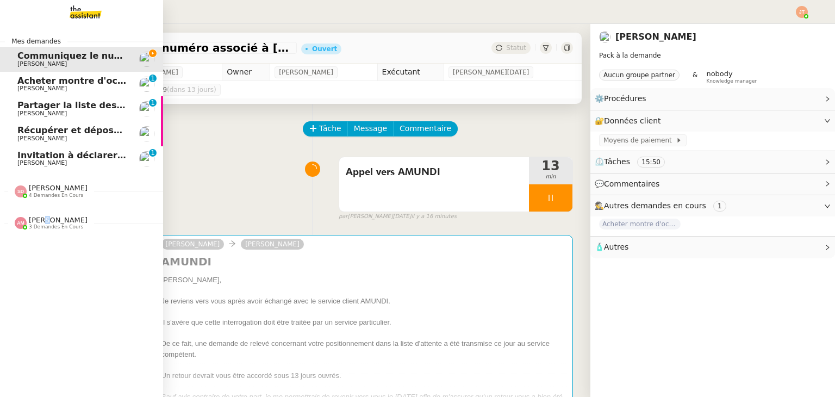
click at [49, 222] on span "[PERSON_NAME]" at bounding box center [58, 220] width 59 height 8
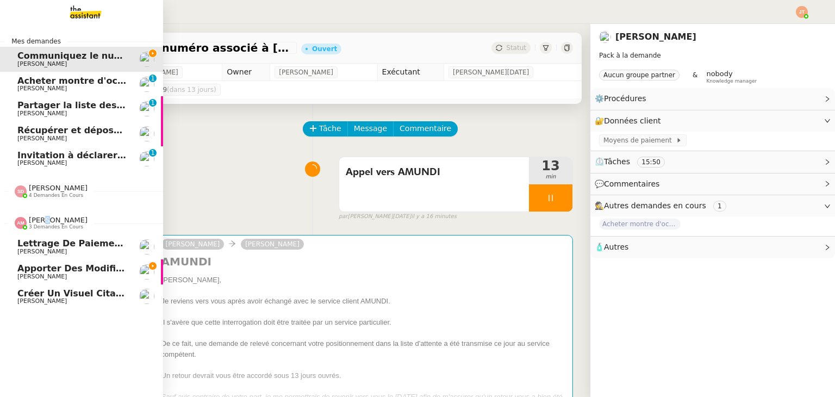
click at [48, 222] on span "[PERSON_NAME]" at bounding box center [58, 220] width 59 height 8
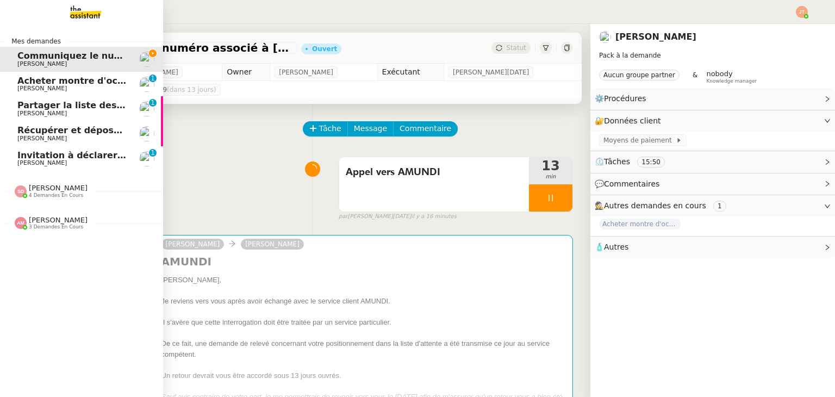
click at [111, 57] on span "Communiquez le numéro associé à [PERSON_NAME]" at bounding box center [144, 56] width 254 height 10
click at [22, 82] on span "Acheter montre d'occasion" at bounding box center [83, 81] width 132 height 10
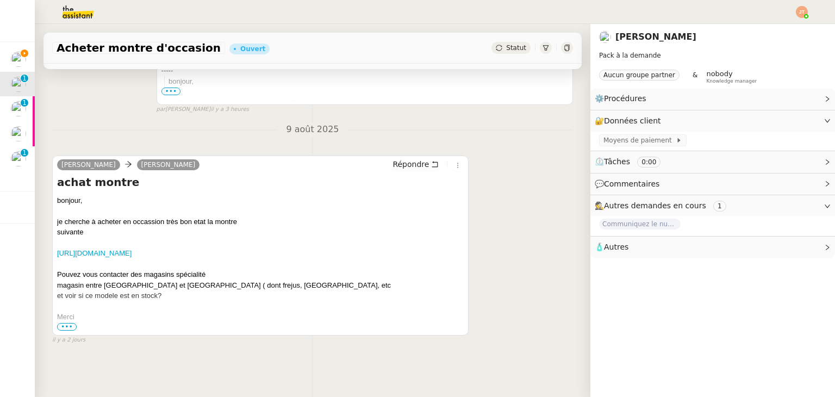
scroll to position [321, 0]
click at [64, 323] on span "•••" at bounding box center [67, 327] width 20 height 8
click at [132, 249] on link "[URL][DOMAIN_NAME]" at bounding box center [94, 253] width 74 height 8
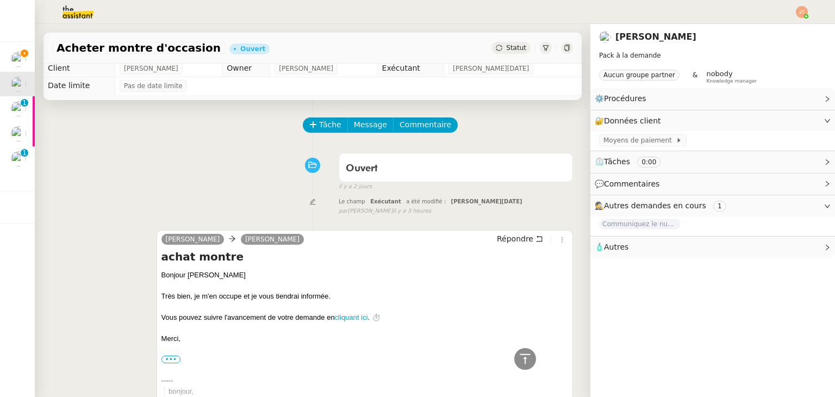
scroll to position [0, 0]
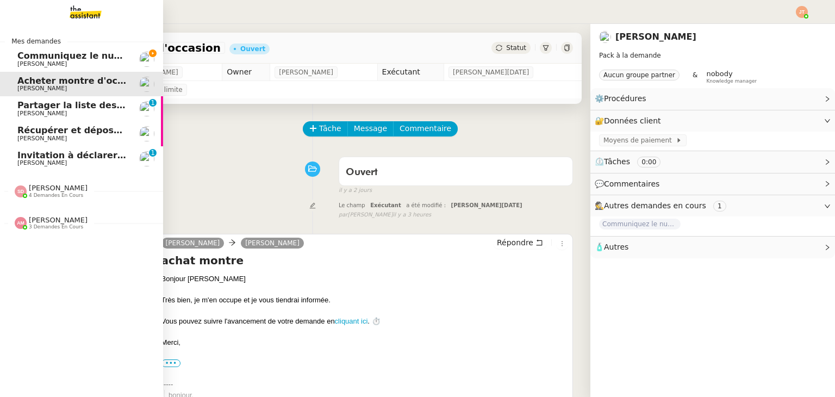
click at [78, 164] on span "[PERSON_NAME]" at bounding box center [72, 163] width 110 height 7
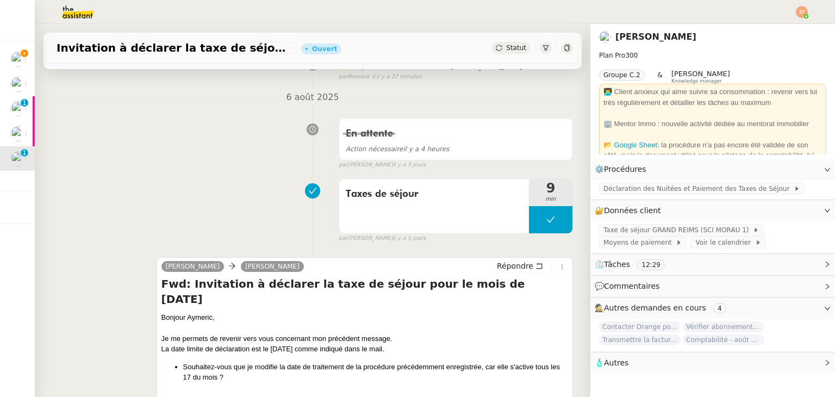
scroll to position [217, 0]
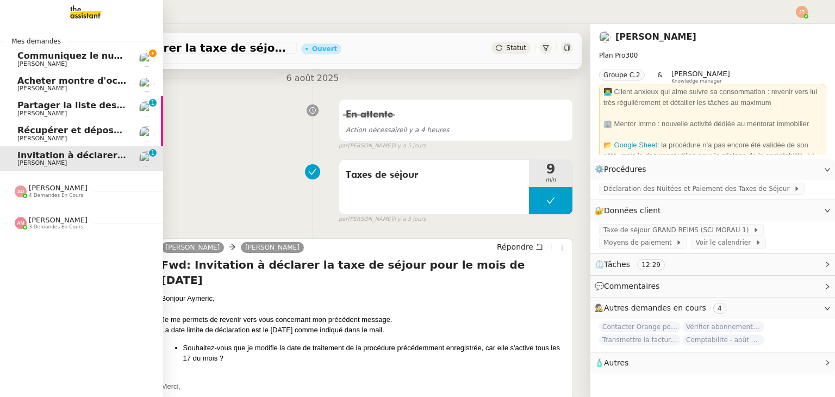
click at [44, 64] on span "[PERSON_NAME]" at bounding box center [41, 63] width 49 height 7
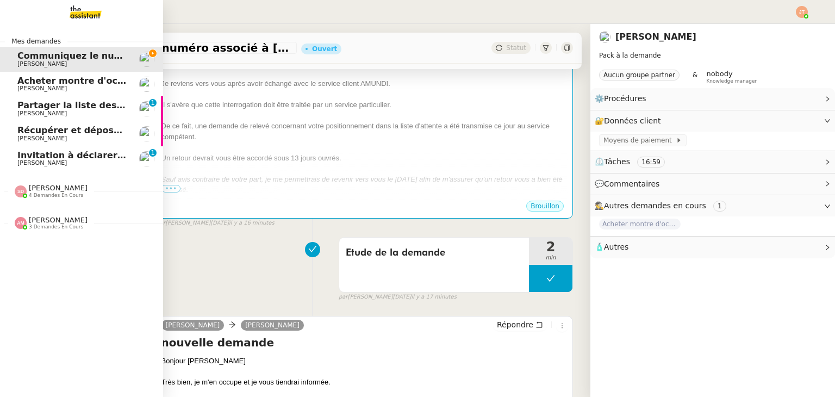
click at [48, 227] on span "3 demandes en cours" at bounding box center [56, 227] width 54 height 6
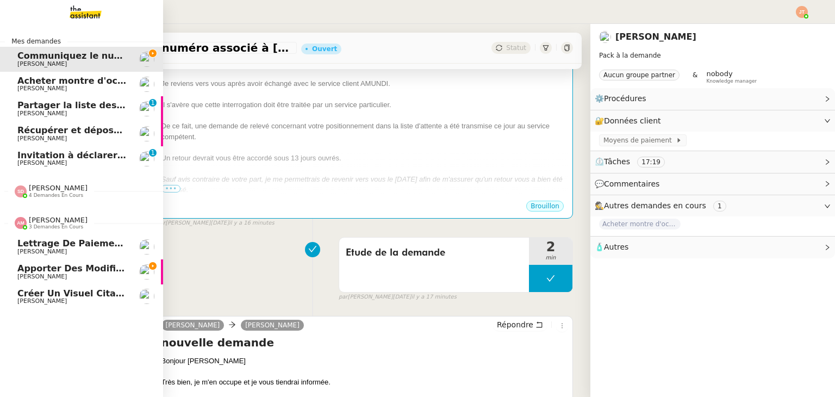
click at [62, 229] on span "3 demandes en cours" at bounding box center [56, 227] width 54 height 6
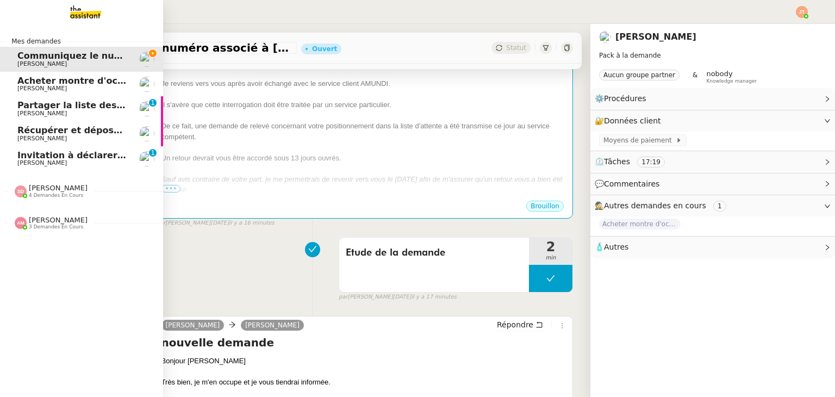
click at [62, 229] on span "3 demandes en cours" at bounding box center [56, 227] width 54 height 6
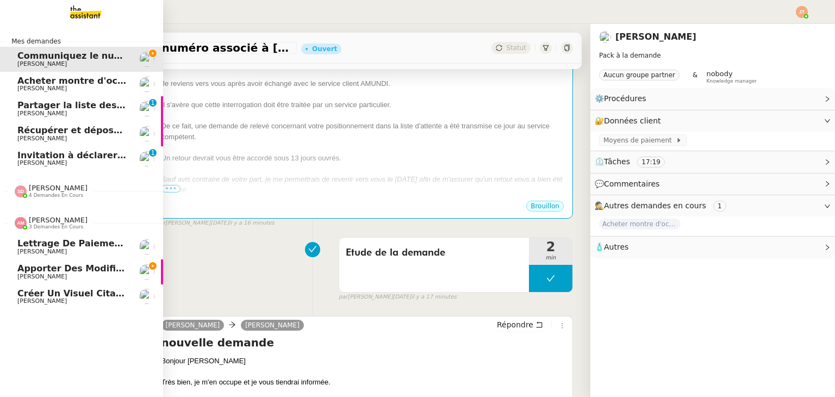
click at [63, 251] on span "[PERSON_NAME]" at bounding box center [41, 251] width 49 height 7
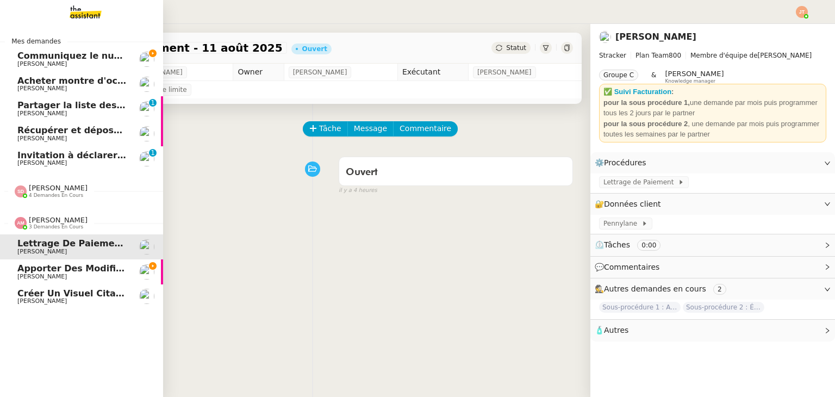
click at [43, 246] on span "Lettrage de paiement - 11 août 2025" at bounding box center [108, 243] width 183 height 10
click at [54, 220] on span "[PERSON_NAME]" at bounding box center [58, 220] width 59 height 8
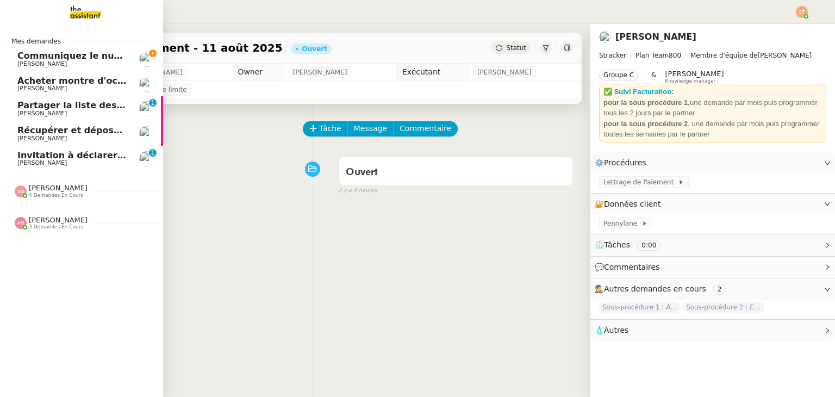
click at [70, 57] on span "Communiquez le numéro associé à [PERSON_NAME]" at bounding box center [144, 56] width 254 height 10
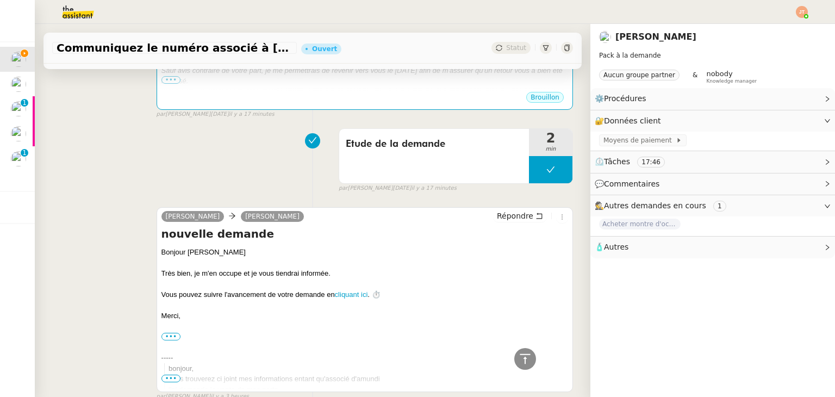
scroll to position [54, 0]
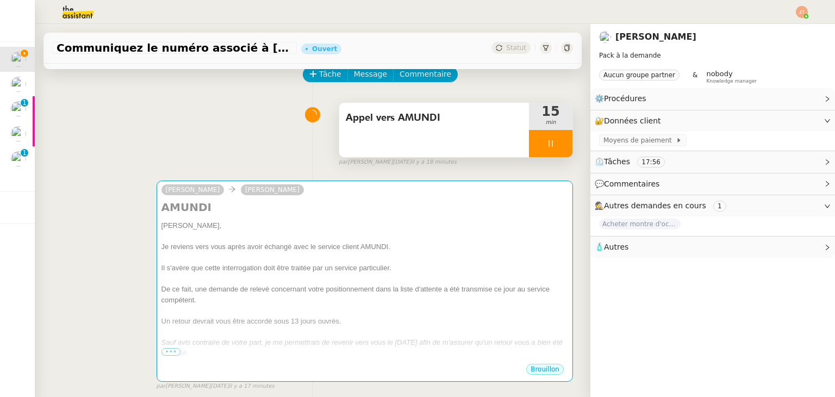
click at [532, 140] on div at bounding box center [550, 143] width 43 height 27
click at [558, 145] on icon at bounding box center [562, 143] width 8 height 6
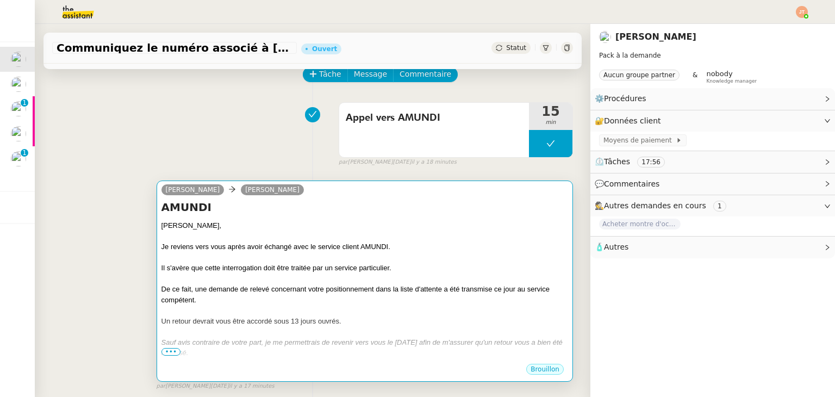
click at [251, 262] on div at bounding box center [364, 257] width 407 height 11
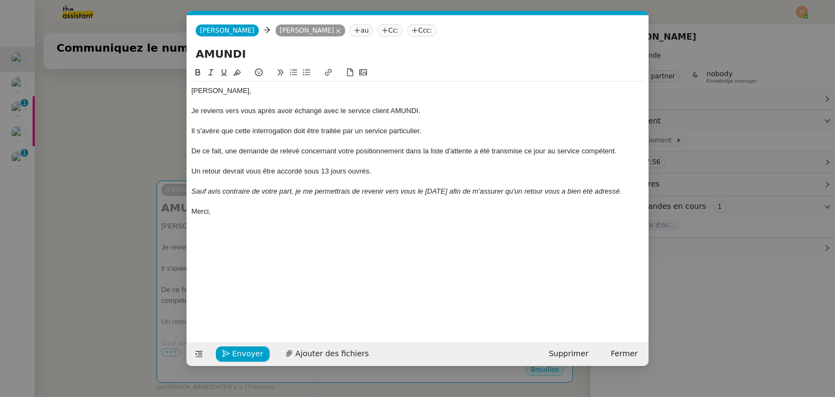
scroll to position [0, 23]
click at [224, 346] on button "Envoyer" at bounding box center [243, 353] width 54 height 15
click at [224, 346] on button "Confirmer l'envoi" at bounding box center [260, 353] width 88 height 15
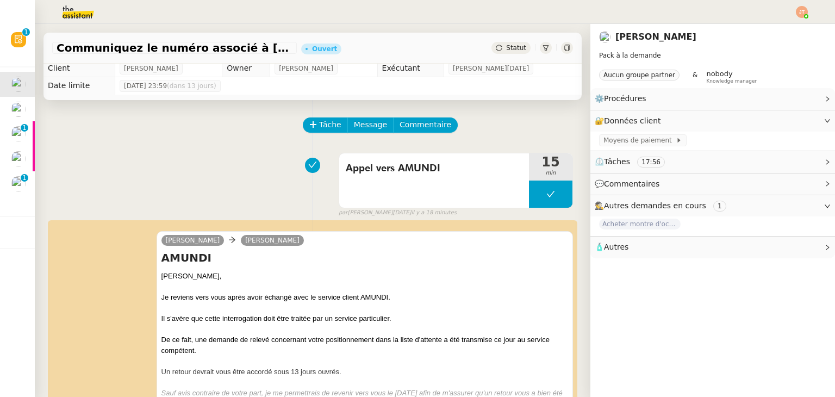
scroll to position [0, 0]
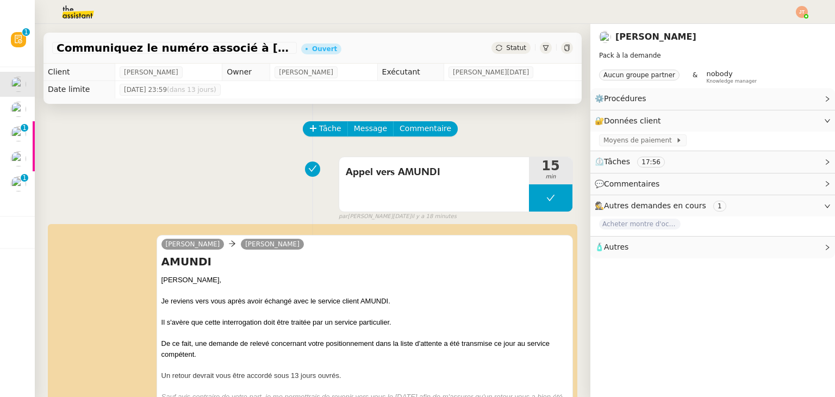
click at [506, 46] on span "Statut" at bounding box center [516, 48] width 20 height 8
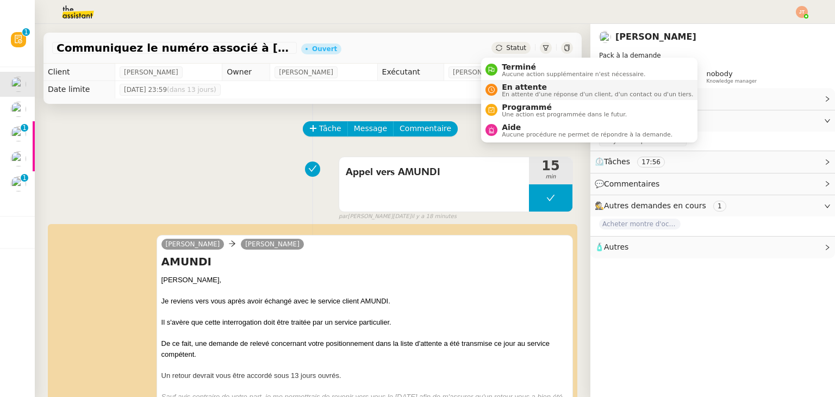
click at [506, 87] on span "En attente" at bounding box center [597, 87] width 191 height 9
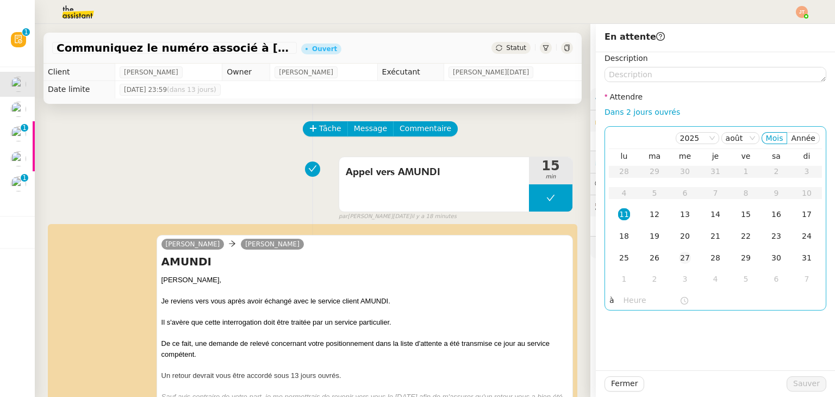
click at [672, 249] on td "27" at bounding box center [685, 258] width 30 height 22
click at [629, 306] on input "text" at bounding box center [651, 300] width 56 height 13
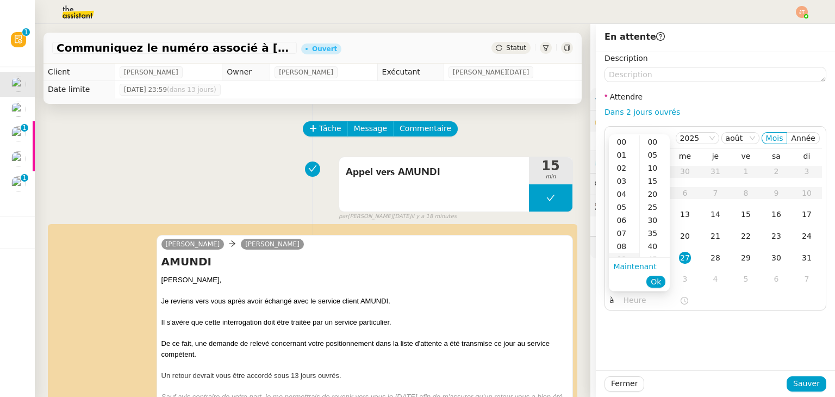
click at [622, 254] on div "09" at bounding box center [624, 259] width 30 height 13
click at [626, 142] on div "09" at bounding box center [624, 141] width 30 height 13
click at [651, 143] on div "00" at bounding box center [655, 141] width 30 height 13
type input "09:00"
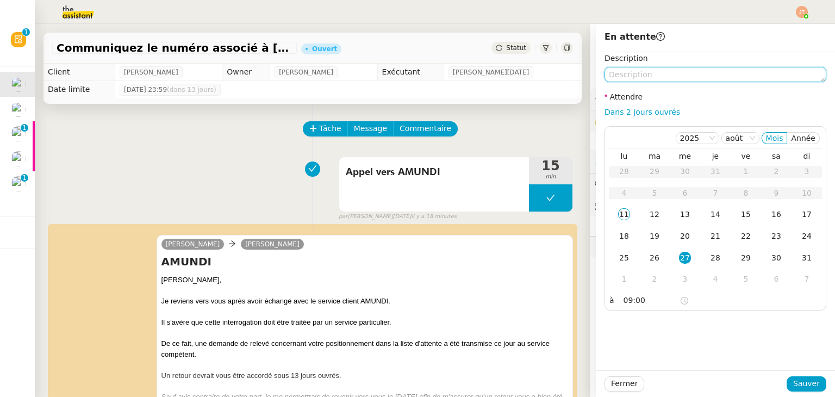
click at [630, 77] on textarea at bounding box center [715, 74] width 222 height 15
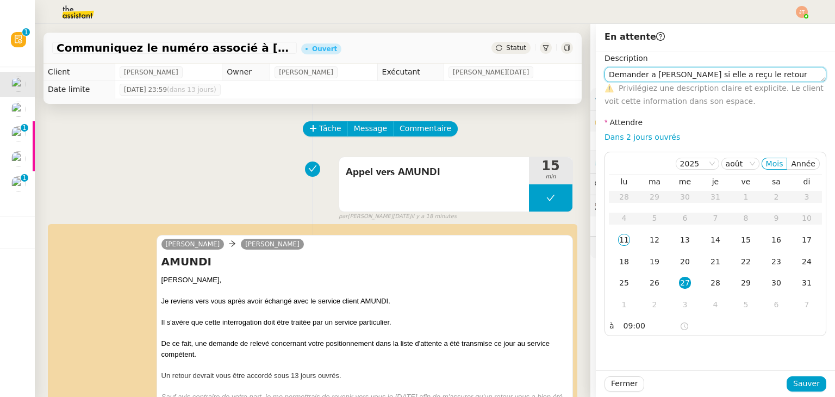
click at [640, 79] on textarea "Demander a [PERSON_NAME] si elle a reçu le retour d'Amundi" at bounding box center [715, 74] width 222 height 15
click at [0, 0] on lt-em "à" at bounding box center [0, 0] width 0 height 0
type textarea "Demander à [PERSON_NAME] si elle a reçu le retour d'Amundi"
click at [787, 382] on button "Sauver" at bounding box center [807, 383] width 40 height 15
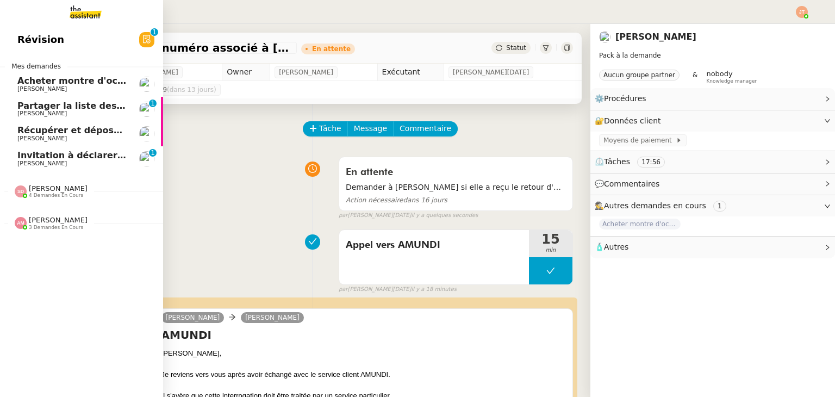
click at [89, 90] on span "[PERSON_NAME]" at bounding box center [72, 89] width 110 height 7
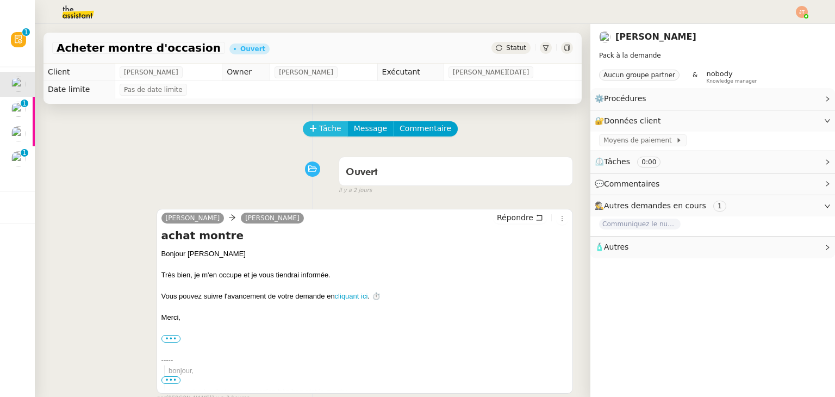
click at [319, 134] on span "Tâche" at bounding box center [330, 128] width 22 height 13
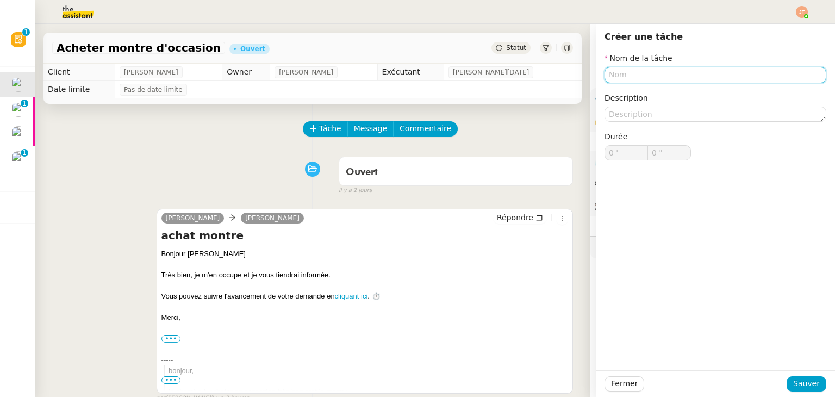
click at [621, 78] on input "text" at bounding box center [715, 75] width 222 height 16
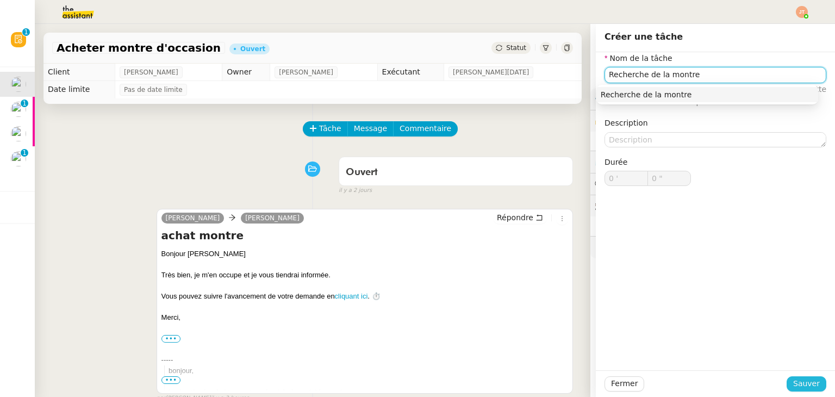
type input "Recherche de la montre"
click at [796, 384] on span "Sauver" at bounding box center [806, 383] width 27 height 13
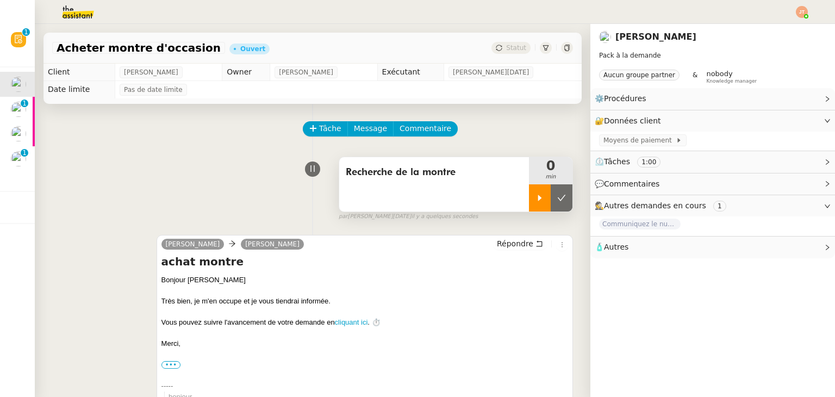
click at [529, 209] on div at bounding box center [540, 197] width 22 height 27
click at [461, 183] on div "Recherche de la montre" at bounding box center [434, 184] width 190 height 54
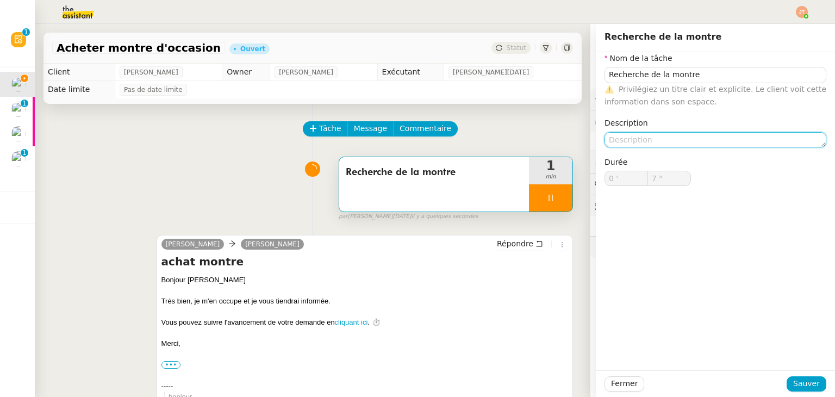
click at [621, 145] on textarea at bounding box center [715, 139] width 222 height 15
type input "8 ""
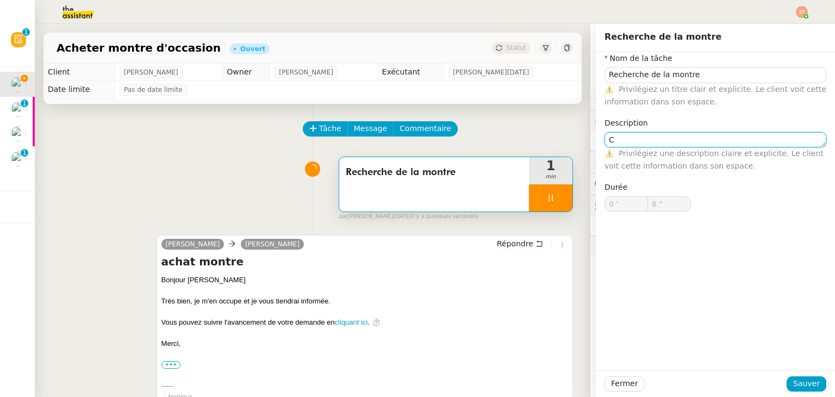
type textarea "CA"
type input "9 ""
type textarea "CArtu"
type input "10 ""
type textarea "C"
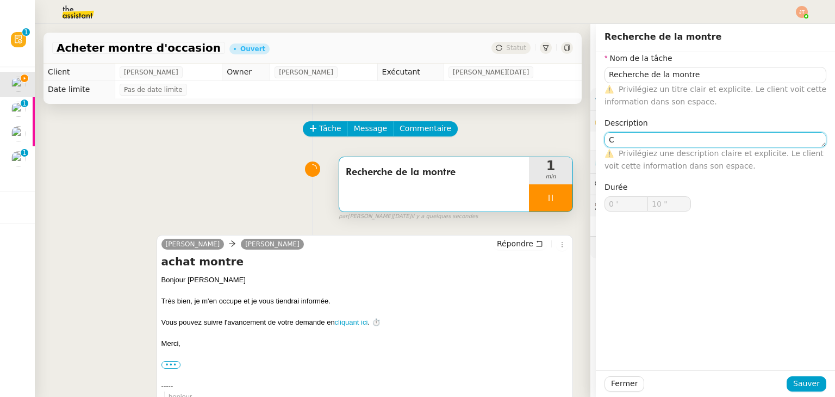
type input "11 ""
type textarea "C"
type input "R"
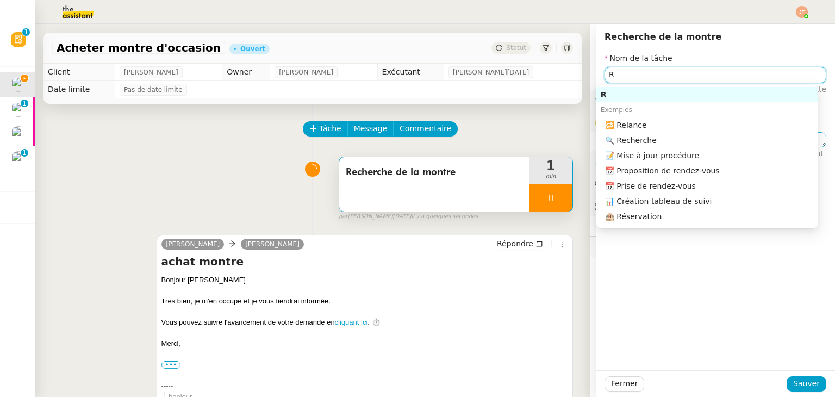
type input "12 ""
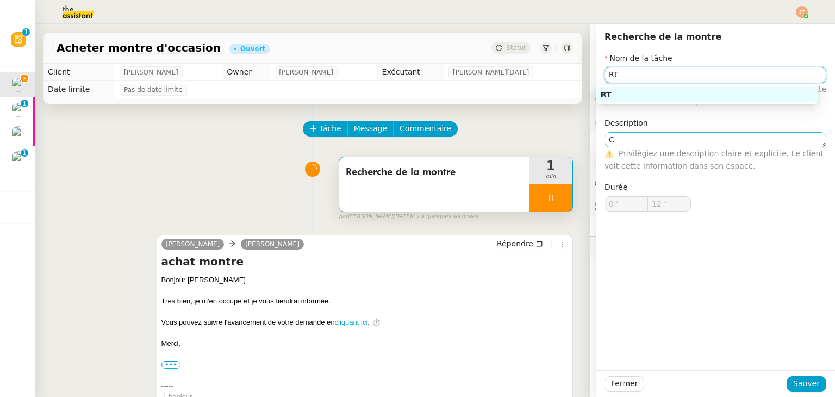
type input "RTI"
type input "13 ""
type input "RTI"
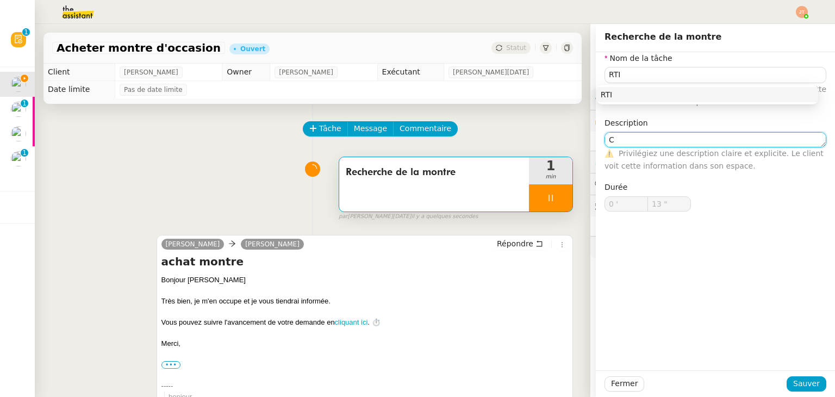
click at [617, 136] on textarea "C" at bounding box center [715, 139] width 222 height 15
type input "15 ""
type textarea "CAR"
type input "16 ""
type textarea "CARTIER"
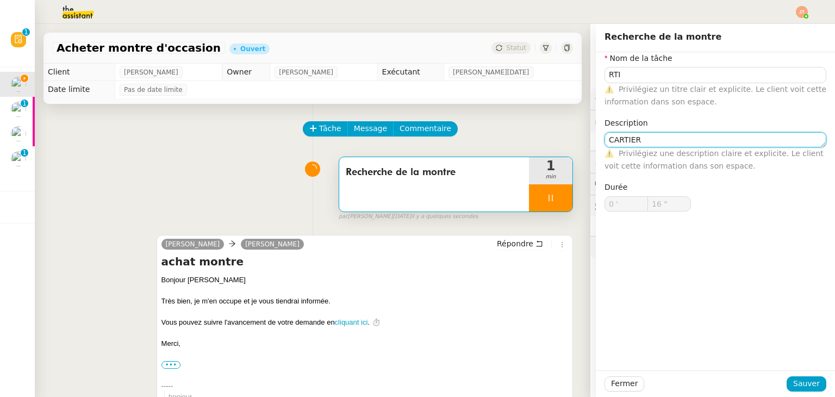
type input "17 ""
type textarea "CARTIER"
type input "18 ""
paste textarea "Montre Tank Française"
type textarea "CARTIER Montre Tank Française"
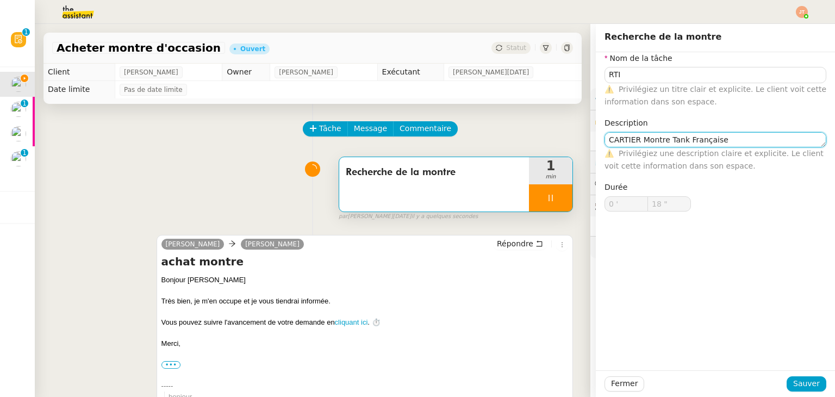
type input "19 ""
type textarea "CARTIER Montre Tank Française"
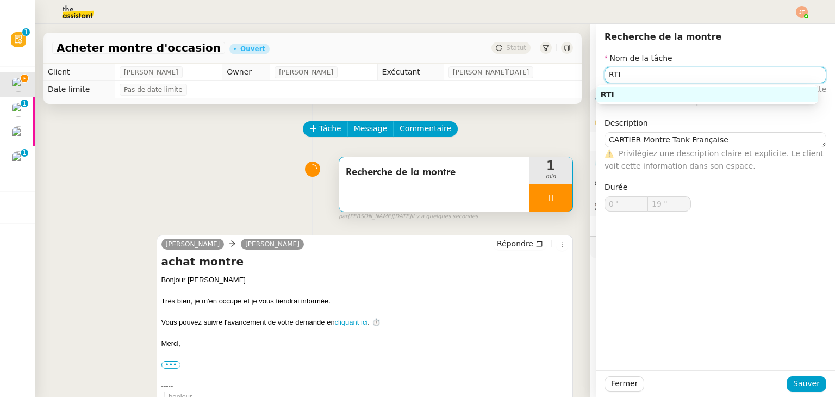
drag, startPoint x: 633, startPoint y: 75, endPoint x: 589, endPoint y: 79, distance: 44.7
click at [596, 79] on div "Nom de la tâche RTI ⚠️ Privilégiez un titre clair et explicite. Le client voit …" at bounding box center [715, 140] width 239 height 177
type input "20 ""
type input "Recher"
type input "21 ""
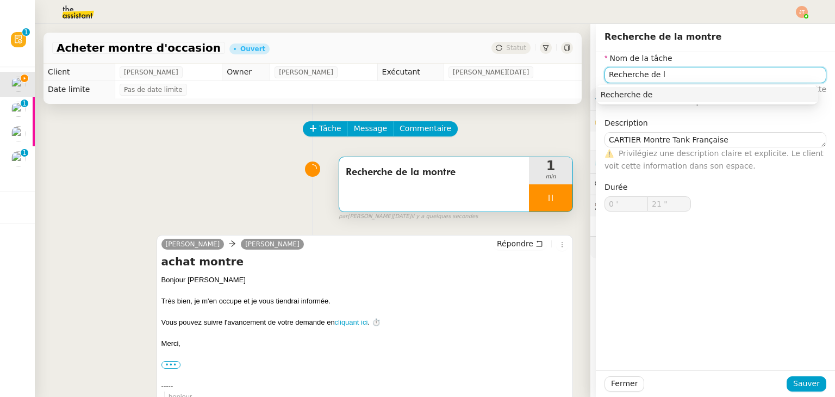
type input "Recherche de la"
type input "22 ""
type input "Recherche de la mont"
type input "23 ""
type input "Recherche de la montre"
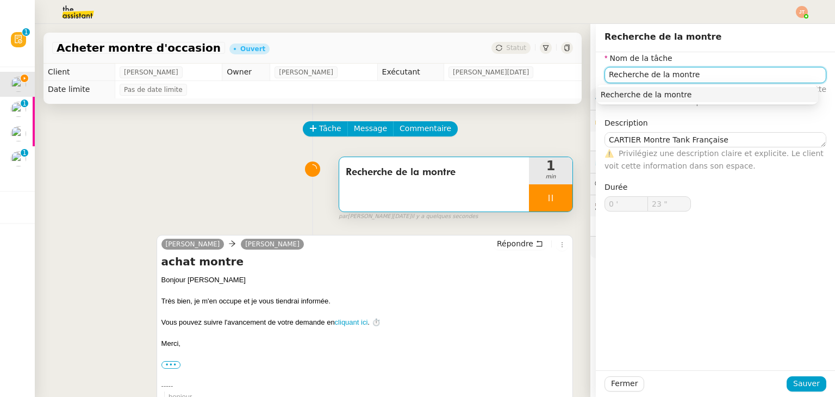
type input "24 ""
type input "Recherche de la montre"
click at [806, 385] on span "Sauver" at bounding box center [806, 383] width 27 height 13
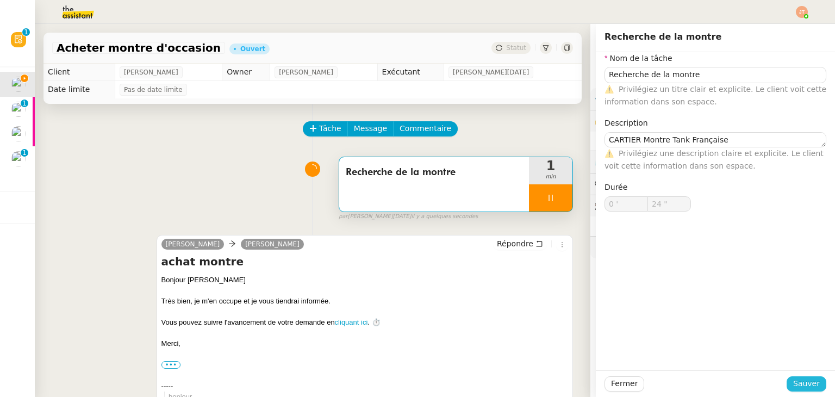
type input "25 ""
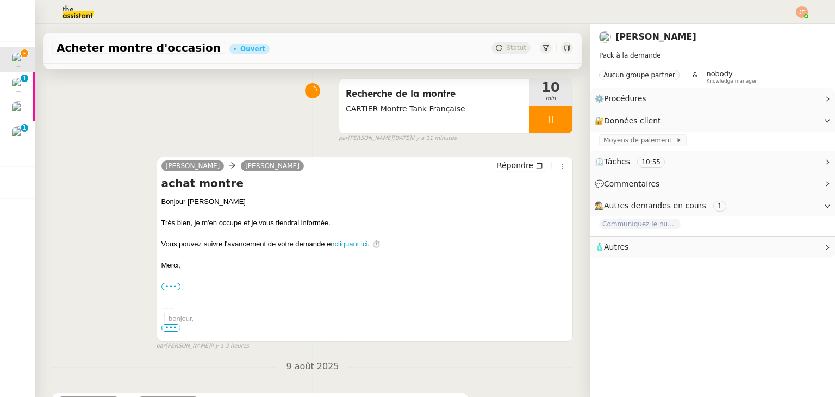
scroll to position [109, 0]
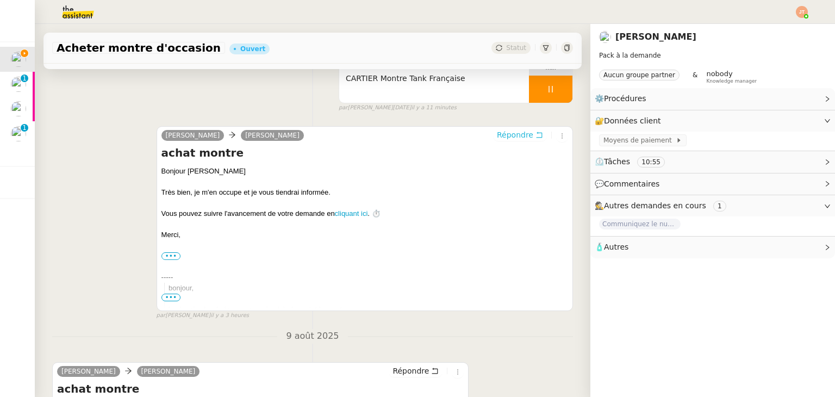
click at [497, 138] on span "Répondre" at bounding box center [515, 134] width 36 height 11
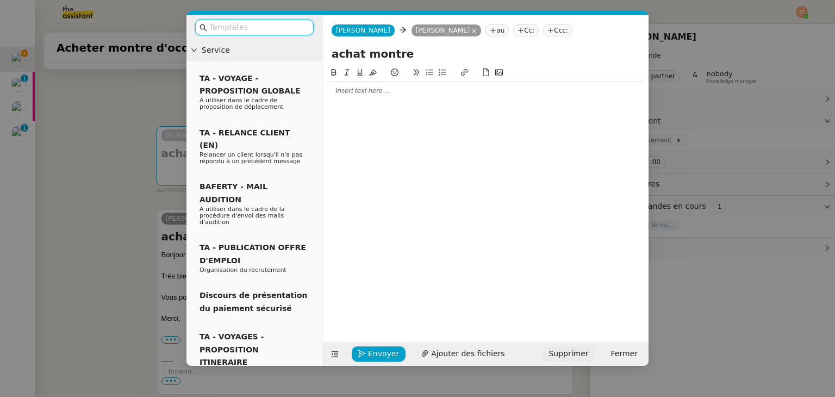
click at [566, 355] on span "Supprimer" at bounding box center [568, 353] width 40 height 13
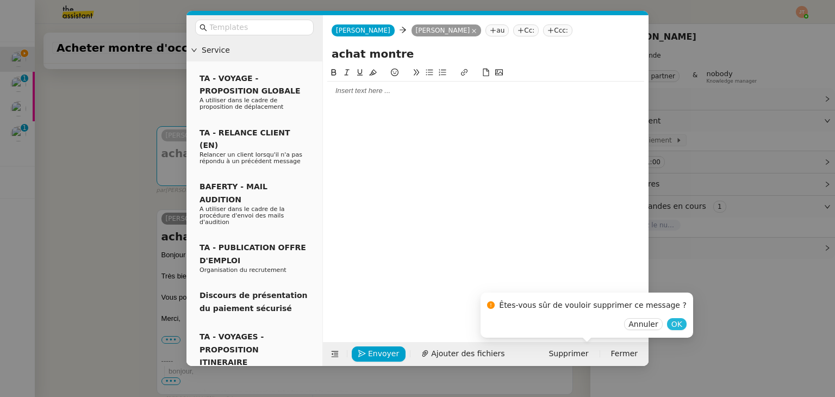
click at [667, 326] on button "OK" at bounding box center [677, 324] width 20 height 12
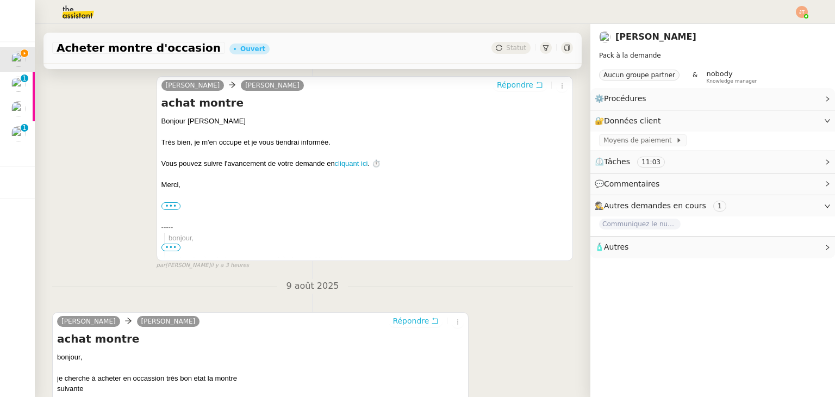
scroll to position [163, 0]
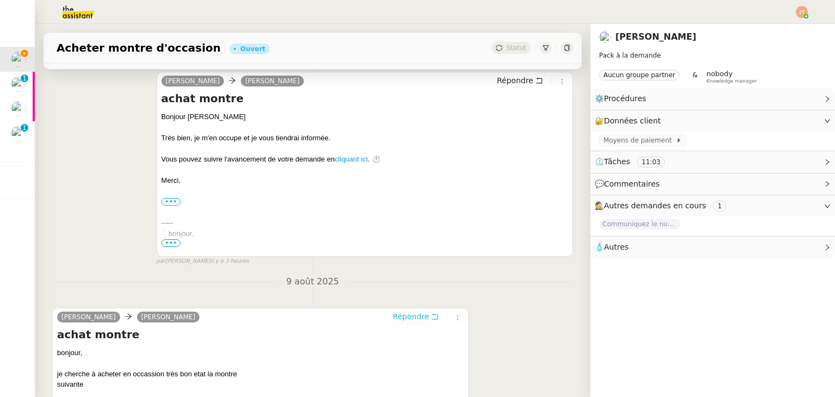
click at [395, 319] on span "Répondre" at bounding box center [410, 316] width 36 height 11
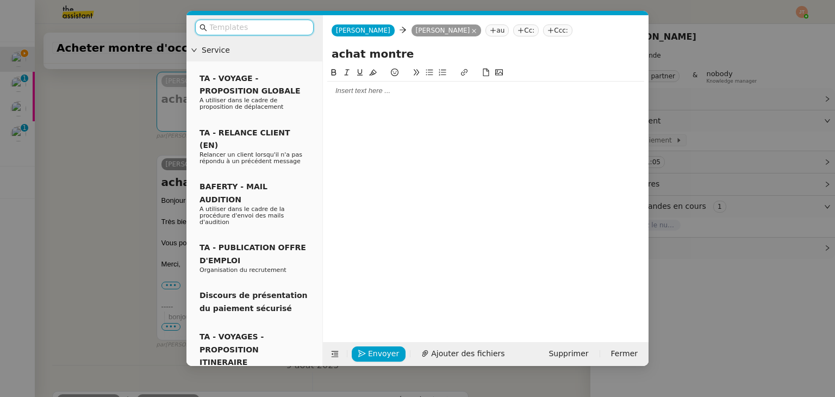
click at [366, 91] on div at bounding box center [485, 91] width 317 height 10
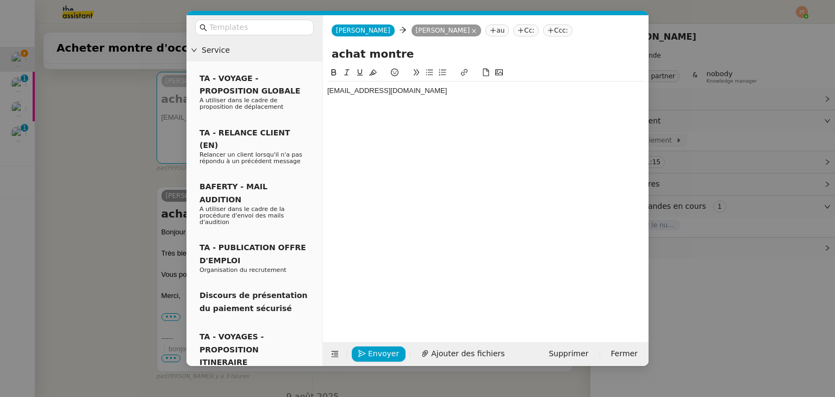
click at [342, 110] on div at bounding box center [485, 111] width 317 height 10
click at [339, 111] on div at bounding box center [485, 111] width 317 height 10
click at [101, 143] on nz-modal-container "Service TA - VOYAGE - PROPOSITION GLOBALE A utiliser dans le cadre de propositi…" at bounding box center [417, 198] width 835 height 397
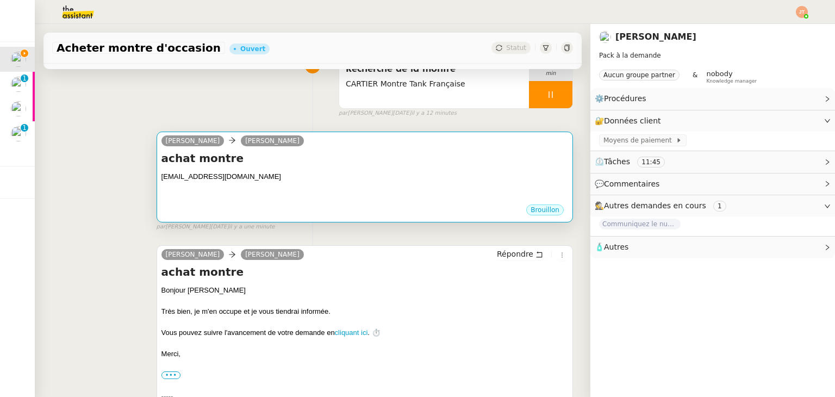
scroll to position [0, 0]
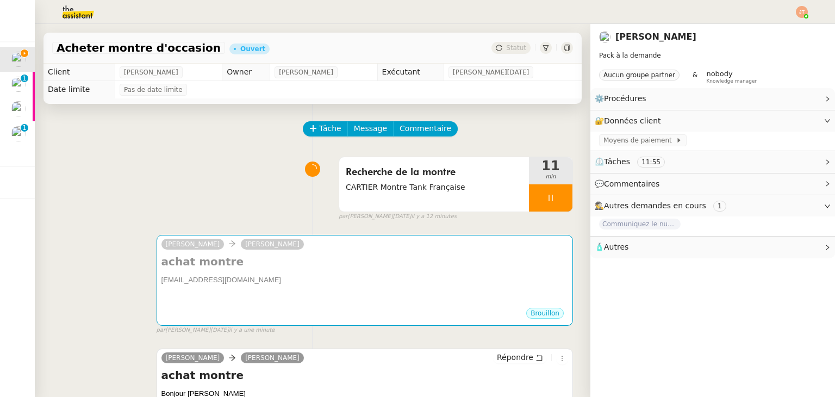
click at [621, 249] on span "🧴 Autres" at bounding box center [704, 247] width 219 height 13
click at [617, 267] on span "Créer un email dédié" at bounding box center [637, 267] width 68 height 8
click at [626, 267] on icon "button" at bounding box center [629, 266] width 7 height 7
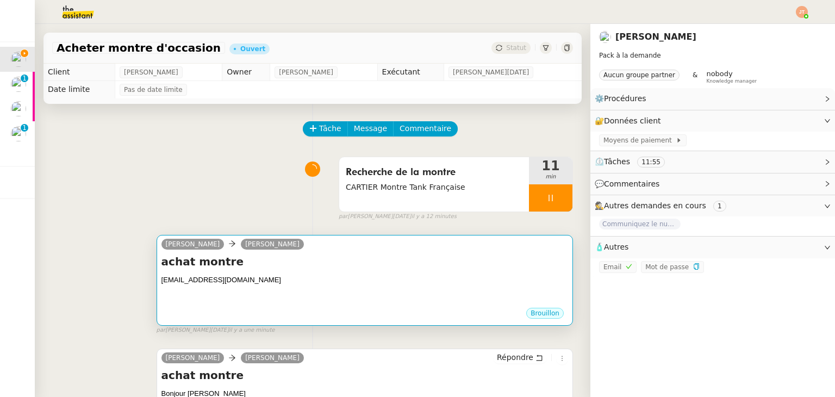
click at [308, 296] on div at bounding box center [364, 290] width 407 height 11
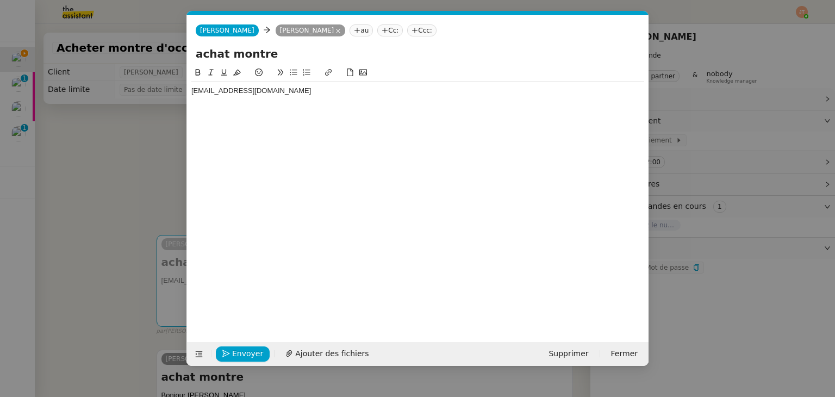
scroll to position [0, 23]
click at [217, 32] on span "[PERSON_NAME]" at bounding box center [227, 31] width 54 height 8
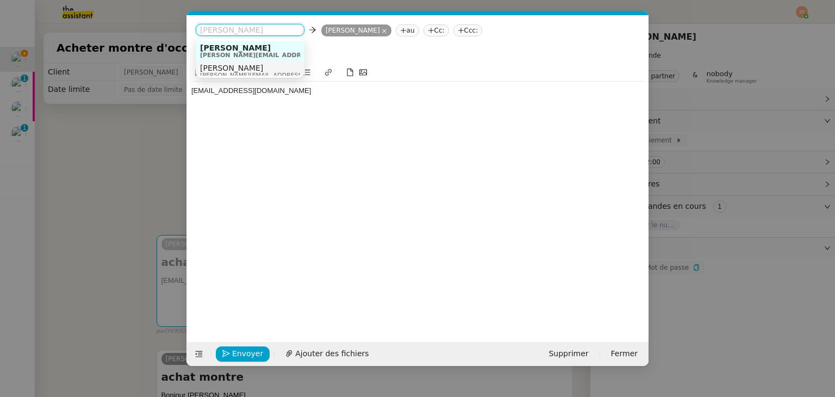
scroll to position [5, 0]
click at [242, 71] on span "[PERSON_NAME][EMAIL_ADDRESS][DOMAIN_NAME]" at bounding box center [277, 70] width 154 height 6
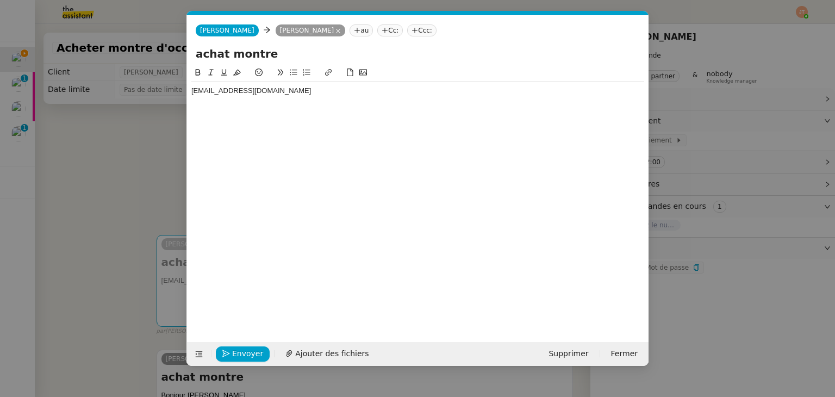
scroll to position [0, 0]
click at [335, 31] on icon at bounding box center [337, 30] width 5 height 5
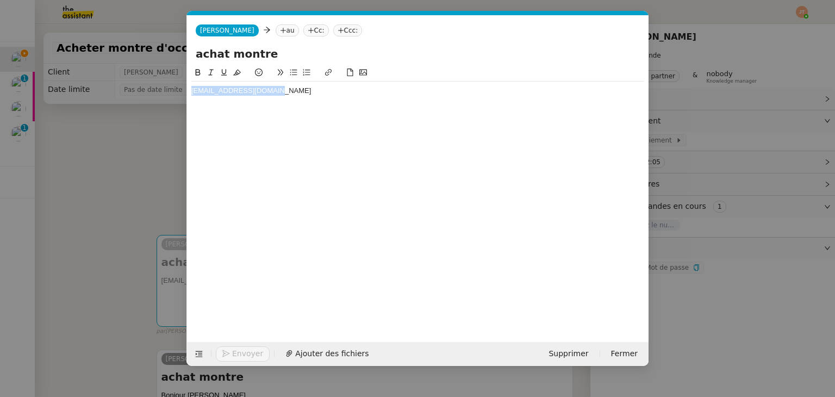
drag, startPoint x: 265, startPoint y: 89, endPoint x: 187, endPoint y: 93, distance: 77.8
click at [187, 93] on nz-spin "[EMAIL_ADDRESS][DOMAIN_NAME]" at bounding box center [417, 197] width 461 height 263
click at [247, 115] on div "[EMAIL_ADDRESS][DOMAIN_NAME]" at bounding box center [417, 195] width 453 height 259
drag, startPoint x: 274, startPoint y: 83, endPoint x: 189, endPoint y: 90, distance: 86.1
click at [189, 90] on nz-spin "[EMAIL_ADDRESS][DOMAIN_NAME]" at bounding box center [417, 197] width 461 height 263
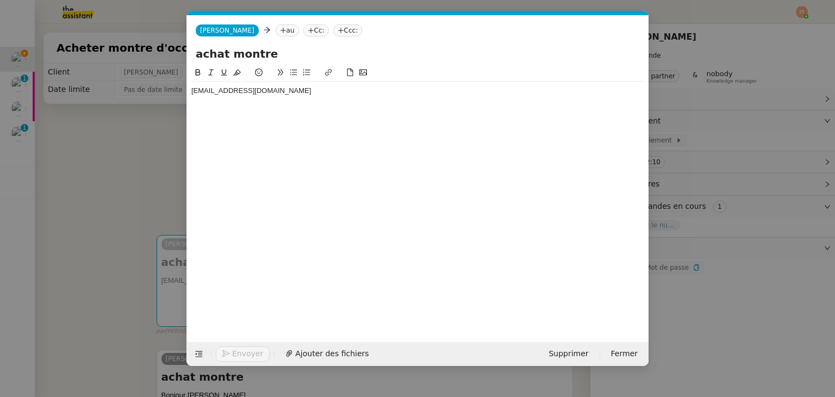
click at [276, 34] on nz-tag "au" at bounding box center [287, 30] width 23 height 12
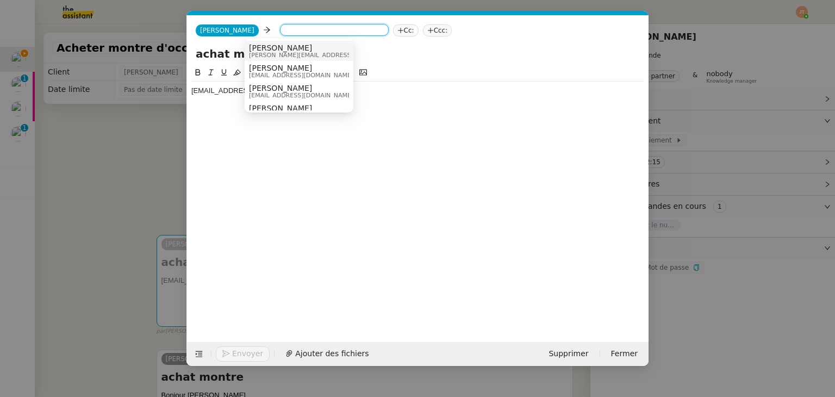
click at [284, 32] on input at bounding box center [334, 31] width 100 height 11
paste input "[EMAIL_ADDRESS][DOMAIN_NAME]"
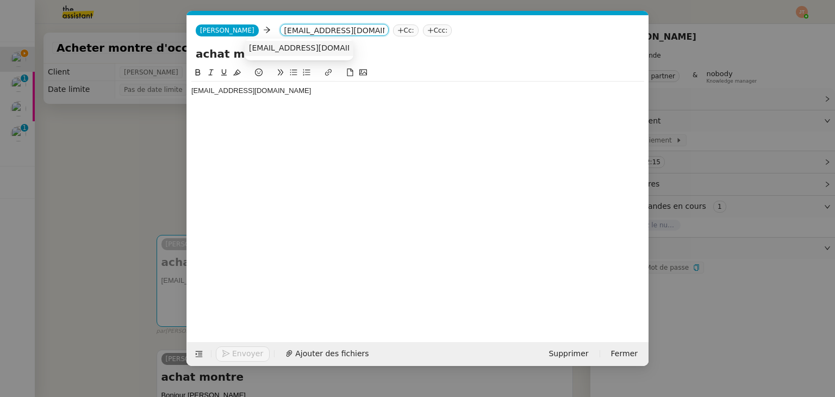
click at [266, 103] on div at bounding box center [417, 101] width 453 height 10
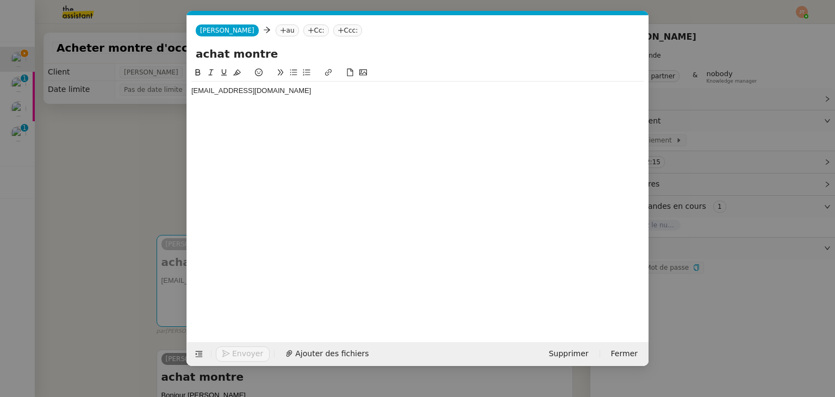
click at [257, 23] on div "[PERSON_NAME] au Cc: Ccc:" at bounding box center [417, 30] width 461 height 30
click at [276, 30] on nz-tag "au" at bounding box center [287, 30] width 23 height 12
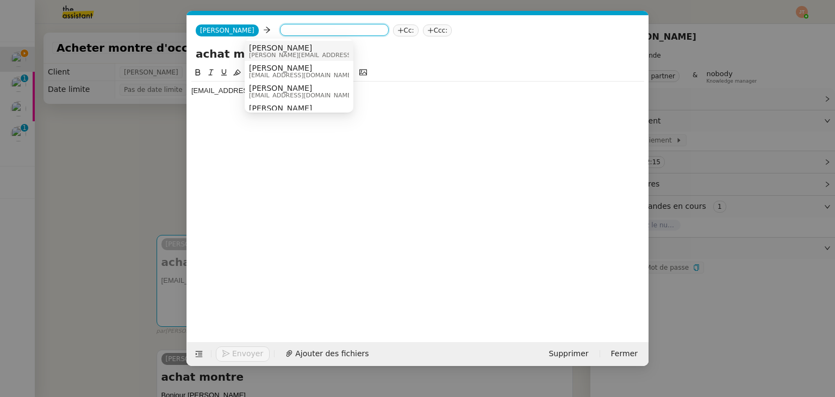
paste input "[EMAIL_ADDRESS][DOMAIN_NAME]"
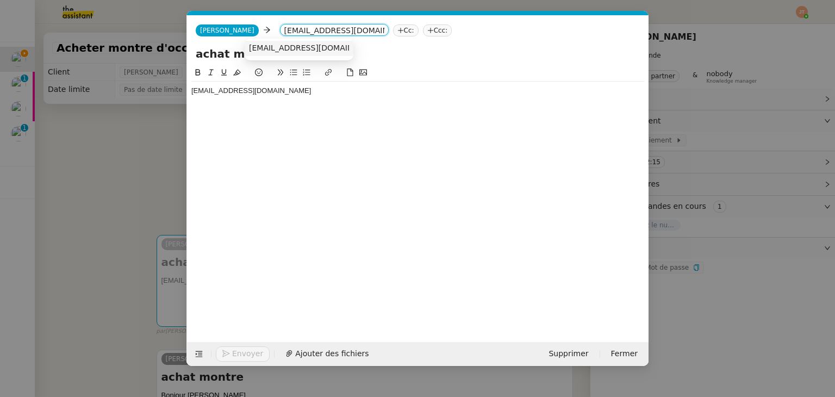
type input "[EMAIL_ADDRESS][DOMAIN_NAME]"
click at [269, 47] on span "[EMAIL_ADDRESS][DOMAIN_NAME]" at bounding box center [315, 47] width 133 height 9
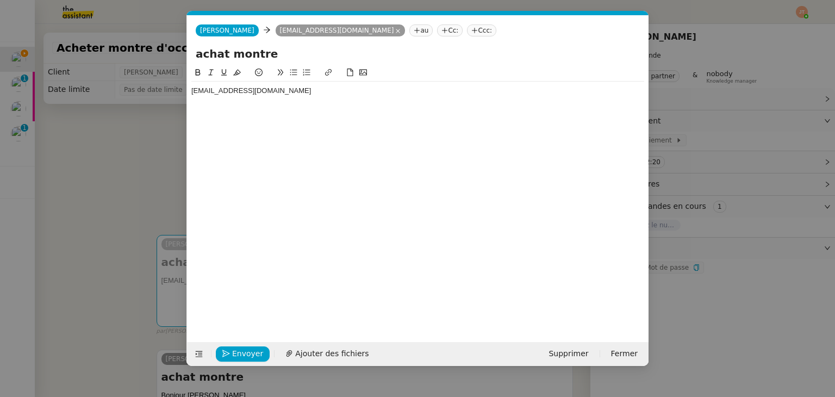
click at [235, 96] on div at bounding box center [417, 101] width 453 height 10
click at [120, 172] on nz-modal-container "Service TA - VOYAGE - PROPOSITION GLOBALE A utiliser dans le cadre de propositi…" at bounding box center [417, 198] width 835 height 397
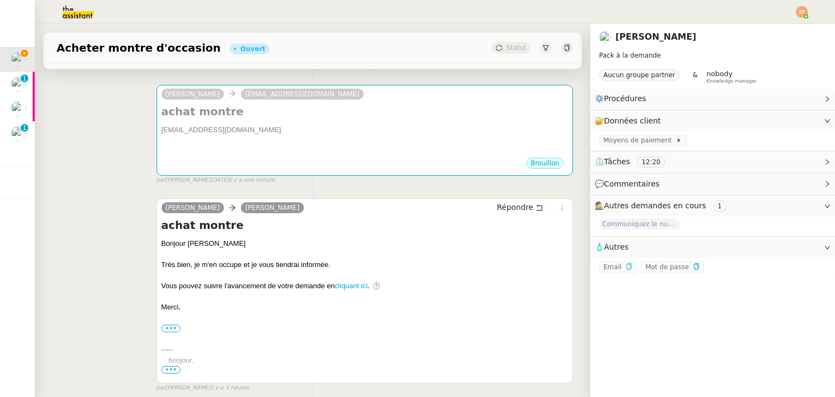
scroll to position [163, 0]
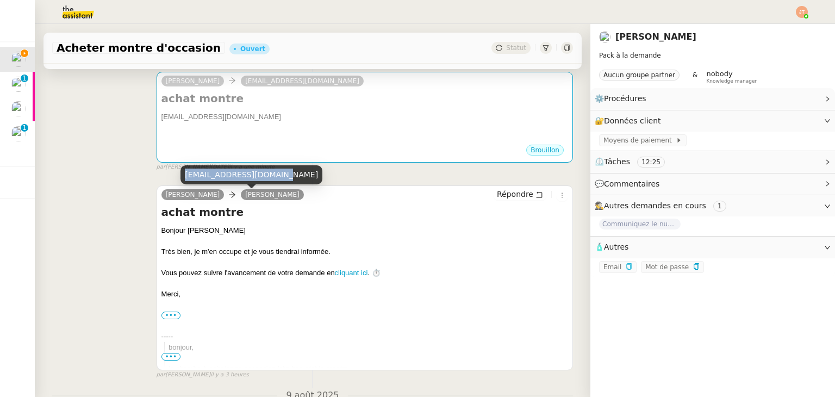
drag, startPoint x: 185, startPoint y: 172, endPoint x: 268, endPoint y: 172, distance: 83.2
click at [268, 172] on div "[EMAIL_ADDRESS][DOMAIN_NAME]" at bounding box center [251, 174] width 142 height 19
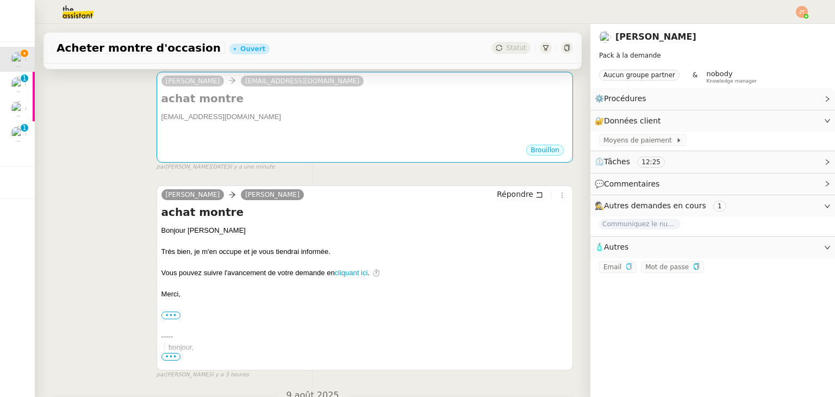
click at [97, 174] on div "Tâche Message Commentaire Veuillez patienter une erreur s'est produite 👌👌👌 mess…" at bounding box center [313, 284] width 556 height 687
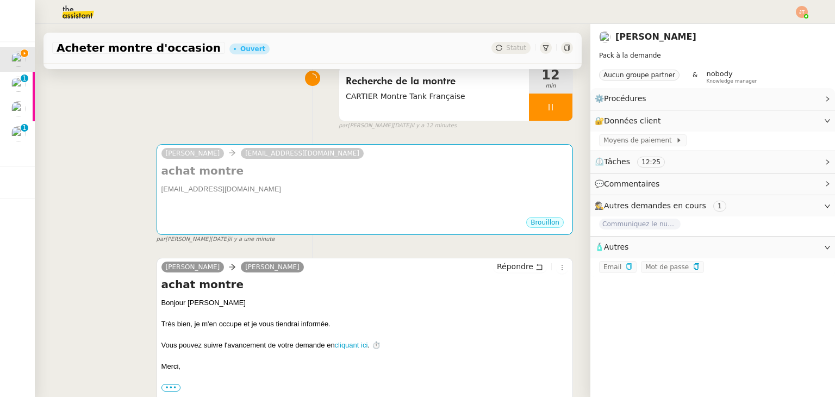
scroll to position [0, 0]
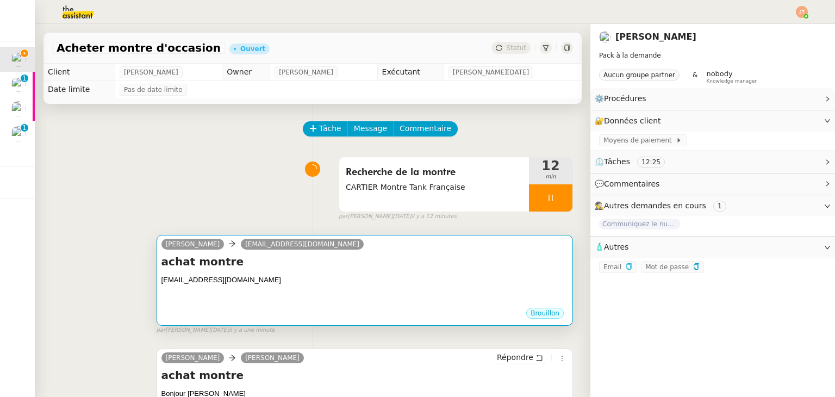
click at [305, 263] on h4 "achat montre" at bounding box center [364, 261] width 407 height 15
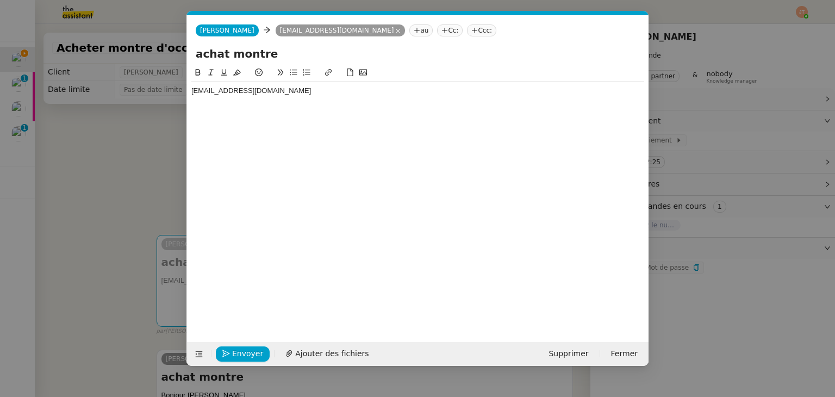
scroll to position [0, 23]
click at [441, 32] on icon at bounding box center [444, 30] width 7 height 7
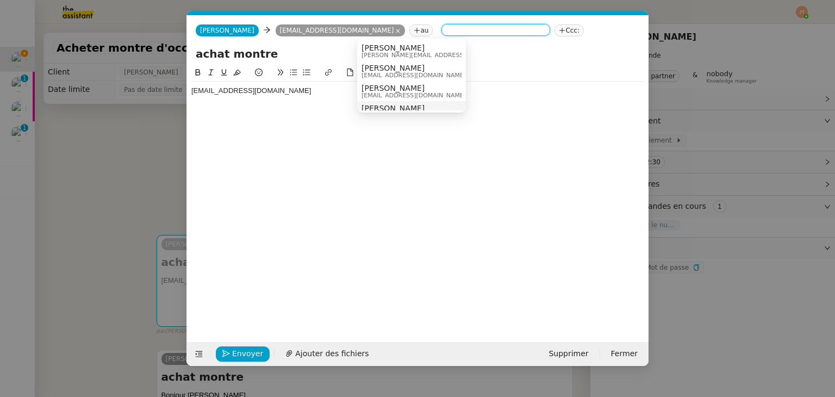
click at [418, 166] on div "[EMAIL_ADDRESS][DOMAIN_NAME]" at bounding box center [417, 195] width 453 height 259
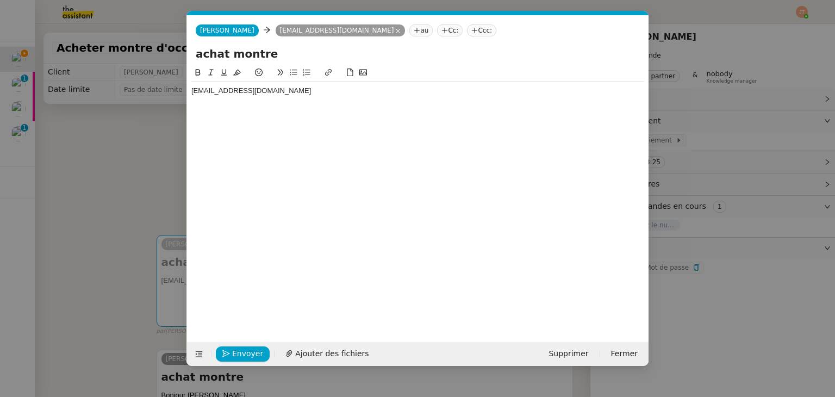
click at [467, 27] on nz-tag "Ccc:" at bounding box center [481, 30] width 29 height 12
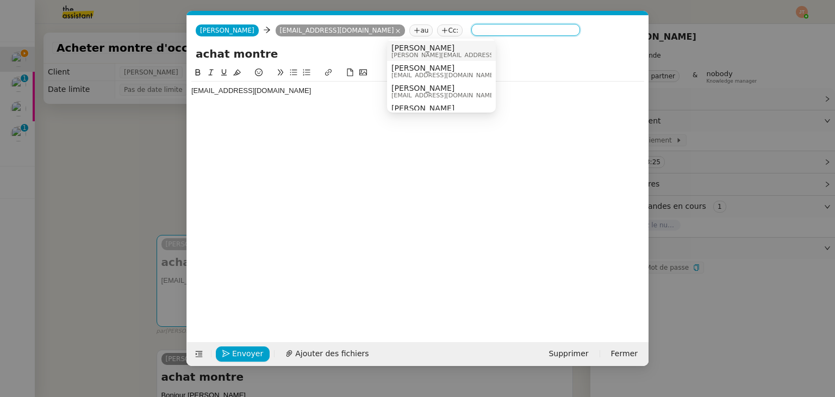
paste input "[EMAIL_ADDRESS][DOMAIN_NAME]"
type input "[EMAIL_ADDRESS][DOMAIN_NAME]"
click at [420, 53] on span "[EMAIL_ADDRESS][DOMAIN_NAME]" at bounding box center [443, 55] width 104 height 6
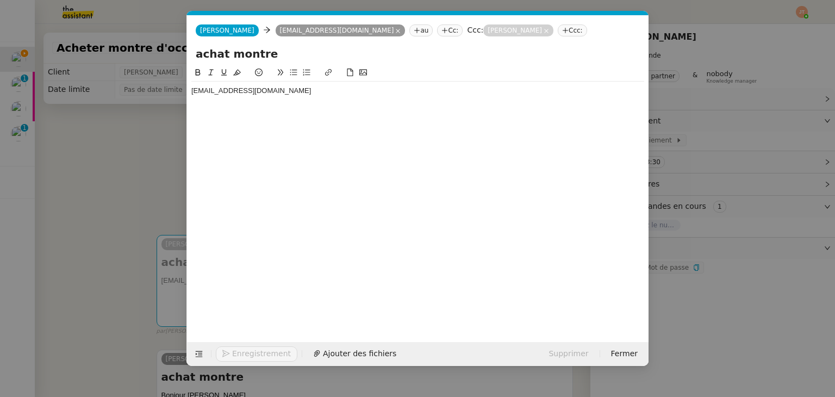
click at [286, 107] on div "[EMAIL_ADDRESS][DOMAIN_NAME]" at bounding box center [417, 96] width 453 height 29
drag, startPoint x: 283, startPoint y: 92, endPoint x: 161, endPoint y: 90, distance: 121.2
click at [161, 90] on nz-modal-container "Service TA - VOYAGE - PROPOSITION GLOBALE A utiliser dans le cadre de propositi…" at bounding box center [417, 198] width 835 height 397
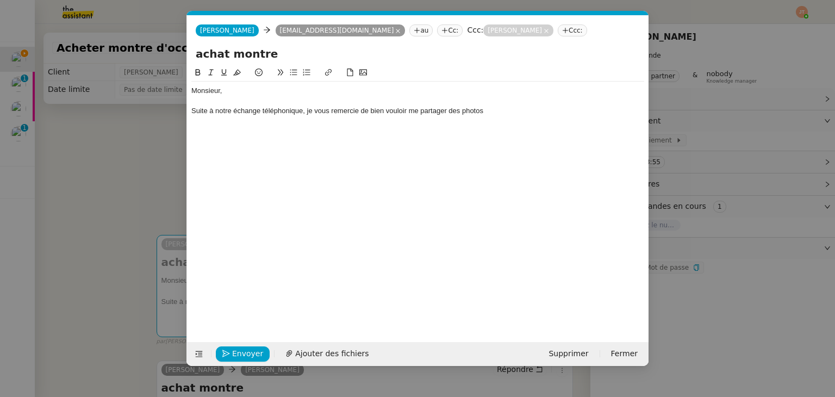
click at [307, 112] on div "Suite à notre échange téléphonique, je vous remercie de bien vouloir me partage…" at bounding box center [417, 111] width 453 height 10
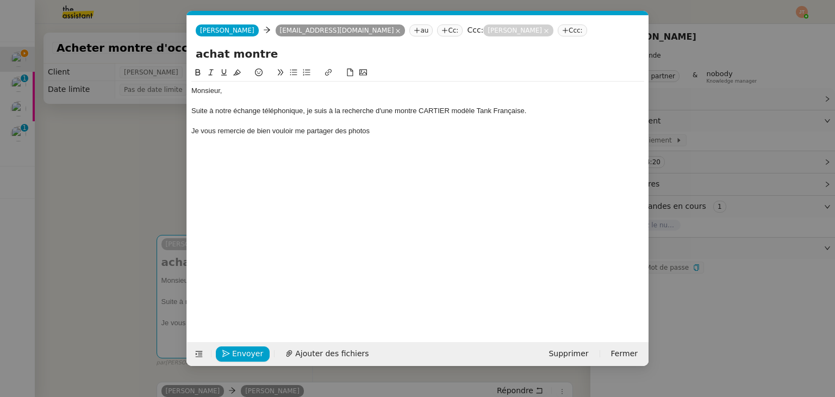
click at [524, 112] on div "Suite à notre échange téléphonique, je suis à la recherche d'une montre CARTIER…" at bounding box center [417, 111] width 453 height 10
click at [388, 131] on div "Je vous remercie de bien vouloir me partager des photos" at bounding box center [417, 131] width 453 height 10
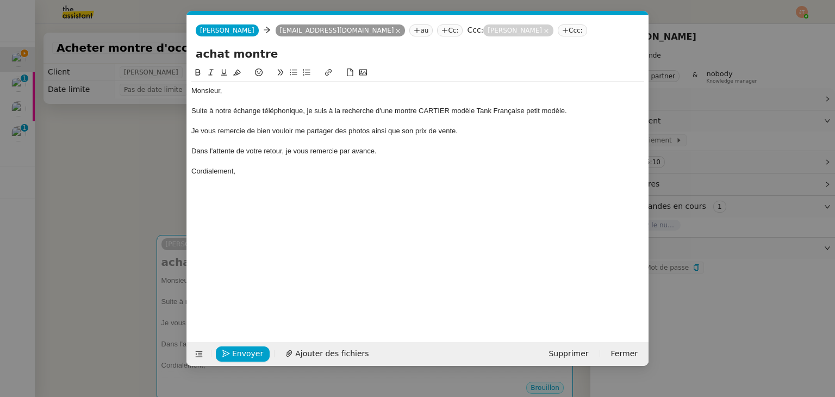
click at [261, 176] on div at bounding box center [417, 181] width 453 height 10
click at [266, 172] on div "Cordialement," at bounding box center [417, 171] width 453 height 10
drag, startPoint x: 276, startPoint y: 57, endPoint x: 156, endPoint y: 57, distance: 120.1
click at [156, 57] on nz-modal-container "Service TA - VOYAGE - PROPOSITION GLOBALE A utiliser dans le cadre de propositi…" at bounding box center [417, 198] width 835 height 397
type input "Montre CARTIER Tank Française - Occasion"
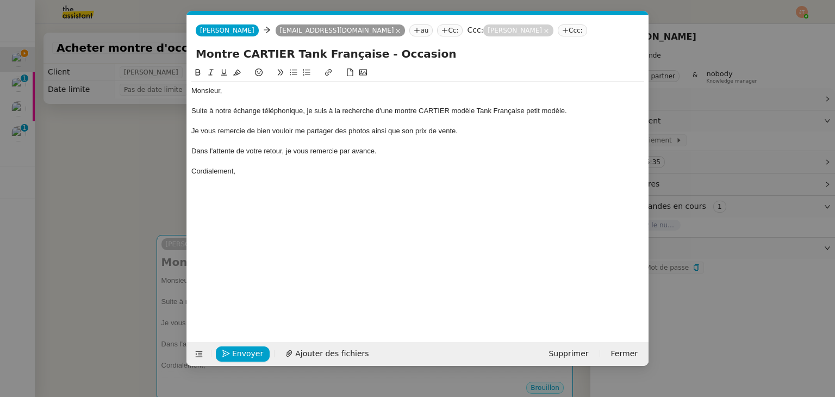
click at [280, 127] on div "Je vous remercie de bien vouloir me partager des photos ainsi que son prix de v…" at bounding box center [417, 131] width 453 height 10
click at [266, 172] on div "Cordialement," at bounding box center [417, 171] width 453 height 10
click at [417, 57] on input "Montre CARTIER Tank Française - Occasion" at bounding box center [418, 54] width 444 height 16
click at [265, 178] on div at bounding box center [417, 181] width 453 height 10
click at [265, 171] on div "Cordialement," at bounding box center [417, 171] width 453 height 10
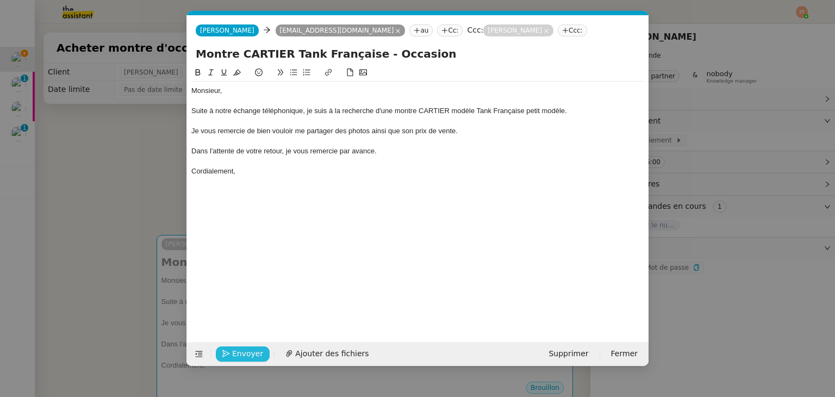
click at [247, 353] on span "Envoyer" at bounding box center [247, 353] width 31 height 13
click at [247, 353] on span "Confirmer l'envoi" at bounding box center [264, 353] width 65 height 13
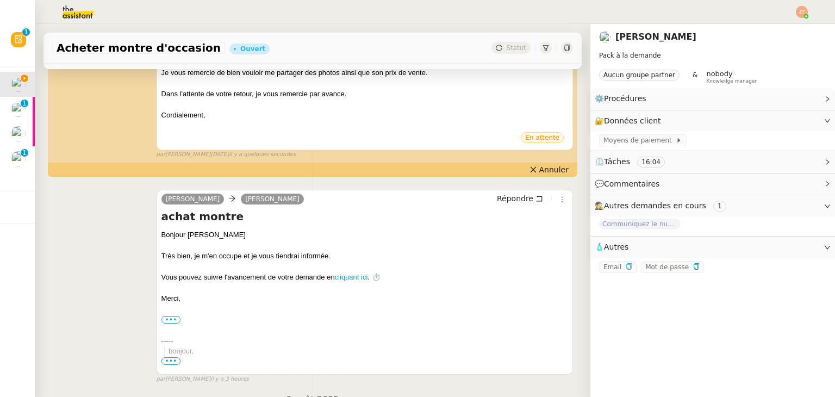
scroll to position [435, 0]
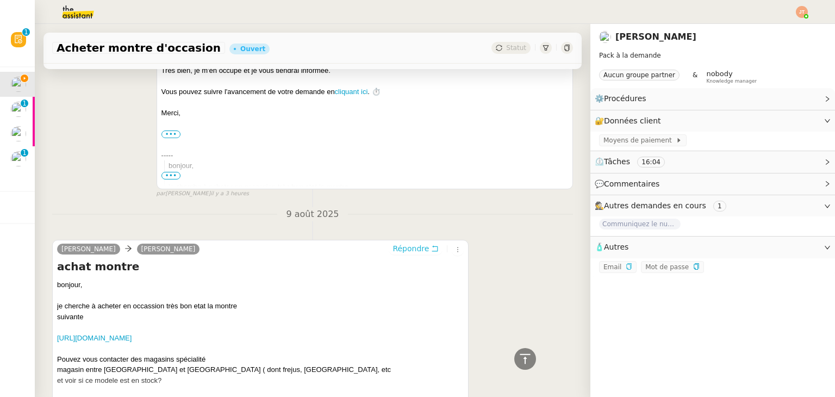
click at [404, 254] on span "Répondre" at bounding box center [410, 248] width 36 height 11
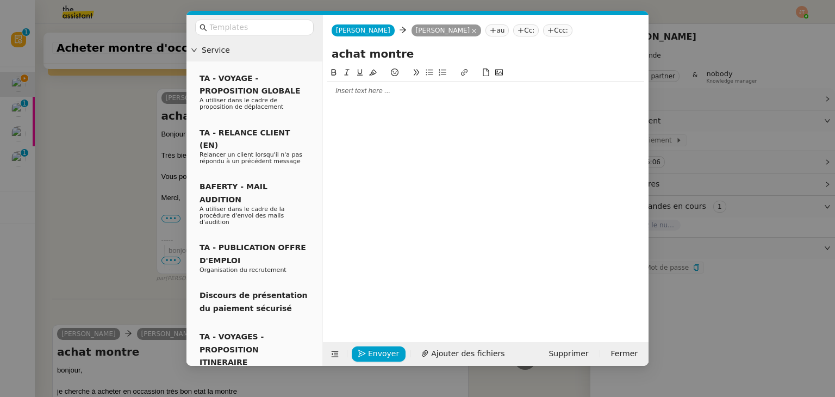
scroll to position [519, 0]
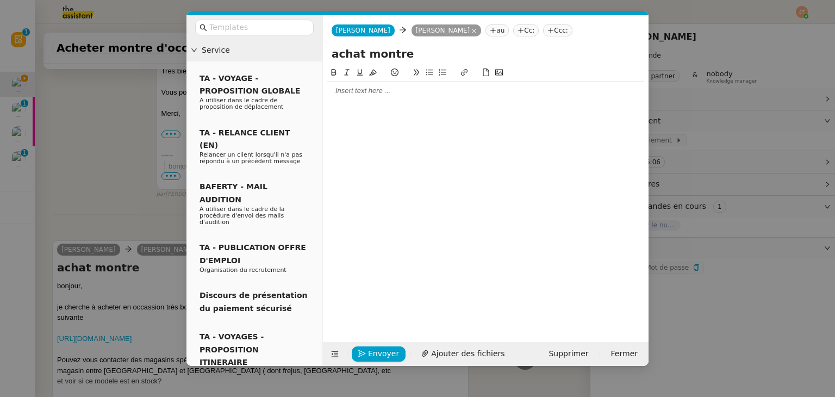
click at [358, 101] on div at bounding box center [485, 195] width 317 height 259
click at [358, 91] on div at bounding box center [485, 91] width 317 height 10
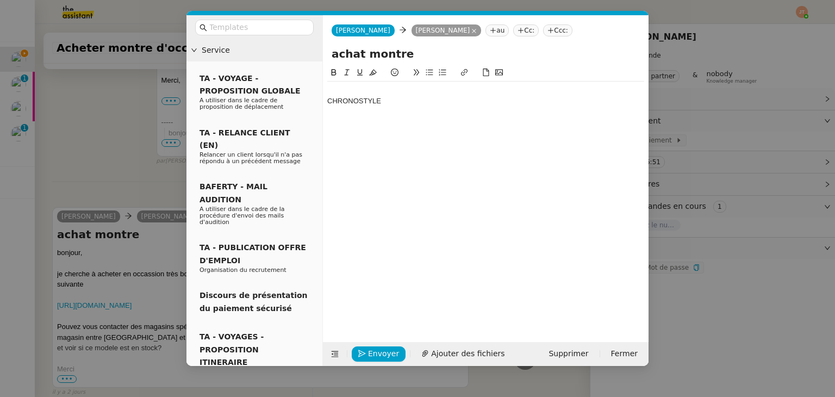
scroll to position [507, 0]
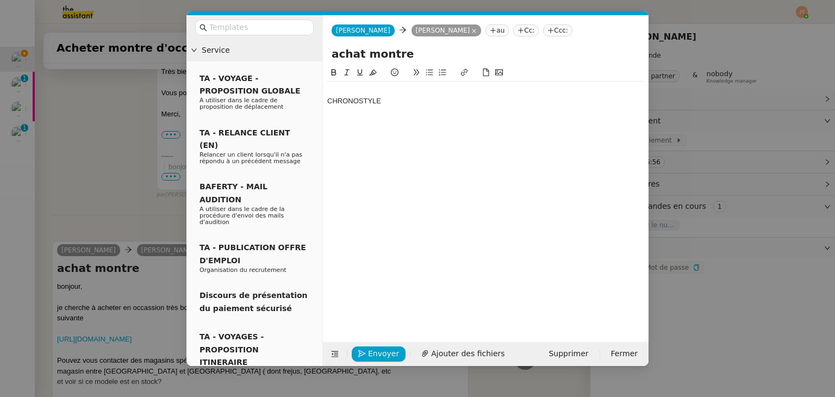
click at [86, 127] on nz-modal-container "Service TA - VOYAGE - PROPOSITION GLOBALE A utiliser dans le cadre de propositi…" at bounding box center [417, 198] width 835 height 397
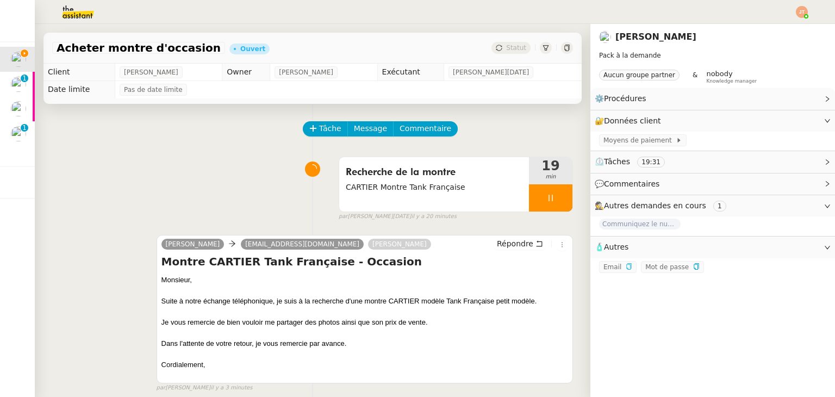
scroll to position [217, 0]
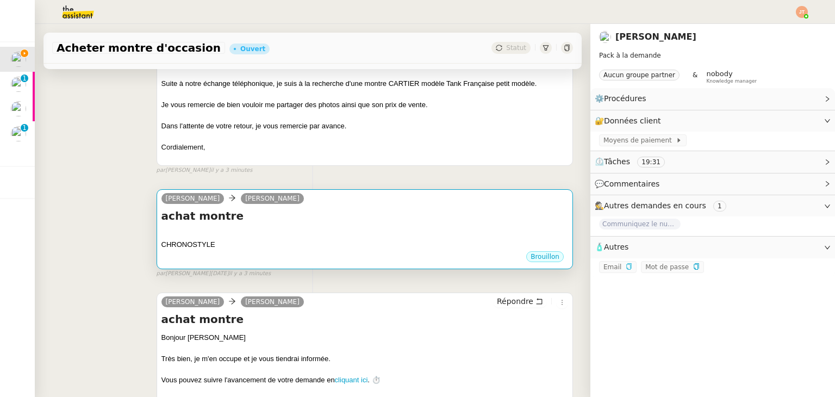
click at [226, 237] on div at bounding box center [364, 234] width 407 height 11
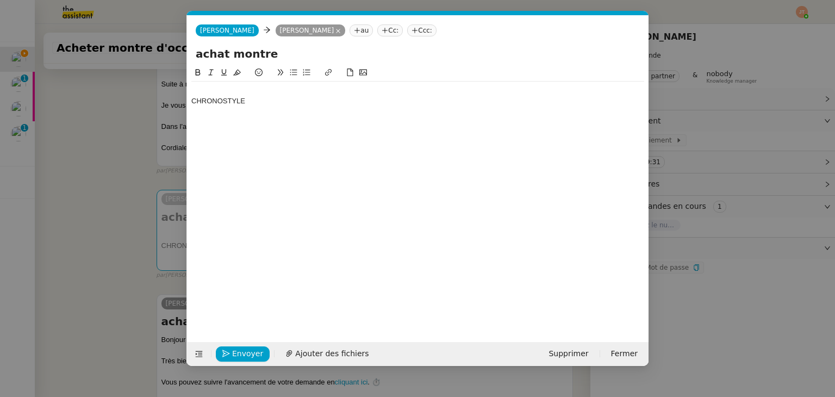
scroll to position [0, 23]
click at [283, 103] on div "CHRONOSTYLE" at bounding box center [417, 101] width 453 height 10
click at [52, 185] on nz-modal-container "Service TA - VOYAGE - PROPOSITION GLOBALE A utiliser dans le cadre de propositi…" at bounding box center [417, 198] width 835 height 397
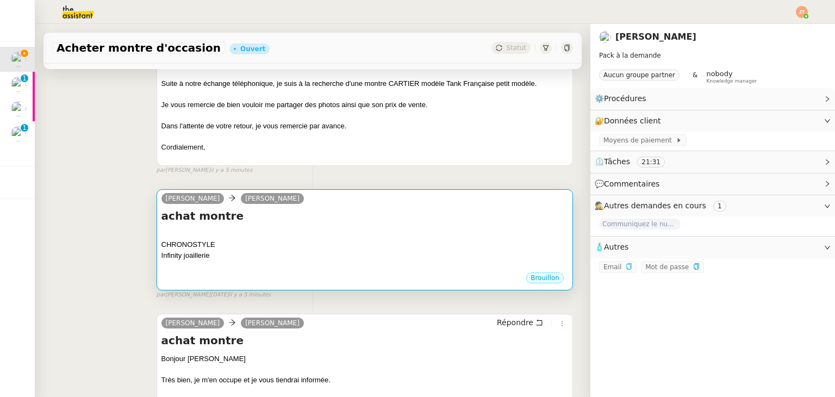
click at [231, 271] on div at bounding box center [364, 265] width 407 height 11
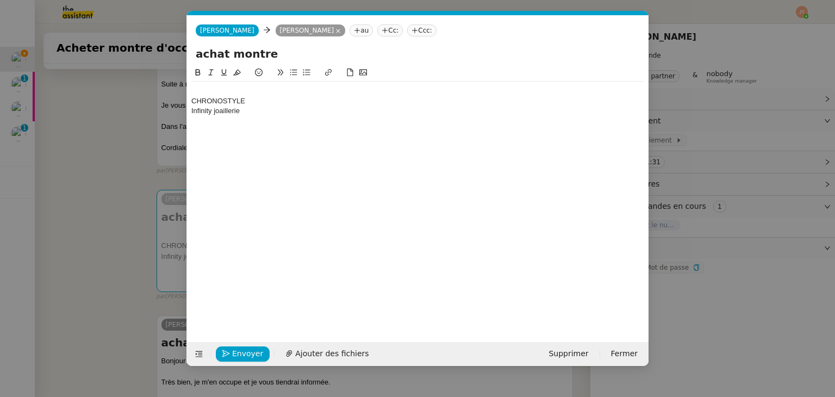
click at [259, 113] on div "Infinity joaillerie" at bounding box center [417, 111] width 453 height 10
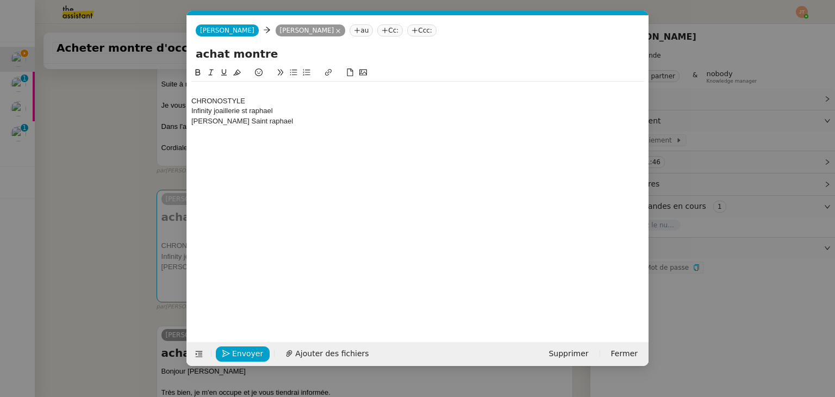
click at [134, 161] on nz-modal-container "Service TA - VOYAGE - PROPOSITION GLOBALE A utiliser dans le cadre de propositi…" at bounding box center [417, 198] width 835 height 397
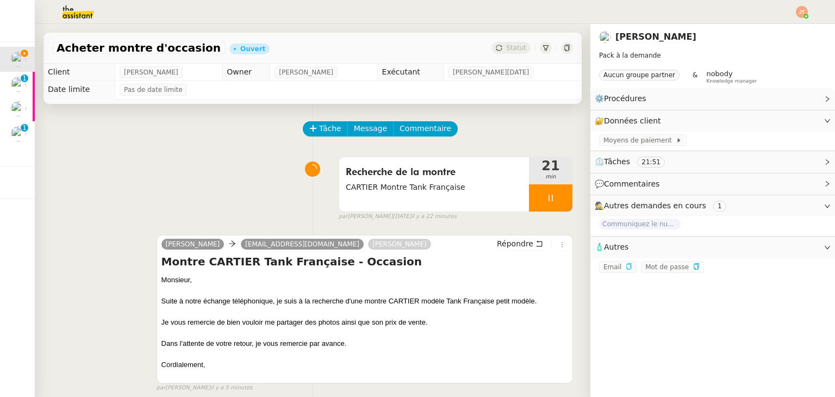
scroll to position [217, 0]
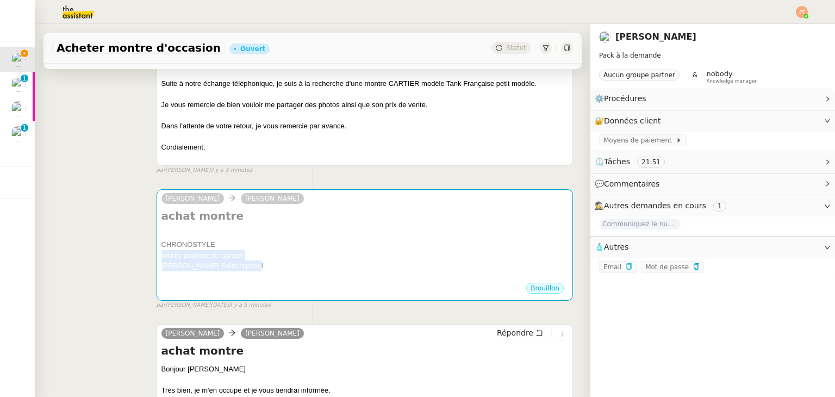
drag, startPoint x: 261, startPoint y: 269, endPoint x: 146, endPoint y: 260, distance: 115.6
click at [146, 260] on div "[PERSON_NAME] achat montre CHRONOSTYLE Infinity joaillerie st [PERSON_NAME] [PE…" at bounding box center [312, 244] width 521 height 130
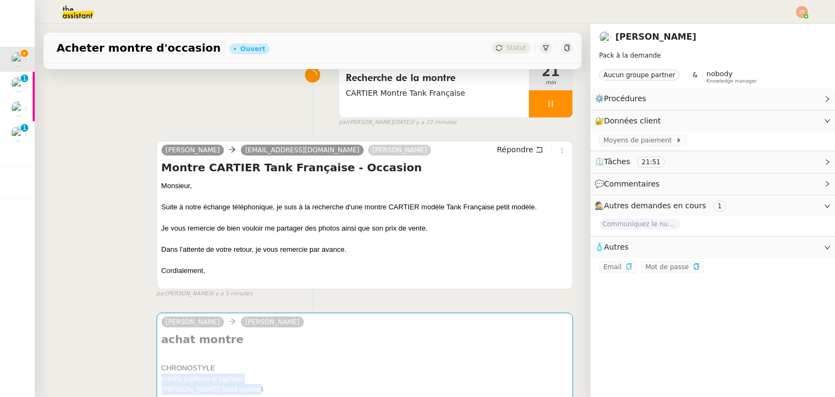
scroll to position [0, 0]
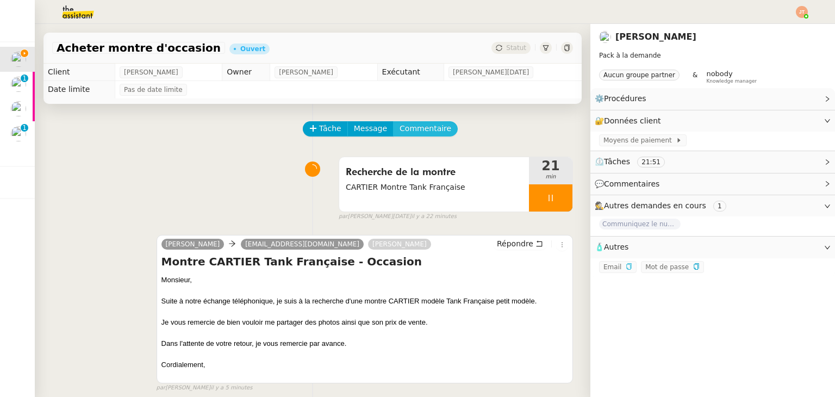
click at [420, 135] on span "Commentaire" at bounding box center [426, 128] width 52 height 13
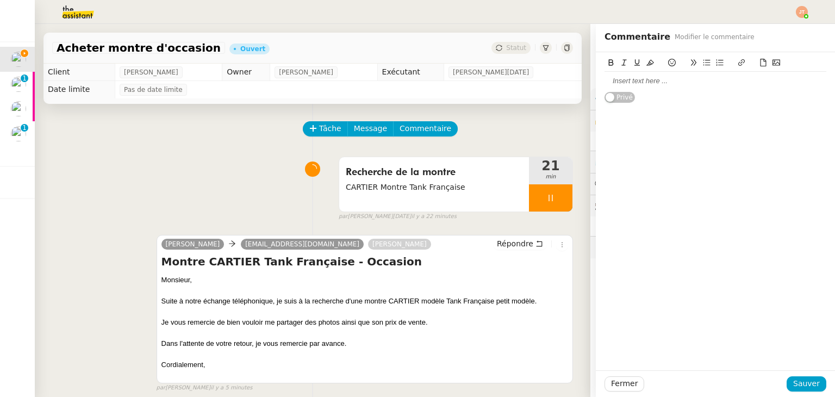
click at [621, 84] on div at bounding box center [715, 81] width 222 height 10
click at [800, 383] on span "Sauver" at bounding box center [806, 383] width 27 height 13
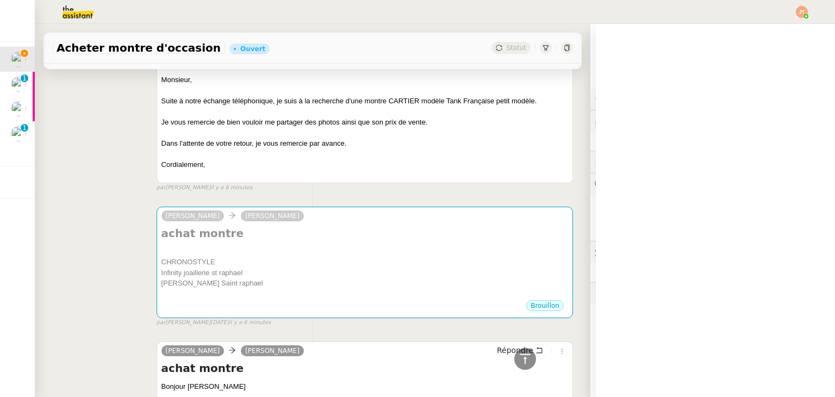
scroll to position [272, 0]
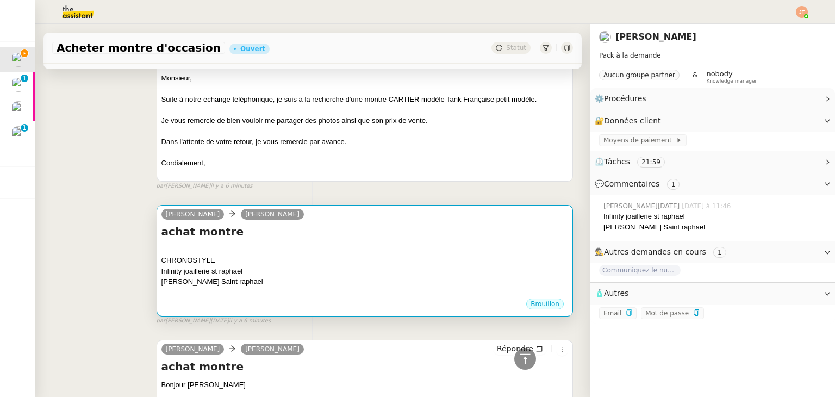
click at [241, 274] on div "Infinity joaillerie st raphael" at bounding box center [364, 271] width 407 height 11
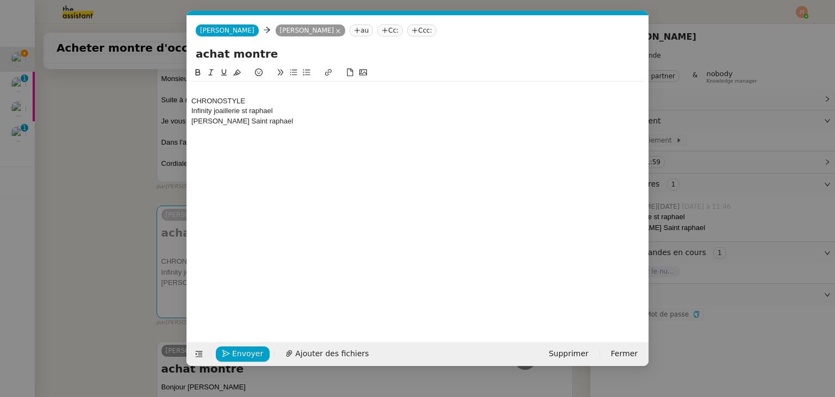
scroll to position [0, 23]
drag, startPoint x: 293, startPoint y: 119, endPoint x: 183, endPoint y: 113, distance: 110.0
click at [183, 113] on nz-modal-container "Service TA - VOYAGE - PROPOSITION GLOBALE A utiliser dans le cadre de propositi…" at bounding box center [417, 198] width 835 height 397
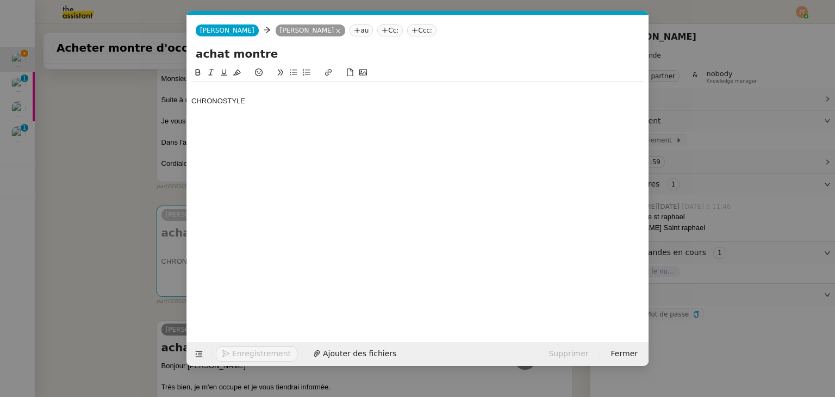
click at [107, 168] on nz-modal-container "Service TA - VOYAGE - PROPOSITION GLOBALE A utiliser dans le cadre de propositi…" at bounding box center [417, 198] width 835 height 397
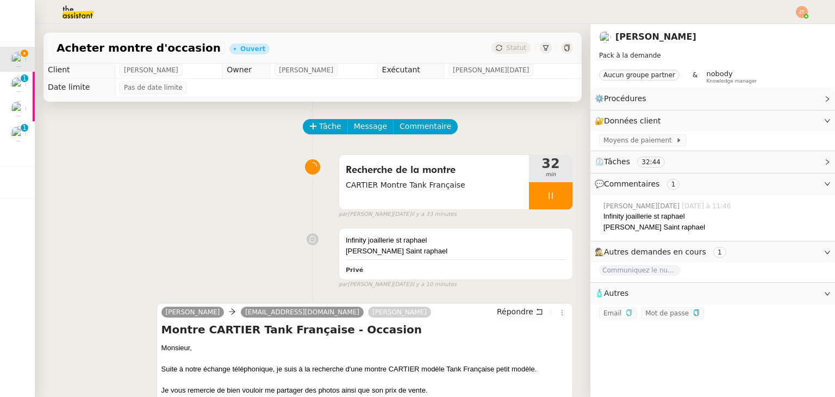
scroll to position [0, 0]
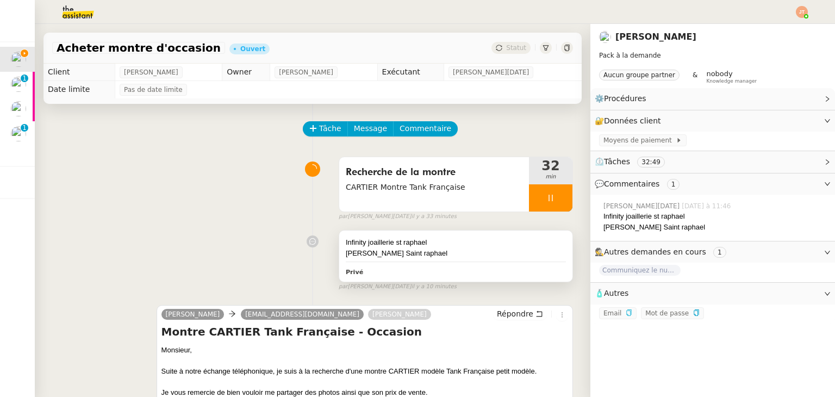
click at [390, 264] on div "Infinity joaillerie st [PERSON_NAME] Saint raphael Privé" at bounding box center [455, 255] width 233 height 51
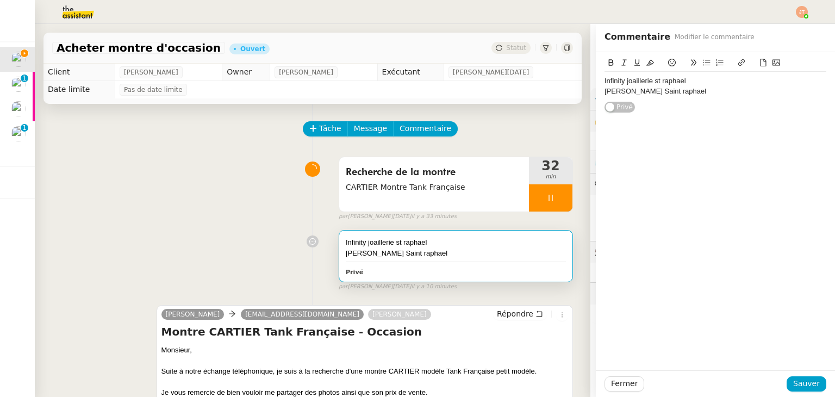
click at [700, 92] on div "[PERSON_NAME] Saint raphael" at bounding box center [715, 91] width 222 height 10
click at [798, 380] on span "Sauver" at bounding box center [806, 383] width 27 height 13
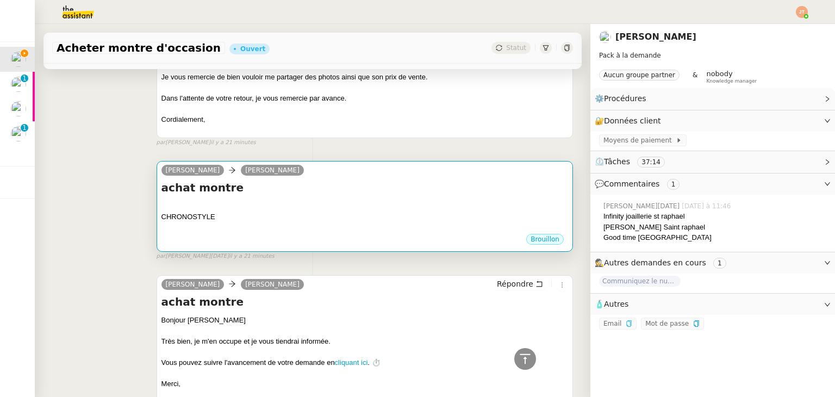
click at [278, 214] on div "CHRONOSTYLE" at bounding box center [364, 216] width 407 height 11
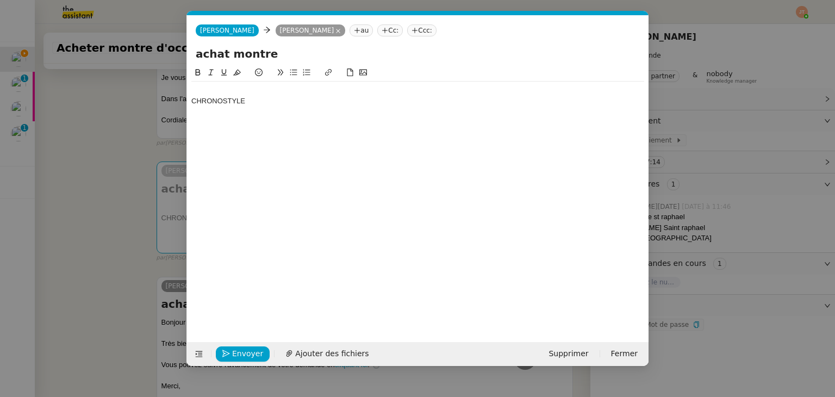
scroll to position [0, 23]
click at [241, 86] on div at bounding box center [417, 91] width 453 height 10
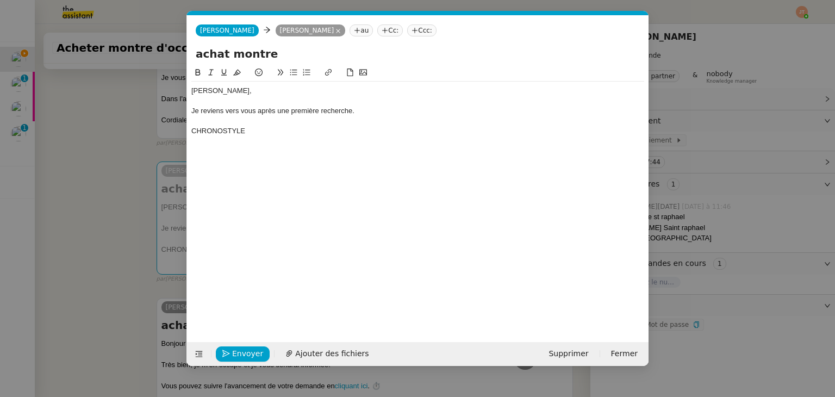
click at [192, 131] on div "CHRONOSTYLE" at bounding box center [417, 131] width 453 height 10
click at [194, 131] on div "CHRONOSTYLE" at bounding box center [417, 131] width 453 height 10
drag, startPoint x: 478, startPoint y: 135, endPoint x: 422, endPoint y: 131, distance: 56.2
click at [422, 131] on div "Un revendeur est succeptible d'avoir cette montre en stock et doit revenir [PER…" at bounding box center [417, 131] width 453 height 10
click at [235, 129] on div "Un revendeur est succeptible d'avoir cette montre en stock et doit revenir [PER…" at bounding box center [417, 131] width 453 height 10
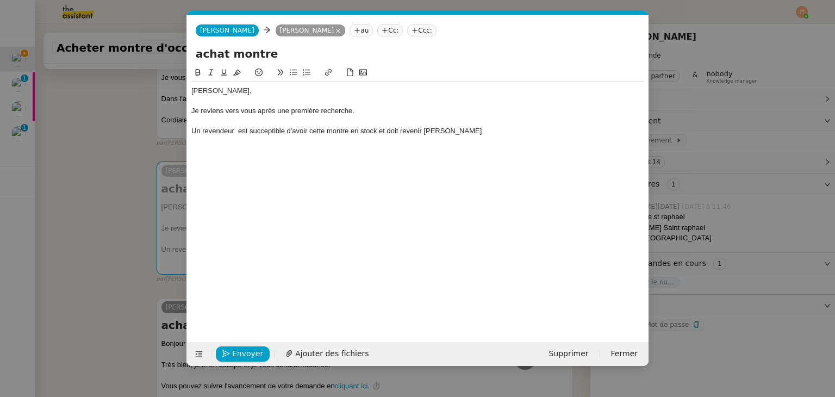
scroll to position [0, 0]
click at [237, 130] on div "Un revendeur [PERSON_NAME] est succeptible d'avoir cette montre en stock et doi…" at bounding box center [417, 131] width 453 height 10
click at [291, 132] on div "Un revendeur (CHRONOSTYLE est succeptible d'avoir cette montre en stock et doit…" at bounding box center [417, 131] width 453 height 10
click at [329, 133] on div "Un revendeur (CHRONOSTYLE) est succeptible d'avoir cette montre en stock et doi…" at bounding box center [417, 131] width 453 height 10
click at [0, 0] on lt-span "su s ceptible" at bounding box center [0, 0] width 0 height 0
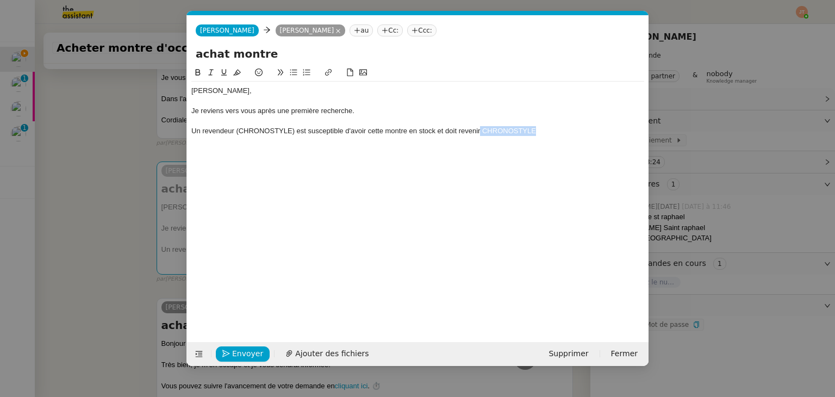
drag, startPoint x: 565, startPoint y: 133, endPoint x: 480, endPoint y: 132, distance: 84.8
click at [480, 132] on div "Un revendeur (CHRONOSTYLE) est susceptible d'avoir cette montre en stock et doi…" at bounding box center [417, 131] width 453 height 10
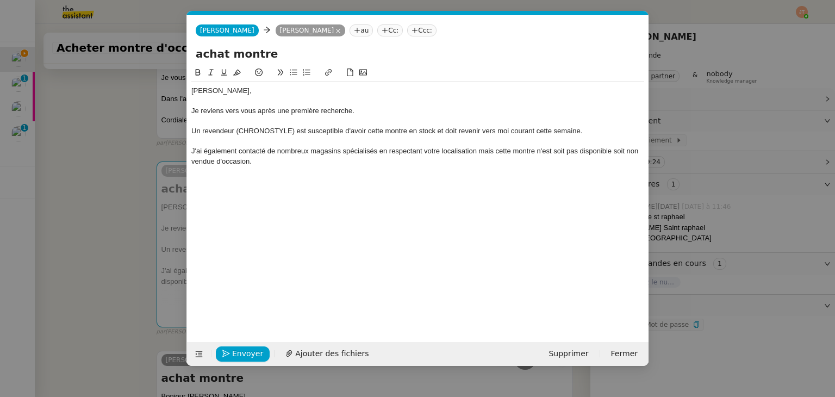
click at [489, 152] on div "J'ai également contacté de nombreux magasins spécialisés en respectant votre lo…" at bounding box center [417, 156] width 453 height 20
click at [0, 0] on lt-span ", mais" at bounding box center [0, 0] width 0 height 0
click at [271, 174] on div at bounding box center [417, 171] width 453 height 10
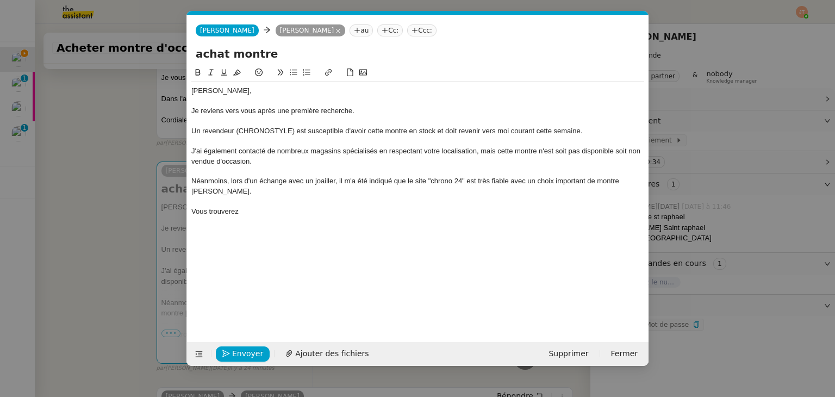
drag, startPoint x: 251, startPoint y: 203, endPoint x: 239, endPoint y: 203, distance: 11.4
click at [239, 207] on div "Vous trouverez" at bounding box center [417, 212] width 453 height 10
click at [276, 216] on div at bounding box center [417, 221] width 453 height 10
drag, startPoint x: 248, startPoint y: 202, endPoint x: 208, endPoint y: 200, distance: 39.7
click at [208, 207] on div "Vous trouverez" at bounding box center [417, 212] width 453 height 10
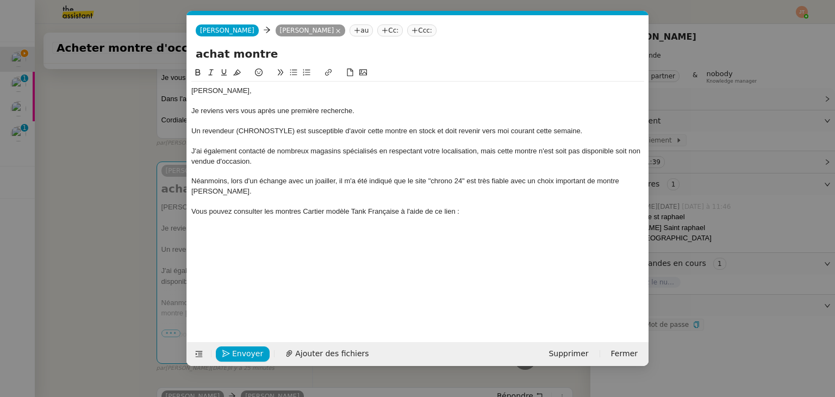
drag, startPoint x: 474, startPoint y: 201, endPoint x: 444, endPoint y: 202, distance: 29.9
click at [444, 207] on div "Vous pouvez consulter les montres Cartier modèle Tank Française à l'aide de ce …" at bounding box center [417, 212] width 453 height 10
click at [466, 207] on div "Vous pouvez consulter les montres Cartier modèle Tank Française à l'aide de ce …" at bounding box center [417, 212] width 453 height 10
click at [292, 74] on icon at bounding box center [294, 72] width 8 height 8
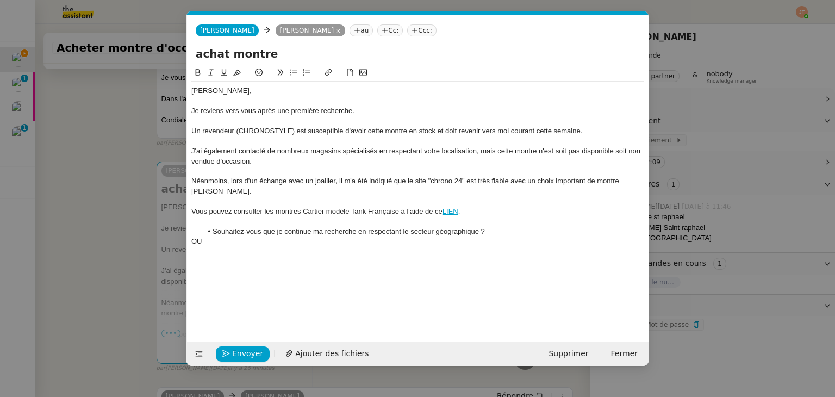
click at [295, 74] on icon at bounding box center [294, 72] width 8 height 8
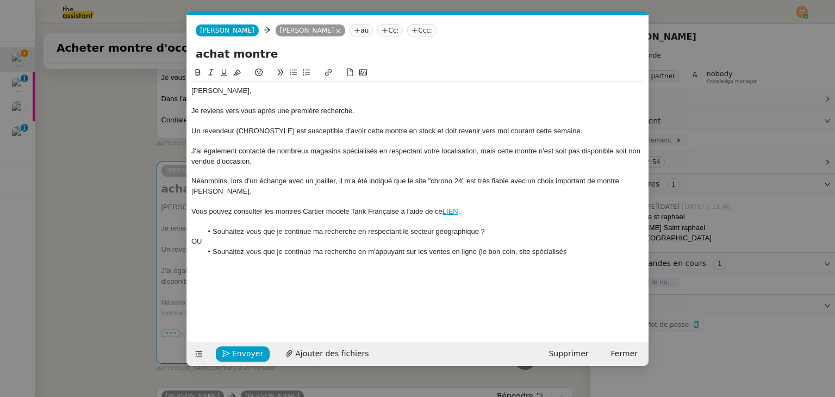
click at [528, 247] on li "Souhaitez-vous que je continue ma recherche en m'appuyant sur les ventes en lig…" at bounding box center [423, 252] width 442 height 10
click at [576, 247] on li "Souhaitez-vous que je continue ma recherche en m'appuyant sur les ventes en lig…" at bounding box center [423, 252] width 442 height 10
click at [295, 71] on icon at bounding box center [293, 73] width 7 height 6
click at [275, 56] on input "achat montre" at bounding box center [418, 54] width 444 height 16
type input "achat montre occasion Cartier"
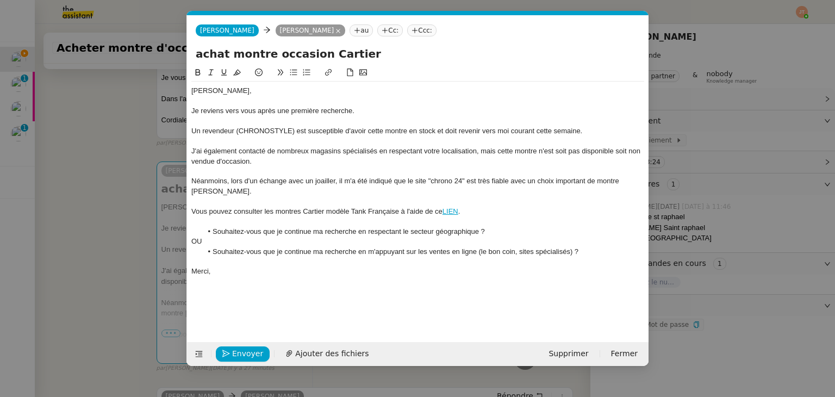
click at [279, 163] on div "J'ai également contacté de nombreux magasins spécialisés en respectant votre lo…" at bounding box center [417, 156] width 453 height 20
click at [233, 266] on div "Merci," at bounding box center [417, 271] width 453 height 10
click at [233, 353] on span "Envoyer" at bounding box center [247, 353] width 31 height 13
click at [233, 353] on span "Confirmer l'envoi" at bounding box center [264, 353] width 65 height 13
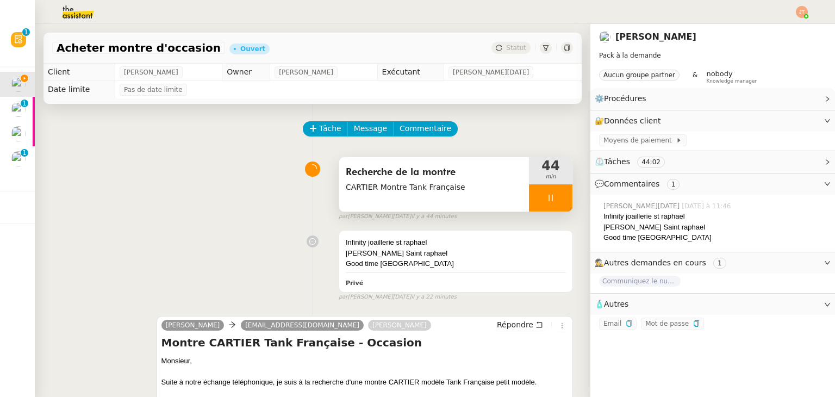
click at [529, 202] on div at bounding box center [550, 197] width 43 height 27
click at [557, 201] on icon at bounding box center [561, 198] width 9 height 9
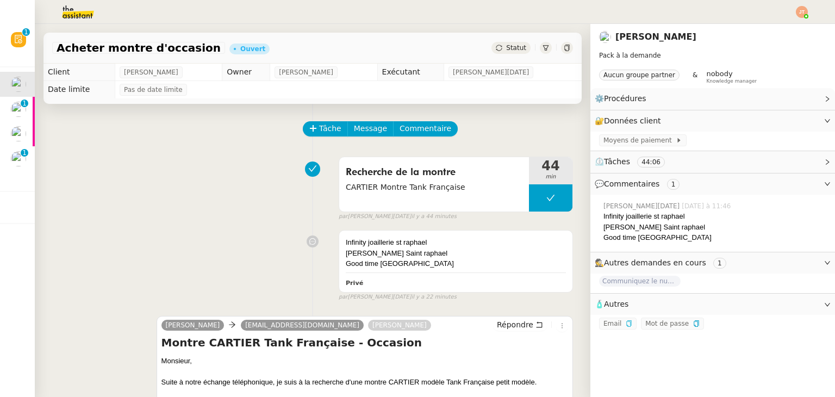
click at [506, 44] on span "Statut" at bounding box center [516, 48] width 20 height 8
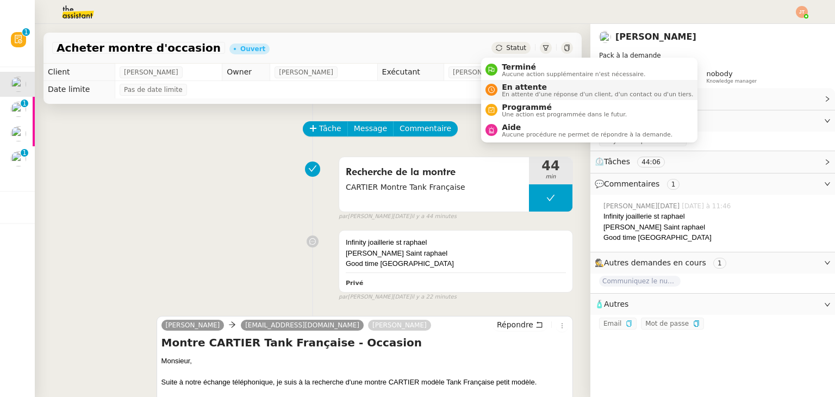
click at [509, 93] on span "En attente d'une réponse d'un client, d'un contact ou d'un tiers." at bounding box center [597, 94] width 191 height 6
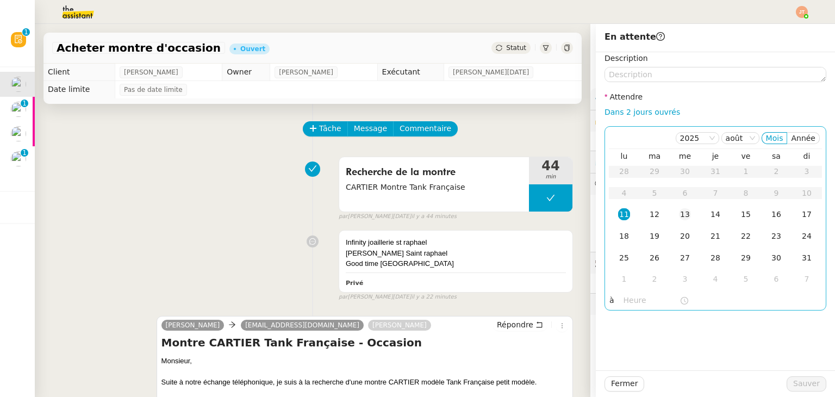
click at [679, 215] on div "13" at bounding box center [685, 214] width 12 height 12
click at [623, 298] on input "text" at bounding box center [651, 300] width 56 height 13
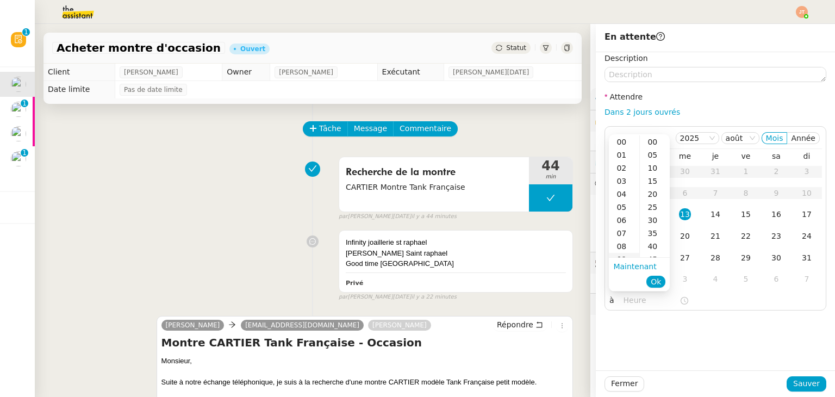
click at [625, 256] on div "09" at bounding box center [624, 259] width 30 height 13
click at [650, 144] on div "00" at bounding box center [655, 141] width 30 height 13
type input "09:00"
click at [660, 282] on span "Ok" at bounding box center [656, 281] width 10 height 11
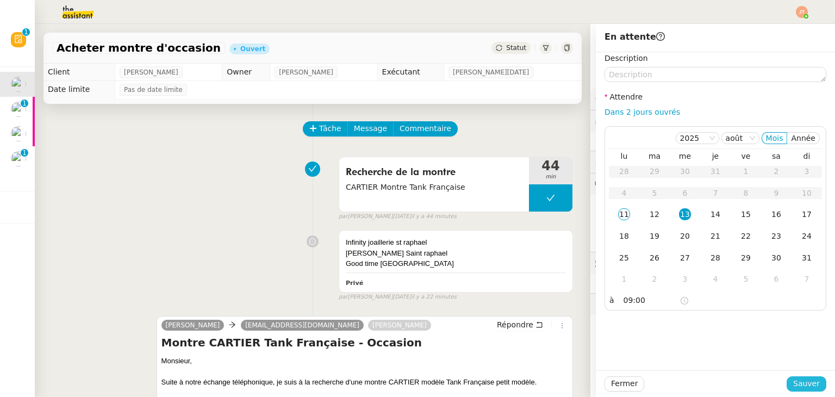
click at [806, 385] on span "Sauver" at bounding box center [806, 383] width 27 height 13
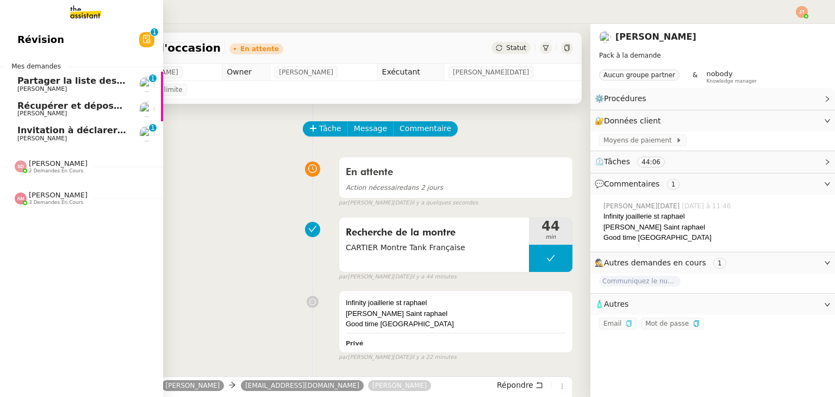
click at [40, 79] on span "Partager la liste des FNP" at bounding box center [78, 81] width 122 height 10
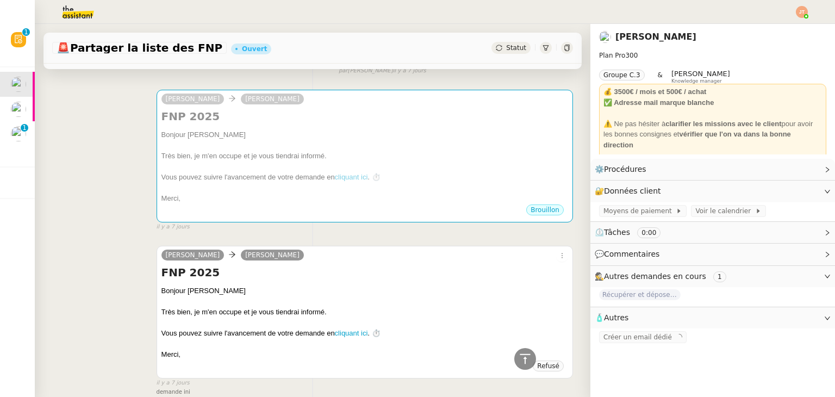
scroll to position [685, 0]
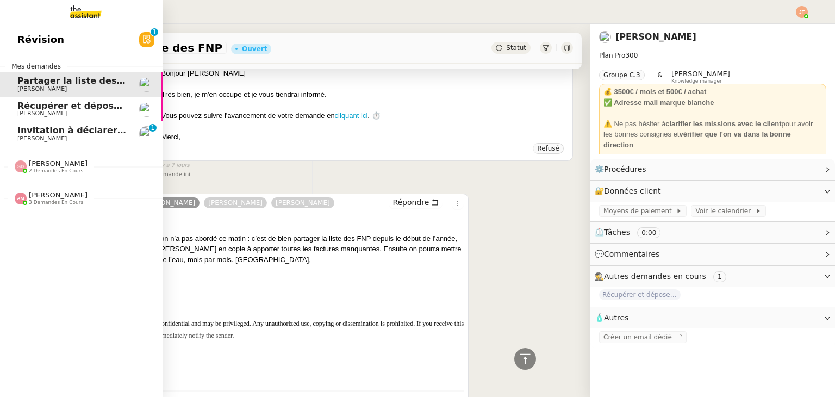
click at [38, 108] on span "Récupérer et déposer les factures sur Dext" at bounding box center [122, 106] width 211 height 10
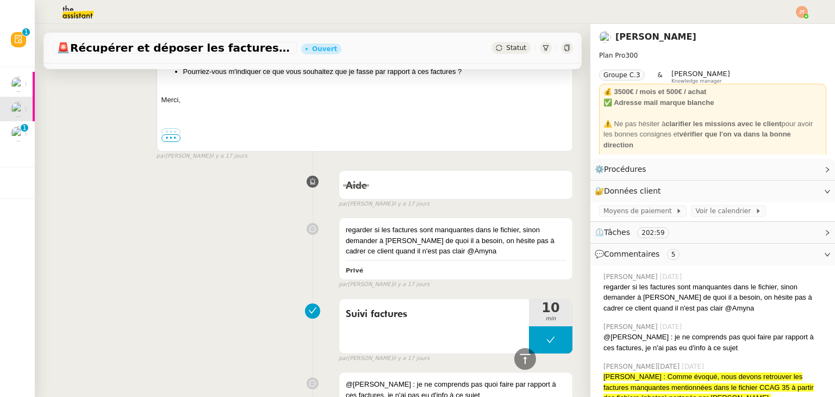
scroll to position [491, 0]
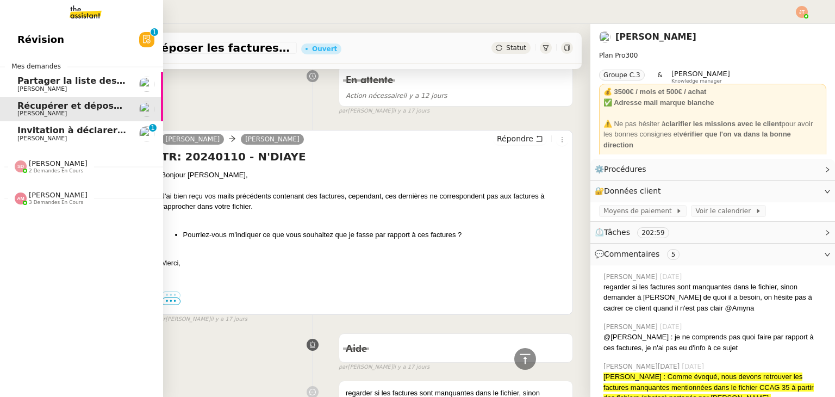
click at [56, 86] on span "[PERSON_NAME]" at bounding box center [41, 88] width 49 height 7
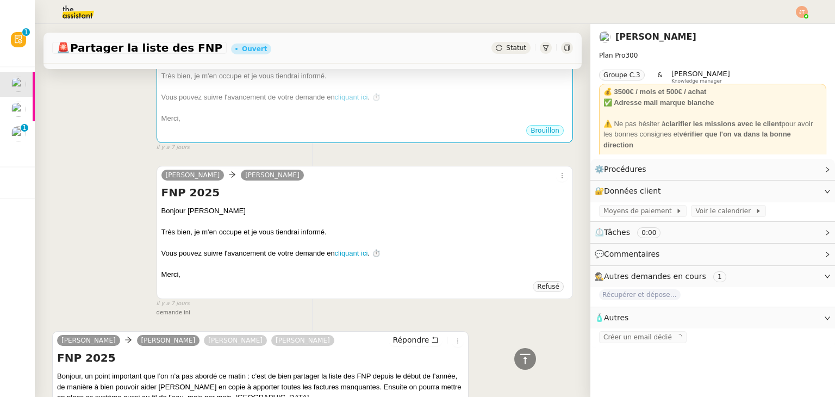
scroll to position [654, 0]
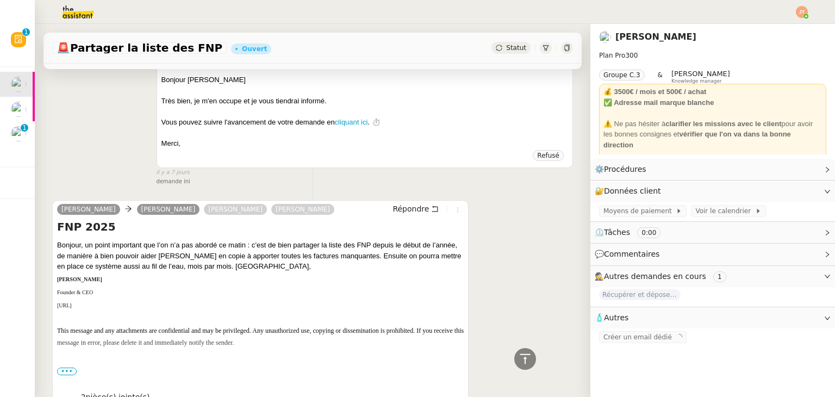
click at [454, 213] on icon at bounding box center [457, 210] width 7 height 7
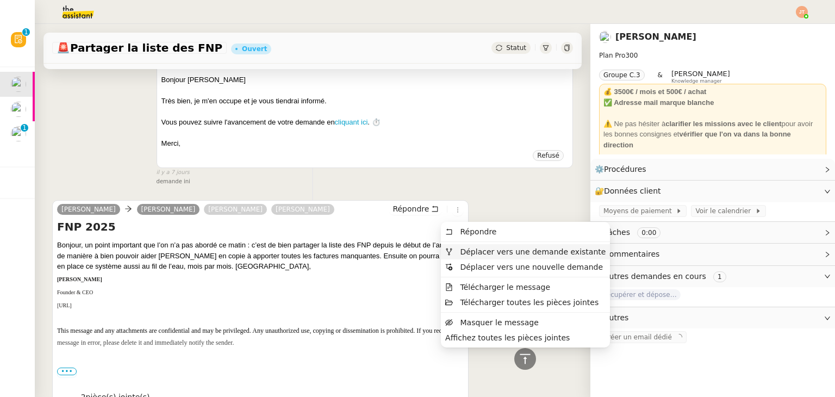
click at [486, 255] on span "Déplacer vers une demande existante" at bounding box center [533, 251] width 146 height 9
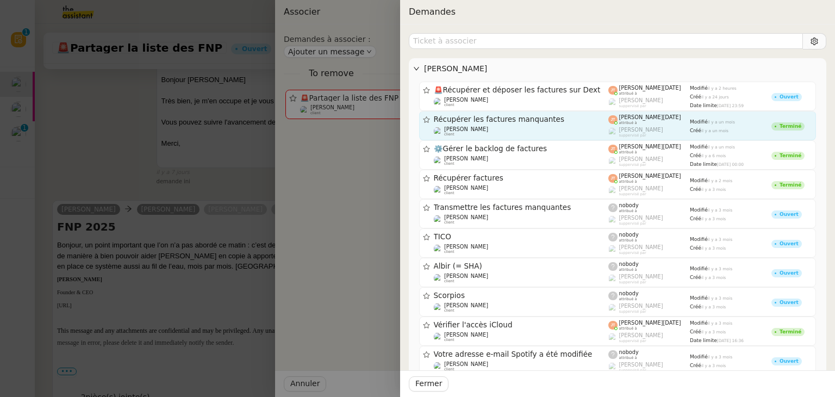
click at [478, 126] on span "[PERSON_NAME]" at bounding box center [466, 129] width 44 height 6
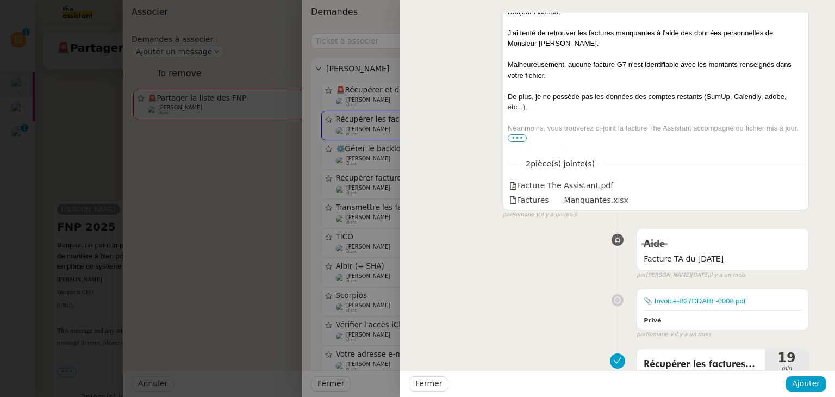
scroll to position [0, 0]
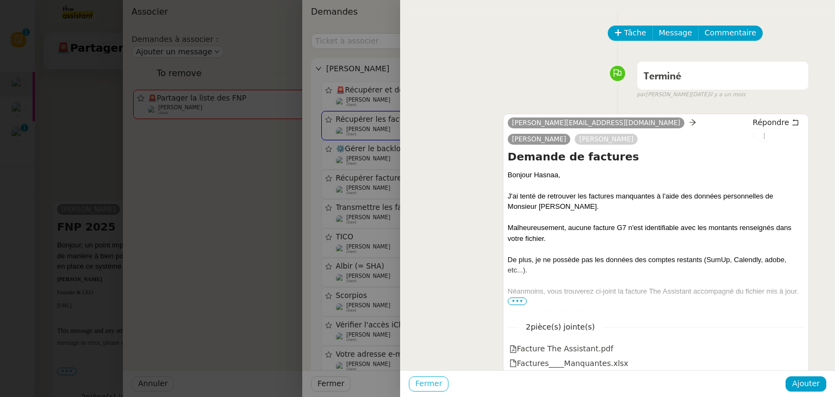
click at [429, 384] on span "Fermer" at bounding box center [428, 383] width 27 height 13
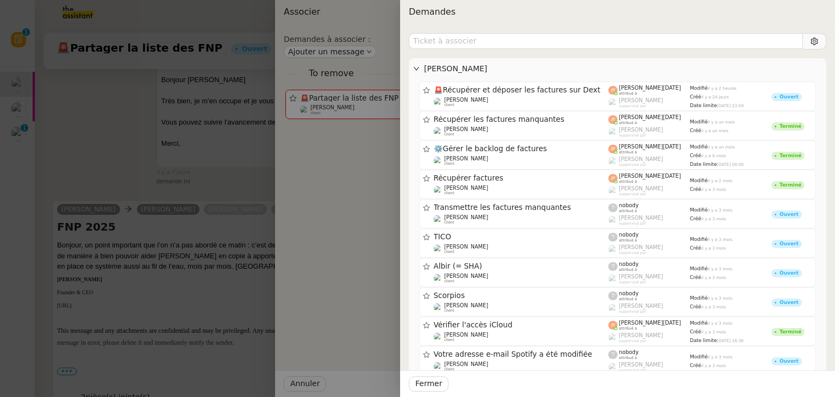
click at [74, 142] on div at bounding box center [417, 198] width 835 height 397
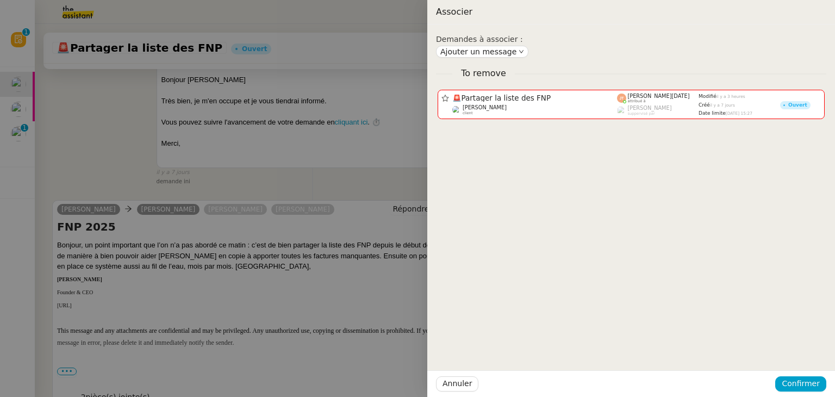
click at [102, 124] on div at bounding box center [417, 198] width 835 height 397
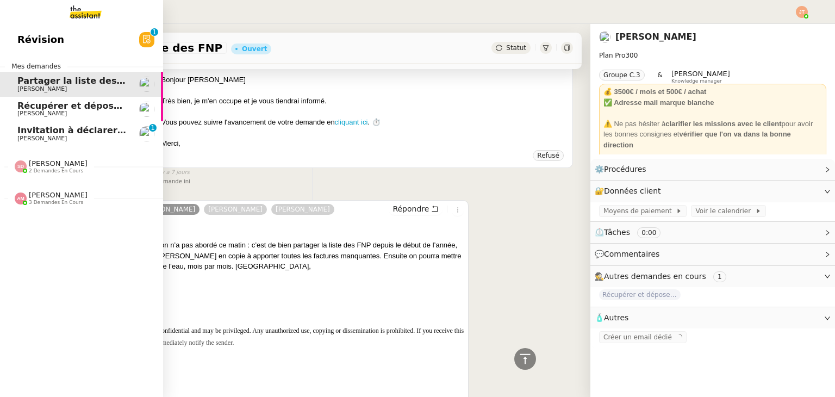
click at [40, 109] on span "Récupérer et déposer les factures sur Dext" at bounding box center [122, 106] width 211 height 10
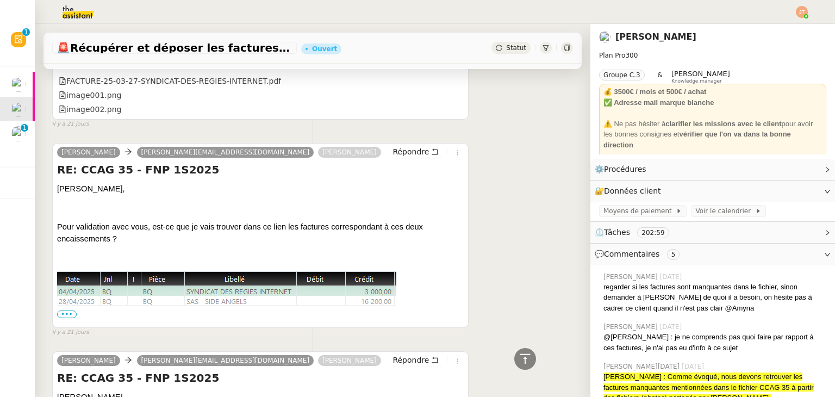
scroll to position [3022, 0]
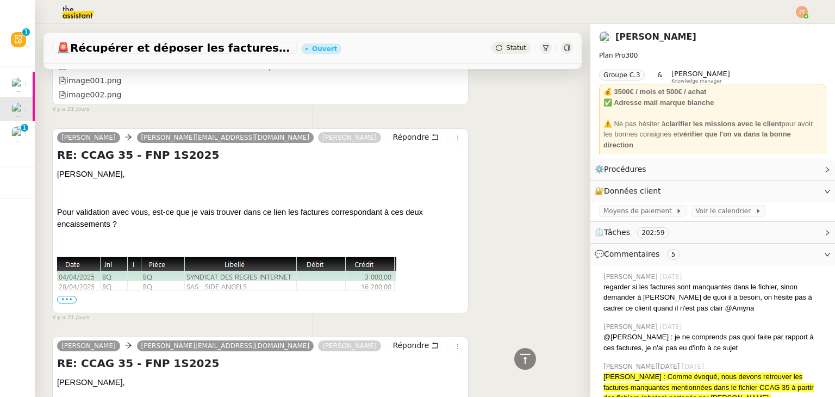
click at [67, 296] on span "•••" at bounding box center [67, 300] width 20 height 8
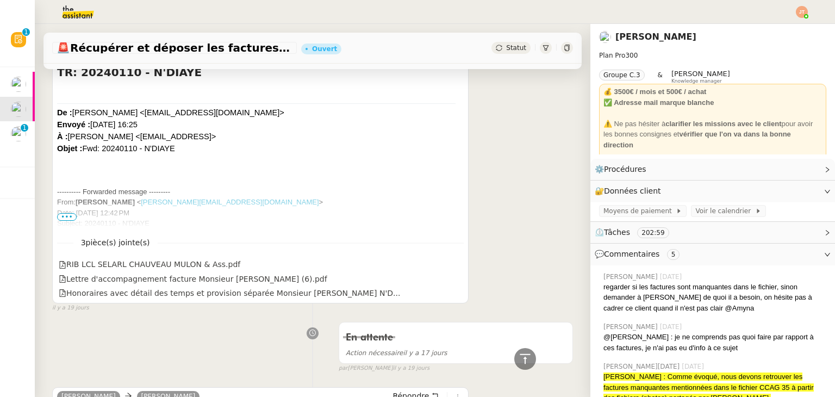
scroll to position [1250, 0]
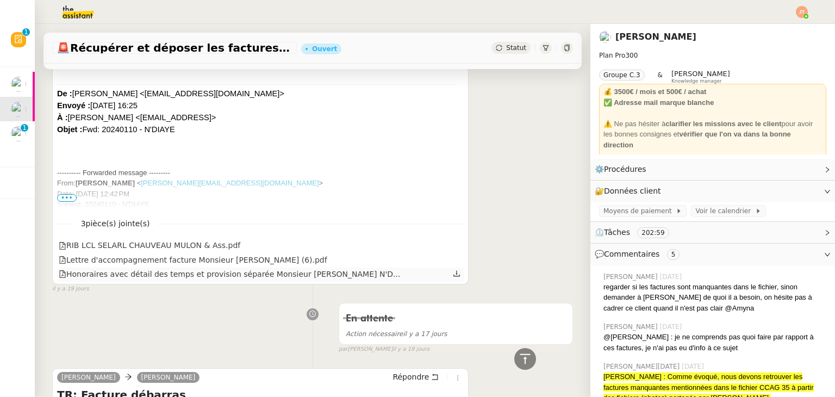
click at [453, 277] on icon at bounding box center [457, 274] width 8 height 8
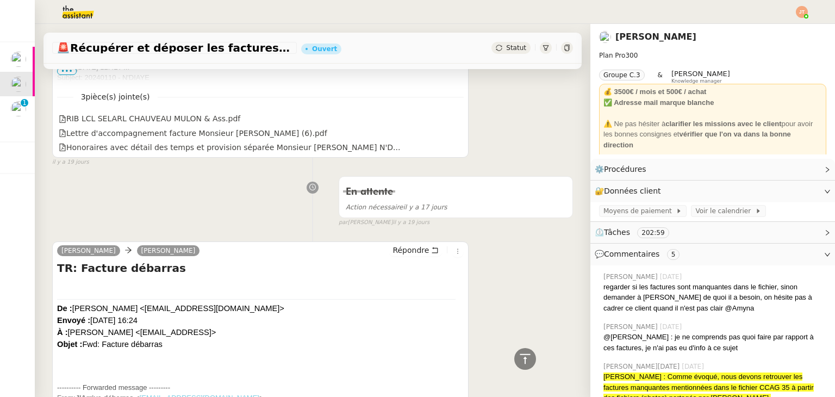
scroll to position [1522, 0]
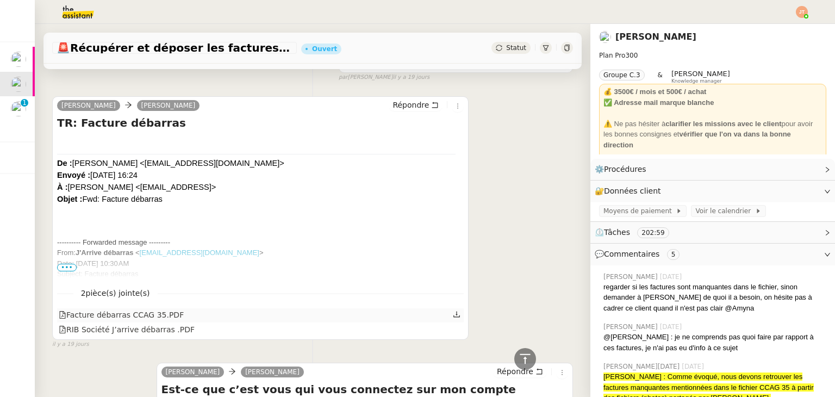
click at [453, 314] on icon at bounding box center [457, 314] width 8 height 8
click at [453, 330] on icon at bounding box center [457, 328] width 8 height 8
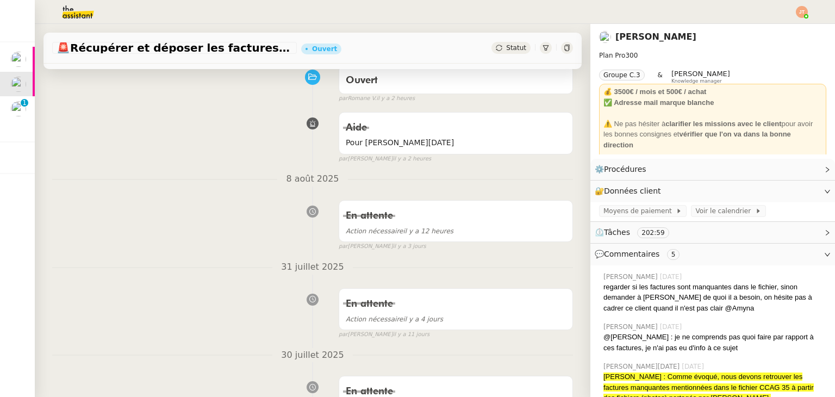
scroll to position [0, 0]
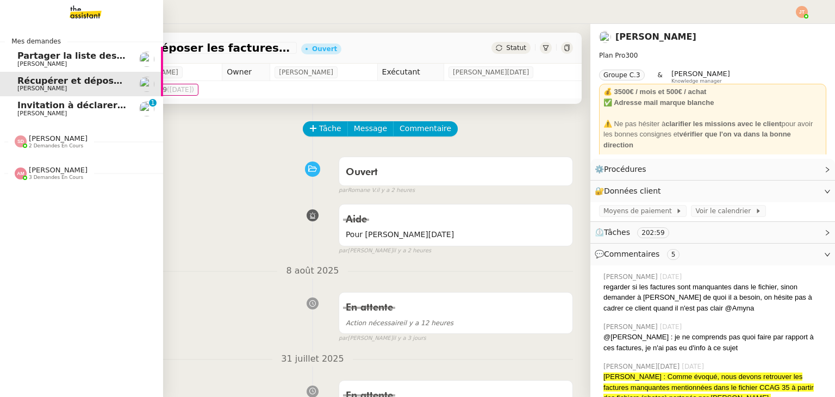
click at [85, 59] on span "Partager la liste des FNP" at bounding box center [78, 56] width 122 height 10
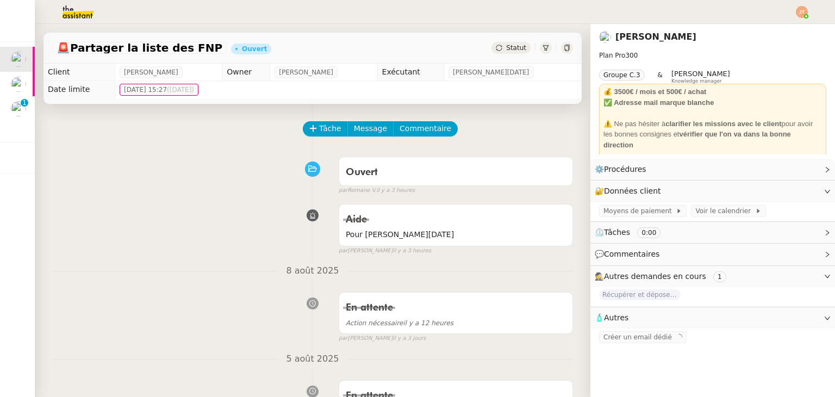
click at [564, 49] on icon at bounding box center [567, 48] width 7 height 7
click at [507, 50] on span "Statut" at bounding box center [516, 48] width 20 height 8
click at [452, 129] on div "Tâche Message Commentaire" at bounding box center [438, 134] width 269 height 26
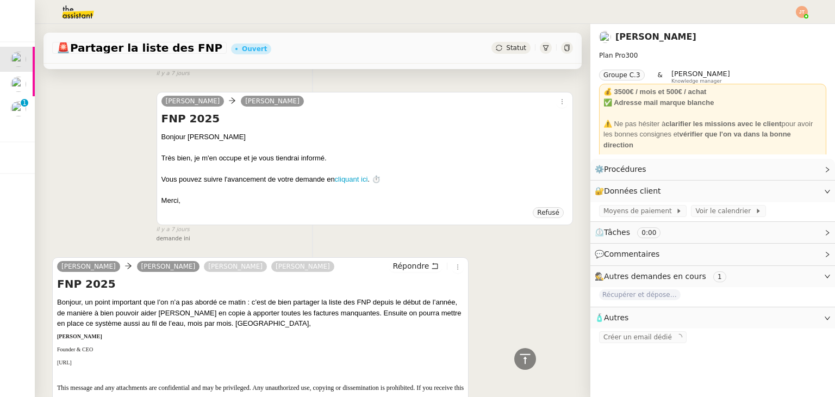
scroll to position [598, 0]
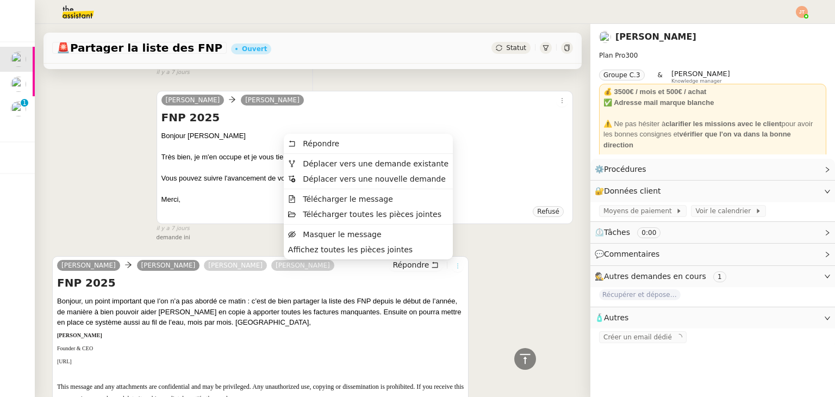
click at [454, 269] on icon at bounding box center [457, 266] width 7 height 7
click at [376, 168] on span "Déplacer vers une demande existante" at bounding box center [376, 163] width 146 height 9
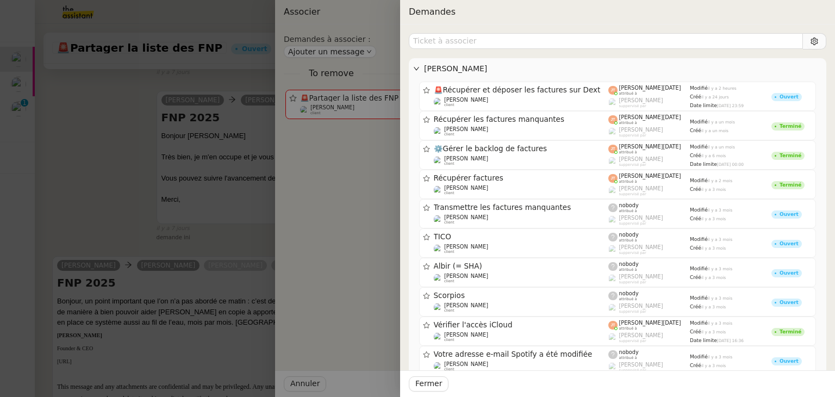
click at [102, 135] on div at bounding box center [417, 198] width 835 height 397
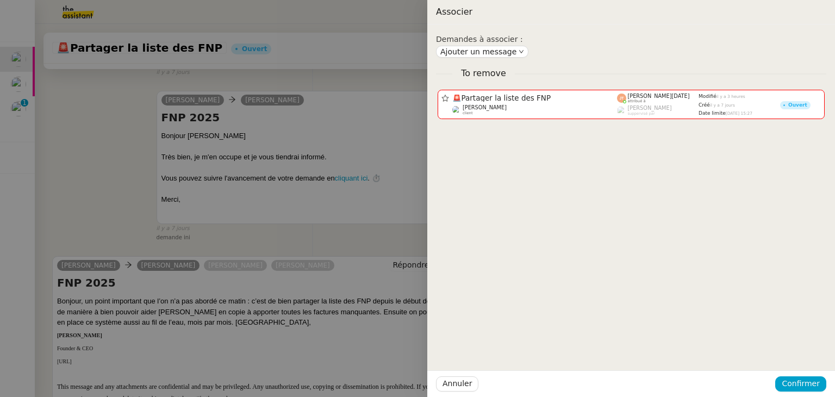
click at [85, 20] on div at bounding box center [417, 198] width 835 height 397
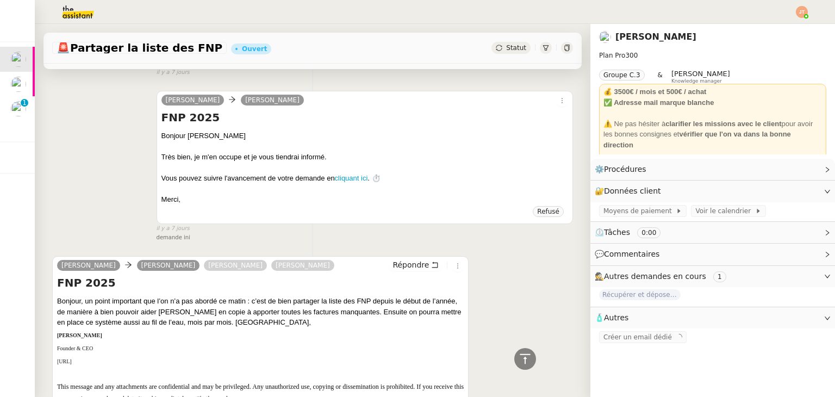
click at [85, 16] on img at bounding box center [69, 12] width 84 height 24
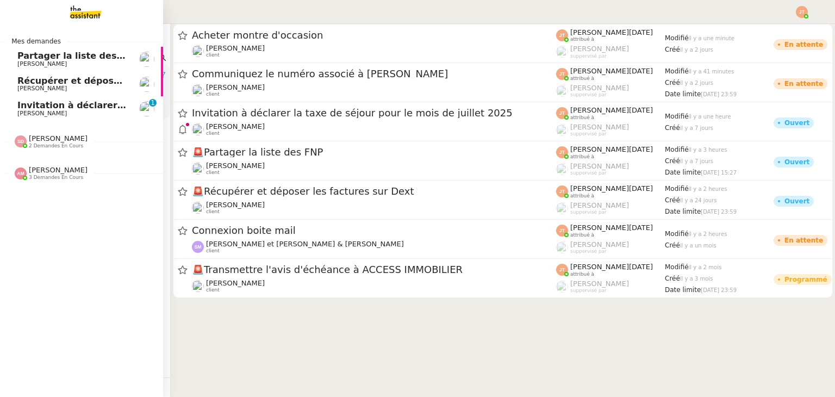
click at [67, 85] on span "[PERSON_NAME]" at bounding box center [72, 88] width 110 height 7
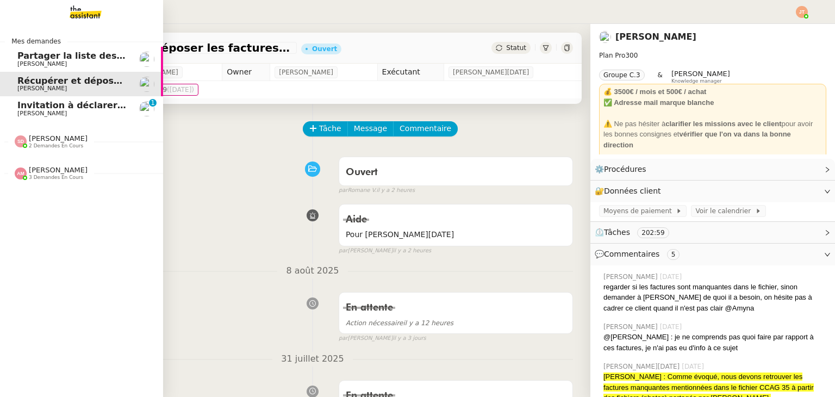
click at [76, 59] on span "Partager la liste des FNP" at bounding box center [78, 56] width 122 height 10
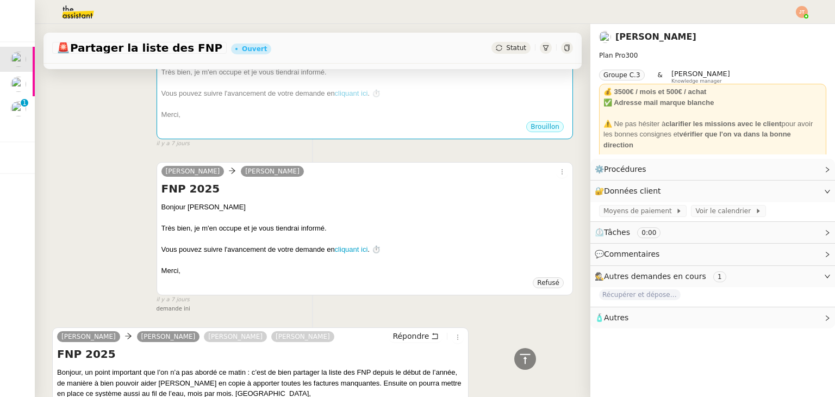
scroll to position [435, 0]
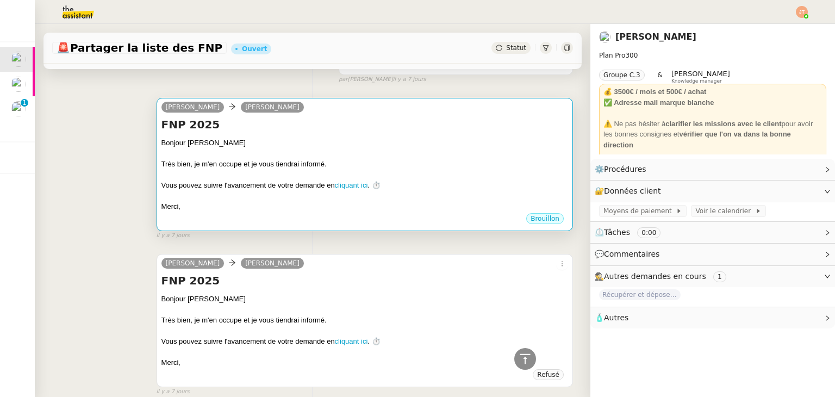
click at [411, 201] on div at bounding box center [364, 196] width 407 height 11
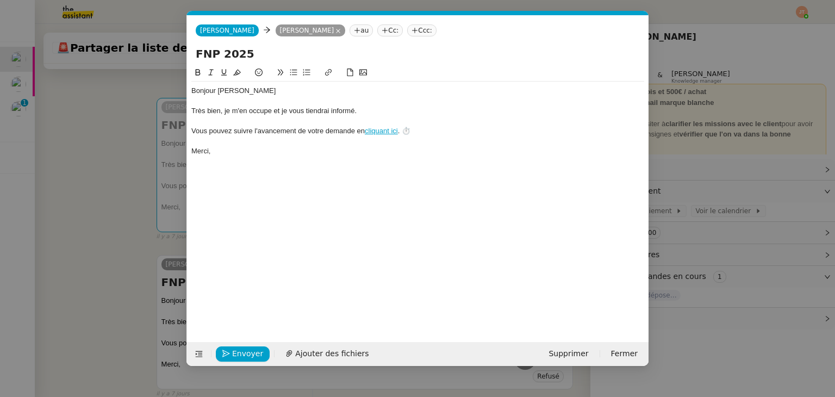
scroll to position [0, 23]
click at [565, 351] on span "Supprimer" at bounding box center [568, 353] width 40 height 13
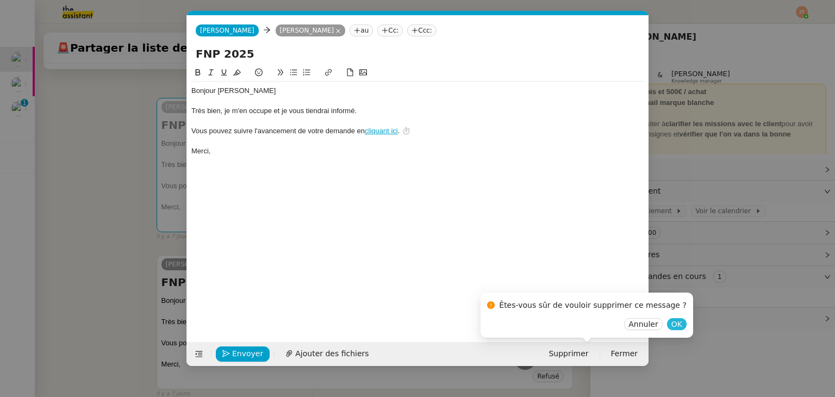
click at [671, 327] on span "OK" at bounding box center [676, 324] width 11 height 11
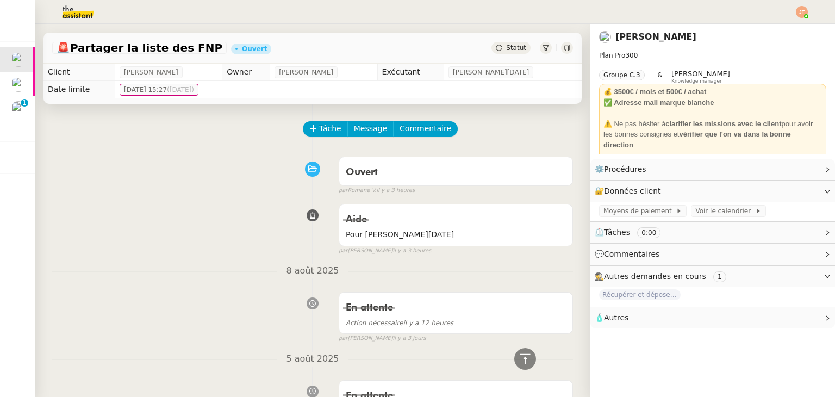
scroll to position [613, 0]
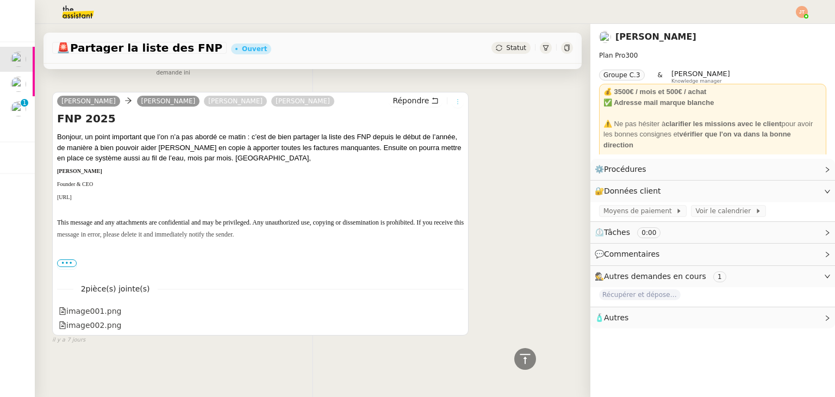
click at [454, 99] on icon at bounding box center [457, 101] width 7 height 7
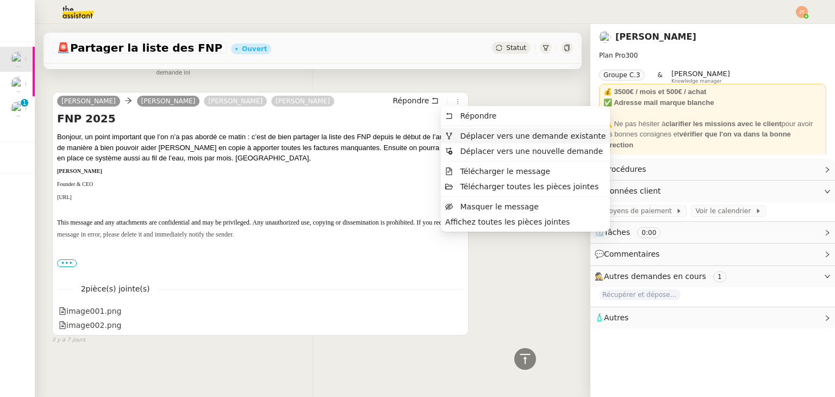
click at [467, 139] on span "Déplacer vers une demande existante" at bounding box center [533, 136] width 146 height 9
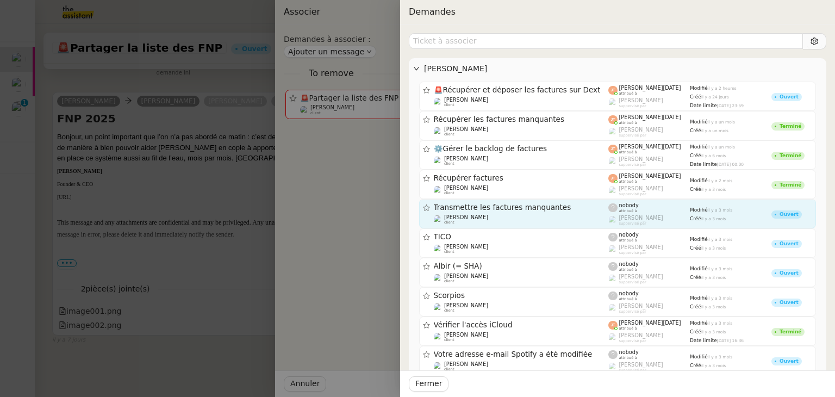
click at [555, 209] on span "Transmettre les factures manquantes" at bounding box center [521, 208] width 175 height 8
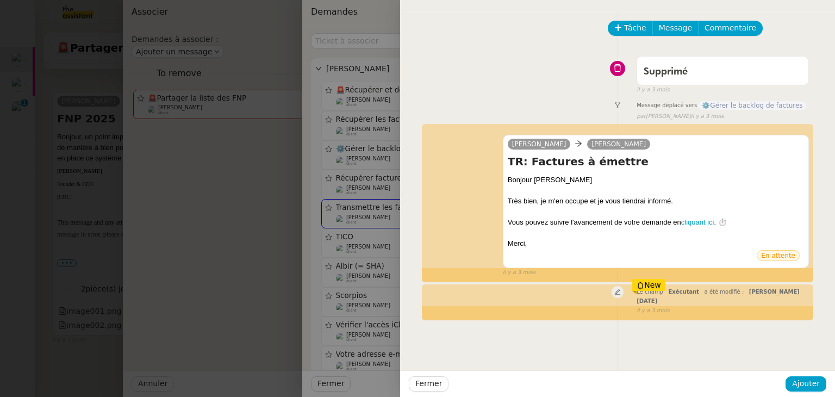
scroll to position [0, 0]
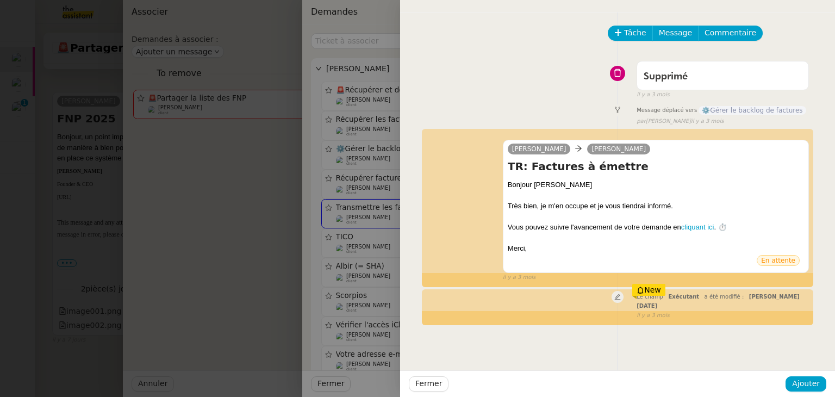
click at [259, 257] on div at bounding box center [417, 198] width 835 height 397
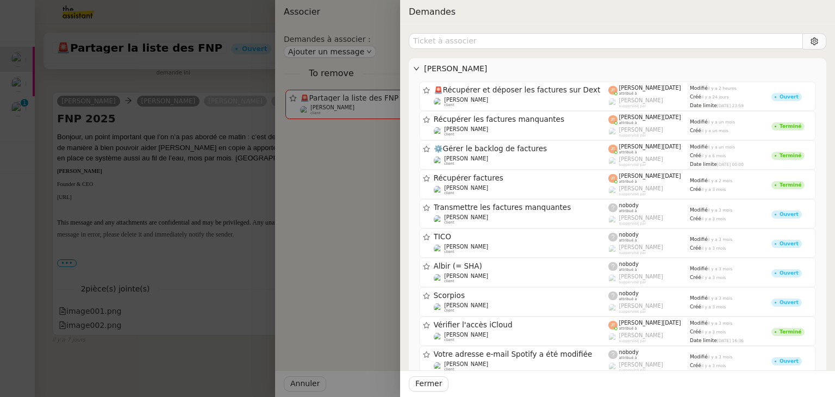
click at [71, 72] on div at bounding box center [417, 198] width 835 height 397
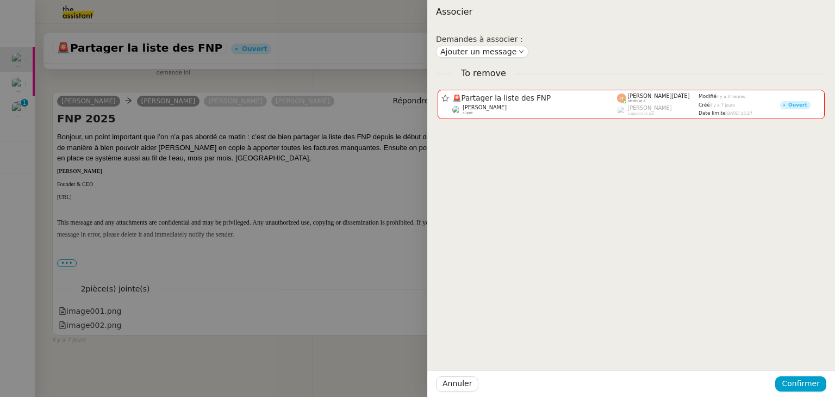
click at [24, 89] on div at bounding box center [417, 198] width 835 height 397
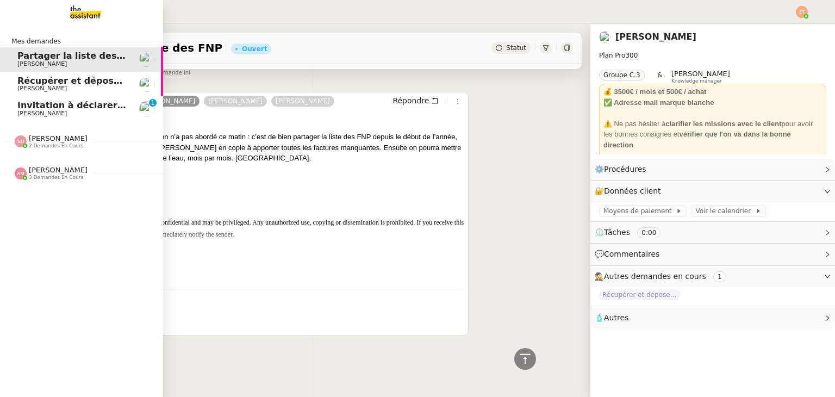
click at [20, 86] on span "[PERSON_NAME]" at bounding box center [41, 88] width 49 height 7
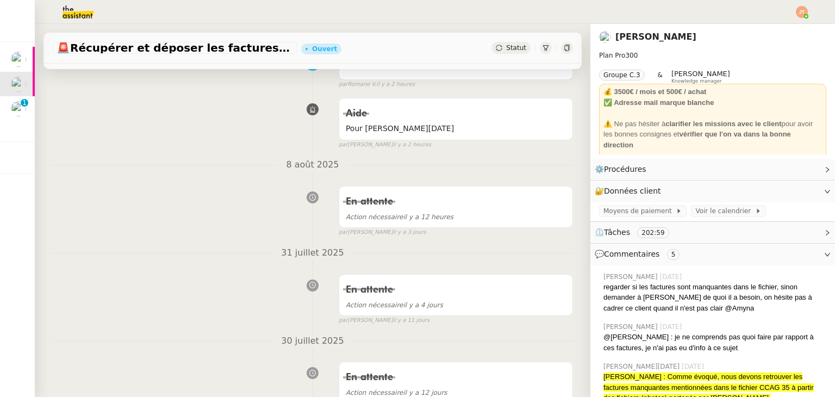
scroll to position [98, 0]
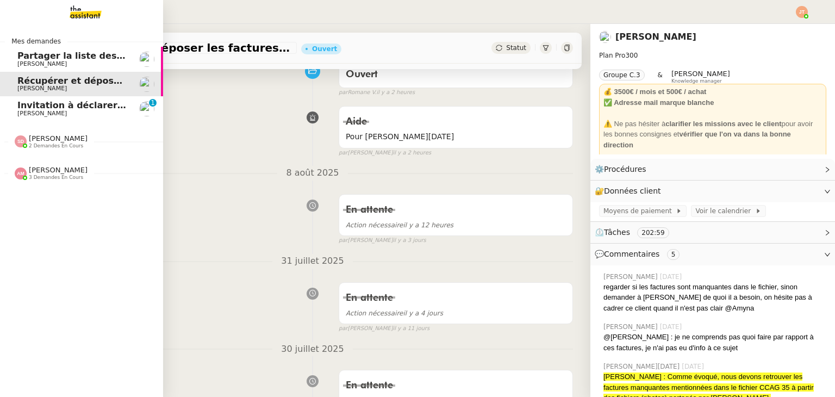
click at [88, 55] on span "Partager la liste des FNP" at bounding box center [78, 56] width 122 height 10
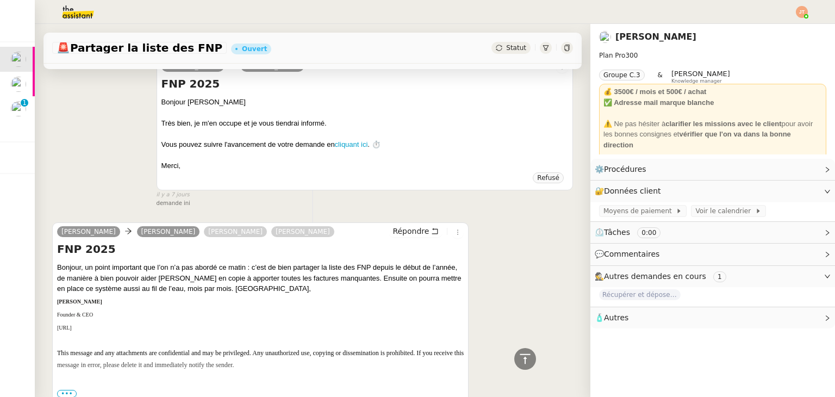
scroll to position [396, 0]
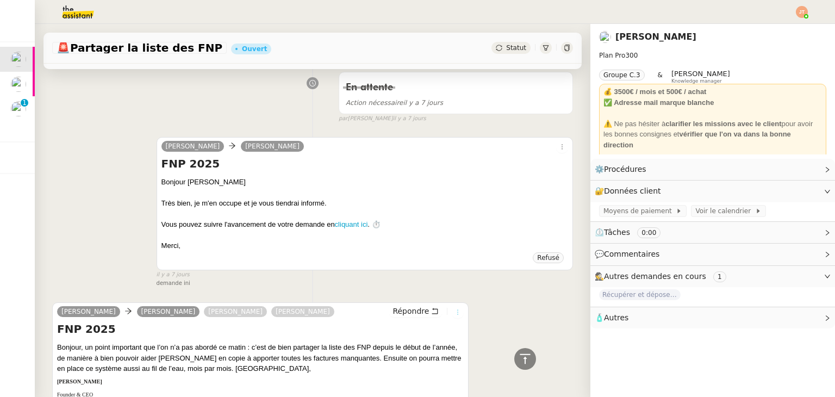
click at [452, 310] on icon at bounding box center [458, 312] width 12 height 7
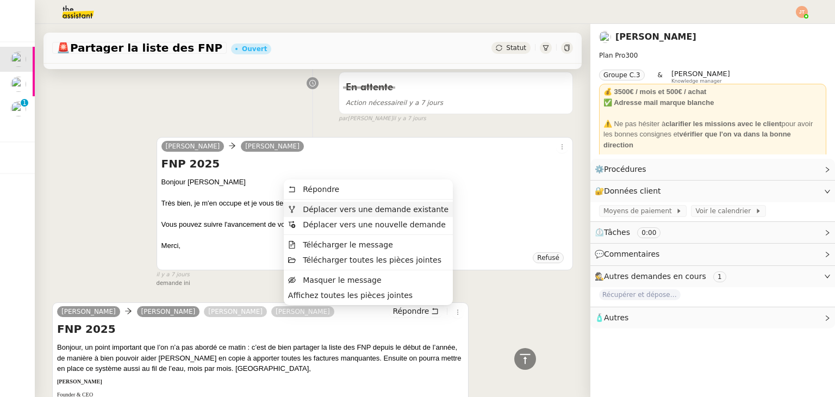
click at [398, 211] on span "Déplacer vers une demande existante" at bounding box center [376, 209] width 146 height 9
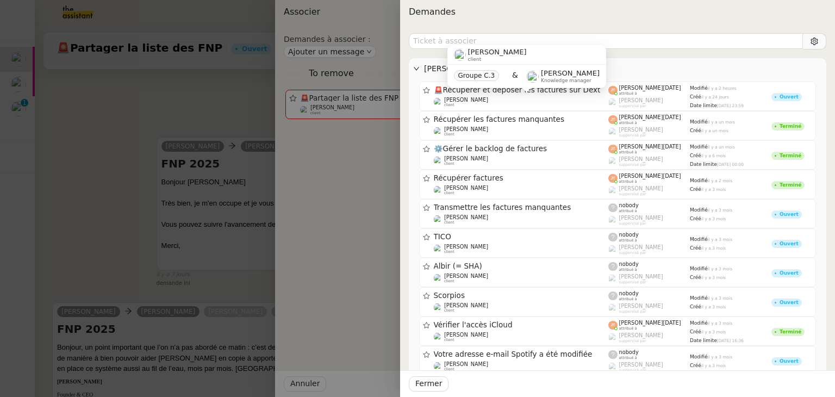
click at [507, 95] on div "Maurice N'Diaye client Groupe C.3 & Frédérique Albert Knowledge manager" at bounding box center [526, 70] width 159 height 51
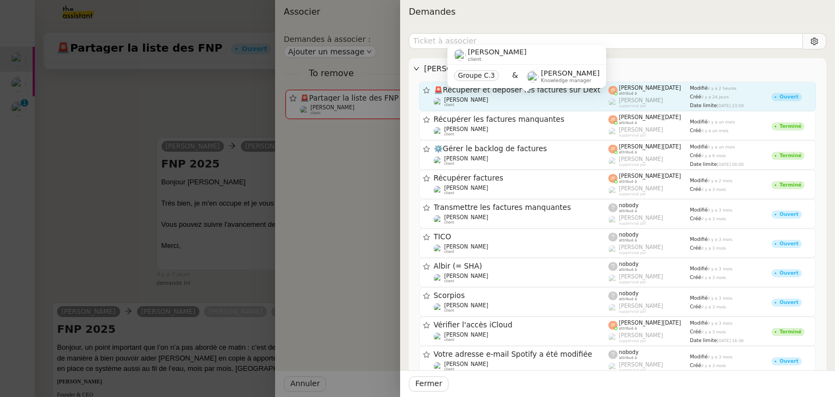
click at [599, 97] on div "Maurice N'Diaye client" at bounding box center [521, 102] width 175 height 11
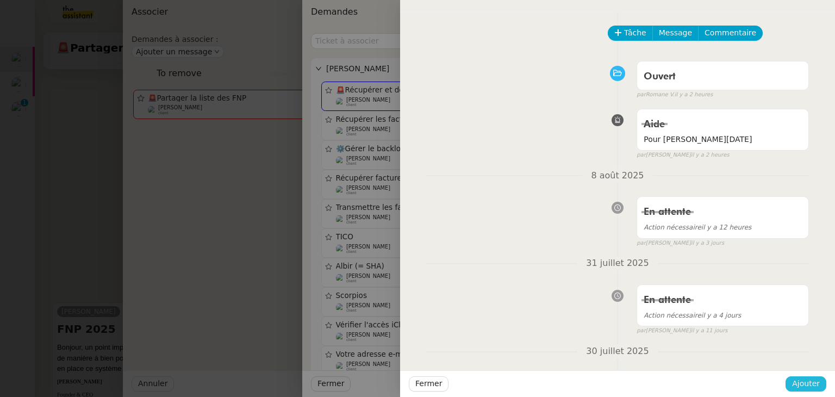
click at [803, 379] on span "Ajouter" at bounding box center [806, 383] width 28 height 13
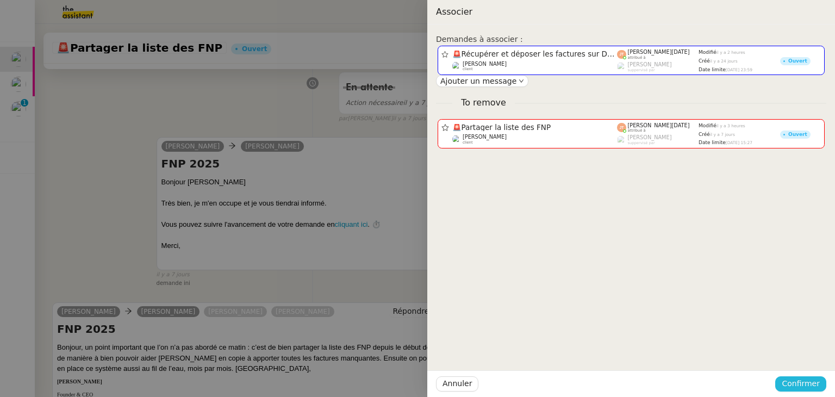
click at [794, 381] on span "Confirmer" at bounding box center [801, 383] width 38 height 13
click at [804, 353] on span "Ajouter" at bounding box center [802, 354] width 28 height 11
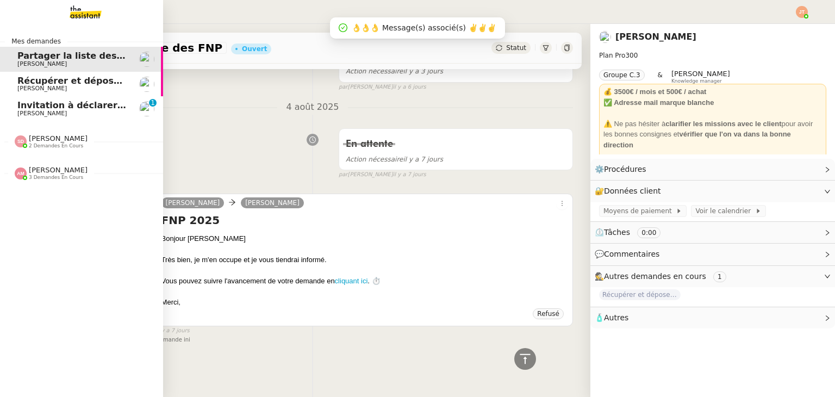
scroll to position [372, 0]
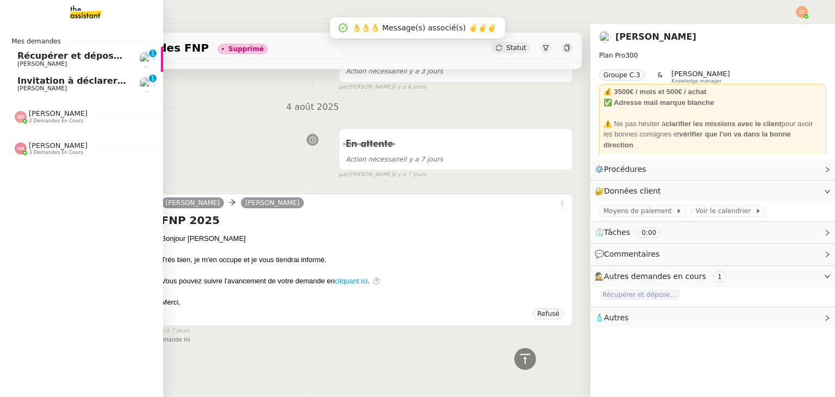
click at [82, 61] on span "[PERSON_NAME]" at bounding box center [72, 64] width 110 height 7
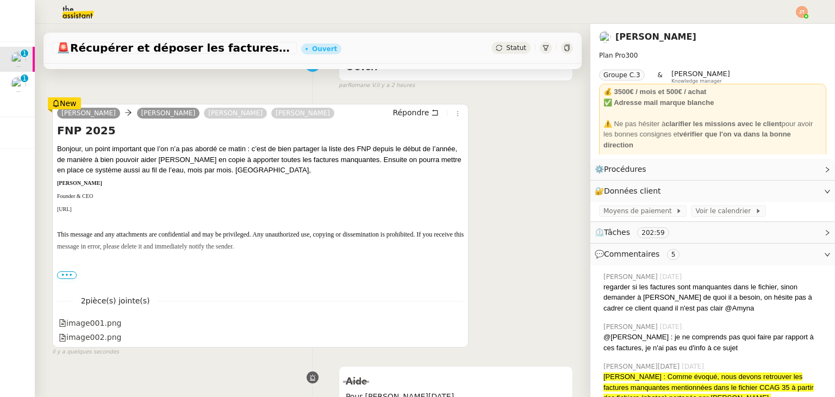
scroll to position [109, 0]
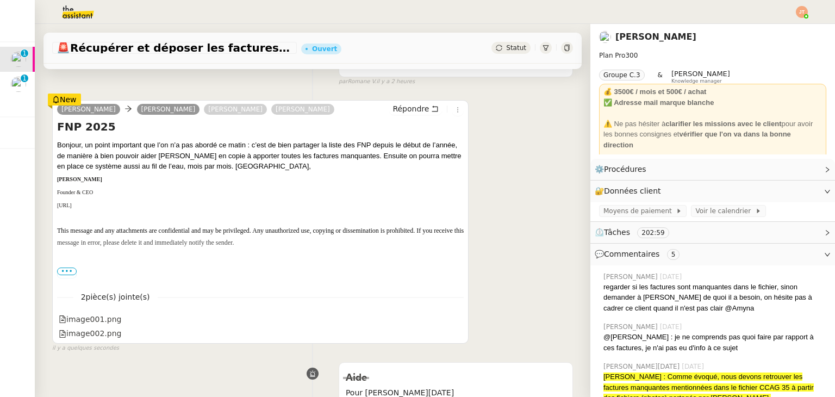
click at [65, 96] on div "New" at bounding box center [64, 99] width 33 height 12
click at [60, 97] on div "New" at bounding box center [64, 99] width 33 height 12
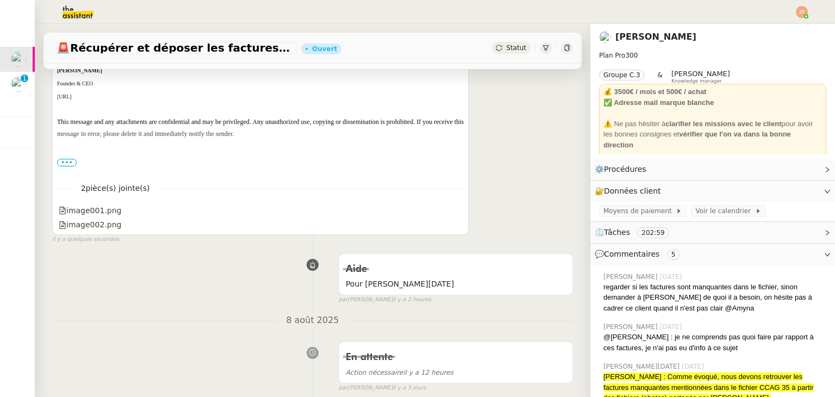
scroll to position [0, 0]
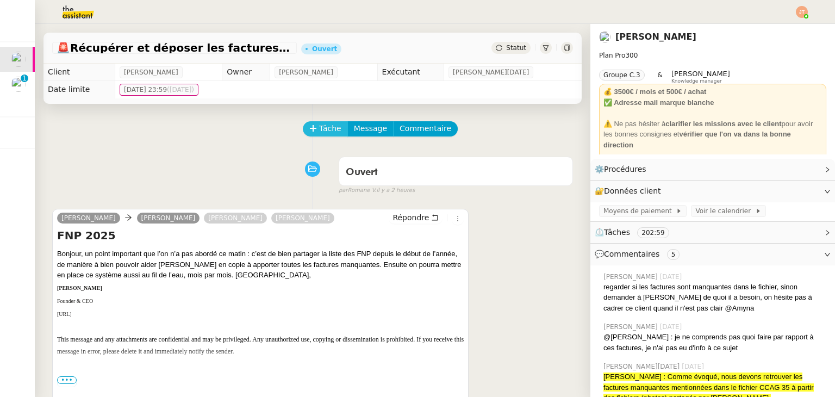
click at [320, 133] on span "Tâche" at bounding box center [330, 128] width 22 height 13
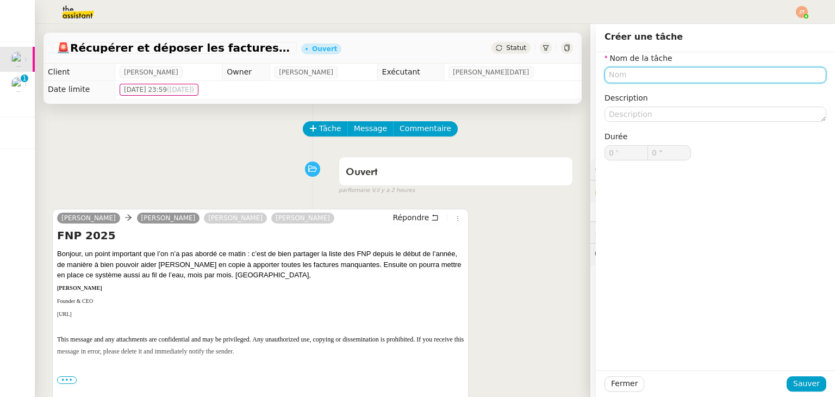
click at [630, 77] on input "text" at bounding box center [715, 75] width 222 height 16
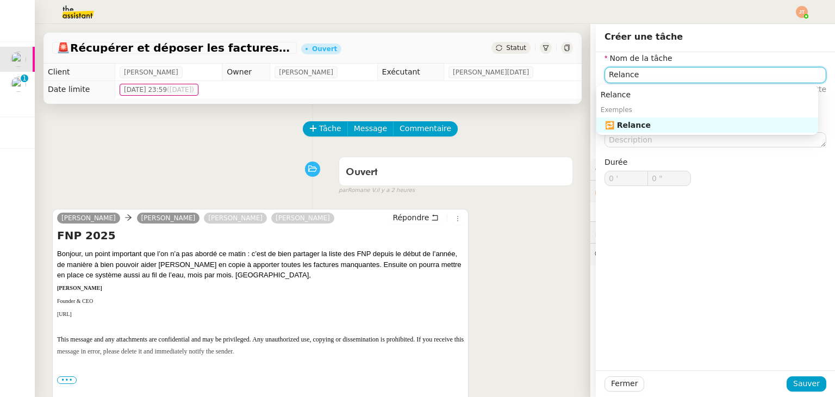
click at [632, 123] on div "🔁 Relance" at bounding box center [709, 125] width 209 height 10
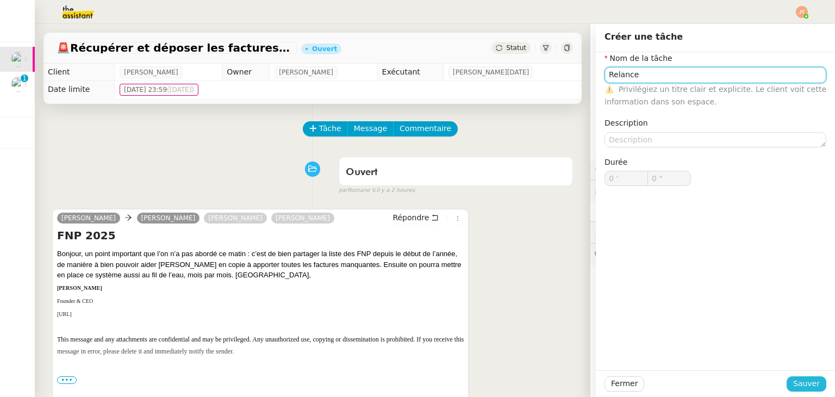
type input "Relance"
click at [793, 381] on span "Sauver" at bounding box center [806, 383] width 27 height 13
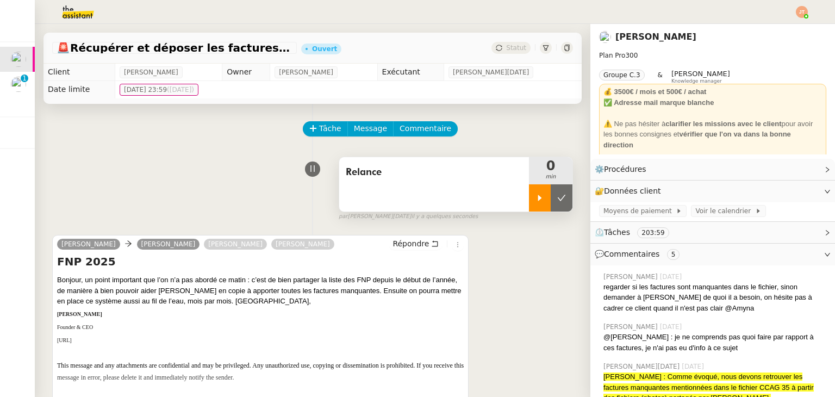
click at [529, 198] on div at bounding box center [540, 197] width 22 height 27
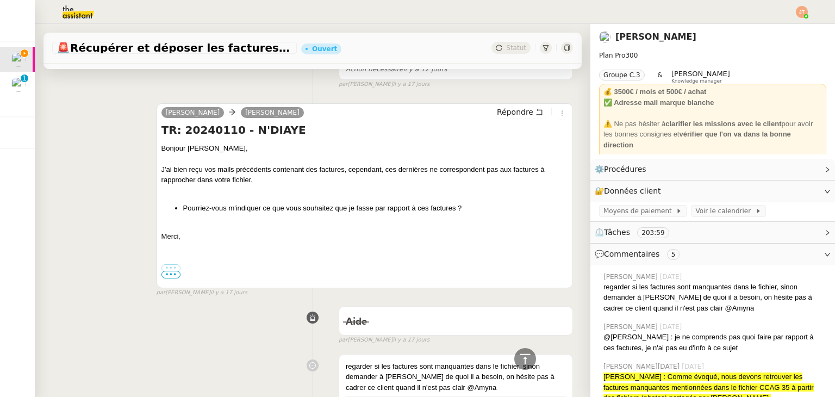
scroll to position [815, 0]
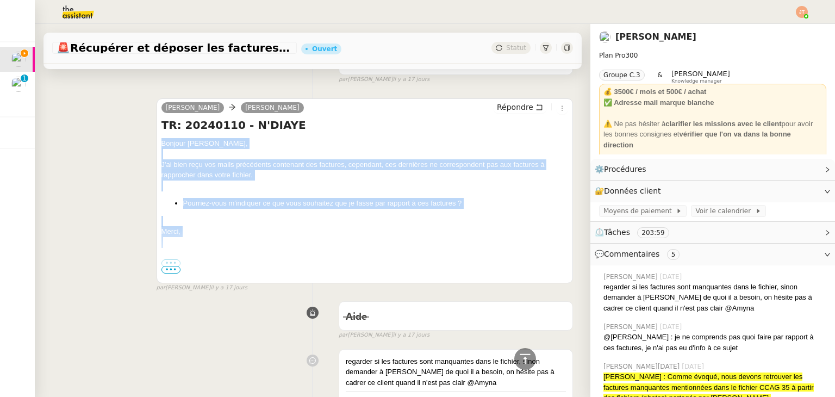
drag, startPoint x: 159, startPoint y: 145, endPoint x: 226, endPoint y: 238, distance: 115.3
copy div "Bonjour Maurice, J'ai bien reçu vos mails précédents contenant des factures, ce…"
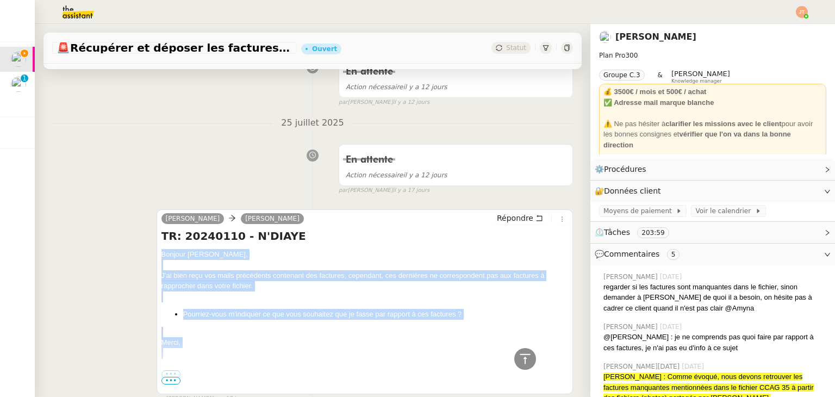
scroll to position [707, 0]
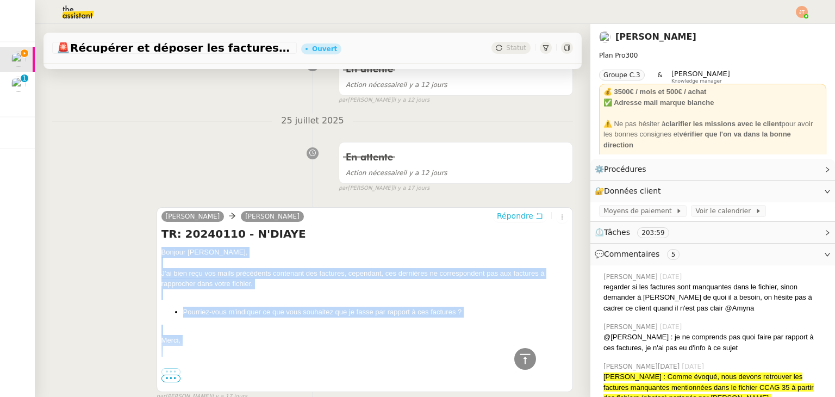
click at [497, 217] on span "Répondre" at bounding box center [515, 215] width 36 height 11
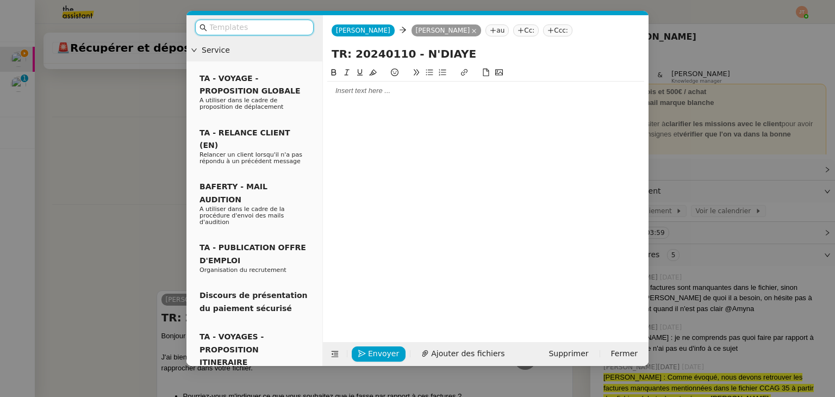
scroll to position [791, 0]
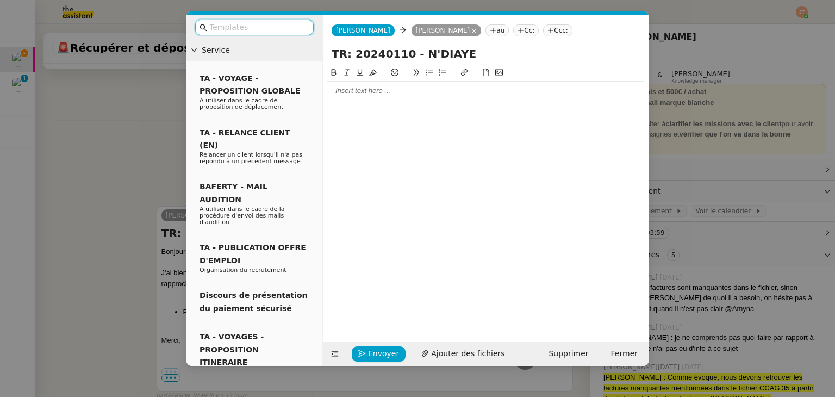
click at [391, 96] on div at bounding box center [485, 91] width 317 height 10
paste div
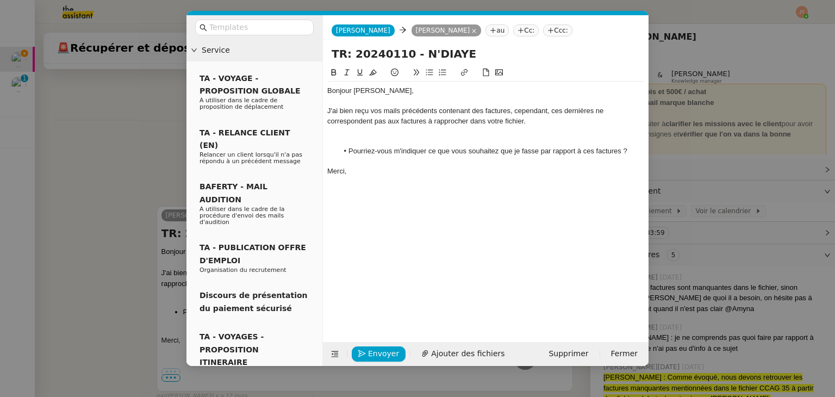
scroll to position [911, 0]
click at [376, 140] on div at bounding box center [485, 141] width 317 height 10
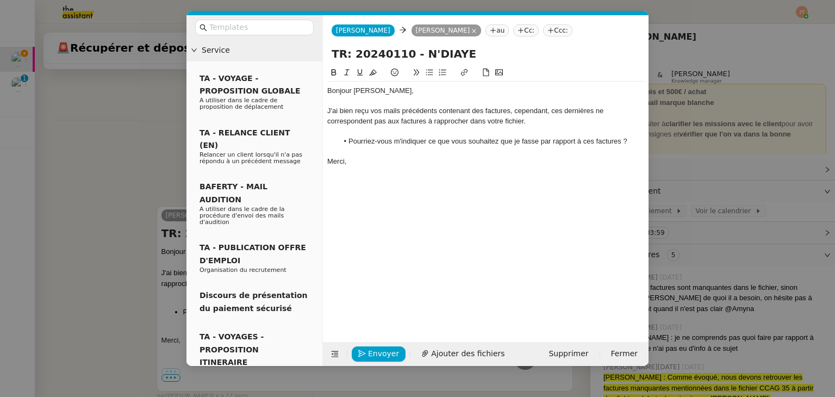
scroll to position [900, 0]
click at [359, 159] on div "Merci," at bounding box center [485, 162] width 317 height 10
click at [79, 149] on nz-modal-container "Service TA - VOYAGE - PROPOSITION GLOBALE A utiliser dans le cadre de propositi…" at bounding box center [417, 198] width 835 height 397
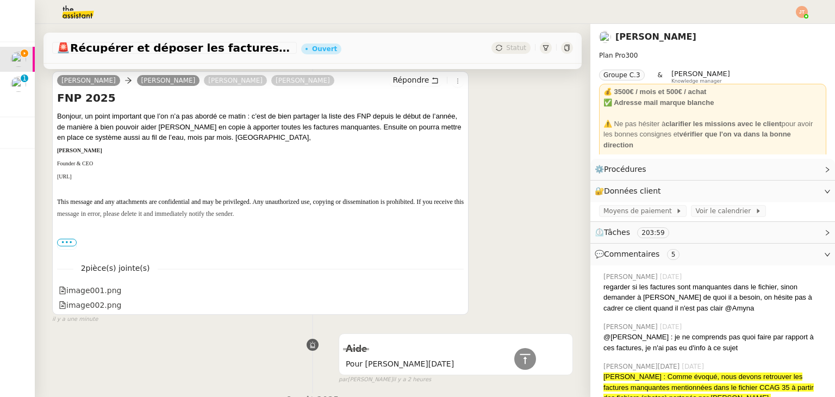
scroll to position [29, 0]
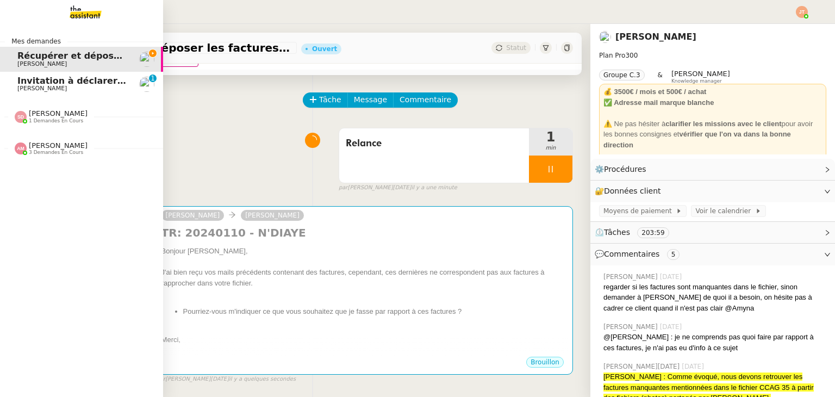
click at [42, 80] on span "Invitation à déclarer la taxe de séjour pour le mois de juillet 2025" at bounding box center [178, 81] width 322 height 10
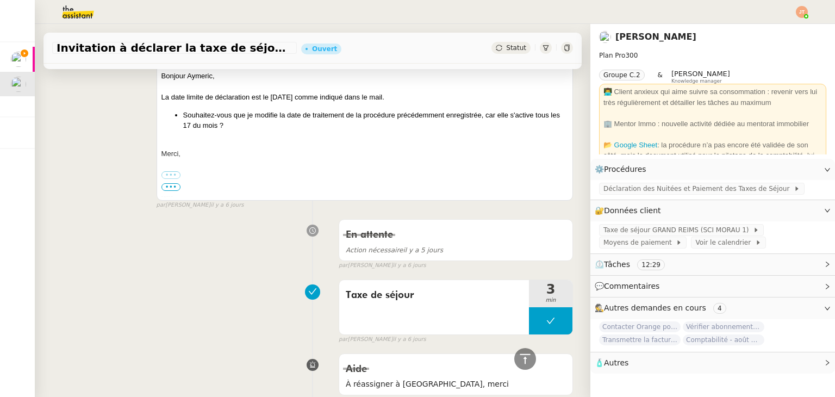
scroll to position [937, 0]
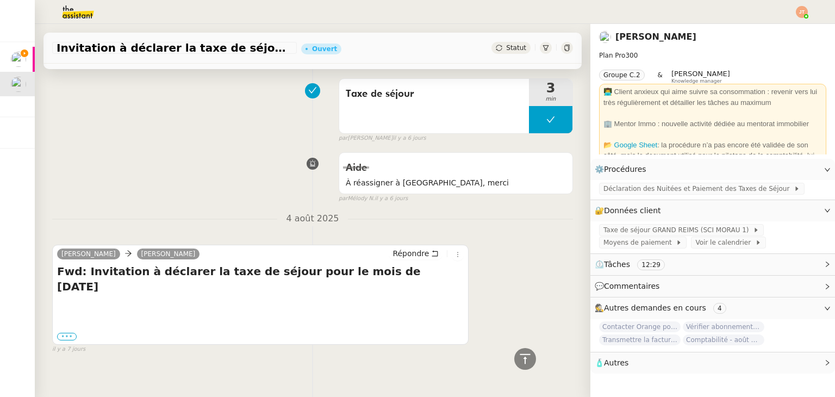
click at [70, 333] on label "•••" at bounding box center [67, 337] width 20 height 8
click at [0, 0] on input "•••" at bounding box center [0, 0] width 0 height 0
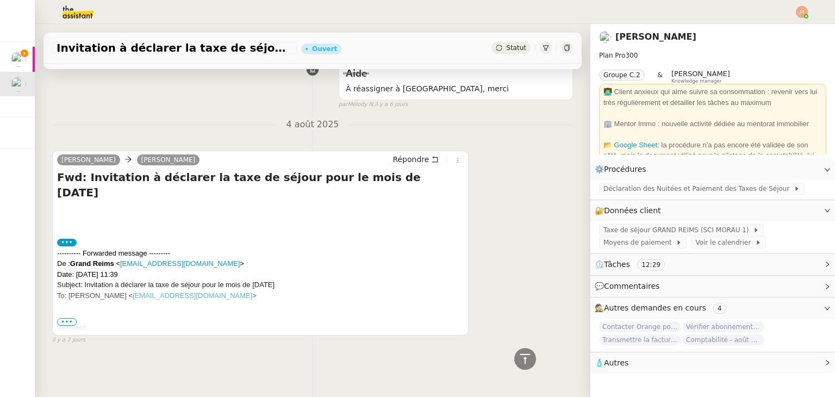
scroll to position [1037, 0]
click at [67, 318] on span "•••" at bounding box center [67, 322] width 20 height 8
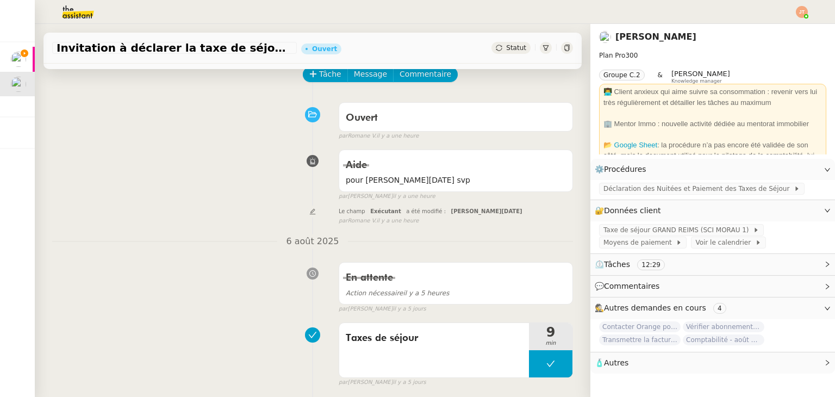
scroll to position [0, 0]
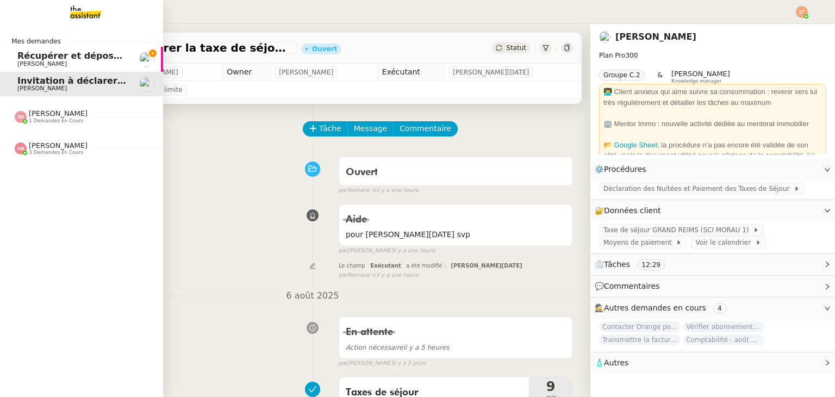
click at [43, 58] on span "Récupérer et déposer les factures sur Dext" at bounding box center [122, 56] width 211 height 10
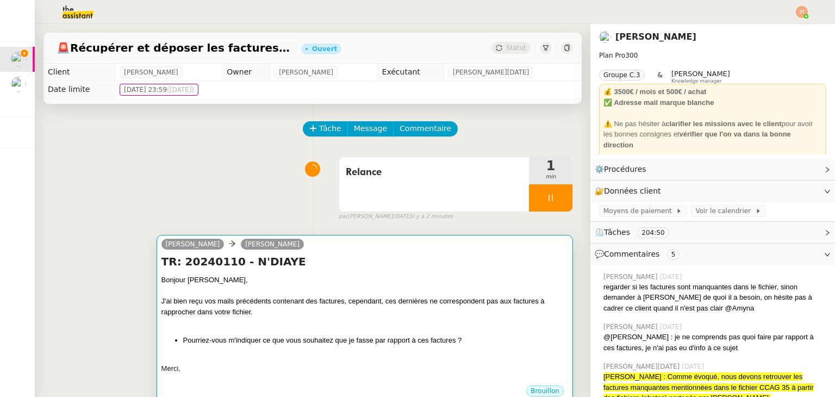
click at [273, 308] on div "J'ai bien reçu vos mails précédents contenant des factures, cependant, ces dern…" at bounding box center [364, 306] width 407 height 21
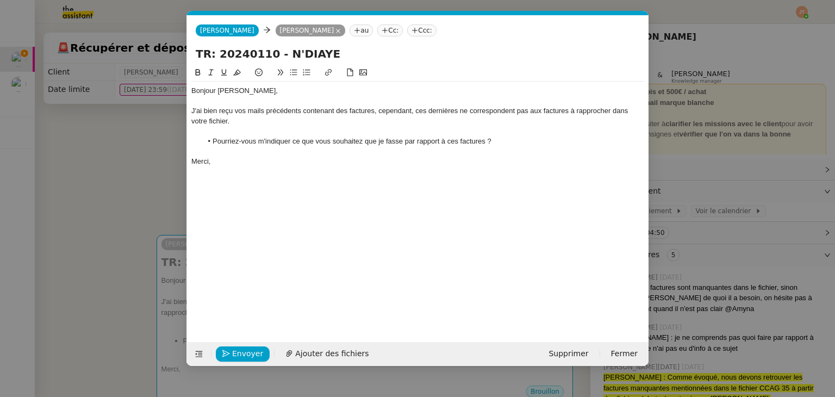
scroll to position [0, 23]
click at [501, 141] on li "Pourriez-vous m'indiquer ce que vous souhaitez que je fasse par rapport à ces f…" at bounding box center [423, 141] width 442 height 10
click at [107, 180] on nz-modal-container "Service TA - VOYAGE - PROPOSITION GLOBALE A utiliser dans le cadre de propositi…" at bounding box center [417, 198] width 835 height 397
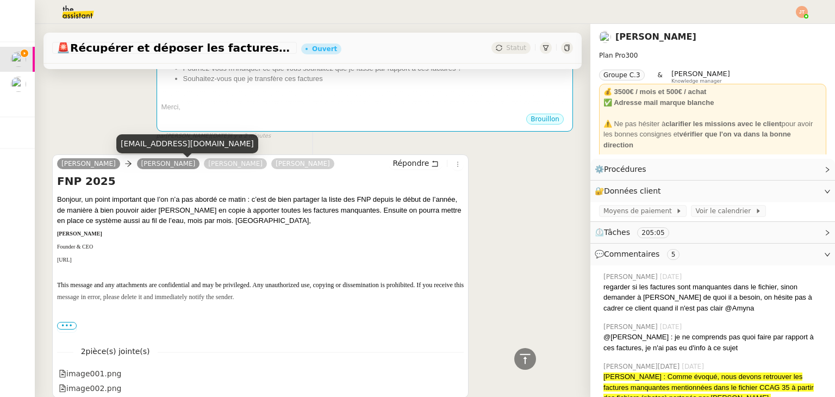
scroll to position [0, 0]
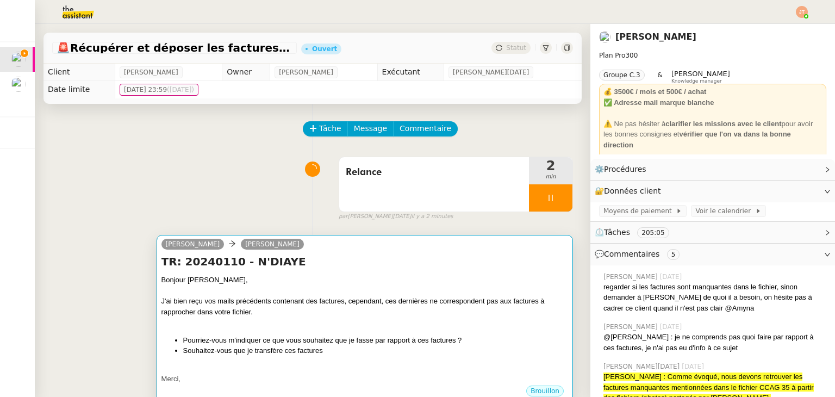
click at [351, 297] on div "J'ai bien reçu vos mails précédents contenant des factures, cependant, ces dern…" at bounding box center [364, 306] width 407 height 21
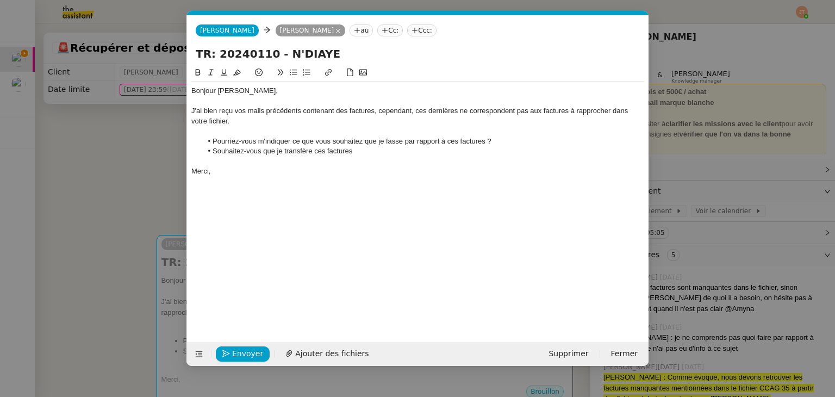
scroll to position [0, 23]
click at [364, 153] on li "Souhaitez-vous que je transfère ces factures" at bounding box center [423, 151] width 442 height 10
click at [93, 167] on nz-modal-container "Service TA - VOYAGE - PROPOSITION GLOBALE A utiliser dans le cadre de propositi…" at bounding box center [417, 198] width 835 height 397
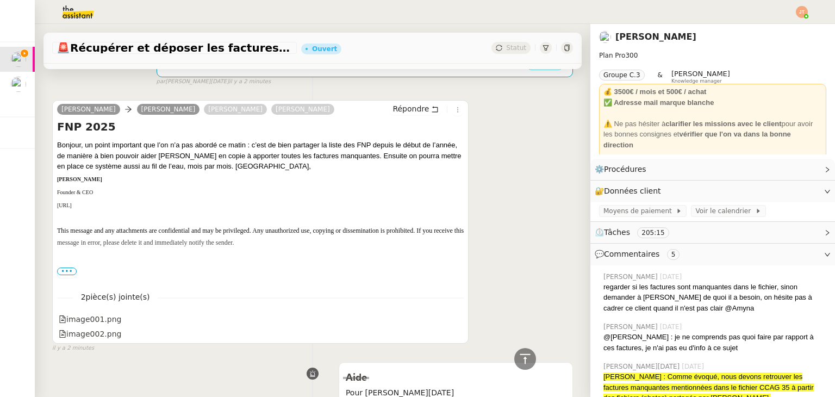
scroll to position [0, 0]
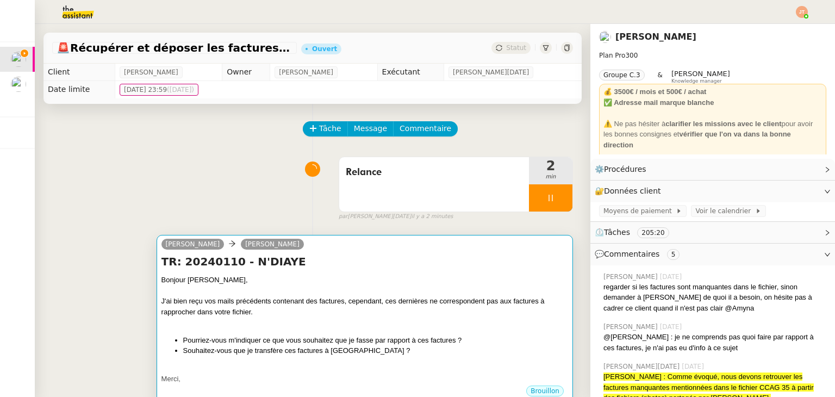
click at [324, 290] on div at bounding box center [364, 290] width 407 height 11
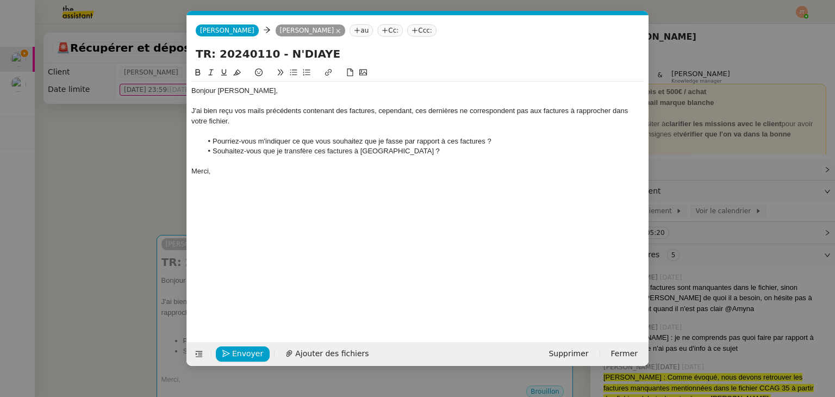
scroll to position [0, 23]
click at [248, 353] on span "Envoyer" at bounding box center [247, 353] width 31 height 13
click at [248, 353] on span "Confirmer l'envoi" at bounding box center [264, 353] width 65 height 13
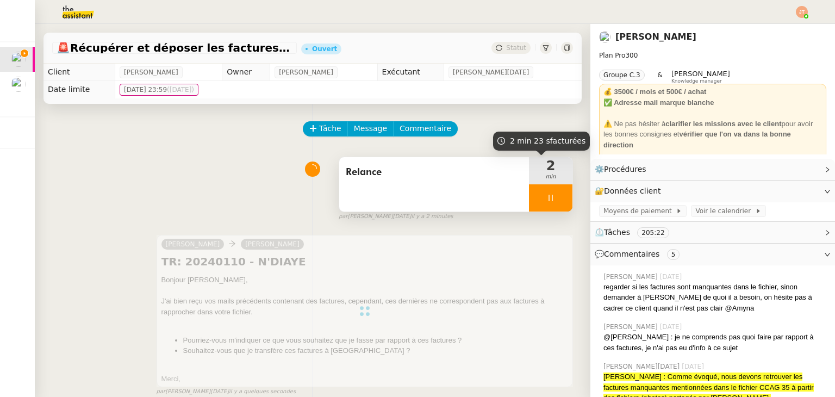
click at [529, 190] on div at bounding box center [550, 197] width 43 height 27
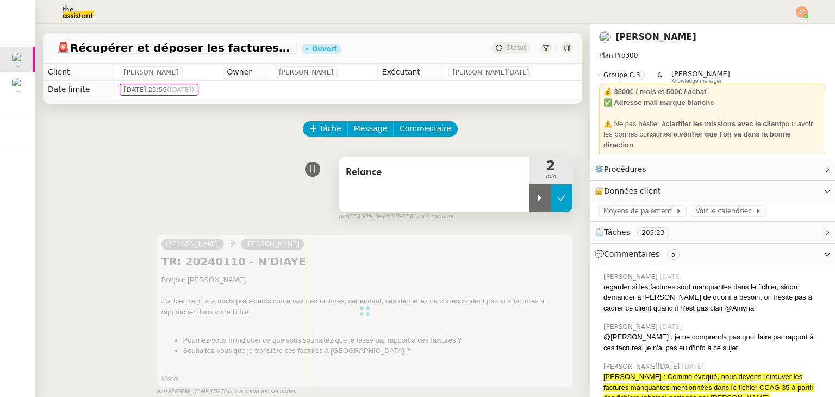
click at [551, 205] on button at bounding box center [562, 197] width 22 height 27
click at [506, 46] on span "Statut" at bounding box center [516, 48] width 20 height 8
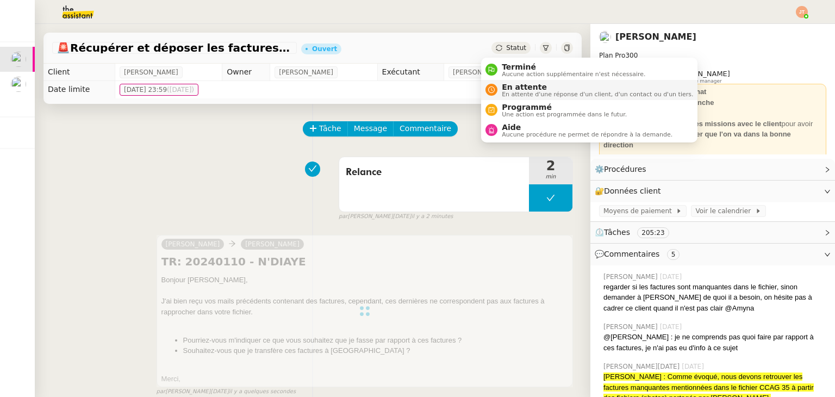
click at [513, 83] on span "En attente" at bounding box center [597, 87] width 191 height 9
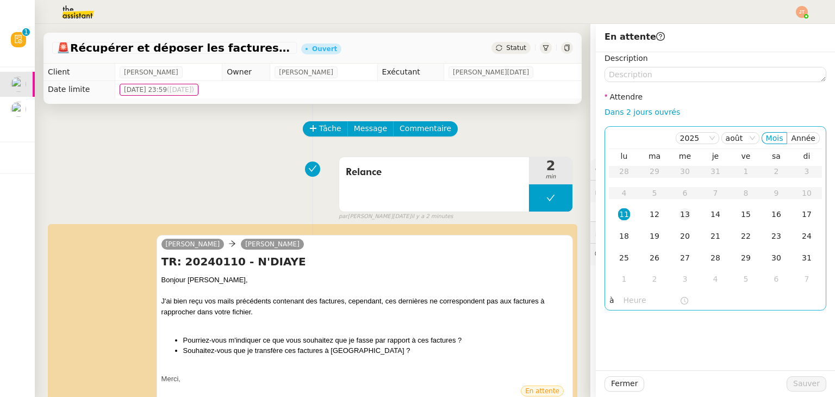
click at [679, 213] on div "13" at bounding box center [685, 214] width 12 height 12
click at [633, 305] on input "text" at bounding box center [651, 300] width 56 height 13
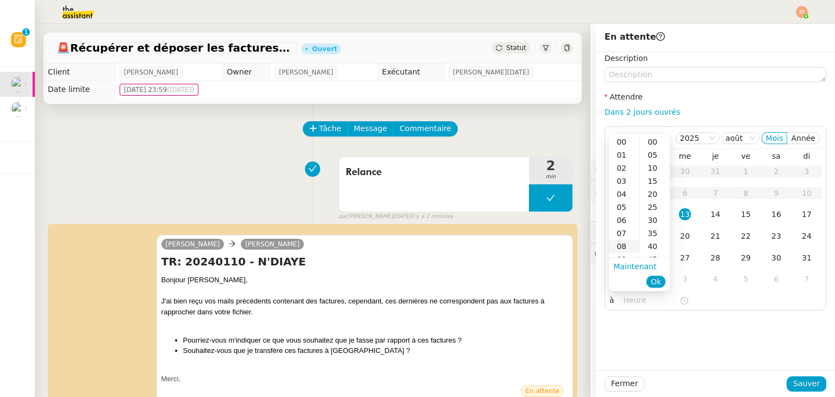
click at [627, 252] on div "08" at bounding box center [624, 246] width 30 height 13
click at [627, 153] on div "09" at bounding box center [624, 154] width 30 height 13
click at [645, 144] on div "00" at bounding box center [655, 141] width 30 height 13
type input "09:00"
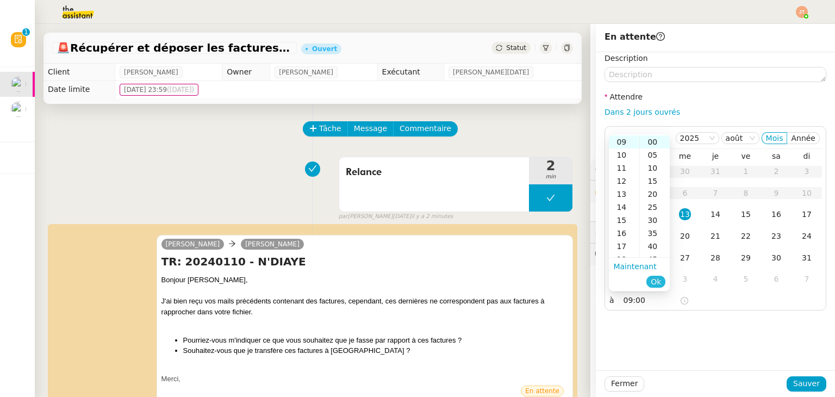
click at [661, 281] on button "Ok" at bounding box center [655, 282] width 19 height 12
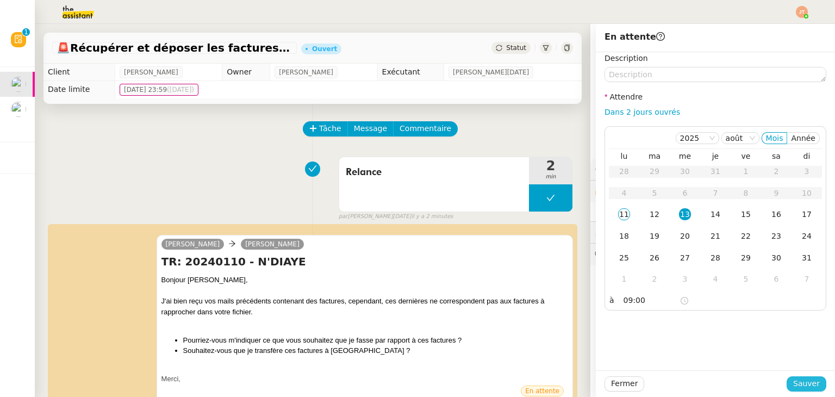
click at [793, 385] on span "Sauver" at bounding box center [806, 383] width 27 height 13
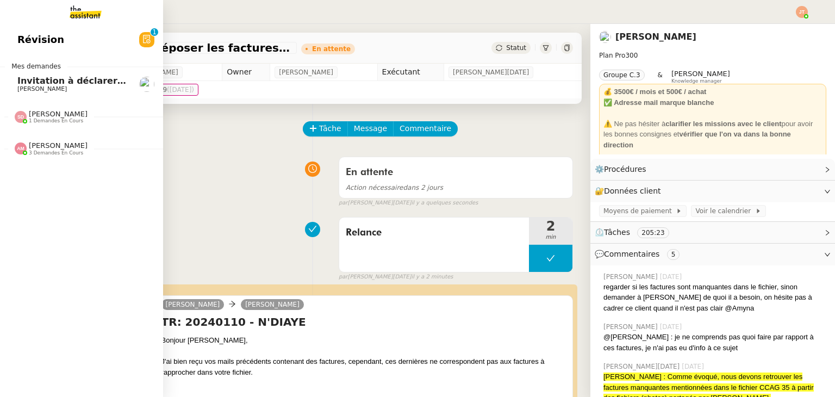
click at [29, 83] on span "Invitation à déclarer la taxe de séjour pour le mois de juillet 2025" at bounding box center [178, 81] width 322 height 10
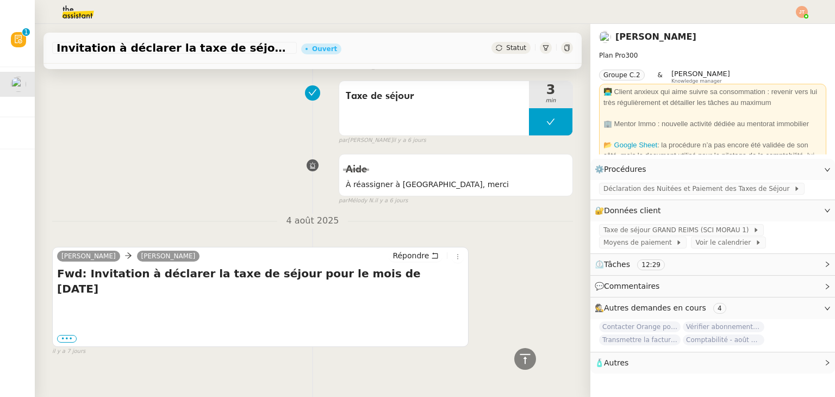
scroll to position [912, 0]
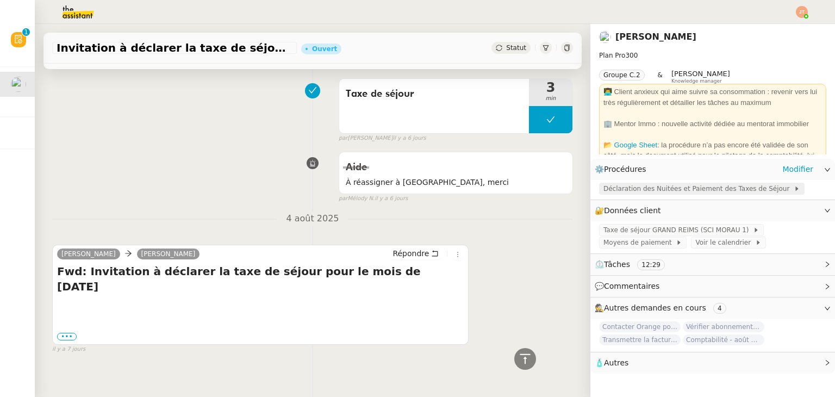
click at [604, 194] on span "Déclaration des Nuitées et Paiement des Taxes de Séjour" at bounding box center [698, 188] width 190 height 11
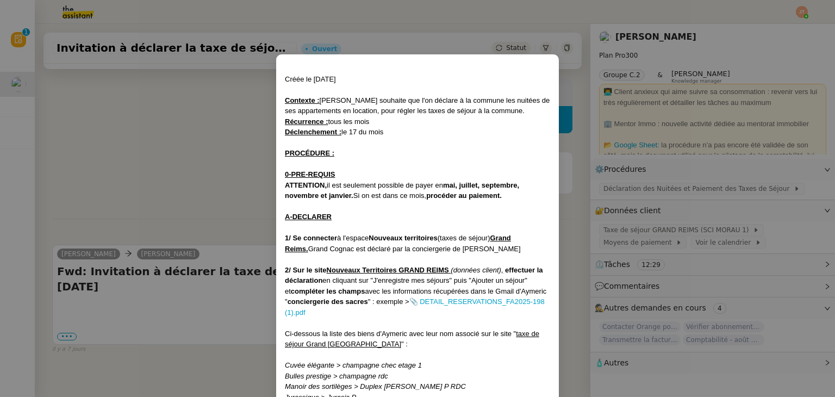
click at [136, 152] on nz-modal-container "Créée le 5/08/25 Contexte : Stanislas souhaite que l'on déclare à la commune le…" at bounding box center [417, 198] width 835 height 397
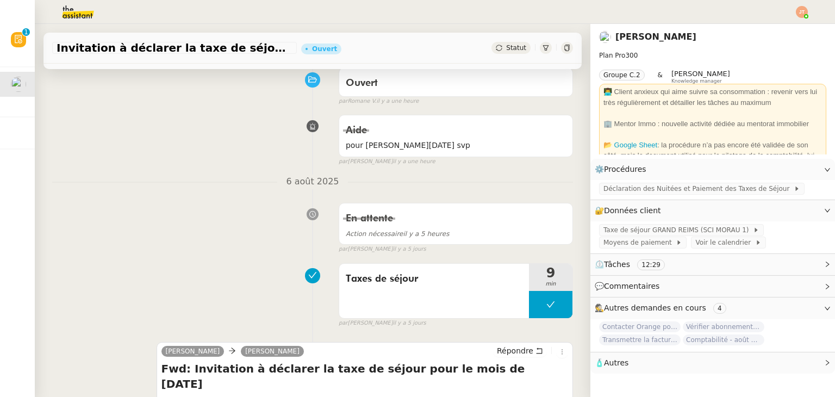
scroll to position [0, 0]
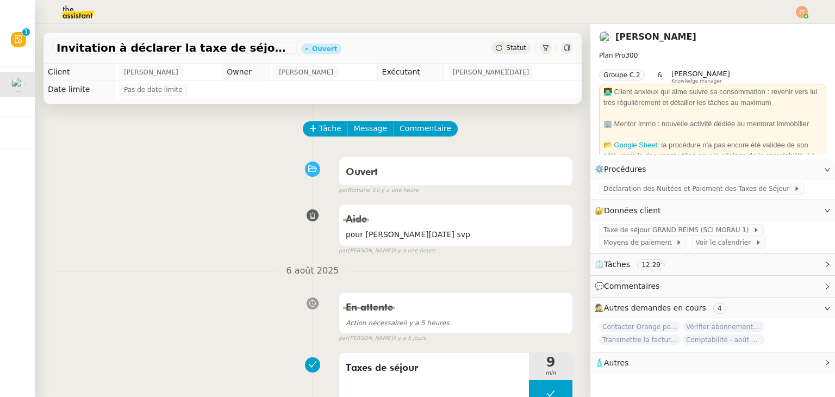
click at [506, 48] on span "Statut" at bounding box center [516, 48] width 20 height 8
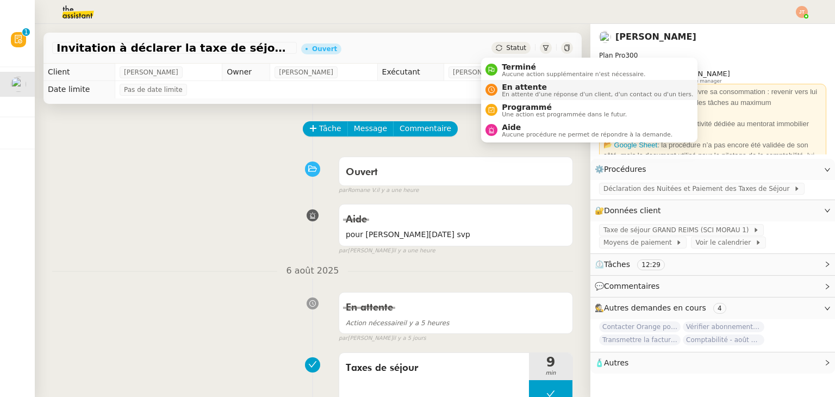
click at [509, 93] on span "En attente d'une réponse d'un client, d'un contact ou d'un tiers." at bounding box center [597, 94] width 191 height 6
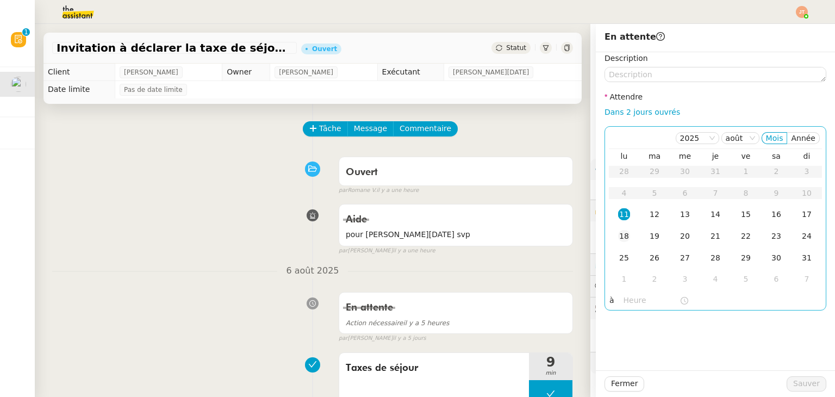
click at [620, 230] on div "18" at bounding box center [624, 236] width 12 height 12
click at [628, 305] on input "text" at bounding box center [651, 300] width 56 height 13
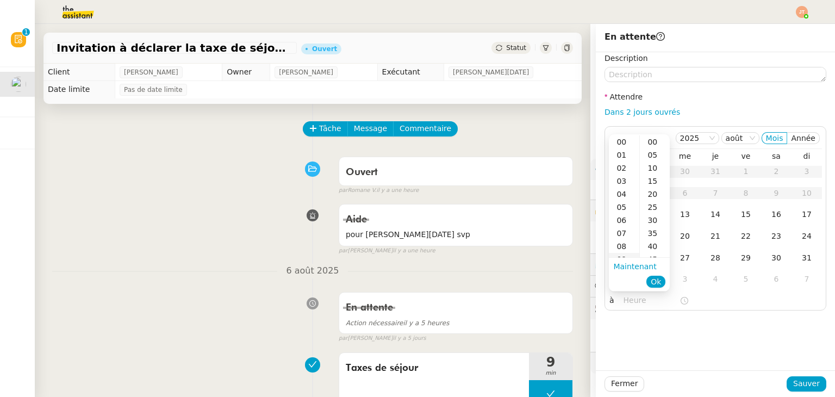
click at [622, 254] on div "09" at bounding box center [624, 259] width 30 height 13
click at [654, 145] on div "00" at bounding box center [655, 141] width 30 height 13
type input "09:00"
click at [659, 281] on span "Ok" at bounding box center [656, 281] width 10 height 11
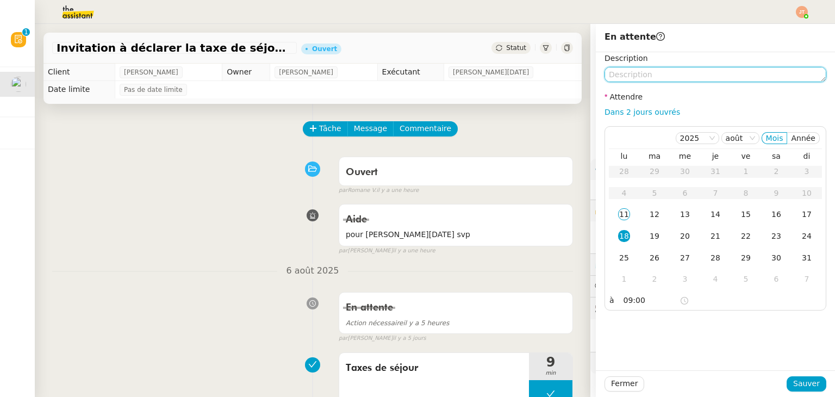
click at [654, 79] on textarea at bounding box center [715, 74] width 222 height 15
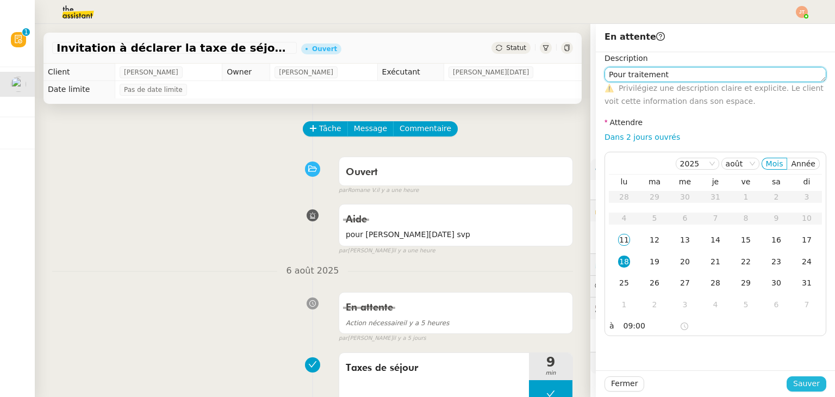
type textarea "Pour traitement"
click at [797, 384] on span "Sauver" at bounding box center [806, 383] width 27 height 13
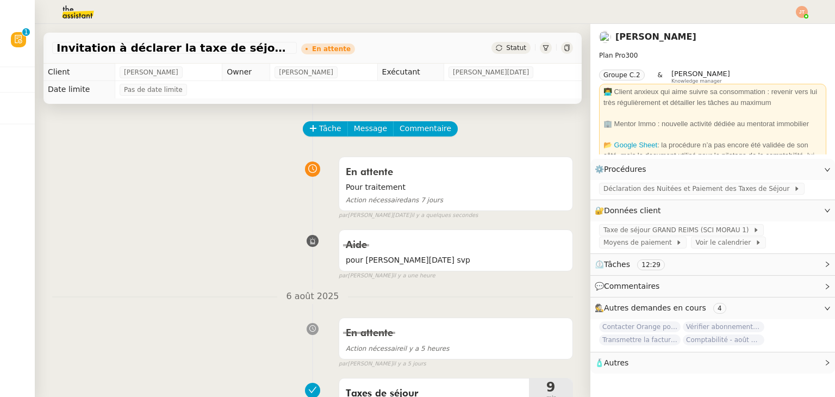
click at [802, 14] on img at bounding box center [802, 12] width 12 height 12
click at [764, 33] on span "Suivi" at bounding box center [763, 31] width 18 height 9
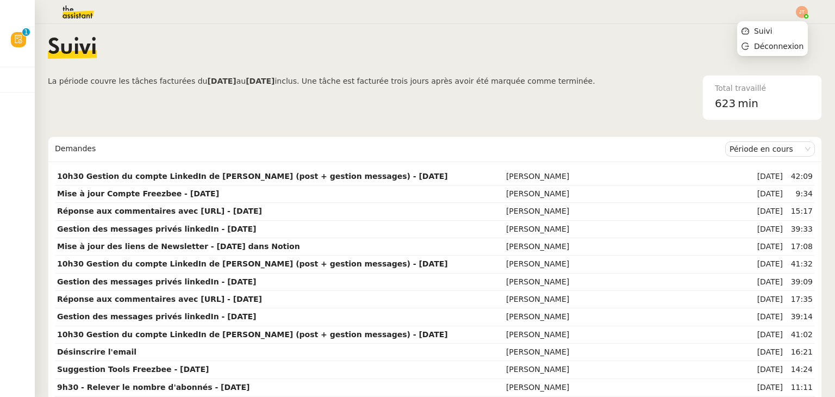
click at [797, 9] on img at bounding box center [802, 12] width 12 height 12
click at [772, 32] on span "Suivi" at bounding box center [763, 31] width 18 height 9
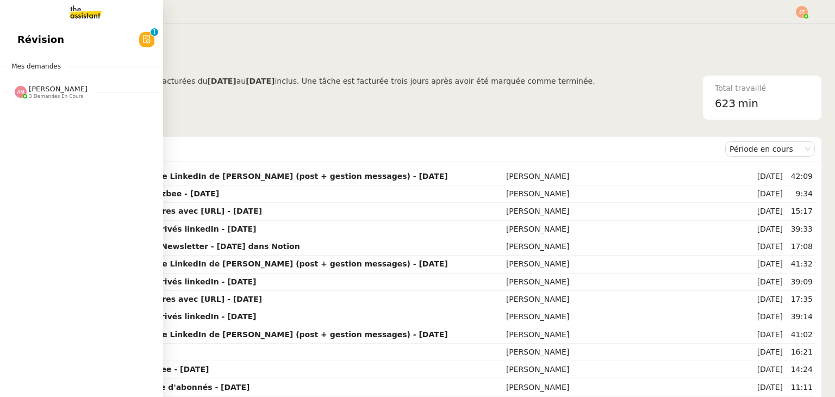
click at [59, 98] on span "3 demandes en cours" at bounding box center [56, 96] width 54 height 6
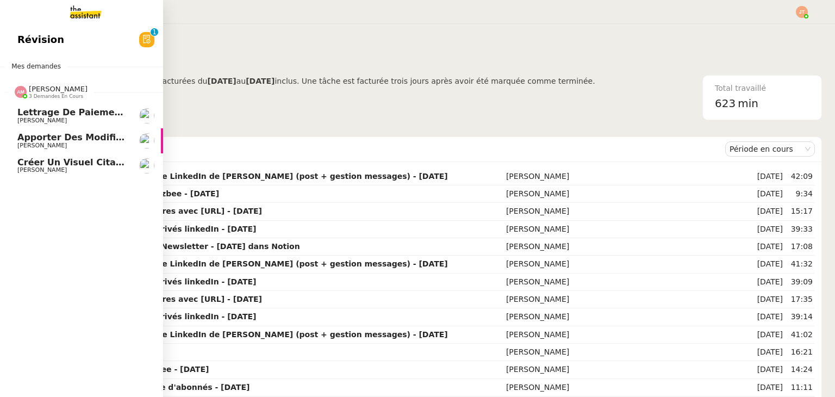
click at [61, 95] on span "3 demandes en cours" at bounding box center [56, 96] width 54 height 6
